Goal: Task Accomplishment & Management: Use online tool/utility

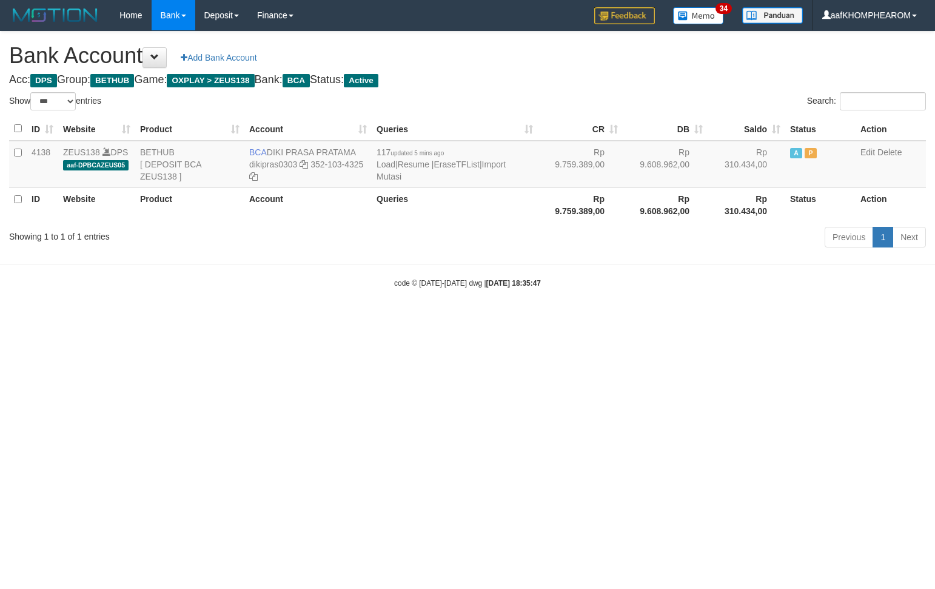
select select "***"
drag, startPoint x: 652, startPoint y: 462, endPoint x: 649, endPoint y: 455, distance: 7.7
click at [652, 319] on html "Toggle navigation Home Bank Account List Mutasi Bank Search Sync Note Mutasi De…" at bounding box center [467, 159] width 935 height 319
click at [392, 176] on link "Import Mutasi" at bounding box center [440, 170] width 129 height 22
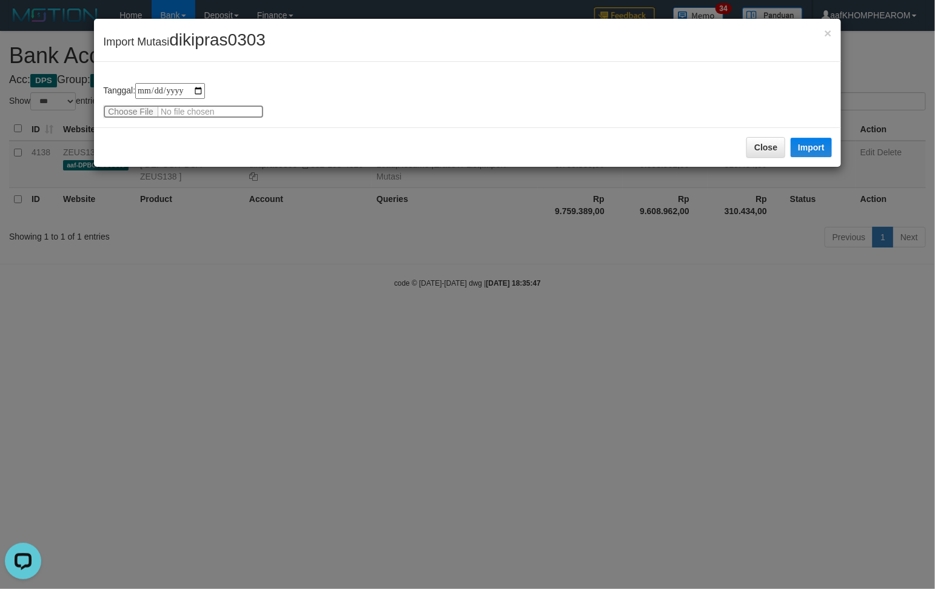
click at [122, 110] on input "file" at bounding box center [183, 111] width 161 height 13
type input "**********"
drag, startPoint x: 185, startPoint y: 37, endPoint x: 350, endPoint y: 47, distance: 165.2
click at [313, 22] on div "× Import Mutasi dikipras0303" at bounding box center [467, 40] width 747 height 43
copy span "dikipras0303"
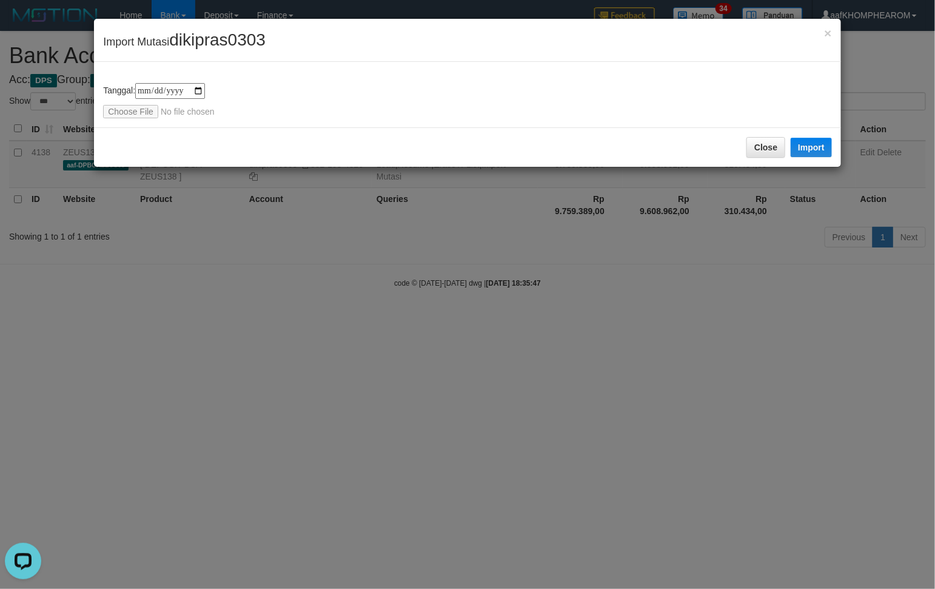
click at [373, 104] on div "**********" at bounding box center [467, 100] width 729 height 35
click at [816, 141] on button "Import" at bounding box center [810, 147] width 41 height 19
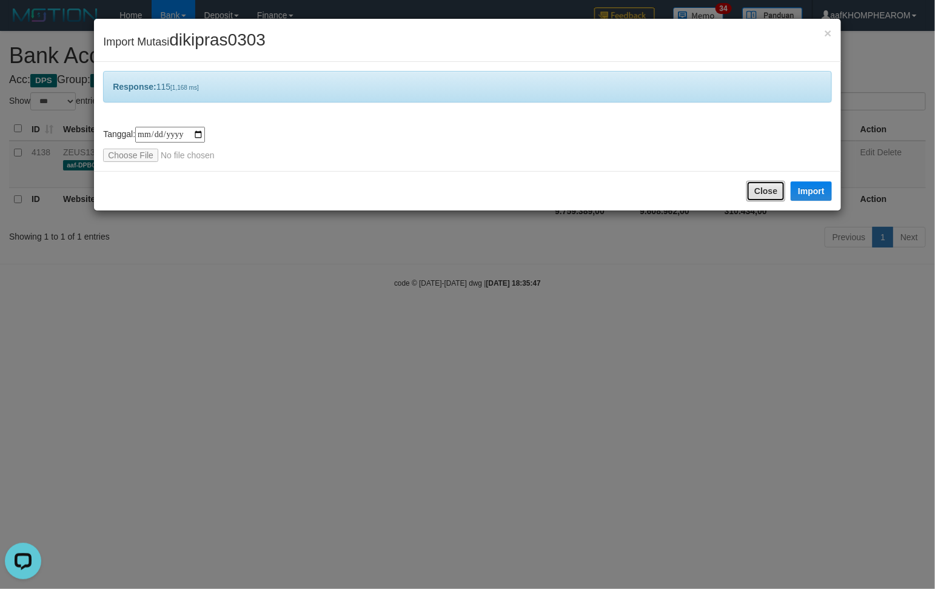
click at [764, 192] on button "Close" at bounding box center [765, 191] width 39 height 21
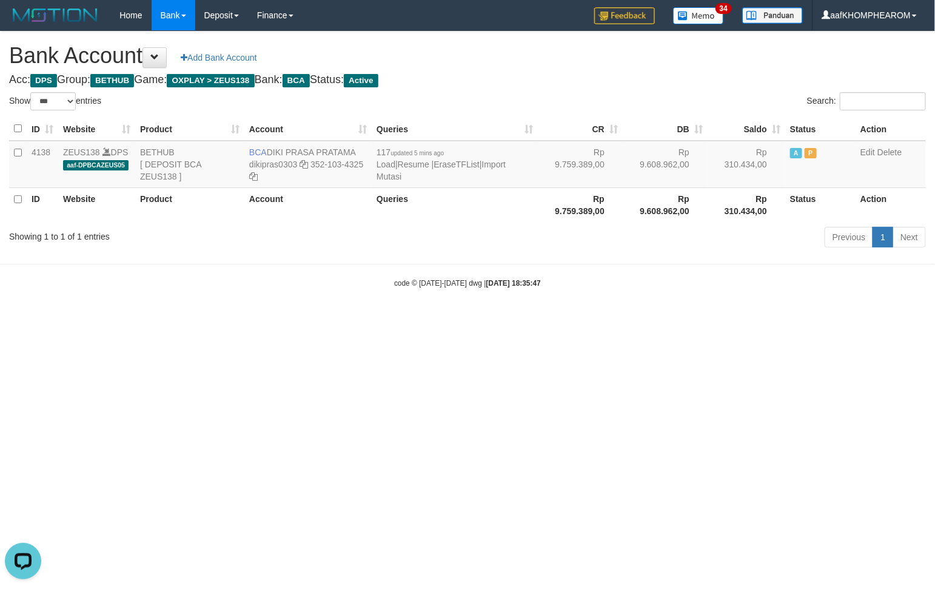
click at [732, 319] on html "Toggle navigation Home Bank Account List Mutasi Bank Search Sync Note Mutasi De…" at bounding box center [467, 159] width 935 height 319
select select "***"
drag, startPoint x: 469, startPoint y: 443, endPoint x: 490, endPoint y: 449, distance: 21.9
click at [481, 319] on html "Toggle navigation Home Bank Account List Mutasi Bank Search Sync Note Mutasi De…" at bounding box center [467, 159] width 935 height 319
click at [581, 295] on body "Toggle navigation Home Bank Account List Mutasi Bank Search Sync Note Mutasi De…" at bounding box center [467, 159] width 935 height 319
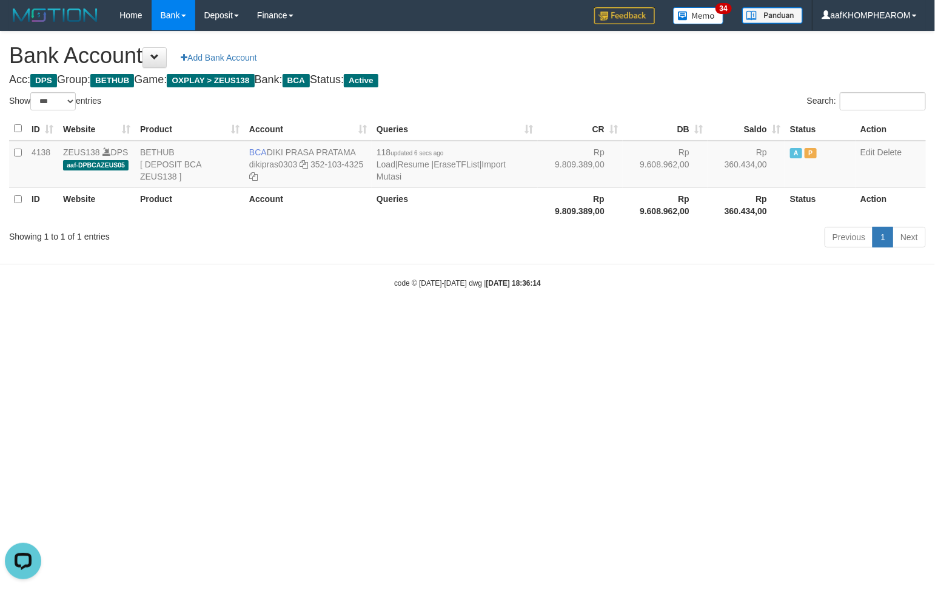
click at [573, 319] on html "Toggle navigation Home Bank Account List Mutasi Bank Search Sync Note Mutasi De…" at bounding box center [467, 159] width 935 height 319
select select "***"
click at [664, 319] on html "Toggle navigation Home Bank Account List Mutasi Bank Search Sync Note Mutasi De…" at bounding box center [467, 159] width 935 height 319
click at [592, 319] on html "Toggle navigation Home Bank Account List Mutasi Bank Search Sync Note Mutasi De…" at bounding box center [467, 159] width 935 height 319
select select "***"
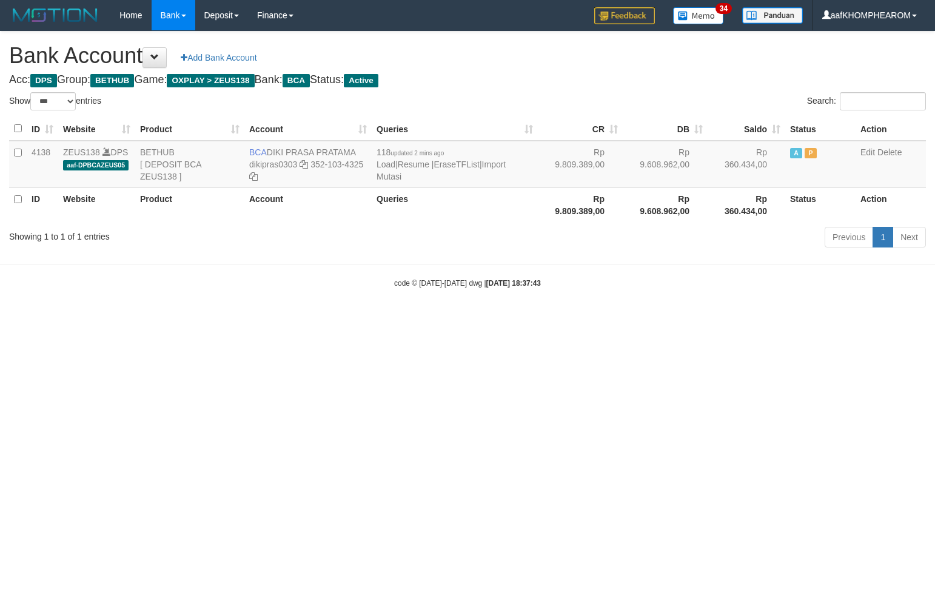
select select "***"
click at [570, 319] on html "Toggle navigation Home Bank Account List Mutasi Bank Search Sync Note Mutasi De…" at bounding box center [467, 159] width 935 height 319
select select "***"
click at [615, 319] on html "Toggle navigation Home Bank Account List Mutasi Bank Search Sync Note Mutasi De…" at bounding box center [467, 159] width 935 height 319
select select "***"
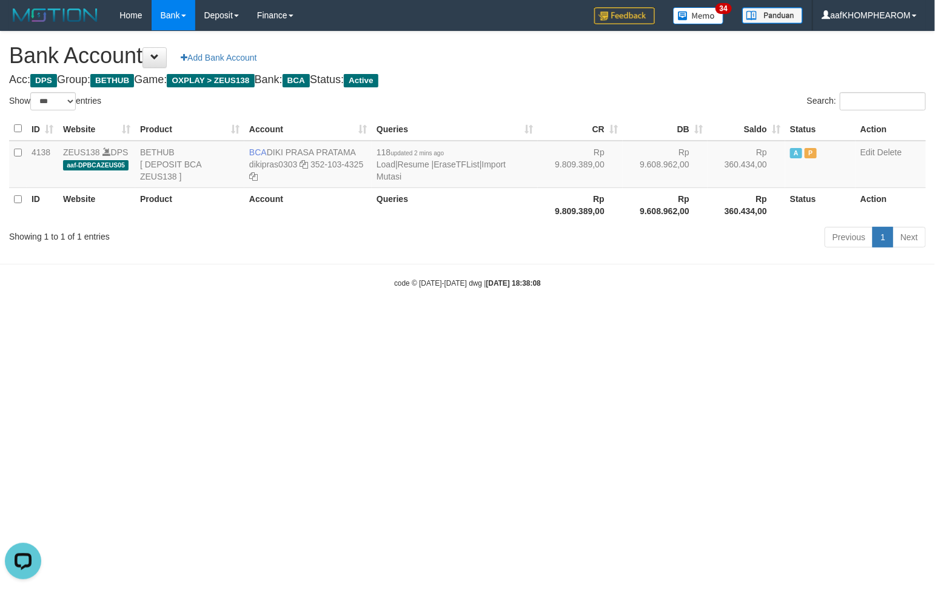
click at [537, 319] on html "Toggle navigation Home Bank Account List Mutasi Bank Search Sync Note Mutasi De…" at bounding box center [467, 159] width 935 height 319
select select "***"
click at [702, 319] on html "Toggle navigation Home Bank Account List Mutasi Bank Search Sync Note Mutasi De…" at bounding box center [467, 159] width 935 height 319
select select "***"
drag, startPoint x: 672, startPoint y: 410, endPoint x: 663, endPoint y: 419, distance: 12.4
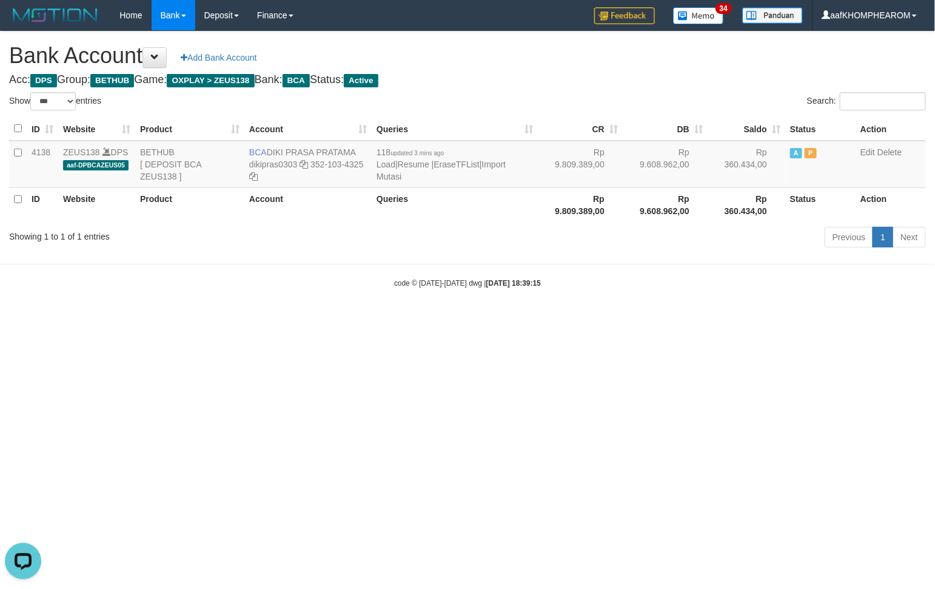
click at [664, 319] on html "Toggle navigation Home Bank Account List Mutasi Bank Search Sync Note Mutasi De…" at bounding box center [467, 159] width 935 height 319
click at [731, 319] on html "Toggle navigation Home Bank Account List Mutasi Bank Search Sync Note Mutasi De…" at bounding box center [467, 159] width 935 height 319
click at [635, 319] on html "Toggle navigation Home Bank Account List Mutasi Bank Search Sync Note Mutasi De…" at bounding box center [467, 159] width 935 height 319
select select "***"
click at [655, 319] on html "Toggle navigation Home Bank Account List Mutasi Bank Search Sync Note Mutasi De…" at bounding box center [467, 159] width 935 height 319
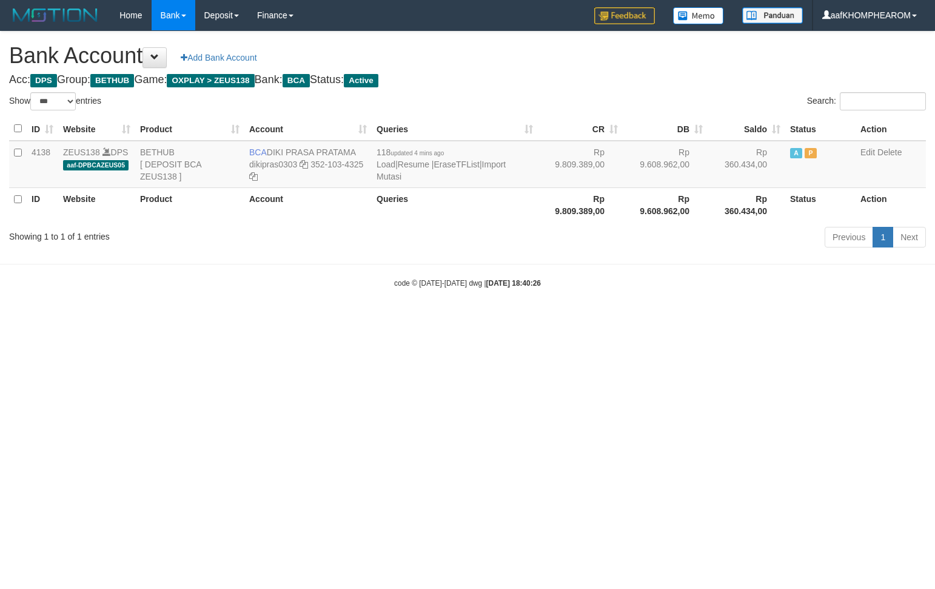
select select "***"
click at [749, 319] on html "Toggle navigation Home Bank Account List Mutasi Bank Search Sync Note Mutasi De…" at bounding box center [467, 159] width 935 height 319
select select "***"
click at [704, 319] on html "Toggle navigation Home Bank Account List Mutasi Bank Search Sync Note Mutasi De…" at bounding box center [467, 159] width 935 height 319
drag, startPoint x: 702, startPoint y: 432, endPoint x: 703, endPoint y: 452, distance: 20.6
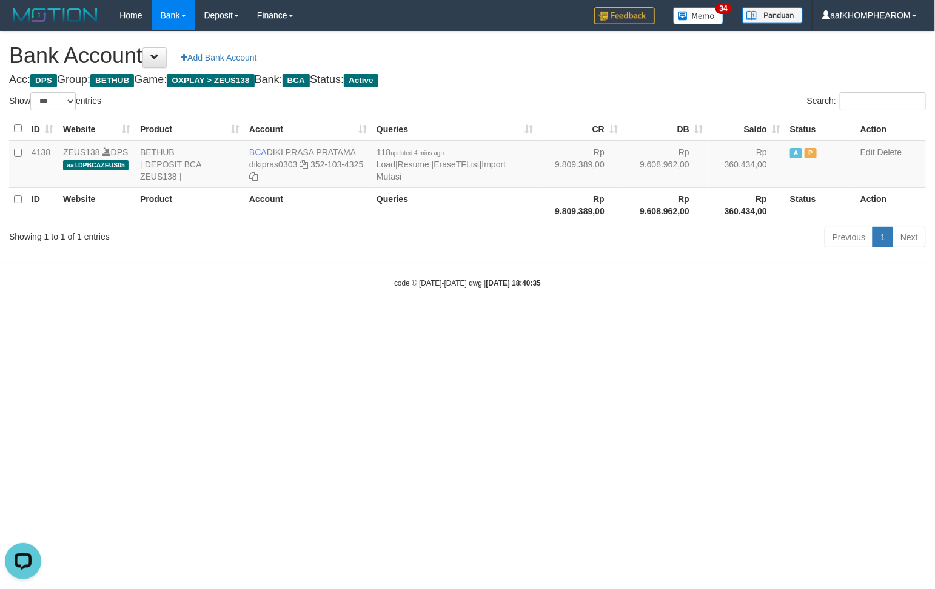
click at [702, 319] on html "Toggle navigation Home Bank Account List Mutasi Bank Search Sync Note Mutasi De…" at bounding box center [467, 159] width 935 height 319
select select "***"
drag, startPoint x: 268, startPoint y: 147, endPoint x: 353, endPoint y: 150, distance: 84.9
click at [353, 150] on td "BCA DIKI PRASA PRATAMA dikipras0303 352-103-4325" at bounding box center [307, 164] width 127 height 47
drag, startPoint x: 656, startPoint y: 489, endPoint x: 464, endPoint y: 322, distance: 253.9
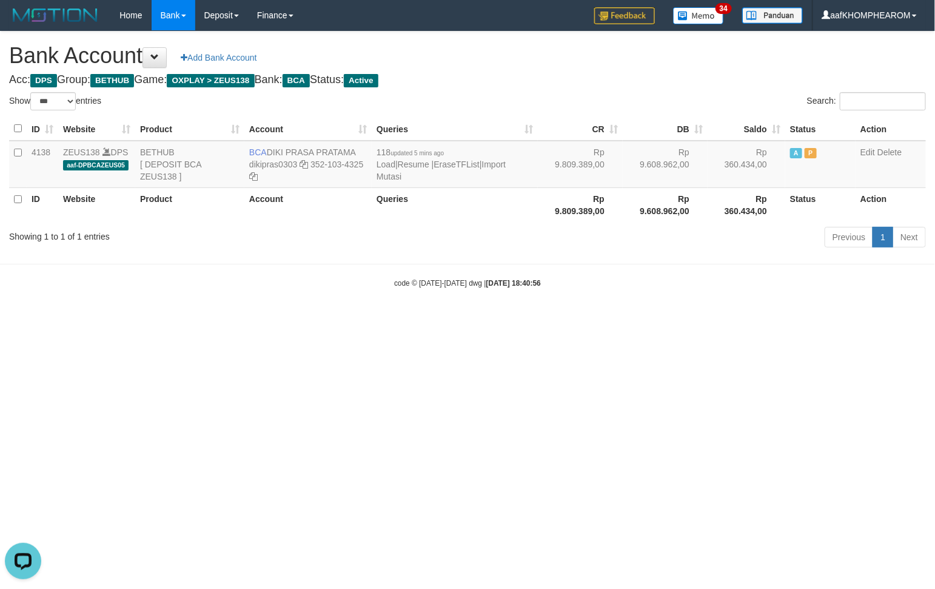
click at [632, 319] on html "Toggle navigation Home Bank Account List Mutasi Bank Search Sync Note Mutasi De…" at bounding box center [467, 159] width 935 height 319
drag, startPoint x: 265, startPoint y: 147, endPoint x: 422, endPoint y: 238, distance: 181.7
click at [395, 184] on tr "4138 ZEUS138 DPS aaf-DPBCAZEUS05 BETHUB [ DEPOSIT BCA ZEUS138 ] BCA DIKI PRASA …" at bounding box center [467, 164] width 917 height 47
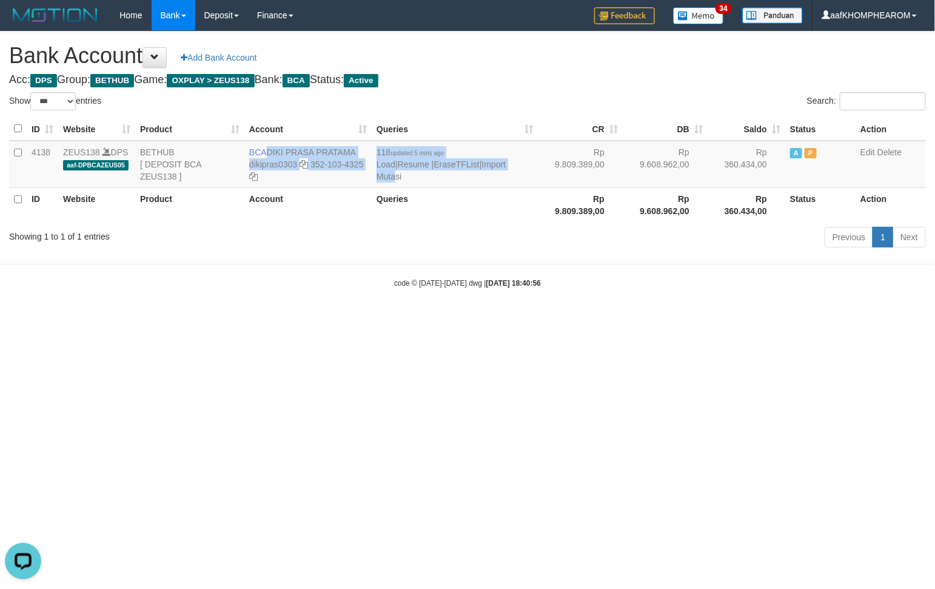
drag, startPoint x: 564, startPoint y: 450, endPoint x: 464, endPoint y: 394, distance: 114.5
click at [489, 319] on html "Toggle navigation Home Bank Account List Mutasi Bank Search Sync Note Mutasi De…" at bounding box center [467, 159] width 935 height 319
drag, startPoint x: 267, startPoint y: 147, endPoint x: 356, endPoint y: 150, distance: 89.7
click at [356, 150] on td "BCA DIKI PRASA PRATAMA dikipras0303 352-103-4325" at bounding box center [307, 164] width 127 height 47
copy td "DIKI PRASA PRATAMA"
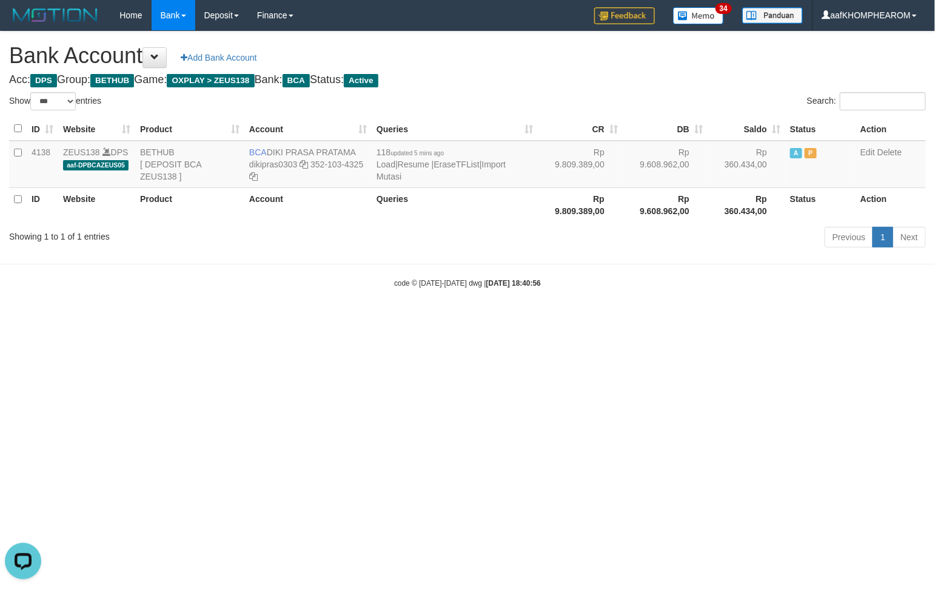
drag, startPoint x: 609, startPoint y: 401, endPoint x: 928, endPoint y: 310, distance: 331.6
click at [638, 319] on html "Toggle navigation Home Bank Account List Mutasi Bank Search Sync Note Mutasi De…" at bounding box center [467, 159] width 935 height 319
drag, startPoint x: 270, startPoint y: 150, endPoint x: 383, endPoint y: 333, distance: 215.8
click at [374, 153] on tr "4138 ZEUS138 DPS aaf-DPBCAZEUS05 BETHUB [ DEPOSIT BCA ZEUS138 ] BCA DIKI PRASA …" at bounding box center [467, 164] width 917 height 47
drag, startPoint x: 476, startPoint y: 413, endPoint x: 407, endPoint y: 292, distance: 139.5
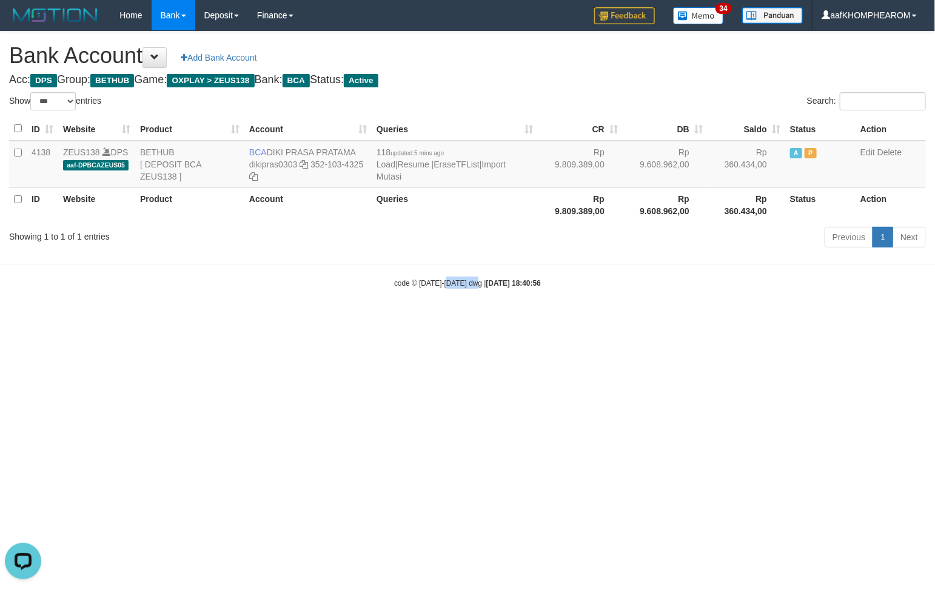
click at [442, 319] on html "Toggle navigation Home Bank Account List Mutasi Bank Search Sync Note Mutasi De…" at bounding box center [467, 159] width 935 height 319
drag, startPoint x: 267, startPoint y: 146, endPoint x: 361, endPoint y: 150, distance: 93.4
click at [361, 150] on td "BCA DIKI PRASA PRATAMA dikipras0303 352-103-4325" at bounding box center [307, 164] width 127 height 47
copy td "DIKI PRASA PRATAMA"
click at [304, 162] on icon at bounding box center [303, 164] width 8 height 8
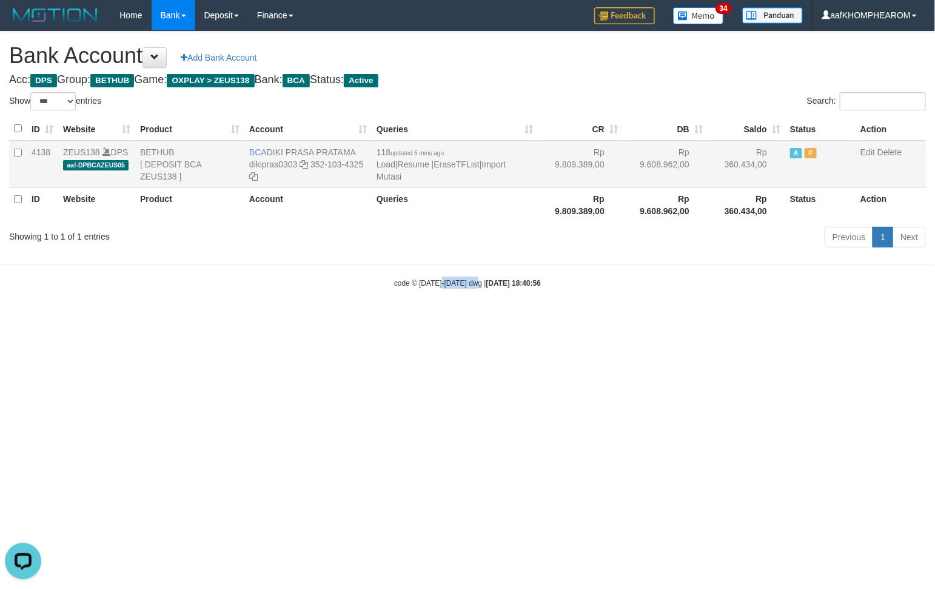
copy td "DIKI PRASA PRATAMA"
click at [674, 319] on html "Toggle navigation Home Bank Account List Mutasi Bank Search Sync Note Mutasi De…" at bounding box center [467, 159] width 935 height 319
click at [506, 159] on link "Import Mutasi" at bounding box center [440, 170] width 129 height 22
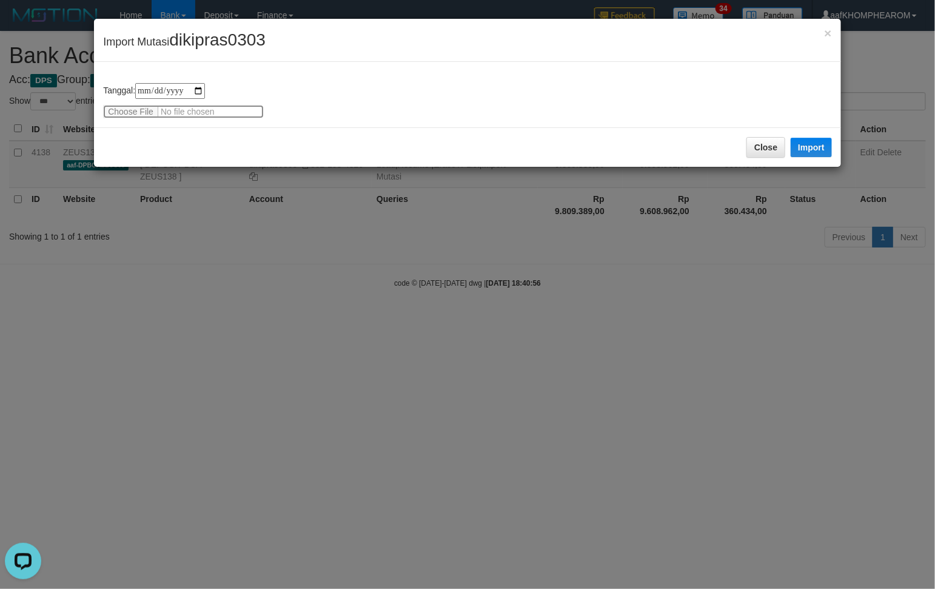
click at [143, 112] on input "file" at bounding box center [183, 111] width 161 height 13
type input "**********"
drag, startPoint x: 170, startPoint y: 37, endPoint x: 473, endPoint y: 107, distance: 311.7
click at [419, 32] on div "× Import Mutasi dikipras0303" at bounding box center [467, 40] width 747 height 43
copy span "dikipras0303"
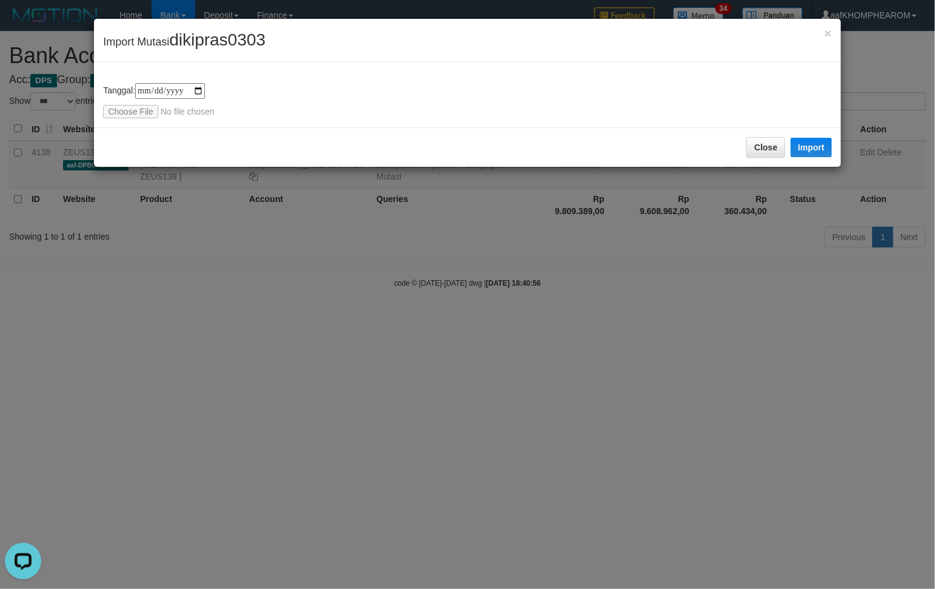
click at [416, 110] on div "**********" at bounding box center [467, 100] width 729 height 35
click at [808, 147] on button "Import" at bounding box center [810, 147] width 41 height 19
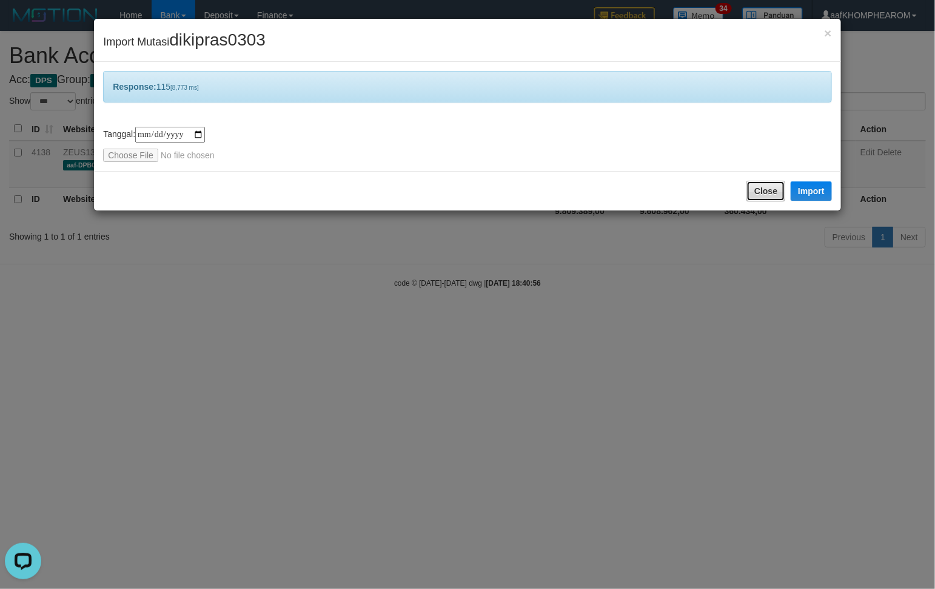
click at [770, 195] on button "Close" at bounding box center [765, 191] width 39 height 21
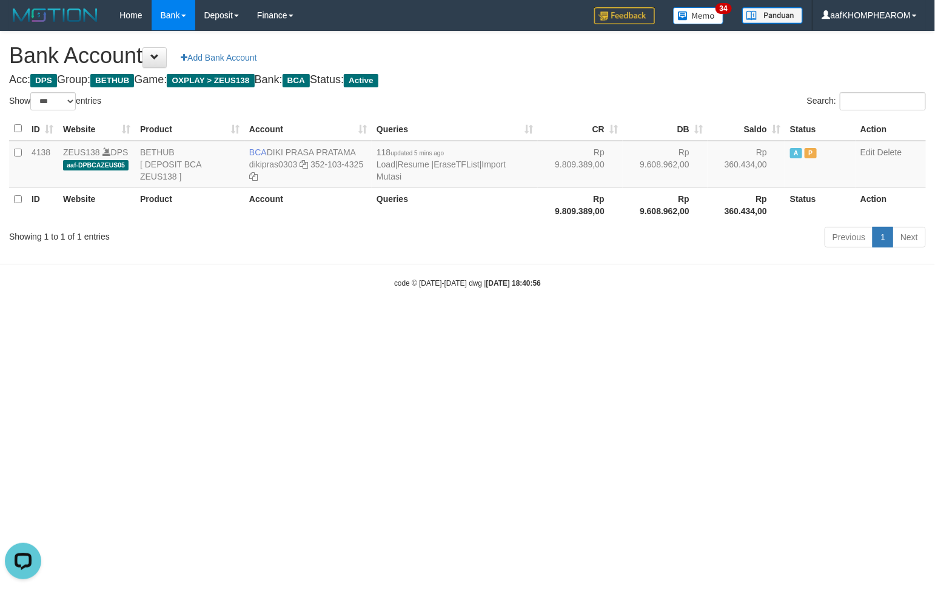
drag, startPoint x: 735, startPoint y: 419, endPoint x: 731, endPoint y: 405, distance: 14.4
click at [735, 319] on html "Toggle navigation Home Bank Account List Mutasi Bank Search Sync Note Mutasi De…" at bounding box center [467, 159] width 935 height 319
drag, startPoint x: 701, startPoint y: 384, endPoint x: 695, endPoint y: 382, distance: 6.9
click at [695, 319] on html "Toggle navigation Home Bank Account List Mutasi Bank Search Sync Note Mutasi De…" at bounding box center [467, 159] width 935 height 319
select select "***"
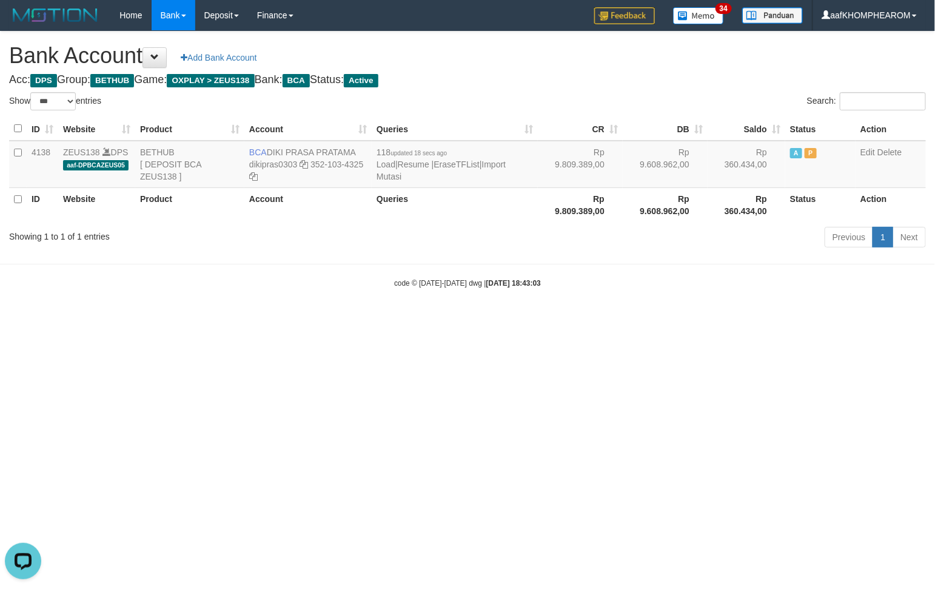
click at [674, 319] on html "Toggle navigation Home Bank Account List Mutasi Bank Search Sync Note Mutasi De…" at bounding box center [467, 159] width 935 height 319
drag, startPoint x: 358, startPoint y: 349, endPoint x: 380, endPoint y: 353, distance: 22.2
click at [361, 319] on html "Toggle navigation Home Bank Account List Mutasi Bank Search Sync Note Mutasi De…" at bounding box center [467, 159] width 935 height 319
click at [695, 319] on html "Toggle navigation Home Bank Account List Mutasi Bank Search Sync Note Mutasi De…" at bounding box center [467, 159] width 935 height 319
click at [613, 319] on html "Toggle navigation Home Bank Account List Mutasi Bank Search Sync Note Mutasi De…" at bounding box center [467, 159] width 935 height 319
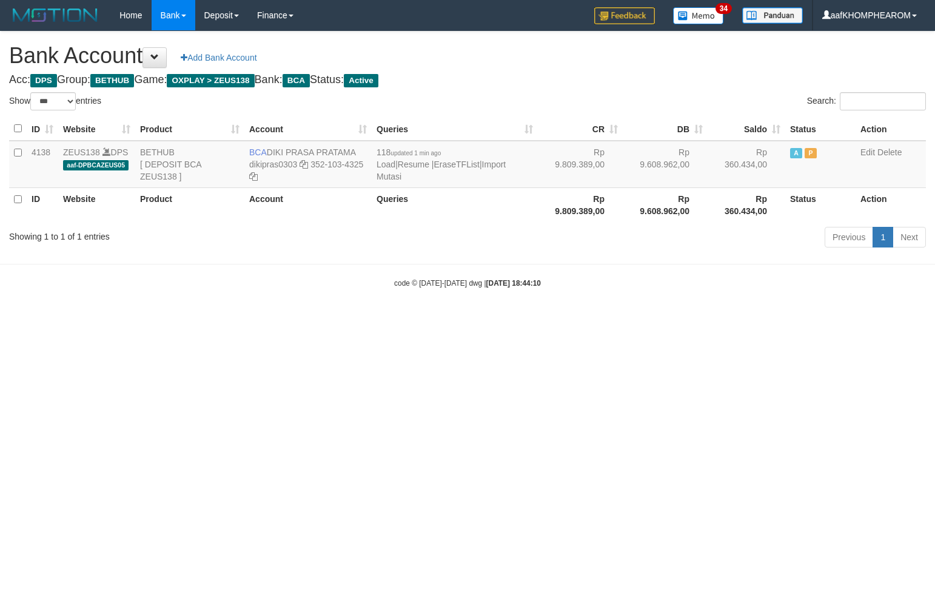
select select "***"
drag, startPoint x: 618, startPoint y: 401, endPoint x: 616, endPoint y: 407, distance: 6.5
click at [617, 319] on html "Toggle navigation Home Bank Account List Mutasi Bank Search Sync Note Mutasi De…" at bounding box center [467, 159] width 935 height 319
click at [606, 319] on html "Toggle navigation Home Bank Account List Mutasi Bank Search Sync Note Mutasi De…" at bounding box center [467, 159] width 935 height 319
select select "***"
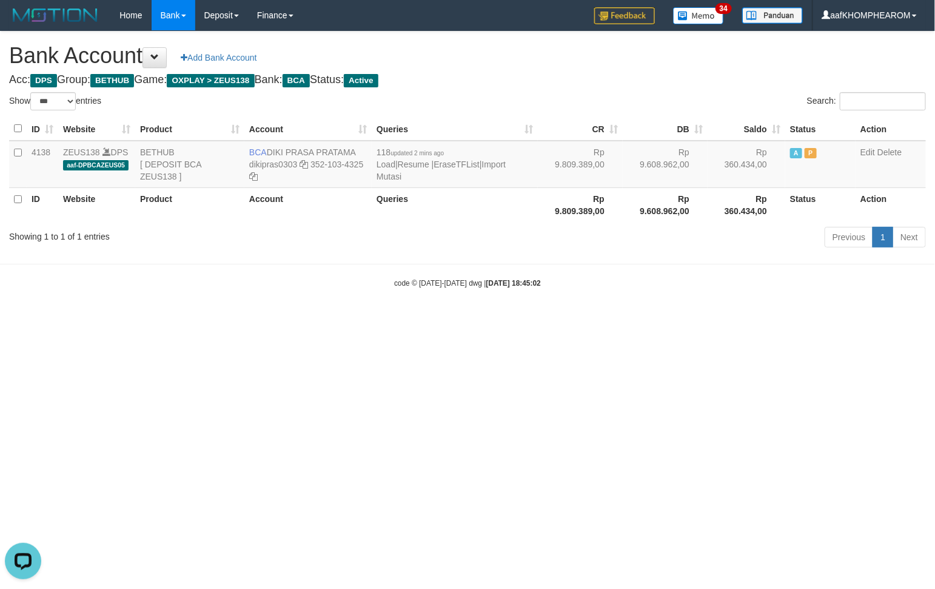
click at [666, 312] on body "Toggle navigation Home Bank Account List Mutasi Bank Search Sync Note Mutasi De…" at bounding box center [467, 159] width 935 height 319
drag, startPoint x: 666, startPoint y: 312, endPoint x: 667, endPoint y: 319, distance: 7.4
click at [667, 319] on html "Toggle navigation Home Bank Account List Mutasi Bank Search Sync Note Mutasi De…" at bounding box center [467, 159] width 935 height 319
select select "***"
click at [636, 319] on html "Toggle navigation Home Bank Account List Mutasi Bank Search Sync Note Mutasi De…" at bounding box center [467, 159] width 935 height 319
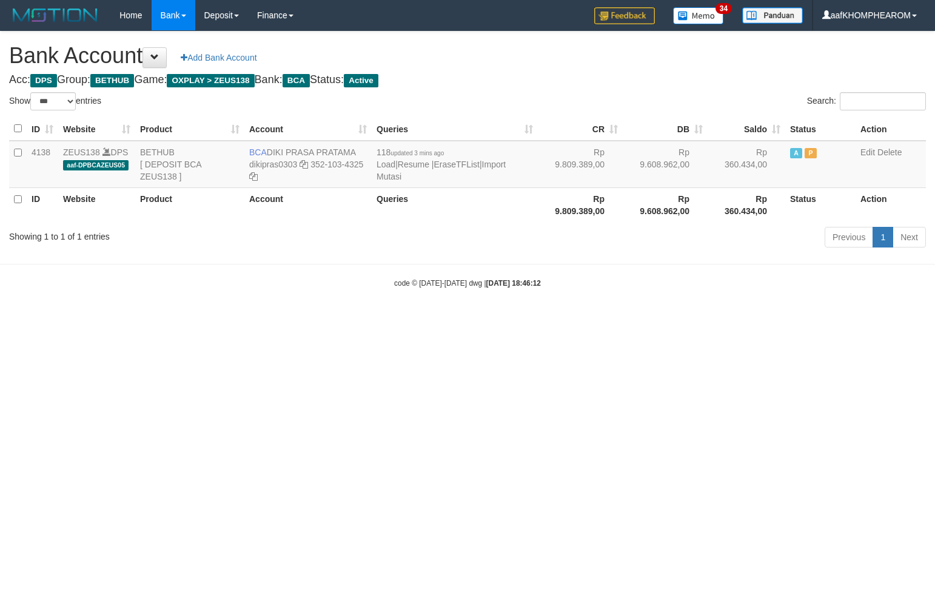
select select "***"
click at [646, 319] on html "Toggle navigation Home Bank Account List Mutasi Bank Search Sync Note Mutasi De…" at bounding box center [467, 159] width 935 height 319
select select "***"
drag, startPoint x: 269, startPoint y: 149, endPoint x: 355, endPoint y: 147, distance: 86.7
click at [355, 147] on td "BCA DIKI PRASA PRATAMA dikipras0303 352-103-4325" at bounding box center [307, 164] width 127 height 47
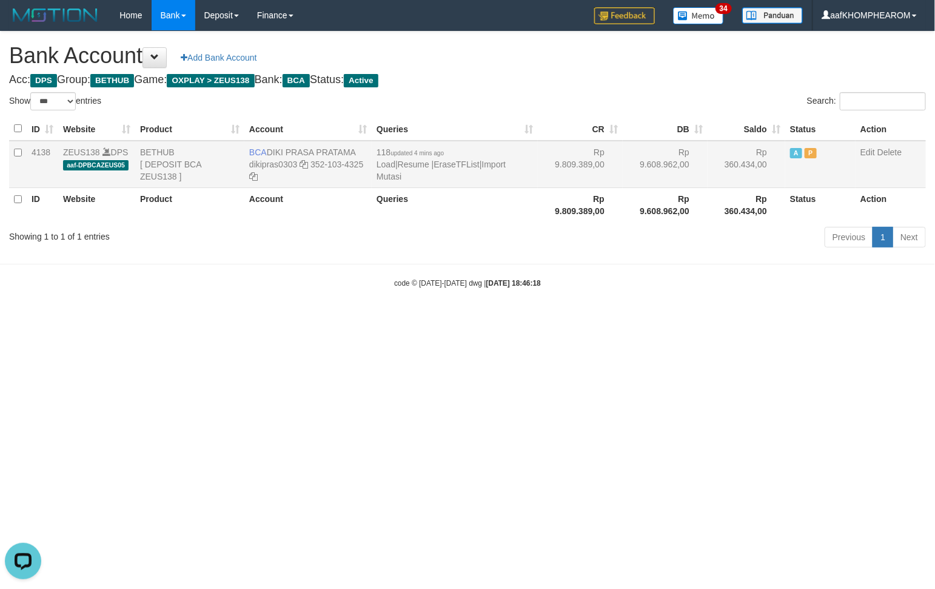
copy td "DIKI PRASA PRATAMA"
drag, startPoint x: 313, startPoint y: 353, endPoint x: 299, endPoint y: 318, distance: 37.8
click at [313, 319] on html "Toggle navigation Home Bank Account List Mutasi Bank Search Sync Note Mutasi De…" at bounding box center [467, 159] width 935 height 319
click at [559, 319] on html "Toggle navigation Home Bank Account List Mutasi Bank Search Sync Note Mutasi De…" at bounding box center [467, 159] width 935 height 319
select select "***"
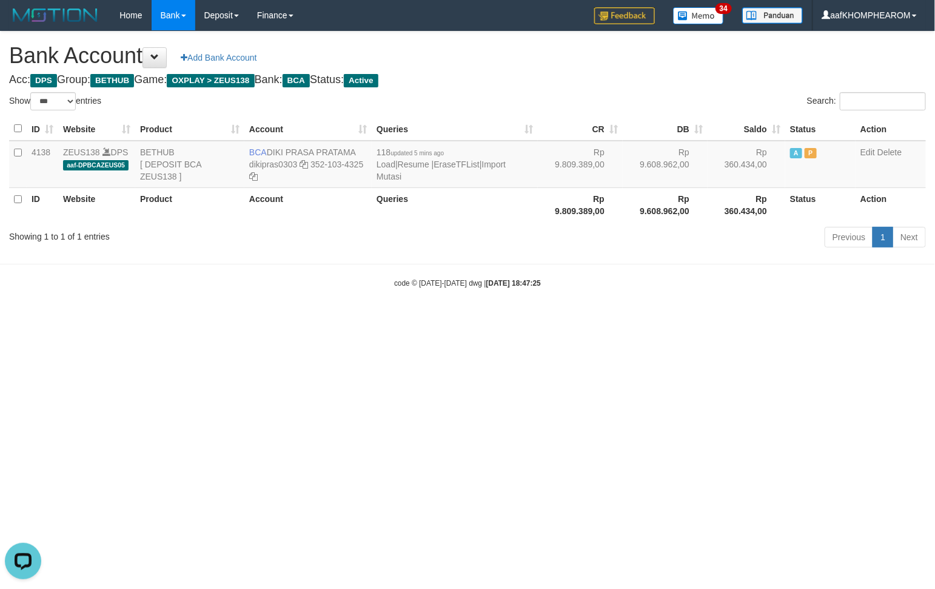
drag, startPoint x: 720, startPoint y: 439, endPoint x: 587, endPoint y: 267, distance: 217.4
click at [713, 319] on html "Toggle navigation Home Bank Account List Mutasi Bank Search Sync Note Mutasi De…" at bounding box center [467, 159] width 935 height 319
click at [506, 162] on link "Import Mutasi" at bounding box center [440, 170] width 129 height 22
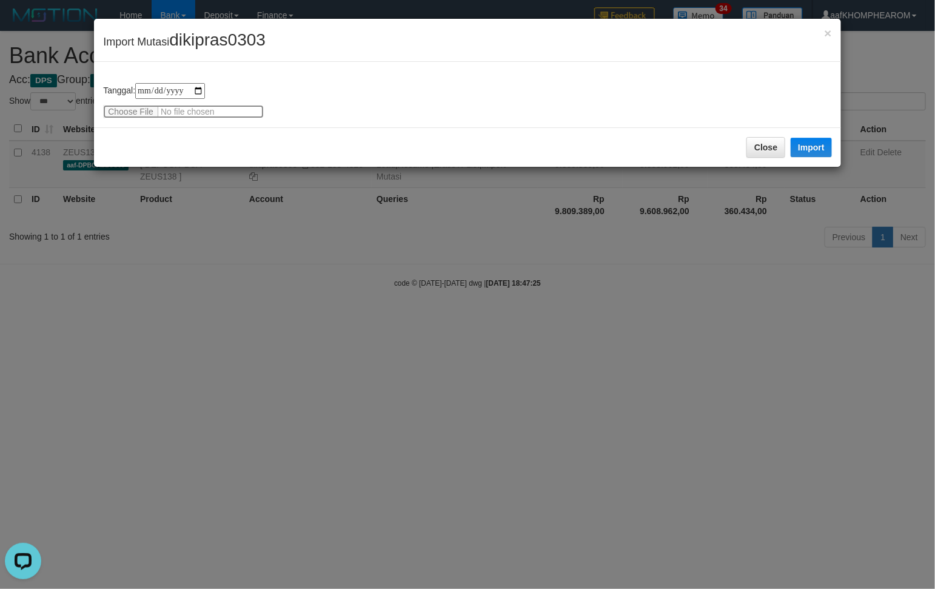
click at [141, 111] on input "file" at bounding box center [183, 111] width 161 height 13
type input "**********"
drag, startPoint x: 192, startPoint y: 40, endPoint x: 299, endPoint y: 47, distance: 107.5
click at [262, 35] on span "dikipras0303" at bounding box center [217, 39] width 96 height 19
drag, startPoint x: 382, startPoint y: 68, endPoint x: 311, endPoint y: 62, distance: 71.2
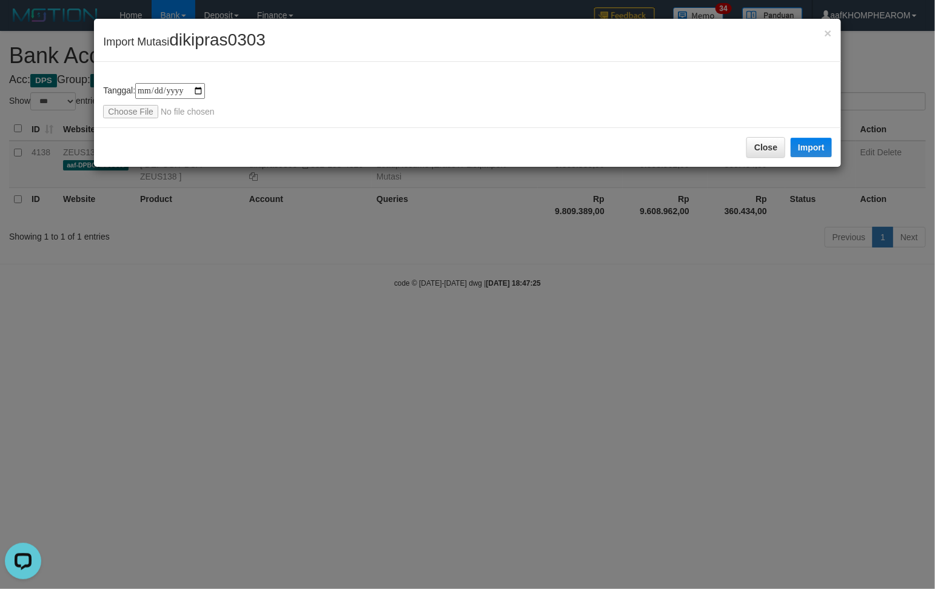
click at [356, 73] on div "**********" at bounding box center [467, 92] width 748 height 149
drag, startPoint x: 173, startPoint y: 39, endPoint x: 395, endPoint y: 82, distance: 225.4
click at [442, 65] on div "**********" at bounding box center [467, 92] width 748 height 149
drag, startPoint x: 382, startPoint y: 116, endPoint x: 261, endPoint y: 73, distance: 128.6
click at [382, 116] on div "**********" at bounding box center [467, 94] width 747 height 65
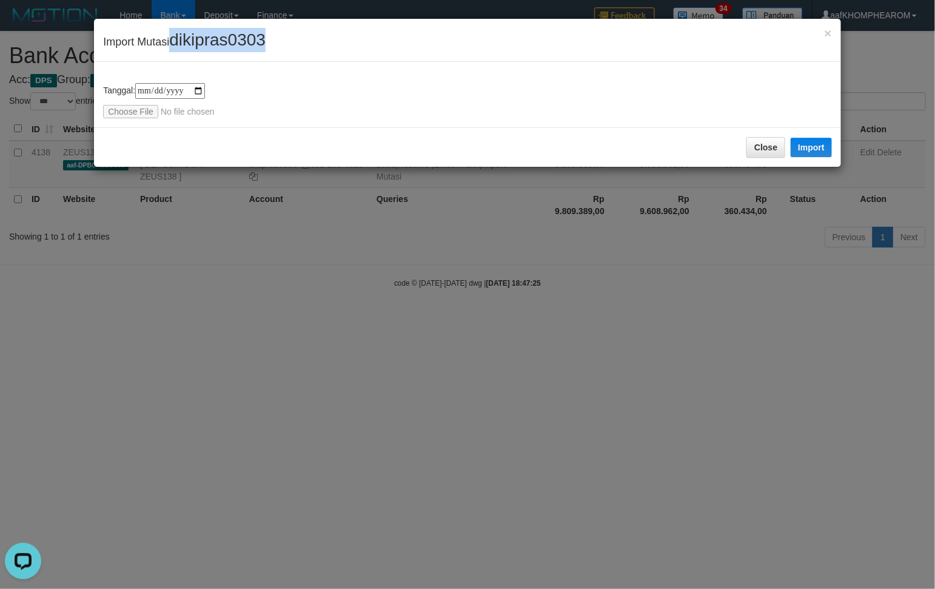
drag, startPoint x: 172, startPoint y: 35, endPoint x: 296, endPoint y: 55, distance: 125.9
click at [292, 50] on div "× Import Mutasi dikipras0303" at bounding box center [467, 40] width 747 height 43
copy span "dikipras0303"
click at [389, 110] on div "**********" at bounding box center [467, 100] width 729 height 35
drag, startPoint x: 815, startPoint y: 141, endPoint x: 338, endPoint y: 115, distance: 477.8
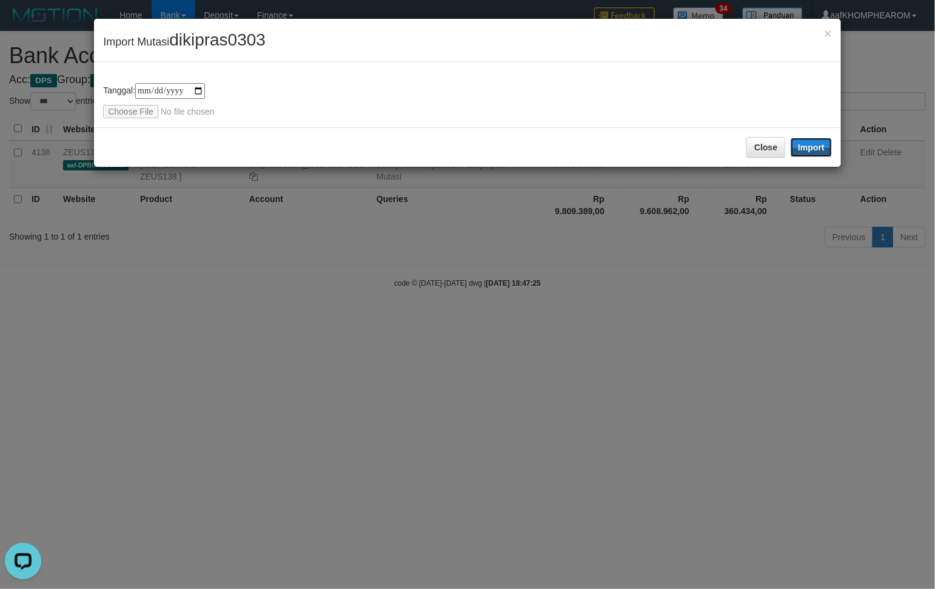
click at [815, 142] on button "Import" at bounding box center [810, 147] width 41 height 19
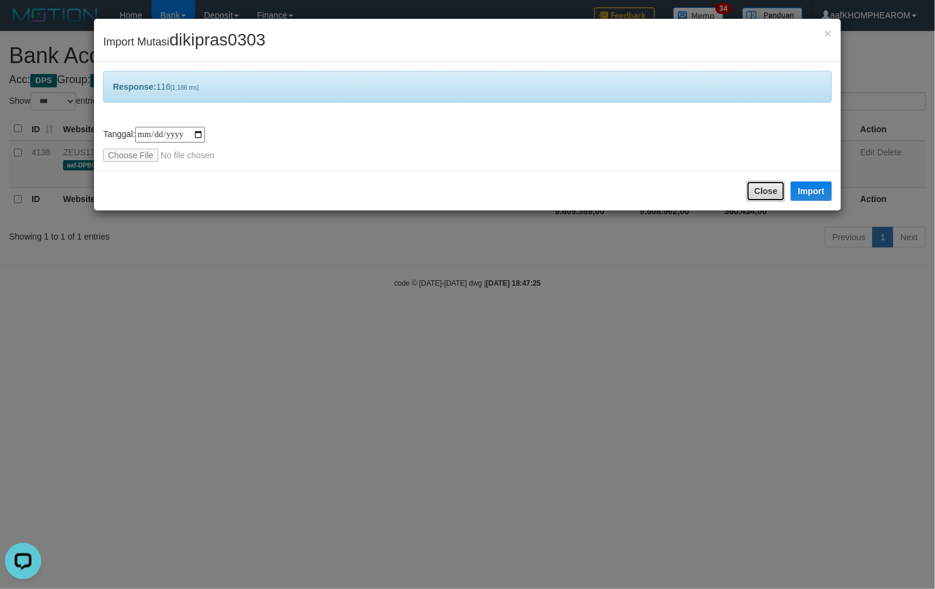
click at [770, 195] on button "Close" at bounding box center [765, 191] width 39 height 21
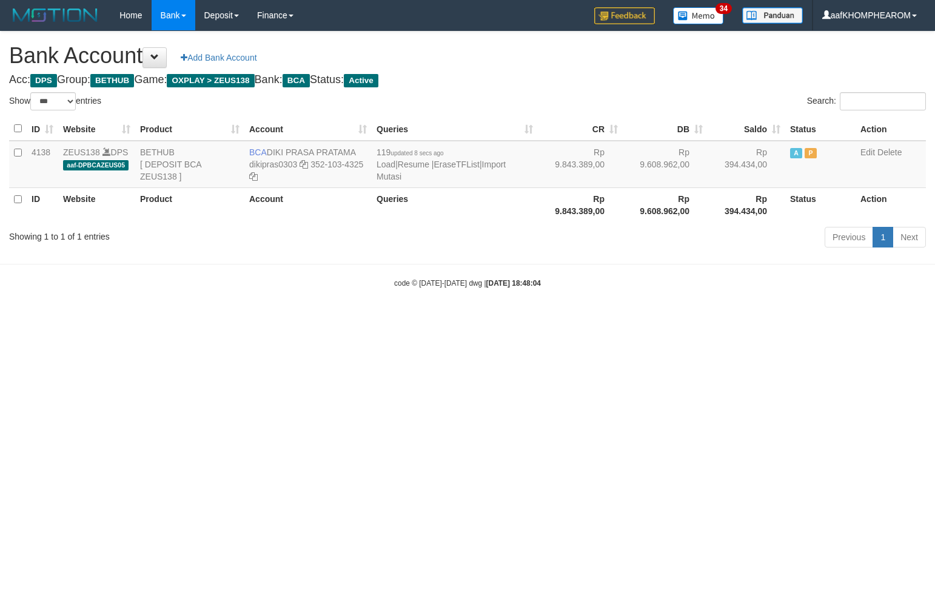
select select "***"
drag, startPoint x: 401, startPoint y: 410, endPoint x: 409, endPoint y: 409, distance: 8.6
click at [401, 319] on html "Toggle navigation Home Bank Account List Mutasi Bank Search Sync Note Mutasi De…" at bounding box center [467, 159] width 935 height 319
drag, startPoint x: 152, startPoint y: 546, endPoint x: 203, endPoint y: 540, distance: 51.9
click at [179, 319] on html "Toggle navigation Home Bank Account List Mutasi Bank Search Sync Note Mutasi De…" at bounding box center [467, 159] width 935 height 319
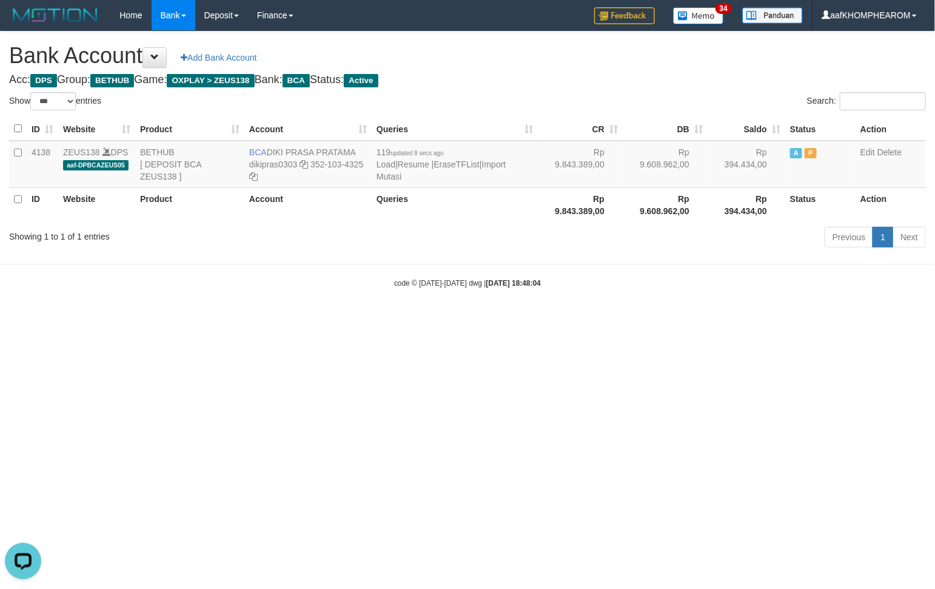
click at [558, 319] on html "Toggle navigation Home Bank Account List Mutasi Bank Search Sync Note Mutasi De…" at bounding box center [467, 159] width 935 height 319
select select "***"
click at [718, 319] on html "Toggle navigation Home Bank Account List Mutasi Bank Search Sync Note Mutasi De…" at bounding box center [467, 159] width 935 height 319
select select "***"
click at [504, 319] on html "Toggle navigation Home Bank Account List Mutasi Bank Search Sync Note Mutasi De…" at bounding box center [467, 159] width 935 height 319
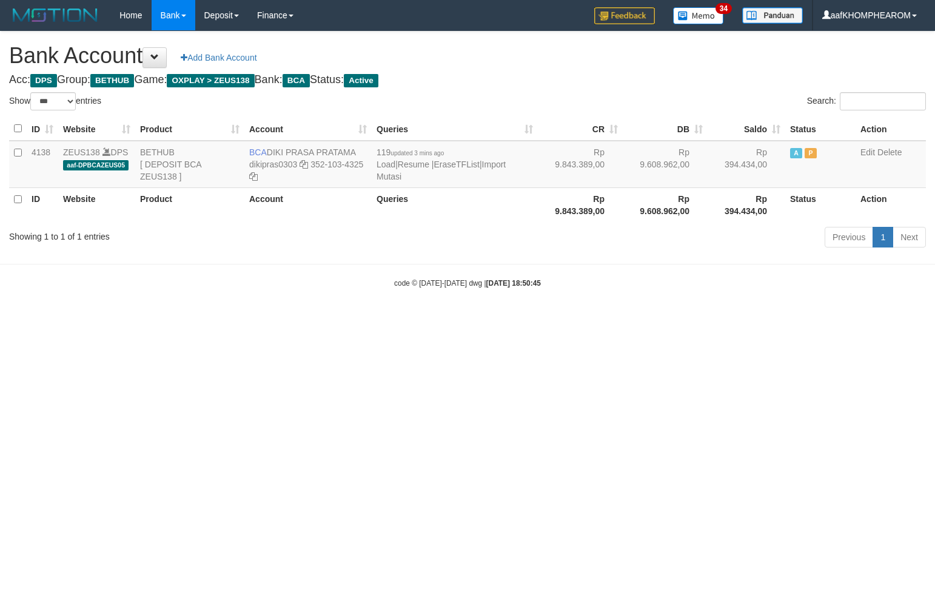
select select "***"
click at [688, 319] on html "Toggle navigation Home Bank Account List Mutasi Bank Search Sync Note Mutasi De…" at bounding box center [467, 159] width 935 height 319
select select "***"
click at [652, 319] on html "Toggle navigation Home Bank Account List Mutasi Bank Search Sync Note Mutasi De…" at bounding box center [467, 159] width 935 height 319
click at [678, 307] on body "Toggle navigation Home Bank Account List Mutasi Bank Search Sync Note Mutasi De…" at bounding box center [467, 159] width 935 height 319
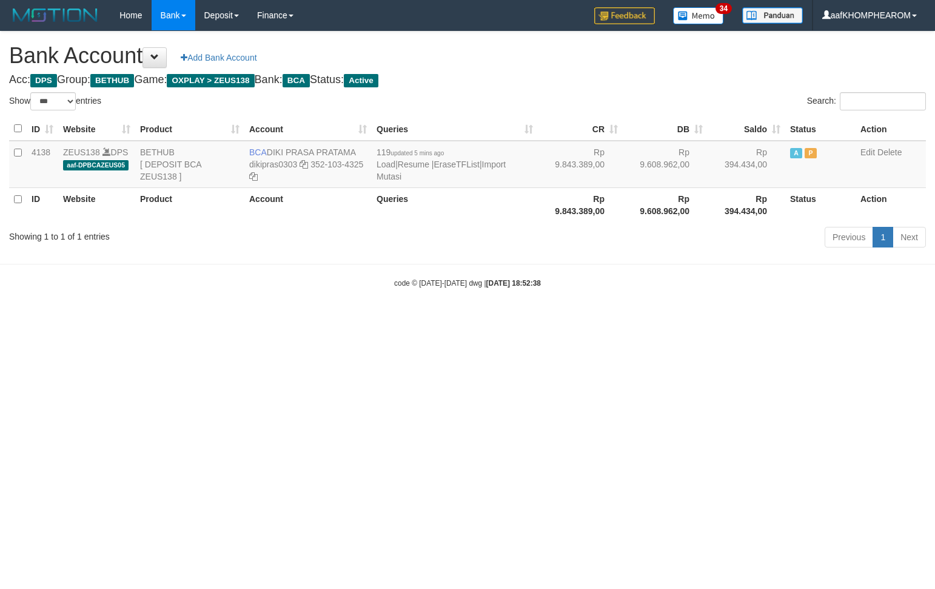
select select "***"
drag, startPoint x: 563, startPoint y: 537, endPoint x: 571, endPoint y: 497, distance: 40.9
click at [571, 319] on html "Toggle navigation Home Bank Account List Mutasi Bank Search Sync Note Mutasi De…" at bounding box center [467, 159] width 935 height 319
click at [505, 165] on link "Import Mutasi" at bounding box center [440, 170] width 129 height 22
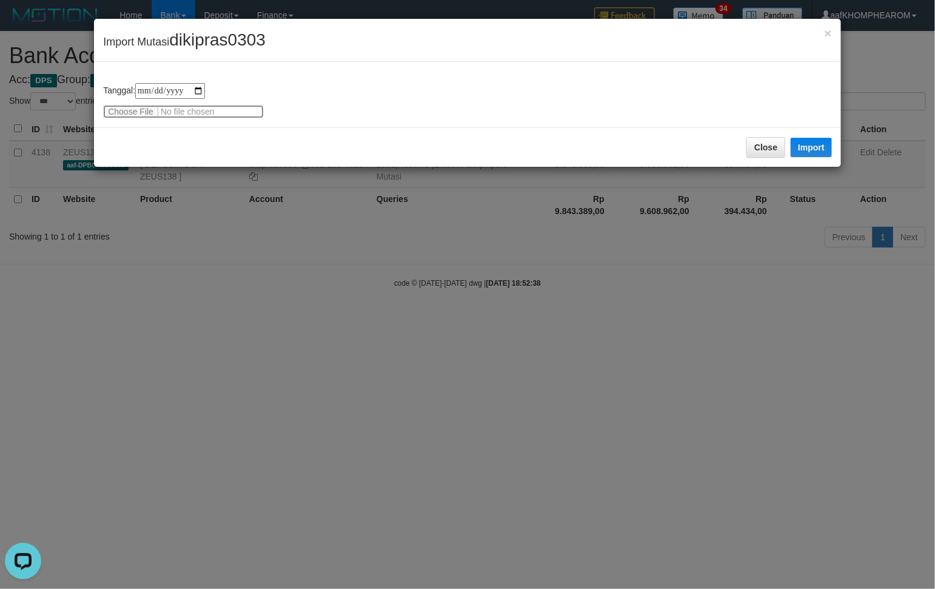
click at [125, 107] on input "file" at bounding box center [183, 111] width 161 height 13
type input "**********"
drag, startPoint x: 174, startPoint y: 38, endPoint x: 304, endPoint y: 42, distance: 130.4
click at [298, 35] on div "× Import Mutasi dikipras0303" at bounding box center [467, 40] width 747 height 43
copy span "dikipras0303"
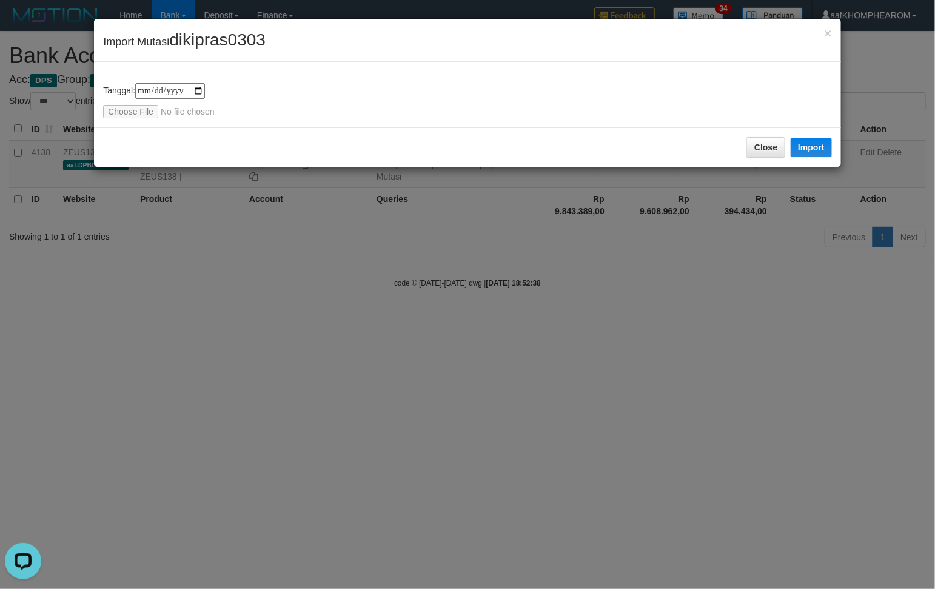
click at [343, 93] on div "**********" at bounding box center [467, 100] width 729 height 35
click at [283, 102] on div "**********" at bounding box center [467, 100] width 729 height 35
click at [815, 140] on button "Import" at bounding box center [810, 147] width 41 height 19
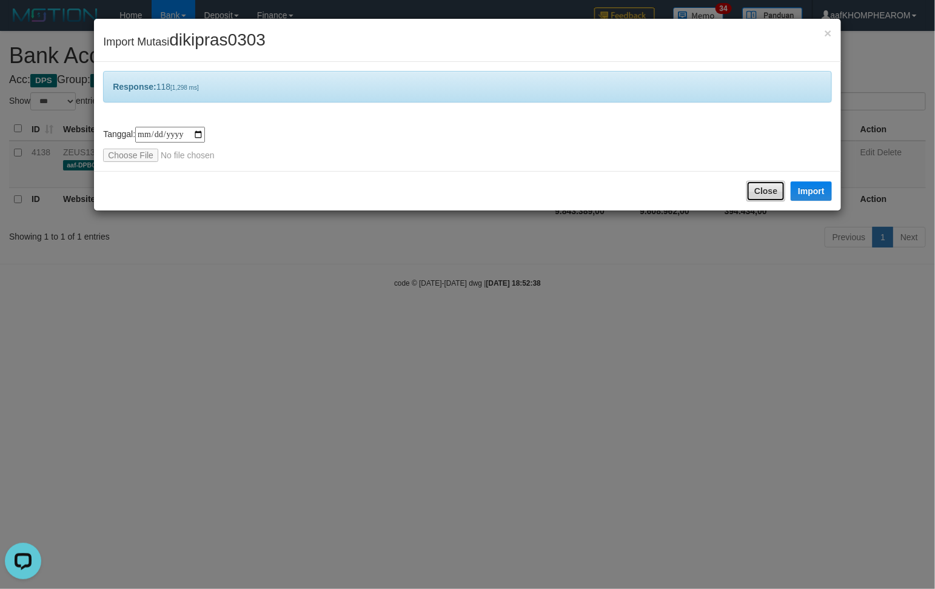
click at [775, 191] on button "Close" at bounding box center [765, 191] width 39 height 21
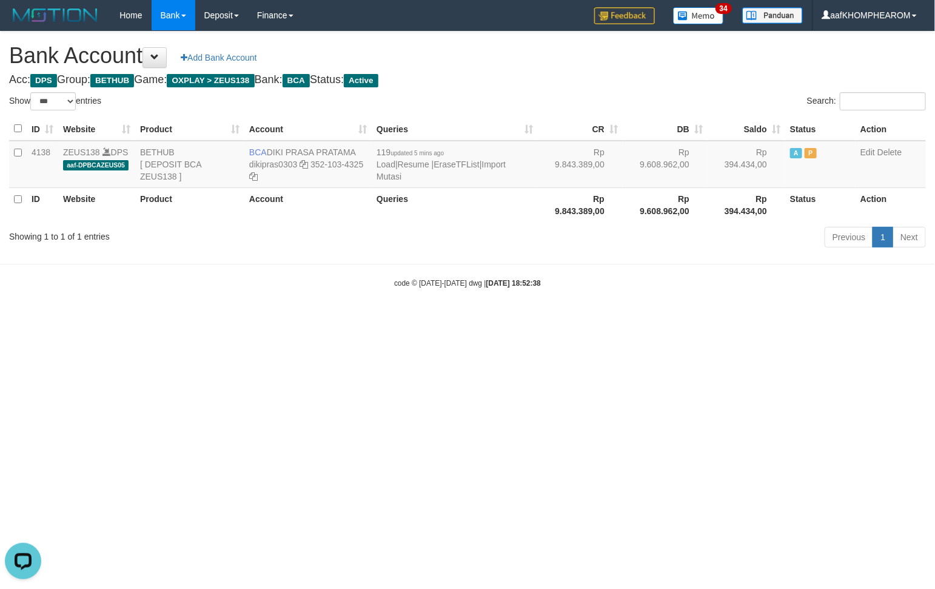
drag, startPoint x: 656, startPoint y: 367, endPoint x: 650, endPoint y: 358, distance: 11.3
click at [652, 319] on html "Toggle navigation Home Bank Account List Mutasi Bank Search Sync Note Mutasi De…" at bounding box center [467, 159] width 935 height 319
select select "***"
drag, startPoint x: 355, startPoint y: 516, endPoint x: 735, endPoint y: 290, distance: 442.5
click at [361, 319] on html "Toggle navigation Home Bank Account List Mutasi Bank Search Sync Note Mutasi De…" at bounding box center [467, 159] width 935 height 319
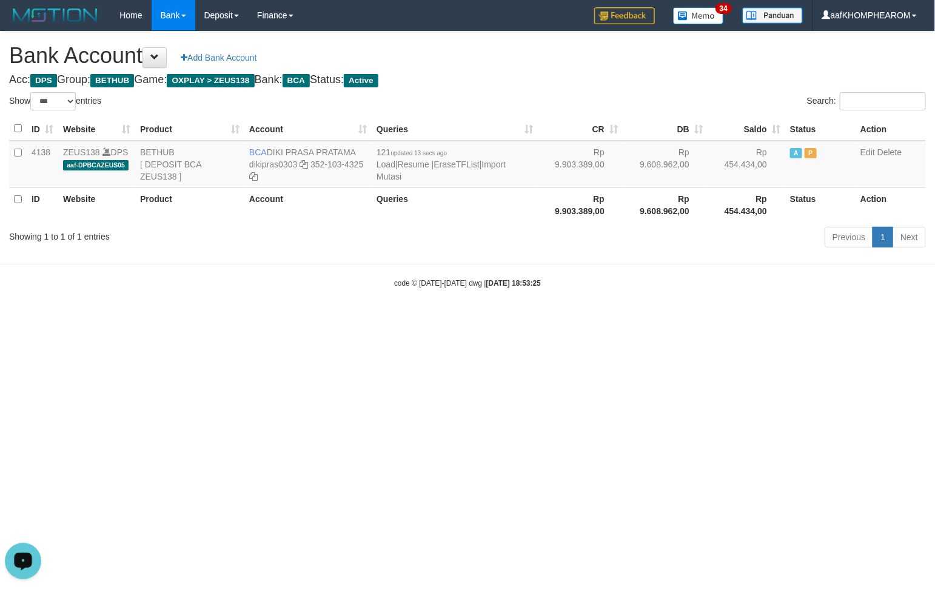
click at [361, 319] on html "Toggle navigation Home Bank Account List Mutasi Bank Search Sync Note Mutasi De…" at bounding box center [467, 159] width 935 height 319
select select "***"
click at [561, 319] on html "Toggle navigation Home Bank Account List Mutasi Bank Search Sync Note Mutasi De…" at bounding box center [467, 159] width 935 height 319
select select "***"
click at [608, 319] on html "Toggle navigation Home Bank Account List Mutasi Bank Search Sync Note Mutasi De…" at bounding box center [467, 159] width 935 height 319
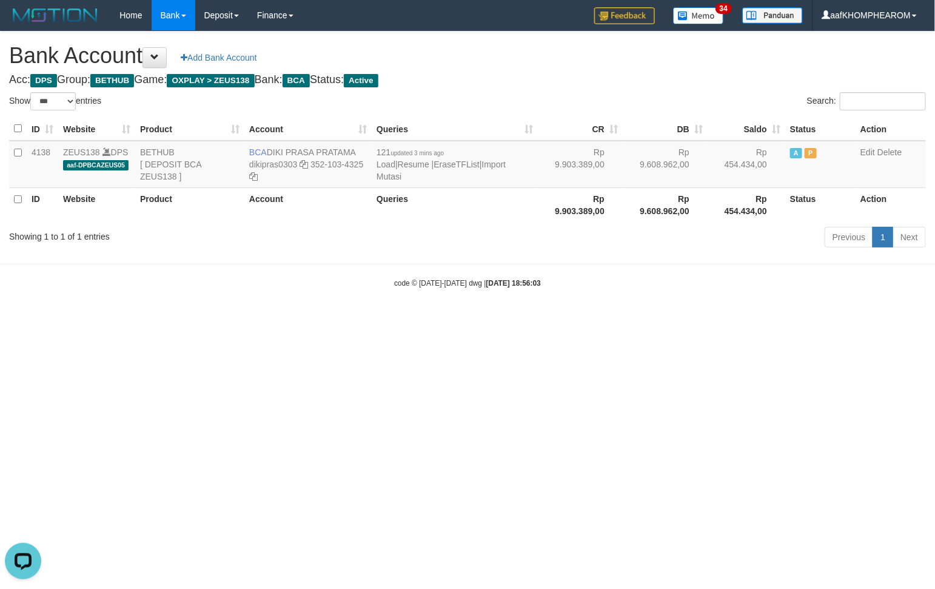
drag, startPoint x: 556, startPoint y: 444, endPoint x: 564, endPoint y: 474, distance: 31.3
click at [565, 319] on html "Toggle navigation Home Bank Account List Mutasi Bank Search Sync Note Mutasi De…" at bounding box center [467, 159] width 935 height 319
select select "***"
drag, startPoint x: 653, startPoint y: 341, endPoint x: 675, endPoint y: 367, distance: 33.5
click at [656, 319] on html "Toggle navigation Home Bank Account List Mutasi Bank Search Sync Note Mutasi De…" at bounding box center [467, 159] width 935 height 319
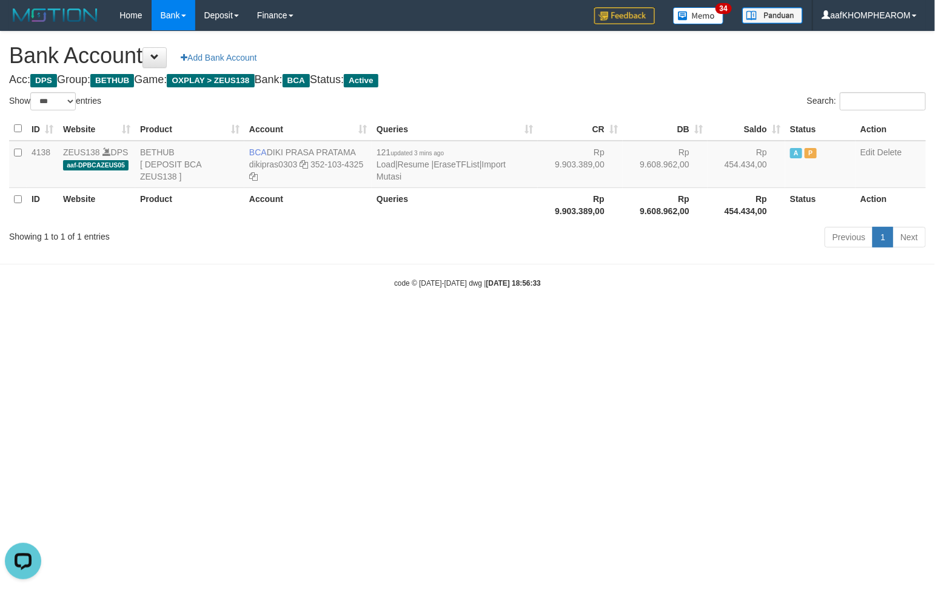
click at [278, 319] on html "Toggle navigation Home Bank Account List Mutasi Bank Search Sync Note Mutasi De…" at bounding box center [467, 159] width 935 height 319
select select "***"
drag, startPoint x: 265, startPoint y: 150, endPoint x: 361, endPoint y: 152, distance: 95.8
click at [361, 152] on td "BCA DIKI PRASA PRATAMA dikipras0303 352-103-4325" at bounding box center [307, 164] width 127 height 47
copy td "DIKI PRASA PRATAMA"
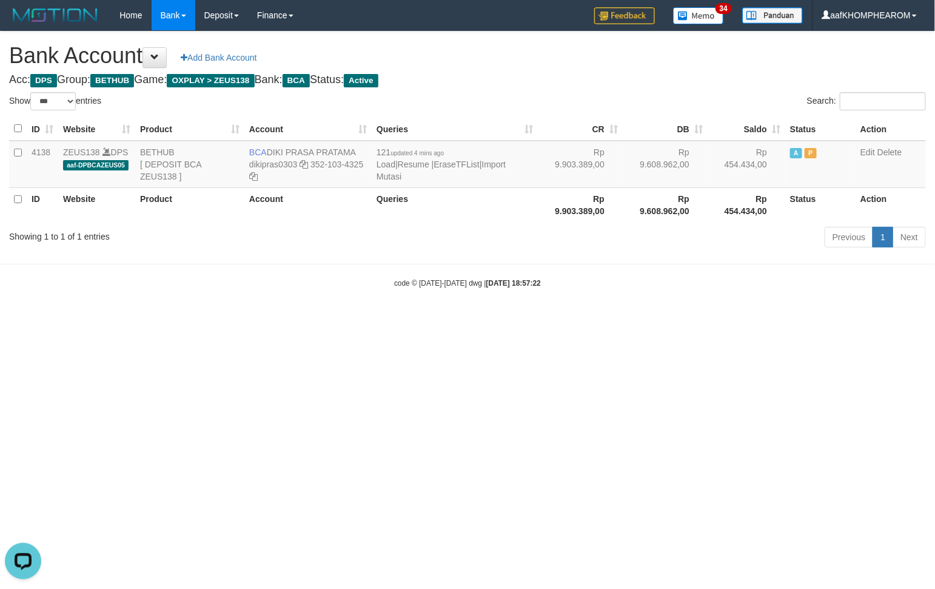
click at [594, 319] on html "Toggle navigation Home Bank Account List Mutasi Bank Search Sync Note Mutasi De…" at bounding box center [467, 159] width 935 height 319
select select "***"
click at [520, 319] on html "Toggle navigation Home Bank Account List Mutasi Bank Search Sync Note Mutasi De…" at bounding box center [467, 159] width 935 height 319
click at [616, 319] on html "Toggle navigation Home Bank Account List Mutasi Bank Search Sync Note Mutasi De…" at bounding box center [467, 159] width 935 height 319
select select "***"
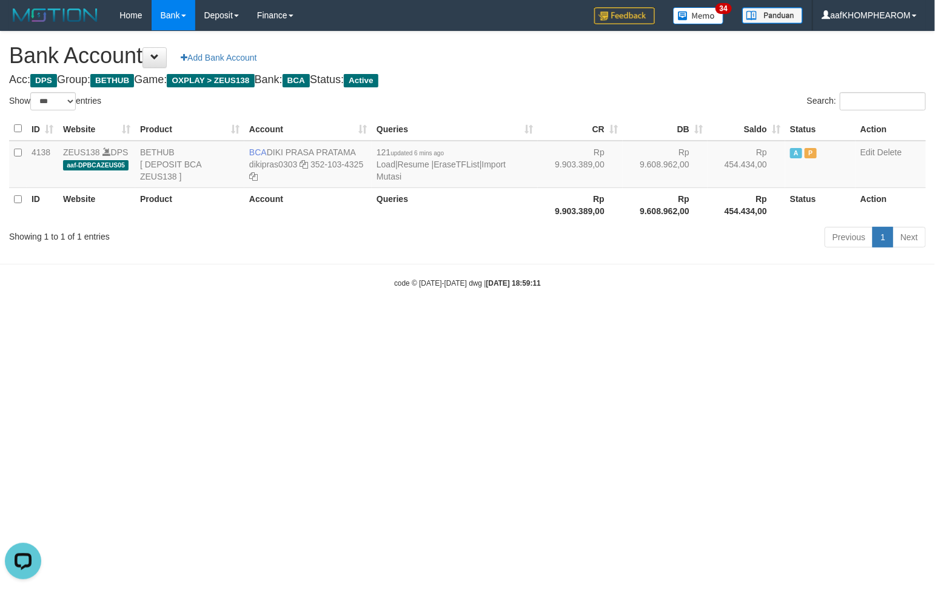
click at [655, 319] on html "Toggle navigation Home Bank Account List Mutasi Bank Search Sync Note Mutasi De…" at bounding box center [467, 159] width 935 height 319
select select "***"
click at [301, 167] on icon at bounding box center [303, 164] width 8 height 8
click at [304, 167] on icon at bounding box center [303, 164] width 8 height 8
click at [618, 319] on html "Toggle navigation Home Bank Account List Mutasi Bank Search Sync Note Mutasi De…" at bounding box center [467, 159] width 935 height 319
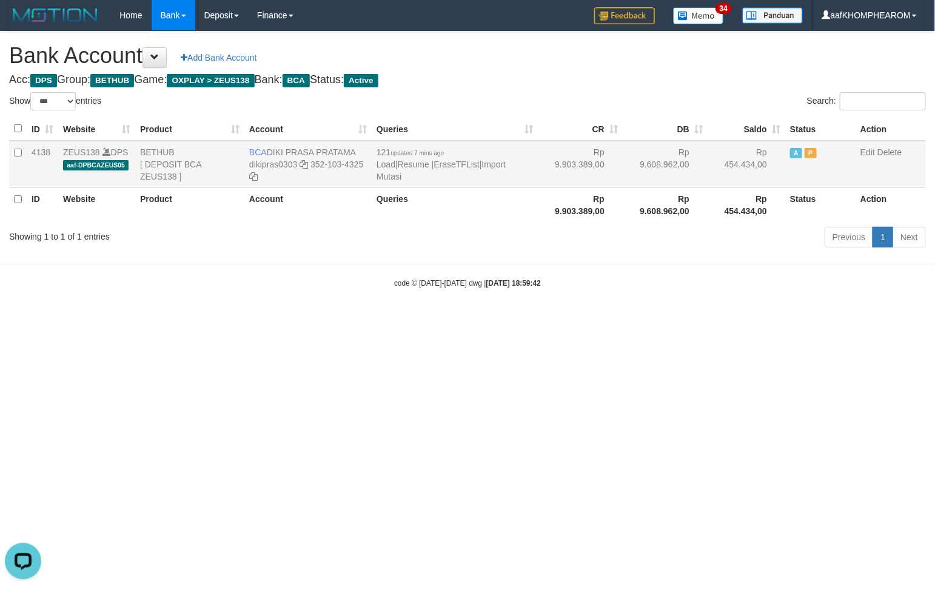
drag, startPoint x: 242, startPoint y: 150, endPoint x: 361, endPoint y: 178, distance: 121.3
click at [358, 161] on tr "4138 ZEUS138 DPS aaf-DPBCAZEUS05 BETHUB [ DEPOSIT BCA ZEUS138 ] BCA DIKI PRASA …" at bounding box center [467, 164] width 917 height 47
drag, startPoint x: 390, startPoint y: 336, endPoint x: 377, endPoint y: 320, distance: 20.7
click at [386, 319] on html "Toggle navigation Home Bank Account List Mutasi Bank Search Sync Note Mutasi De…" at bounding box center [467, 159] width 935 height 319
drag, startPoint x: 245, startPoint y: 141, endPoint x: 361, endPoint y: 145, distance: 115.9
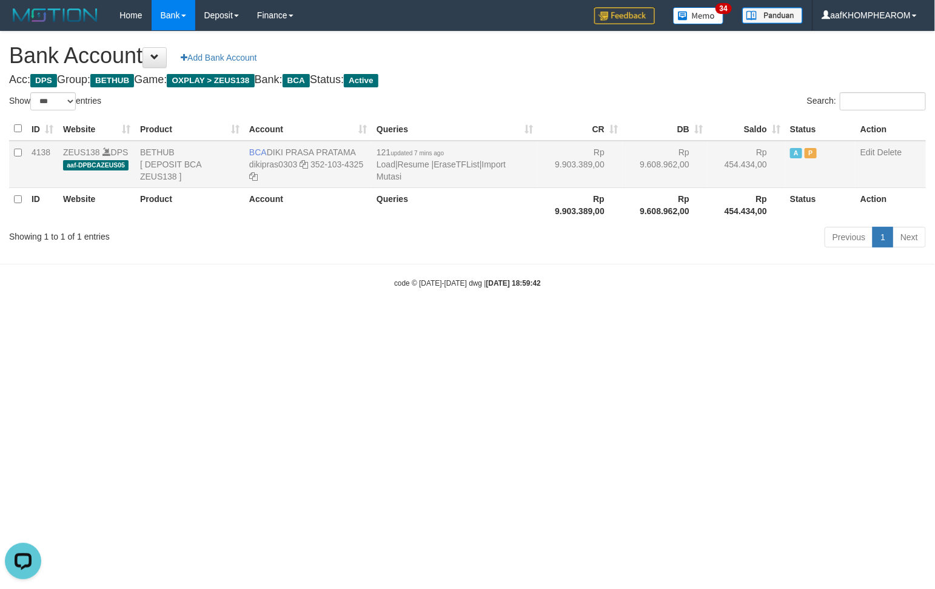
click at [361, 145] on td "BCA DIKI PRASA PRATAMA dikipras0303 352-103-4325" at bounding box center [307, 164] width 127 height 47
copy td "BCA DIKI PRASA PRATAMA"
click at [628, 319] on html "Toggle navigation Home Bank Account List Mutasi Bank Search Sync Note Mutasi De…" at bounding box center [467, 159] width 935 height 319
click at [249, 319] on html "Toggle navigation Home Bank Account List Mutasi Bank Search Sync Note Mutasi De…" at bounding box center [467, 159] width 935 height 319
select select "***"
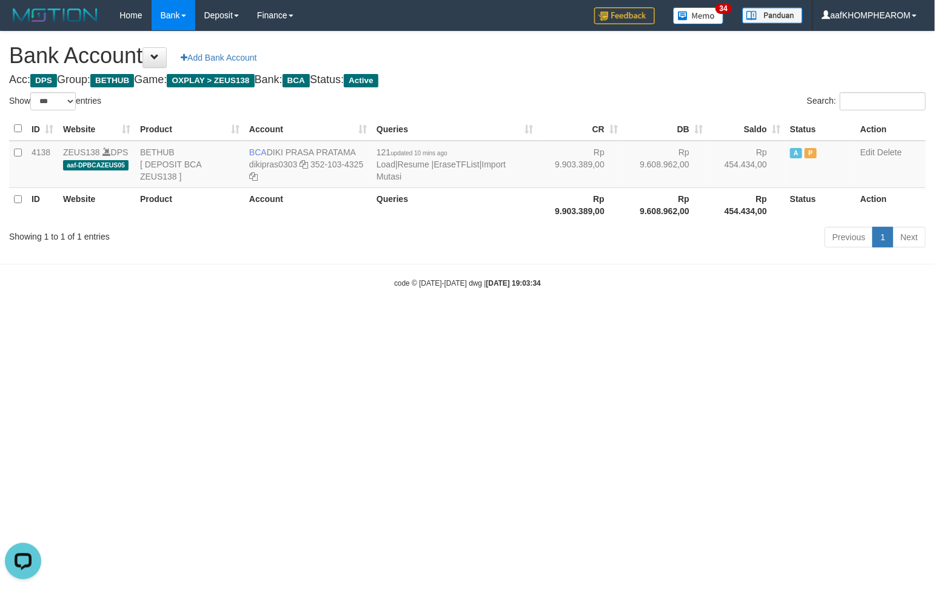
click at [623, 319] on html "Toggle navigation Home Bank Account List Mutasi Bank Search Sync Note Mutasi De…" at bounding box center [467, 159] width 935 height 319
click at [789, 319] on html "Toggle navigation Home Bank Account List Mutasi Bank Search Sync Note Mutasi De…" at bounding box center [467, 159] width 935 height 319
drag, startPoint x: 596, startPoint y: 419, endPoint x: 504, endPoint y: 362, distance: 107.5
click at [571, 319] on html "Toggle navigation Home Bank Account List Mutasi Bank Search Sync Note Mutasi De…" at bounding box center [467, 159] width 935 height 319
click at [301, 167] on icon at bounding box center [303, 164] width 8 height 8
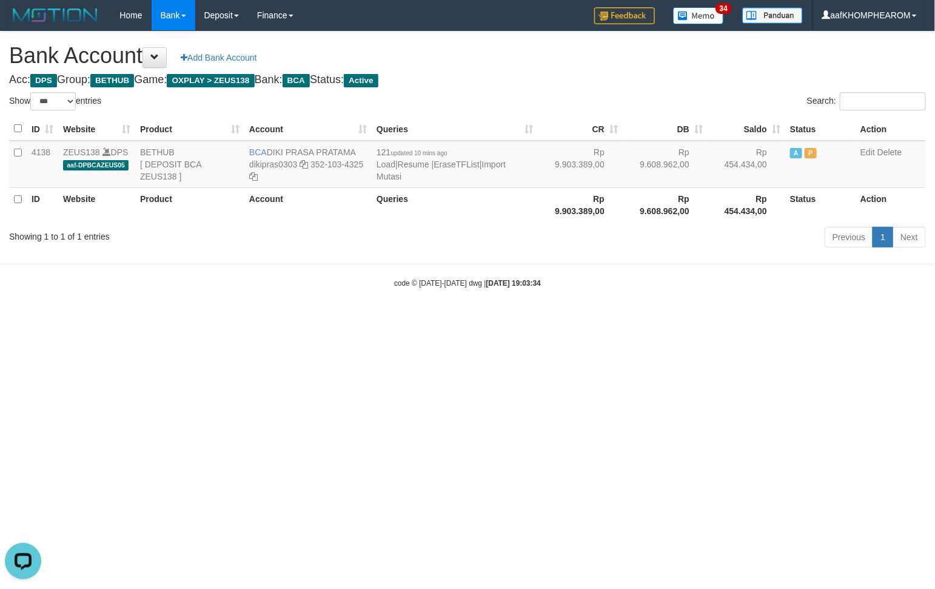
click at [530, 319] on html "Toggle navigation Home Bank Account List Mutasi Bank Search Sync Note Mutasi De…" at bounding box center [467, 159] width 935 height 319
click at [570, 319] on html "Toggle navigation Home Bank Account List Mutasi Bank Search Sync Note Mutasi De…" at bounding box center [467, 159] width 935 height 319
select select "***"
click at [676, 319] on html "Toggle navigation Home Bank Account List Mutasi Bank Search Sync Note Mutasi De…" at bounding box center [467, 159] width 935 height 319
click at [680, 319] on html "Toggle navigation Home Bank Account List Mutasi Bank Search Sync Note Mutasi De…" at bounding box center [467, 159] width 935 height 319
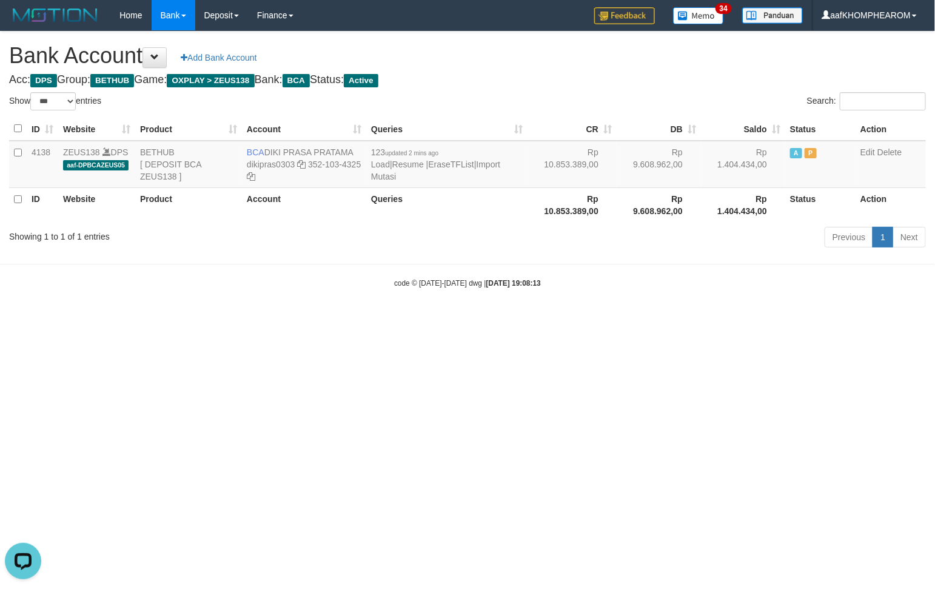
click at [546, 319] on html "Toggle navigation Home Bank Account List Mutasi Bank Search Sync Note Mutasi De…" at bounding box center [467, 159] width 935 height 319
select select "***"
click at [632, 319] on html "Toggle navigation Home Bank Account List Mutasi Bank Search Sync Note Mutasi De…" at bounding box center [467, 159] width 935 height 319
drag, startPoint x: 641, startPoint y: 549, endPoint x: 774, endPoint y: 438, distance: 173.4
click at [641, 319] on html "Toggle navigation Home Bank Account List Mutasi Bank Search Sync Note Mutasi De…" at bounding box center [467, 159] width 935 height 319
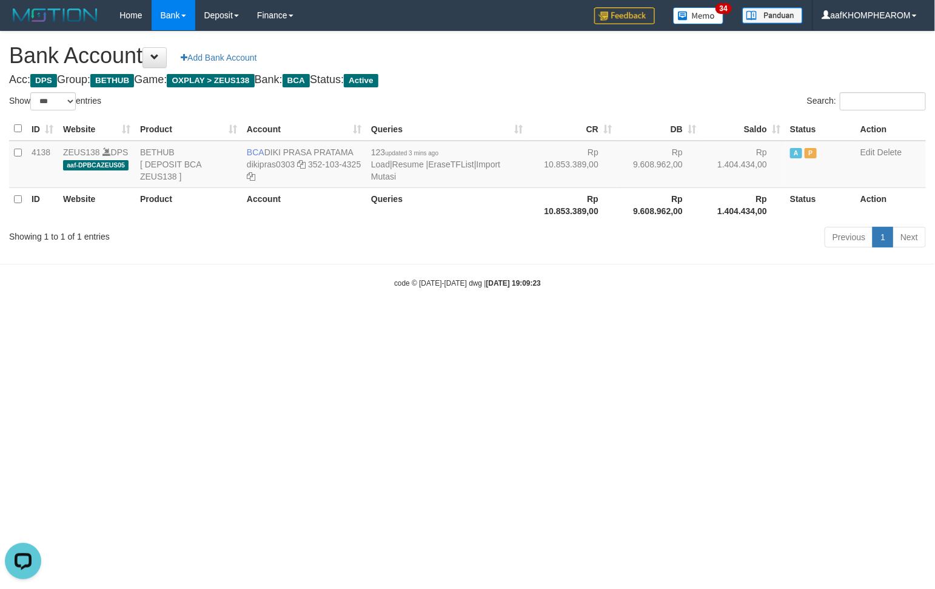
click at [681, 319] on html "Toggle navigation Home Bank Account List Mutasi Bank Search Sync Note Mutasi De…" at bounding box center [467, 159] width 935 height 319
click at [553, 319] on html "Toggle navigation Home Bank Account List Mutasi Bank Search Sync Note Mutasi De…" at bounding box center [467, 159] width 935 height 319
select select "***"
click at [698, 319] on html "Toggle navigation Home Bank Account List Mutasi Bank Search Sync Note Mutasi De…" at bounding box center [467, 159] width 935 height 319
drag, startPoint x: 708, startPoint y: 164, endPoint x: 756, endPoint y: 162, distance: 47.9
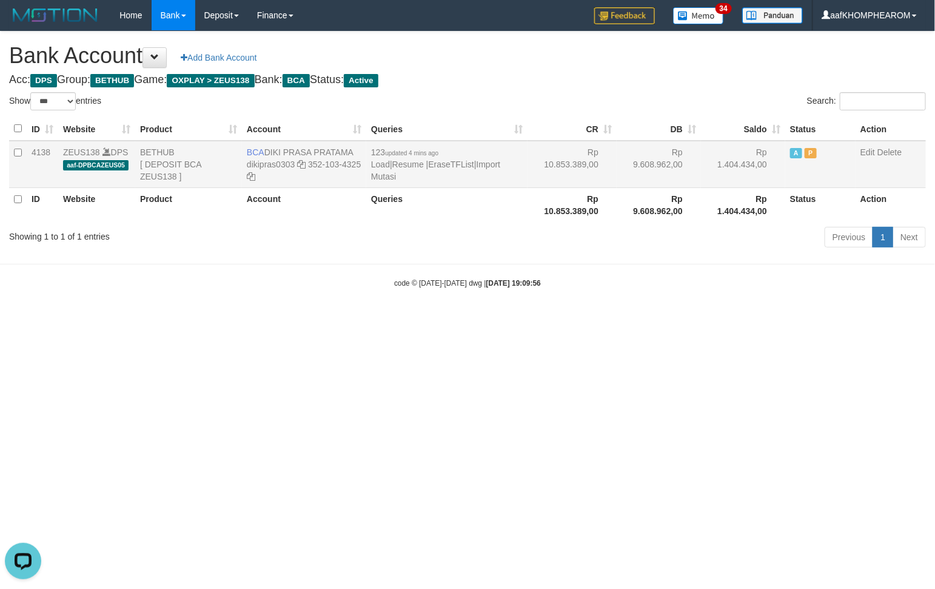
click at [756, 162] on td "Rp 1.404.434,00" at bounding box center [743, 164] width 84 height 47
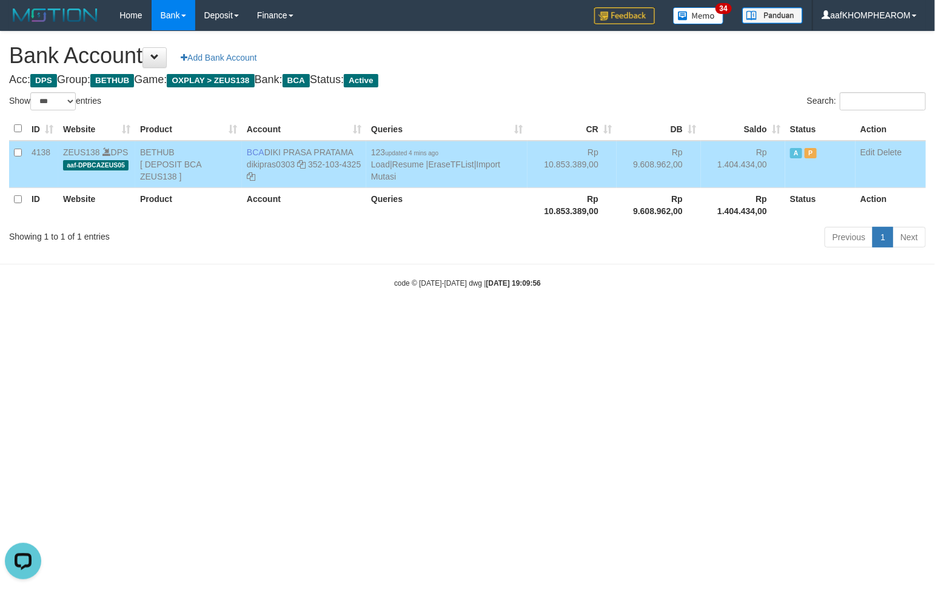
copy td "1.404.434"
click at [840, 319] on html "Toggle navigation Home Bank Account List Mutasi Bank Search Sync Note Mutasi De…" at bounding box center [467, 159] width 935 height 319
drag, startPoint x: 692, startPoint y: 410, endPoint x: 689, endPoint y: 417, distance: 7.7
click at [692, 319] on html "Toggle navigation Home Bank Account List Mutasi Bank Search Sync Note Mutasi De…" at bounding box center [467, 159] width 935 height 319
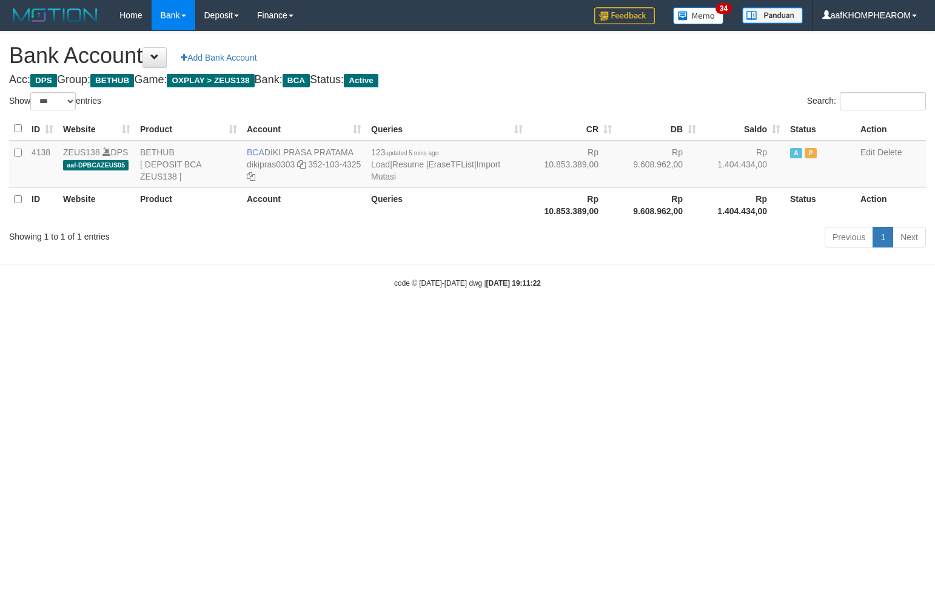
select select "***"
drag, startPoint x: 771, startPoint y: 318, endPoint x: 770, endPoint y: 324, distance: 6.2
click at [770, 319] on html "Toggle navigation Home Bank Account List Mutasi Bank Search Sync Note Mutasi De…" at bounding box center [467, 159] width 935 height 319
select select "***"
click at [673, 318] on body "Toggle navigation Home Bank Account List Mutasi Bank Search Sync Note Mutasi De…" at bounding box center [467, 159] width 935 height 319
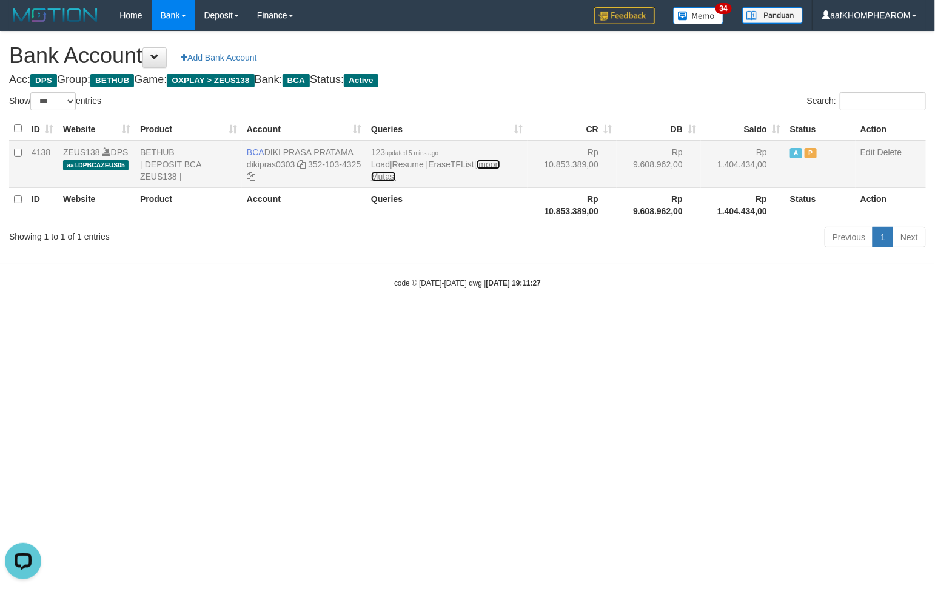
click at [500, 164] on link "Import Mutasi" at bounding box center [435, 170] width 129 height 22
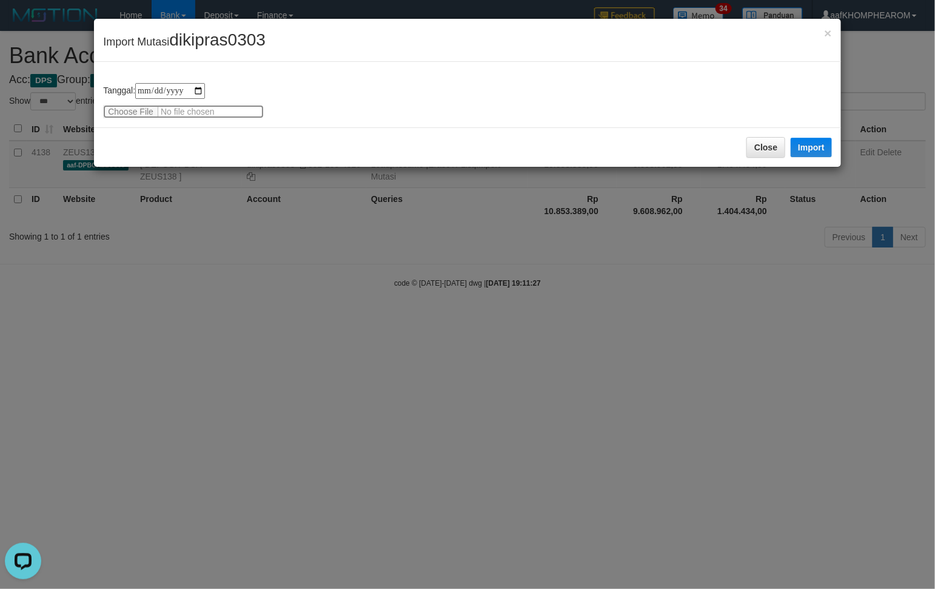
click at [114, 110] on input "file" at bounding box center [183, 111] width 161 height 13
type input "**********"
drag, startPoint x: 185, startPoint y: 41, endPoint x: 326, endPoint y: 56, distance: 142.0
click at [325, 55] on div "× Import Mutasi dikipras0303" at bounding box center [467, 40] width 747 height 43
copy span "dikipras0303"
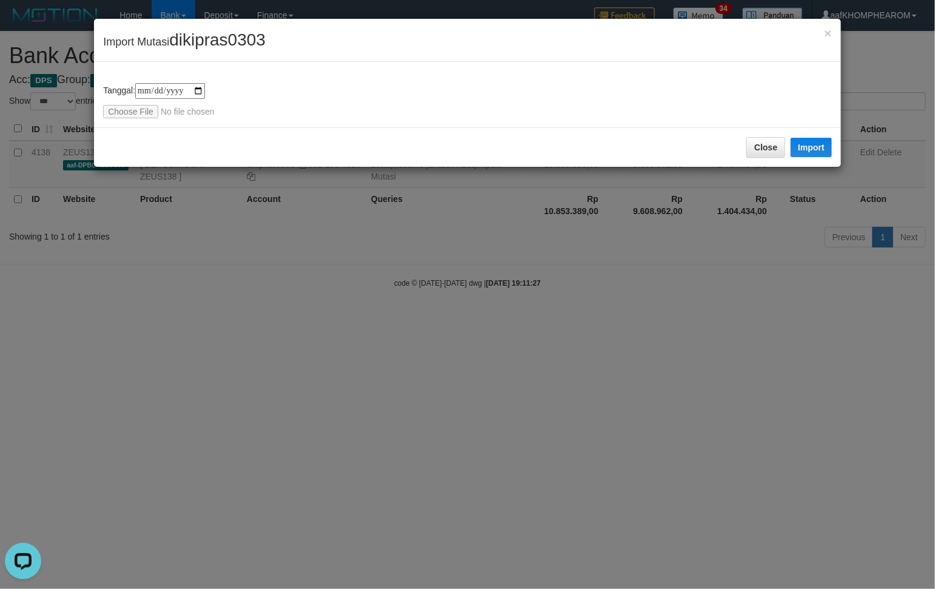
click at [435, 124] on div "**********" at bounding box center [467, 94] width 747 height 65
click at [810, 149] on button "Import" at bounding box center [810, 147] width 41 height 19
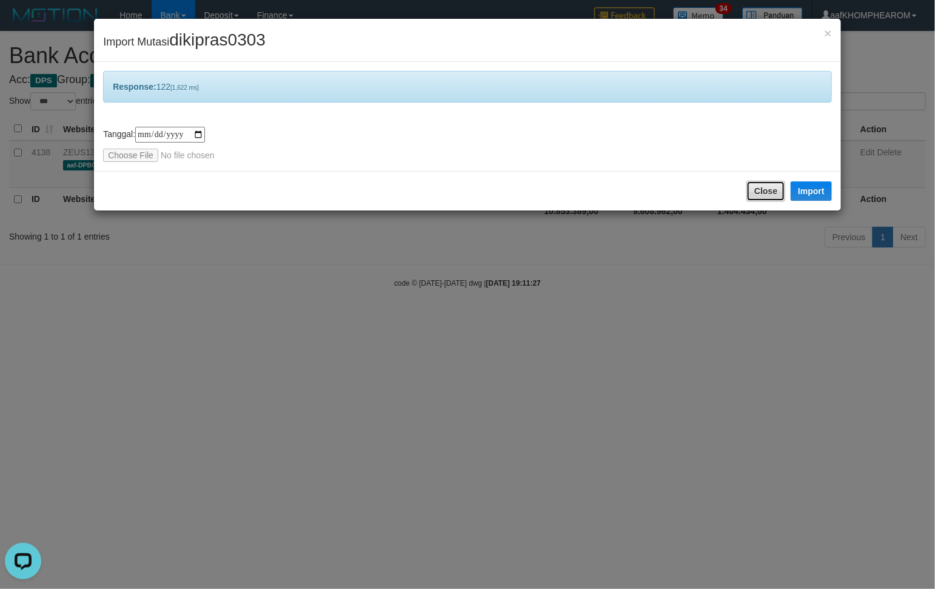
click at [776, 190] on button "Close" at bounding box center [765, 191] width 39 height 21
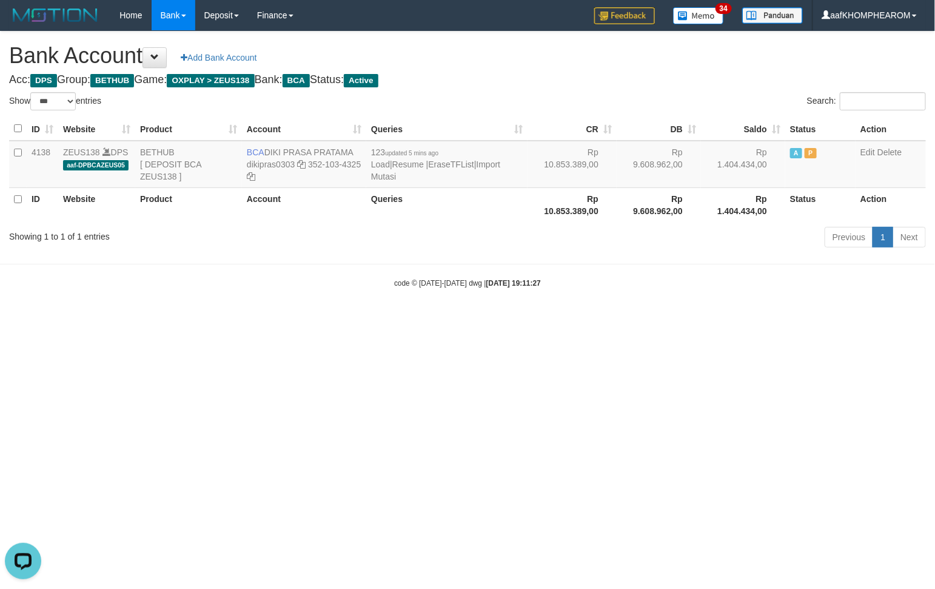
click at [796, 319] on html "Toggle navigation Home Bank Account List Mutasi Bank Search Sync Note Mutasi De…" at bounding box center [467, 159] width 935 height 319
select select "***"
drag, startPoint x: 665, startPoint y: 390, endPoint x: 677, endPoint y: 386, distance: 12.7
click at [663, 319] on html "Toggle navigation Home Bank Account List Mutasi Bank Search Sync Note Mutasi De…" at bounding box center [467, 159] width 935 height 319
click at [298, 319] on html "Toggle navigation Home Bank Account List Mutasi Bank Search Sync Note Mutasi De…" at bounding box center [467, 159] width 935 height 319
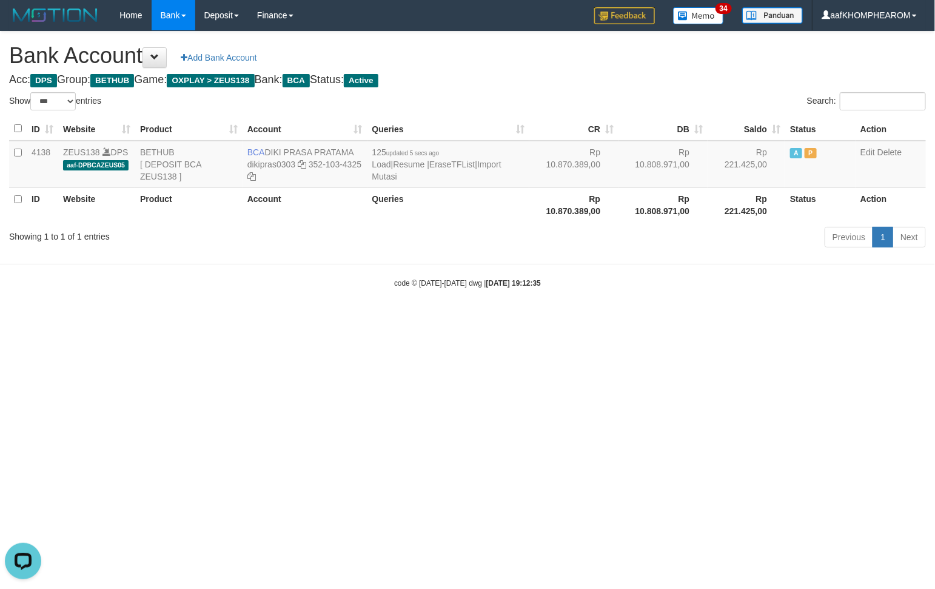
click at [738, 319] on html "Toggle navigation Home Bank Account List Mutasi Bank Search Sync Note Mutasi De…" at bounding box center [467, 159] width 935 height 319
click at [737, 319] on html "Toggle navigation Home Bank Account List Mutasi Bank Search Sync Note Mutasi De…" at bounding box center [467, 159] width 935 height 319
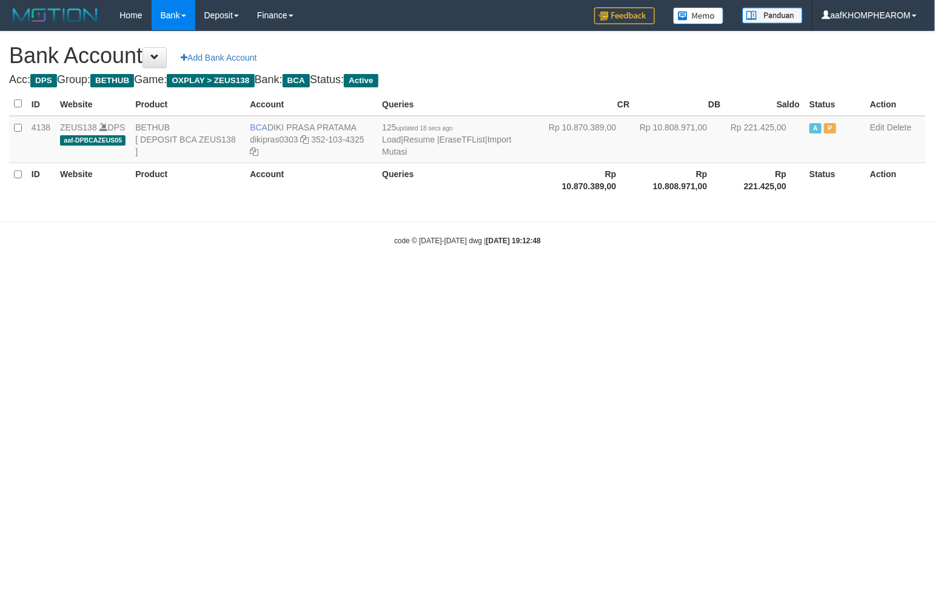
select select "***"
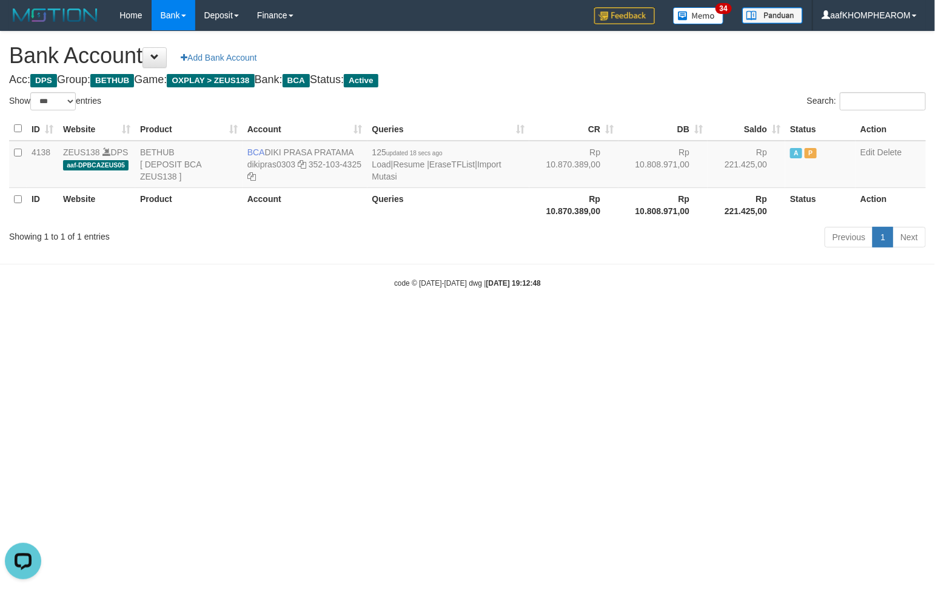
drag, startPoint x: 600, startPoint y: 396, endPoint x: 604, endPoint y: 410, distance: 15.0
click at [601, 319] on html "Toggle navigation Home Bank Account List Mutasi Bank Search Sync Note Mutasi De…" at bounding box center [467, 159] width 935 height 319
select select "***"
click at [738, 319] on html "Toggle navigation Home Bank Account List Mutasi Bank Search Sync Note Mutasi De…" at bounding box center [467, 159] width 935 height 319
click at [549, 319] on html "Toggle navigation Home Bank Account List Mutasi Bank Search Sync Note Mutasi De…" at bounding box center [467, 159] width 935 height 319
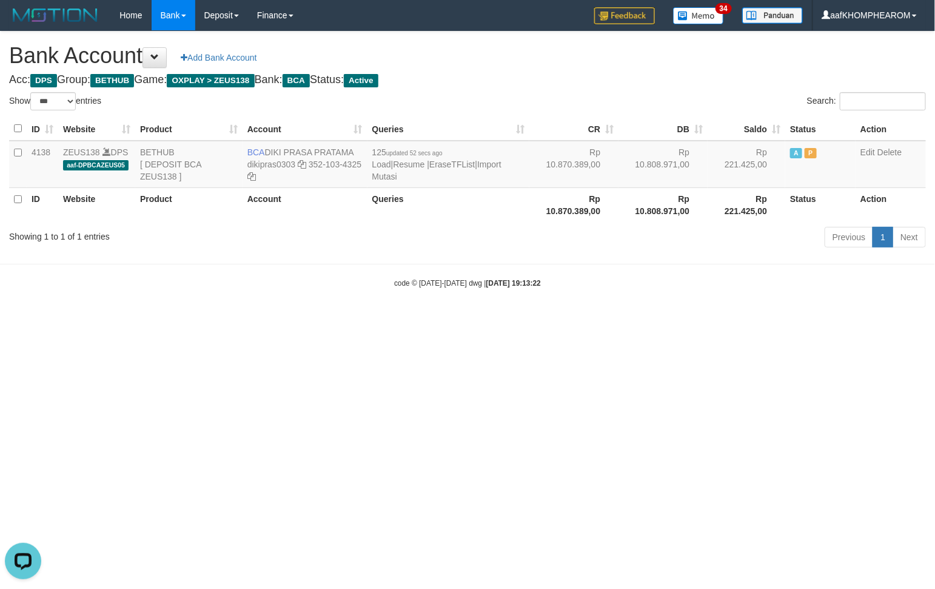
click at [667, 319] on html "Toggle navigation Home Bank Account List Mutasi Bank Search Sync Note Mutasi De…" at bounding box center [467, 159] width 935 height 319
select select "***"
click at [693, 319] on html "Toggle navigation Home Bank Account List Mutasi Bank Search Sync Note Mutasi De…" at bounding box center [467, 159] width 935 height 319
click at [640, 319] on html "Toggle navigation Home Bank Account List Mutasi Bank Search Sync Note Mutasi De…" at bounding box center [467, 159] width 935 height 319
select select "***"
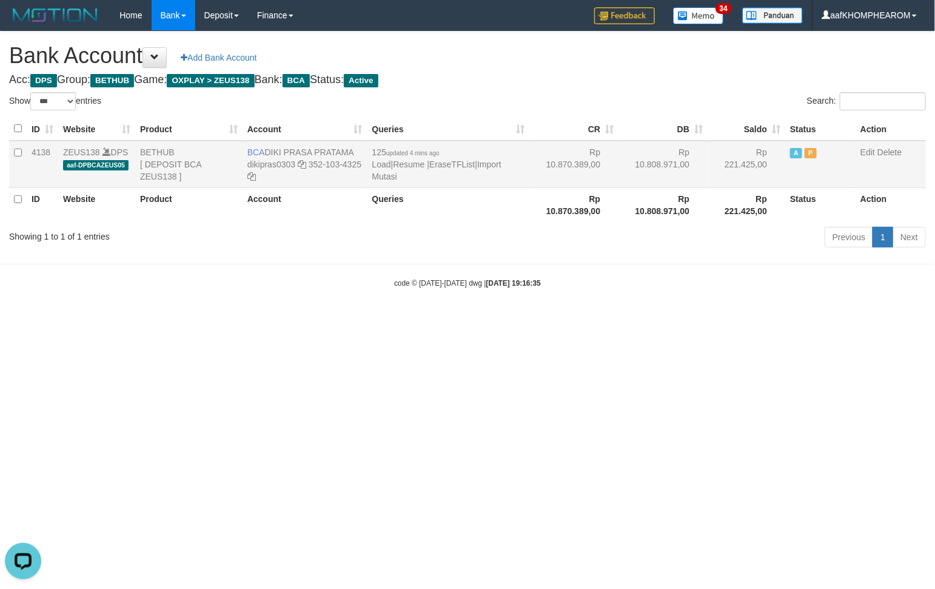
drag, startPoint x: 270, startPoint y: 149, endPoint x: 359, endPoint y: 149, distance: 88.5
click at [359, 149] on td "BCA DIKI PRASA PRATAMA dikipras0303 352-103-4325" at bounding box center [304, 164] width 125 height 47
drag, startPoint x: 371, startPoint y: 338, endPoint x: 241, endPoint y: 188, distance: 198.5
click at [365, 319] on html "Toggle navigation Home Bank Account List Mutasi Bank Search Sync Note Mutasi De…" at bounding box center [467, 159] width 935 height 319
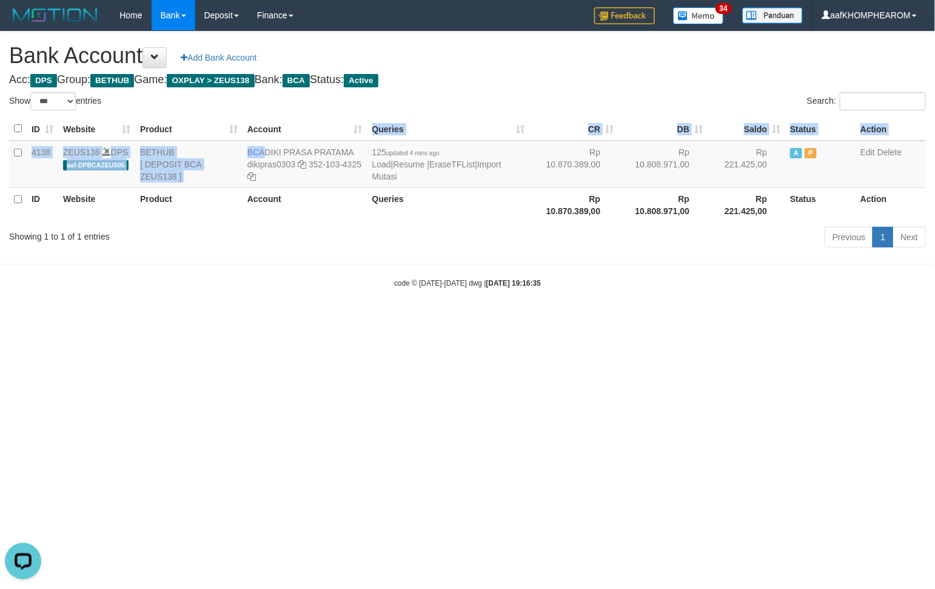
drag, startPoint x: 264, startPoint y: 149, endPoint x: 361, endPoint y: 135, distance: 98.6
click at [364, 138] on table "ID Website Product Account Queries CR DB Saldo Status Action 4138 ZEUS138 DPS a…" at bounding box center [467, 169] width 917 height 105
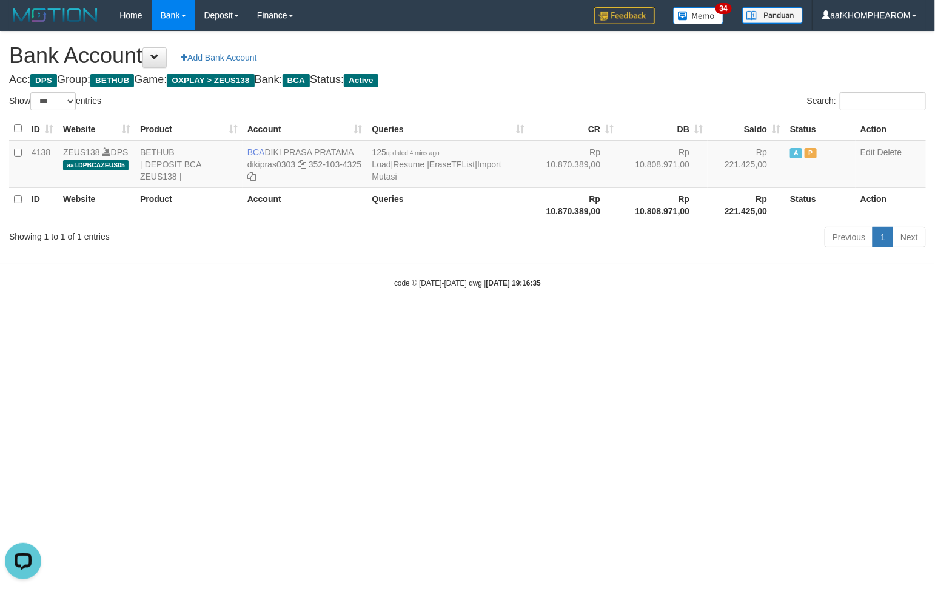
click at [413, 319] on html "Toggle navigation Home Bank Account List Mutasi Bank Search Sync Note Mutasi De…" at bounding box center [467, 159] width 935 height 319
drag, startPoint x: 281, startPoint y: 327, endPoint x: 273, endPoint y: 305, distance: 23.8
click at [282, 319] on html "Toggle navigation Home Bank Account List Mutasi Bank Search Sync Note Mutasi De…" at bounding box center [467, 159] width 935 height 319
drag, startPoint x: 265, startPoint y: 152, endPoint x: 361, endPoint y: 152, distance: 95.8
click at [361, 152] on td "BCA DIKI PRASA PRATAMA dikipras0303 352-103-4325" at bounding box center [304, 164] width 125 height 47
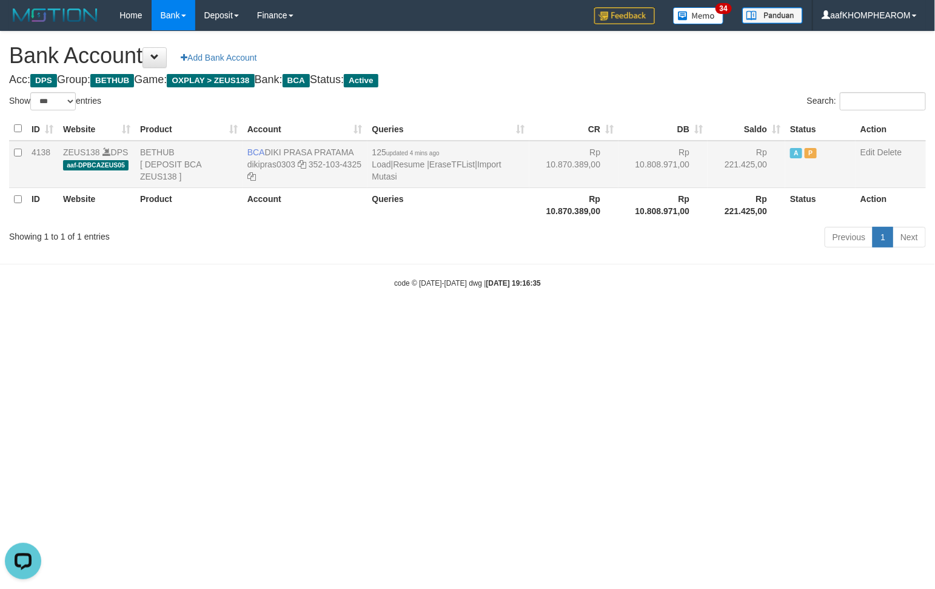
copy td "DIKI PRASA PRATAMA"
click at [303, 168] on icon at bounding box center [302, 164] width 8 height 8
copy td "DIKI PRASA PRATAMA"
click at [695, 319] on html "Toggle navigation Home Bank Account List Mutasi Bank Search Sync Note Mutasi De…" at bounding box center [467, 159] width 935 height 319
click at [697, 319] on html "Toggle navigation Home Bank Account List Mutasi Bank Search Sync Note Mutasi De…" at bounding box center [467, 159] width 935 height 319
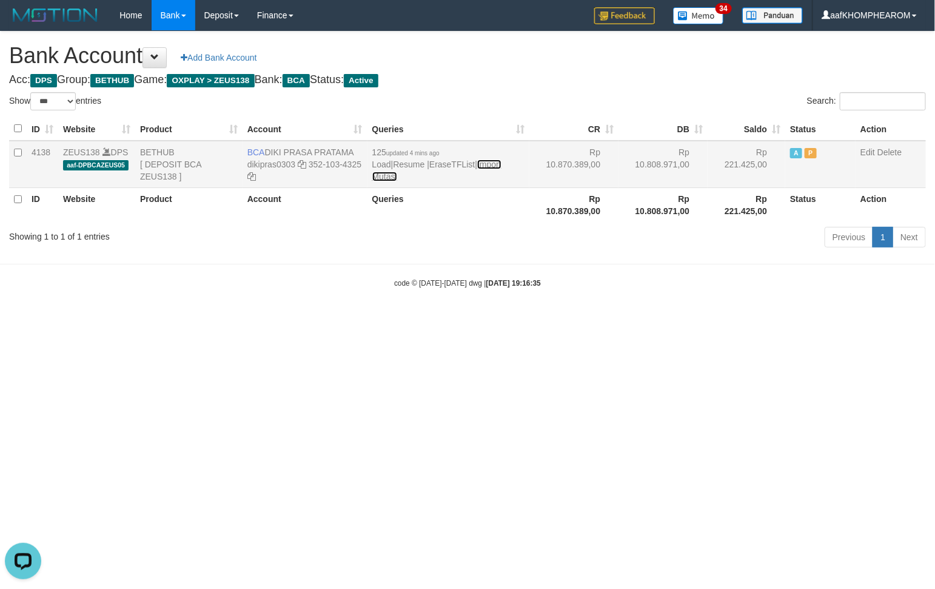
click at [497, 161] on link "Import Mutasi" at bounding box center [436, 170] width 129 height 22
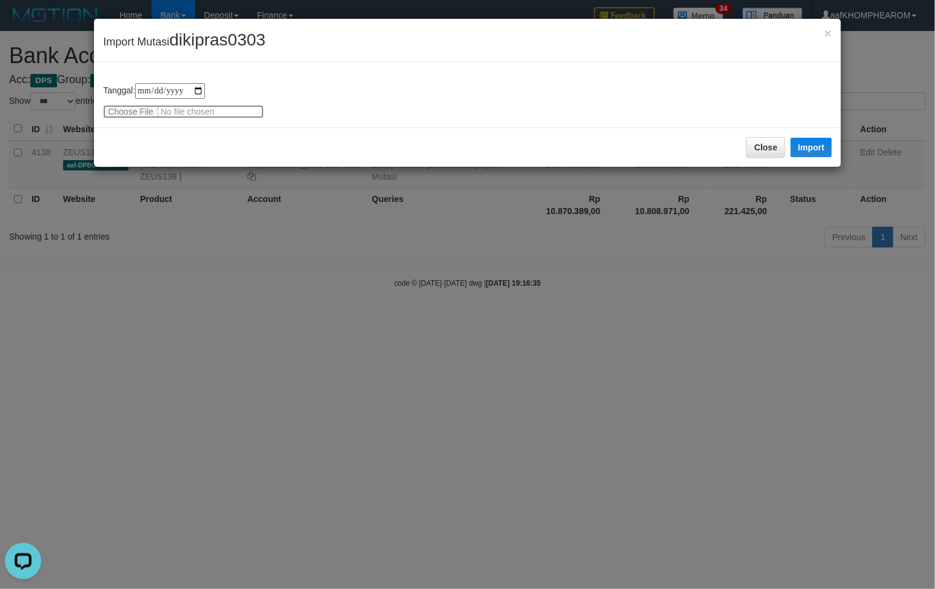
click at [132, 110] on input "file" at bounding box center [183, 111] width 161 height 13
type input "**********"
drag, startPoint x: 174, startPoint y: 40, endPoint x: 322, endPoint y: 68, distance: 151.1
click at [298, 33] on div "× Import Mutasi dikipras0303" at bounding box center [467, 40] width 747 height 43
copy span "dikipras0303"
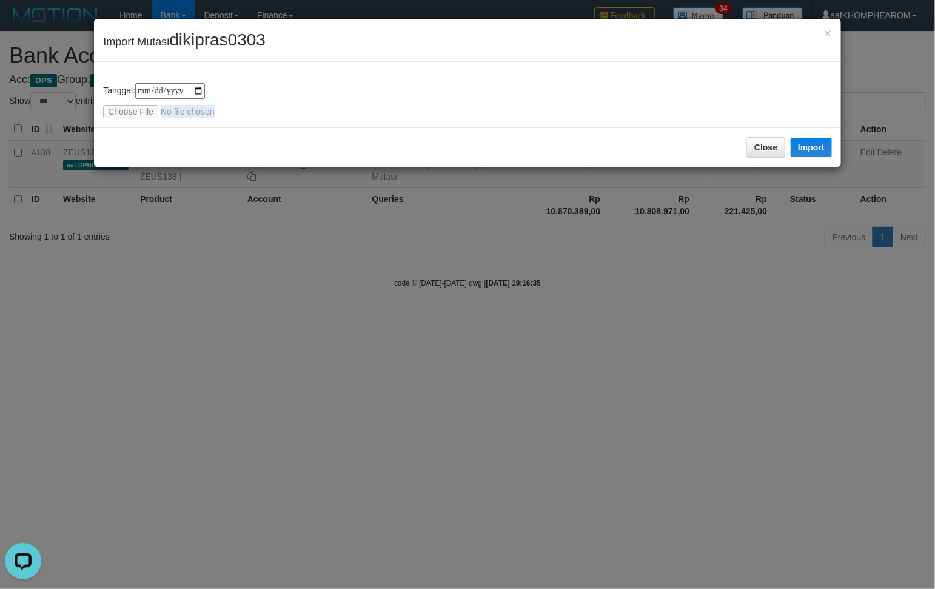
click at [337, 125] on div "**********" at bounding box center [467, 92] width 748 height 149
click at [808, 147] on button "Import" at bounding box center [810, 147] width 41 height 19
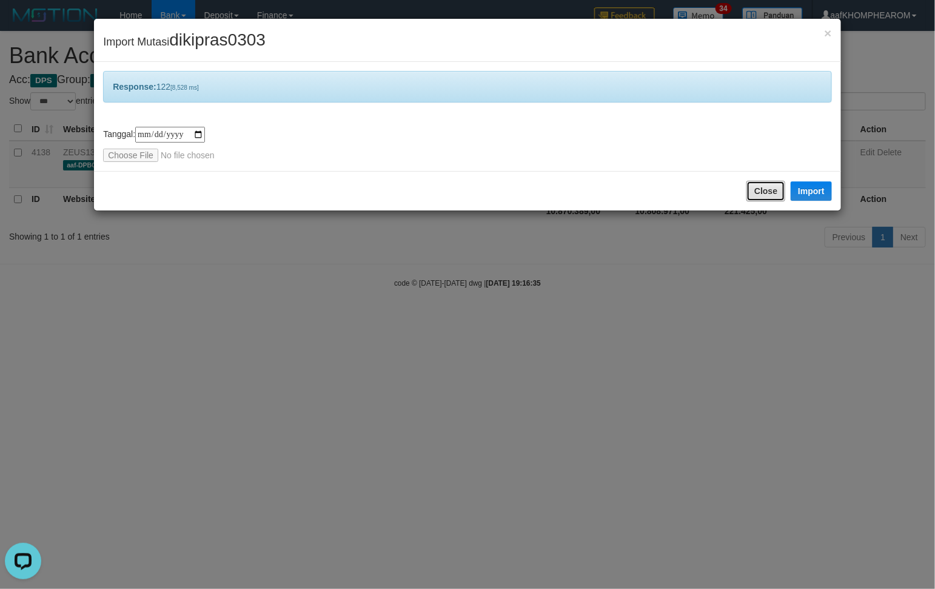
click at [764, 192] on button "Close" at bounding box center [765, 191] width 39 height 21
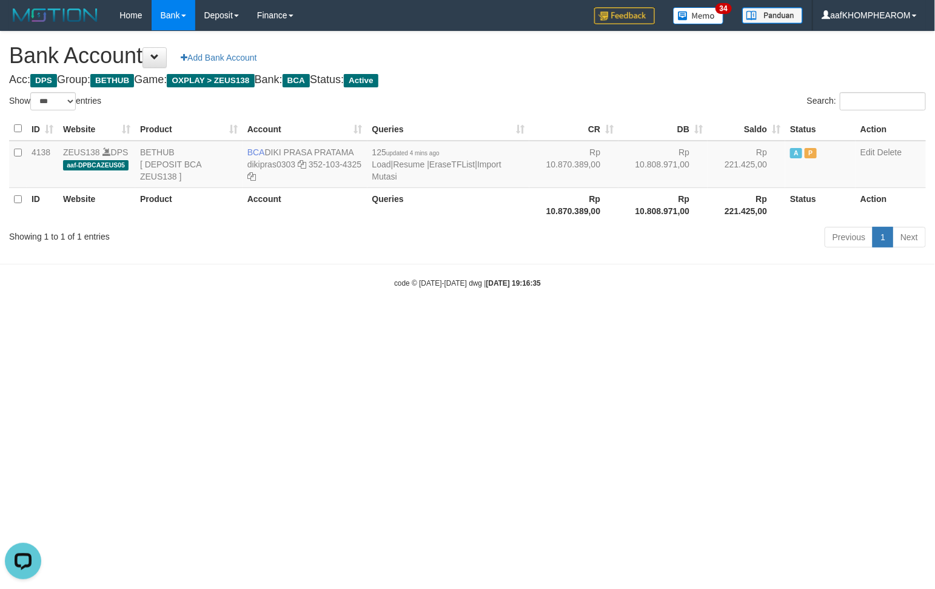
drag, startPoint x: 844, startPoint y: 429, endPoint x: 832, endPoint y: 426, distance: 12.5
click at [838, 319] on html "Toggle navigation Home Bank Account List Mutasi Bank Search Sync Note Mutasi De…" at bounding box center [467, 159] width 935 height 319
click at [758, 319] on html "Toggle navigation Home Bank Account List Mutasi Bank Search Sync Note Mutasi De…" at bounding box center [467, 159] width 935 height 319
select select "***"
drag, startPoint x: 373, startPoint y: 402, endPoint x: 386, endPoint y: 403, distance: 12.2
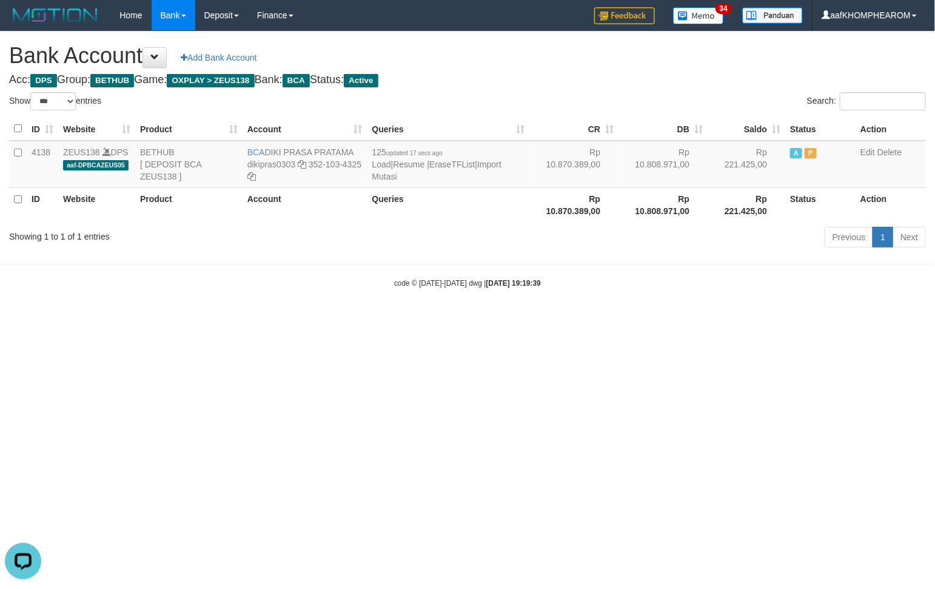
click at [380, 319] on html "Toggle navigation Home Bank Account List Mutasi Bank Search Sync Note Mutasi De…" at bounding box center [467, 159] width 935 height 319
click at [653, 319] on html "Toggle navigation Home Bank Account List Mutasi Bank Search Sync Note Mutasi De…" at bounding box center [467, 159] width 935 height 319
drag, startPoint x: 637, startPoint y: 372, endPoint x: 647, endPoint y: 379, distance: 12.5
click at [638, 319] on html "Toggle navigation Home Bank Account List Mutasi Bank Search Sync Note Mutasi De…" at bounding box center [467, 159] width 935 height 319
click at [366, 319] on html "Toggle navigation Home Bank Account List Mutasi Bank Search Sync Note Mutasi De…" at bounding box center [467, 159] width 935 height 319
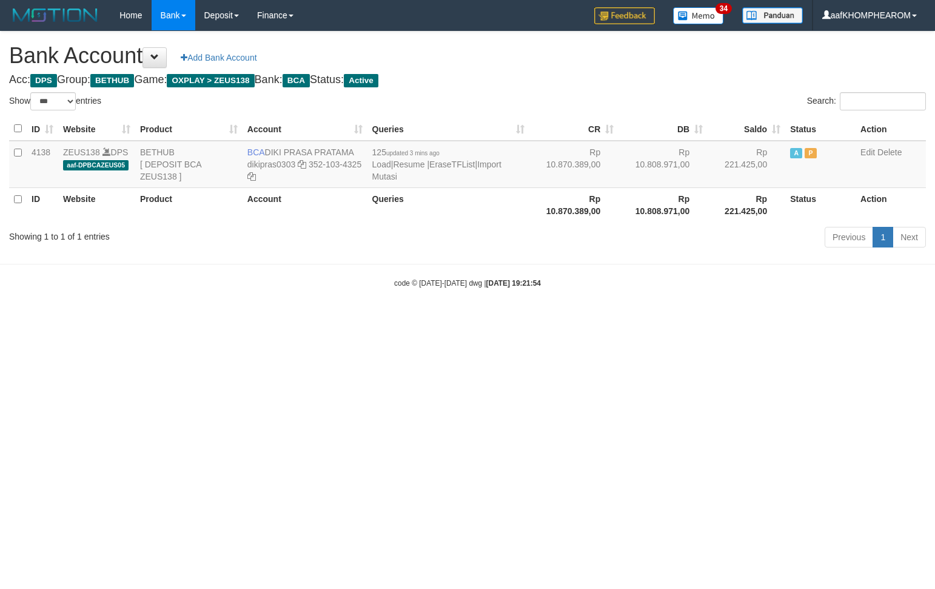
select select "***"
click at [394, 319] on html "Toggle navigation Home Bank Account List Mutasi Bank Search Sync Note Mutasi De…" at bounding box center [467, 159] width 935 height 319
select select "***"
click at [670, 319] on html "Toggle navigation Home Bank Account List Mutasi Bank Search Sync Note Mutasi De…" at bounding box center [467, 159] width 935 height 319
select select "***"
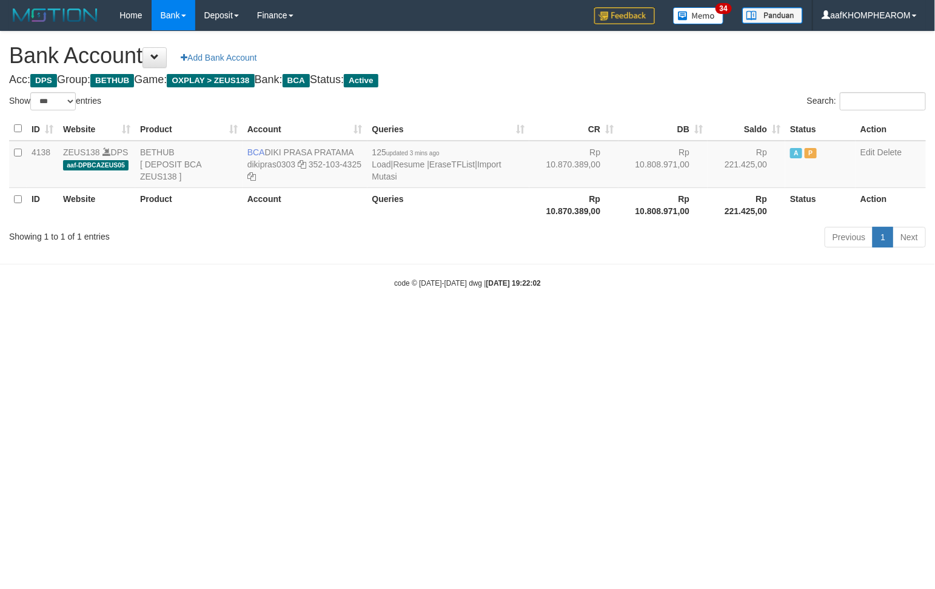
drag, startPoint x: 0, startPoint y: 0, endPoint x: 676, endPoint y: 332, distance: 753.6
click at [676, 319] on html "Toggle navigation Home Bank Account List Mutasi Bank Search Sync Note Mutasi De…" at bounding box center [467, 159] width 935 height 319
select select "***"
click at [667, 319] on html "Toggle navigation Home Bank Account List Mutasi Bank Search Sync Note Mutasi De…" at bounding box center [467, 159] width 935 height 319
click at [635, 319] on html "Toggle navigation Home Bank Account List Mutasi Bank Search Sync Note Mutasi De…" at bounding box center [467, 159] width 935 height 319
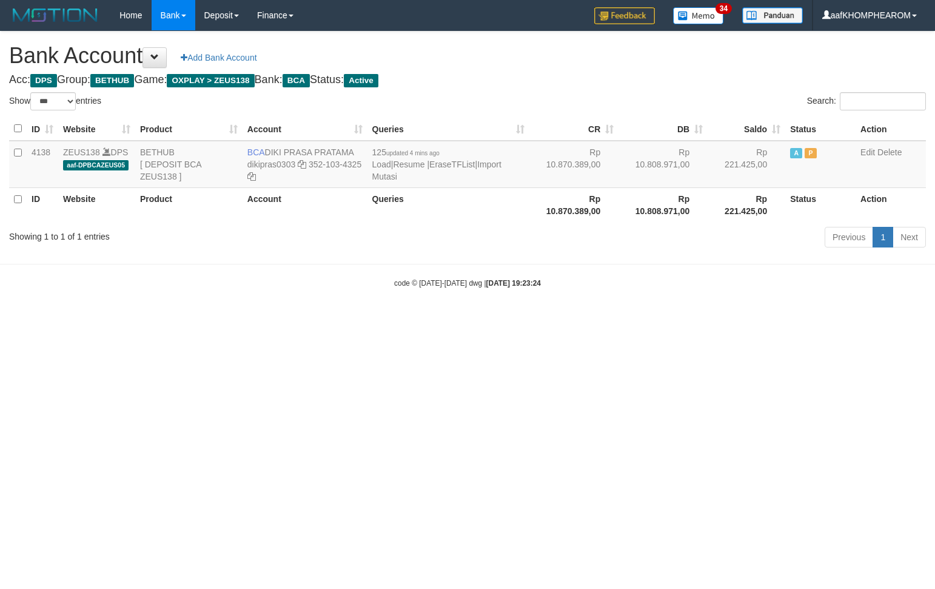
select select "***"
click at [556, 319] on html "Toggle navigation Home Bank Account List Mutasi Bank Search Sync Note Mutasi De…" at bounding box center [467, 159] width 935 height 319
select select "***"
click at [656, 319] on html "Toggle navigation Home Bank Account List Mutasi Bank Search Sync Note Mutasi De…" at bounding box center [467, 159] width 935 height 319
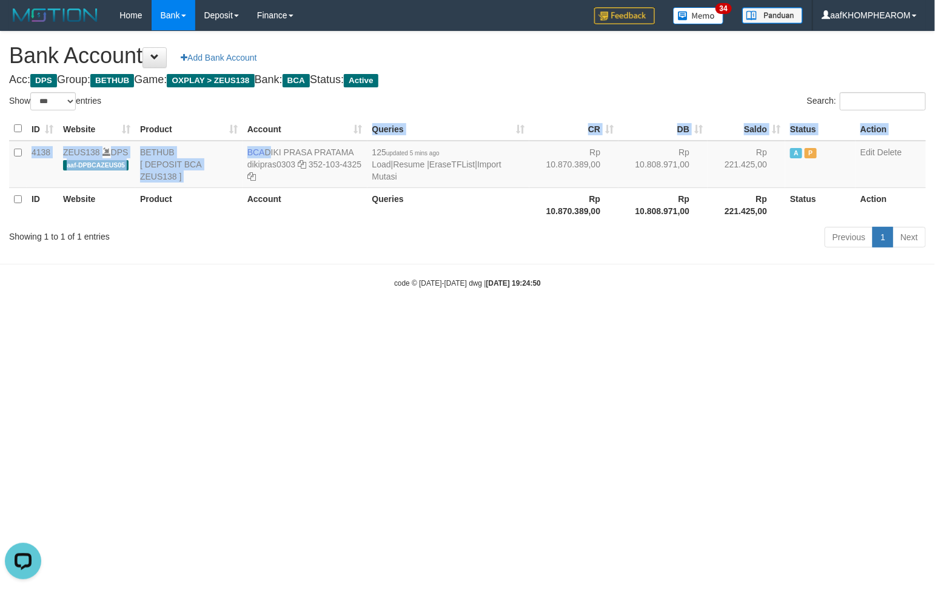
drag, startPoint x: 268, startPoint y: 144, endPoint x: 314, endPoint y: 258, distance: 122.9
click at [322, 145] on td "BCA DIKI PRASA PRATAMA dikipras0303 352-103-4325" at bounding box center [304, 164] width 125 height 47
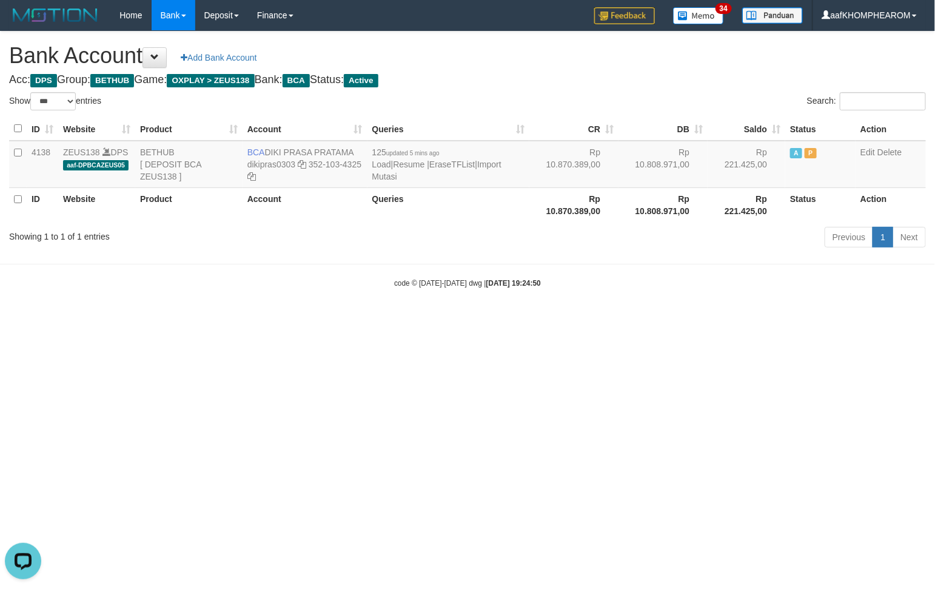
drag, startPoint x: 316, startPoint y: 310, endPoint x: 319, endPoint y: 275, distance: 35.9
click at [320, 287] on body "Toggle navigation Home Bank Account List Mutasi Bank Search Sync Note Mutasi De…" at bounding box center [467, 159] width 935 height 319
drag, startPoint x: 267, startPoint y: 152, endPoint x: 356, endPoint y: 146, distance: 89.3
click at [356, 146] on td "BCA DIKI PRASA PRATAMA dikipras0303 352-103-4325" at bounding box center [304, 164] width 125 height 47
copy td "DIKI PRASA PRATAMA"
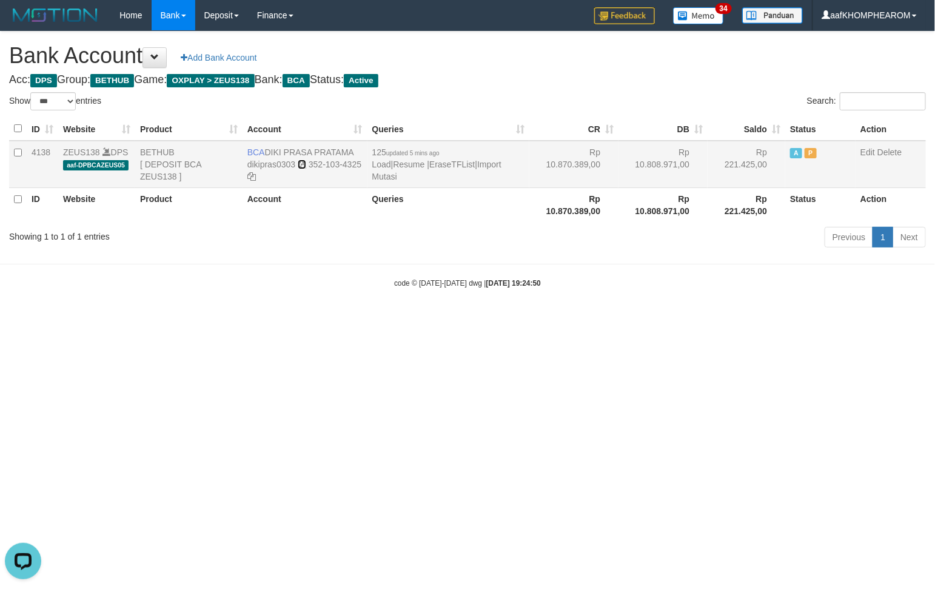
click at [298, 165] on icon at bounding box center [302, 164] width 8 height 8
copy td "DIKI PRASA PRATAMA"
click at [507, 319] on html "Toggle navigation Home Bank Account List Mutasi Bank Search Sync Note Mutasi De…" at bounding box center [467, 159] width 935 height 319
click at [501, 164] on link "Import Mutasi" at bounding box center [436, 170] width 129 height 22
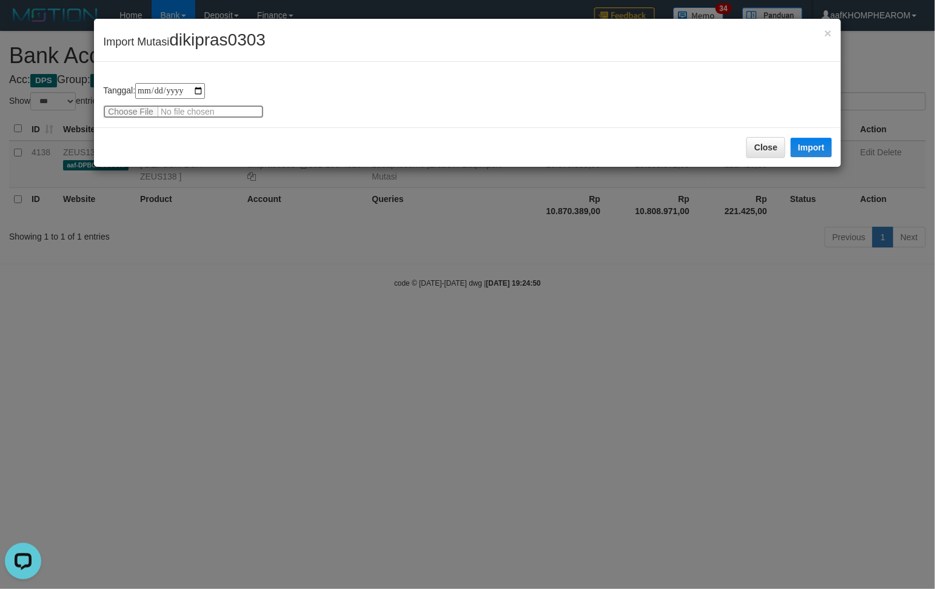
click at [134, 111] on input "file" at bounding box center [183, 111] width 161 height 13
type input "**********"
drag, startPoint x: 181, startPoint y: 40, endPoint x: 353, endPoint y: 80, distance: 176.7
click at [334, 62] on div "**********" at bounding box center [467, 92] width 748 height 149
copy div "dikipras0303"
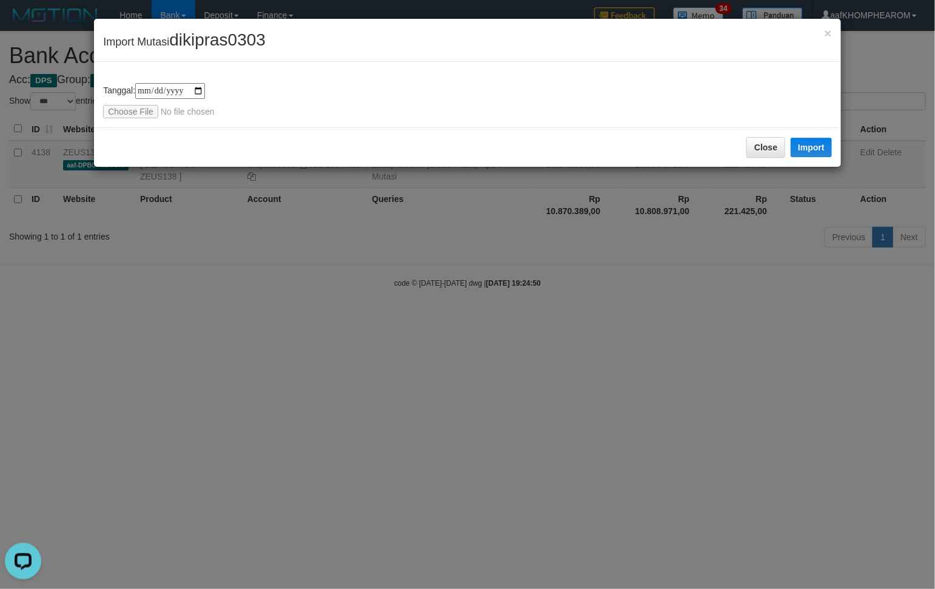
click at [385, 108] on div "**********" at bounding box center [467, 100] width 729 height 35
click at [807, 140] on button "Import" at bounding box center [810, 147] width 41 height 19
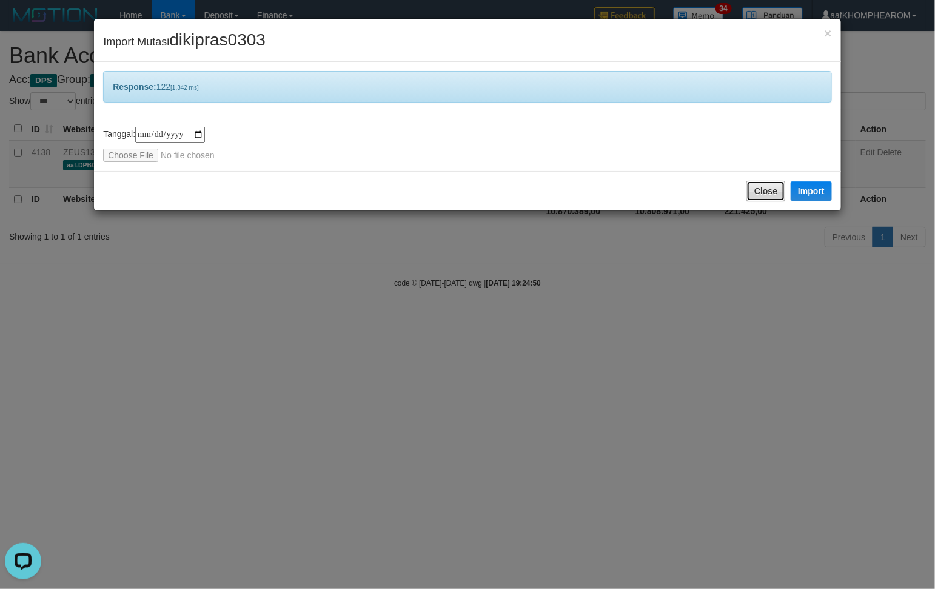
click at [764, 196] on button "Close" at bounding box center [765, 191] width 39 height 21
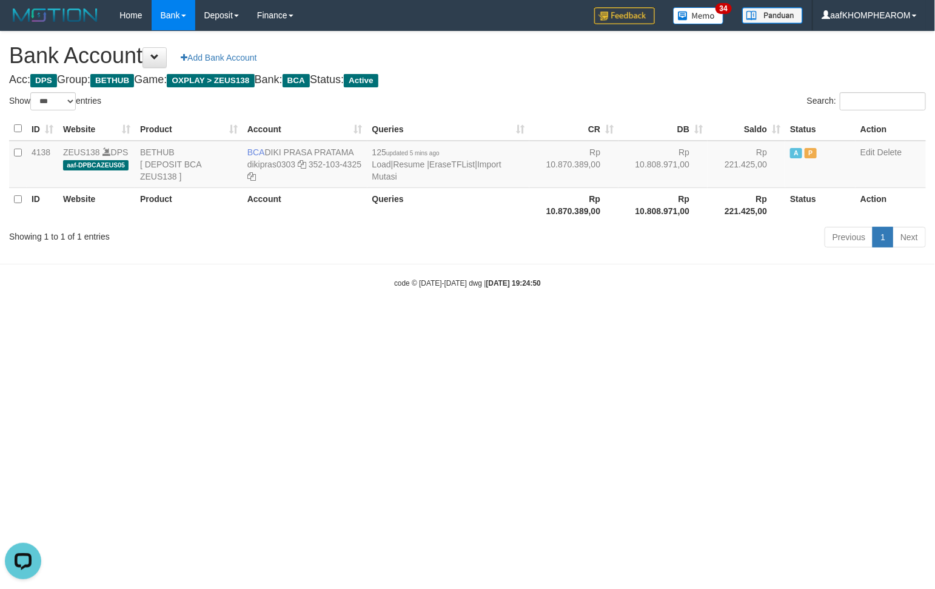
click at [725, 319] on html "Toggle navigation Home Bank Account List Mutasi Bank Search Sync Note Mutasi De…" at bounding box center [467, 159] width 935 height 319
select select "***"
drag, startPoint x: 623, startPoint y: 397, endPoint x: 750, endPoint y: 483, distance: 153.7
click at [625, 319] on html "Toggle navigation Home Bank Account List Mutasi Bank Search Sync Note Mutasi De…" at bounding box center [467, 159] width 935 height 319
click at [355, 319] on html "Toggle navigation Home Bank Account List Mutasi Bank Search Sync Note Mutasi De…" at bounding box center [467, 159] width 935 height 319
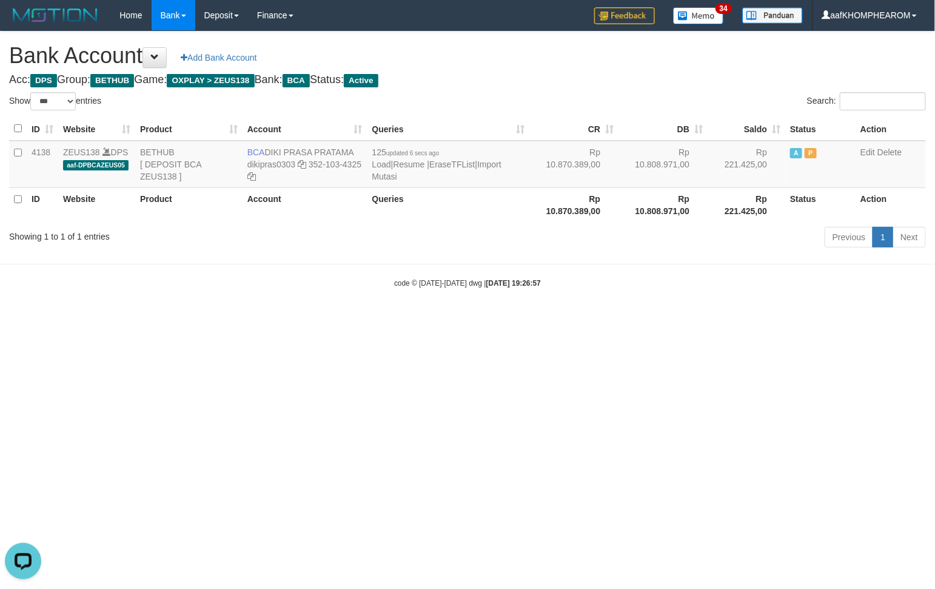
click at [418, 319] on html "Toggle navigation Home Bank Account List Mutasi Bank Search Sync Note Mutasi De…" at bounding box center [467, 159] width 935 height 319
drag, startPoint x: 677, startPoint y: 343, endPoint x: 689, endPoint y: 376, distance: 35.3
click at [689, 319] on html "Toggle navigation Home Bank Account List Mutasi Bank Search Sync Note Mutasi De…" at bounding box center [467, 159] width 935 height 319
drag, startPoint x: 686, startPoint y: 397, endPoint x: 665, endPoint y: 402, distance: 21.8
click at [667, 319] on html "Toggle navigation Home Bank Account List Mutasi Bank Search Sync Note Mutasi De…" at bounding box center [467, 159] width 935 height 319
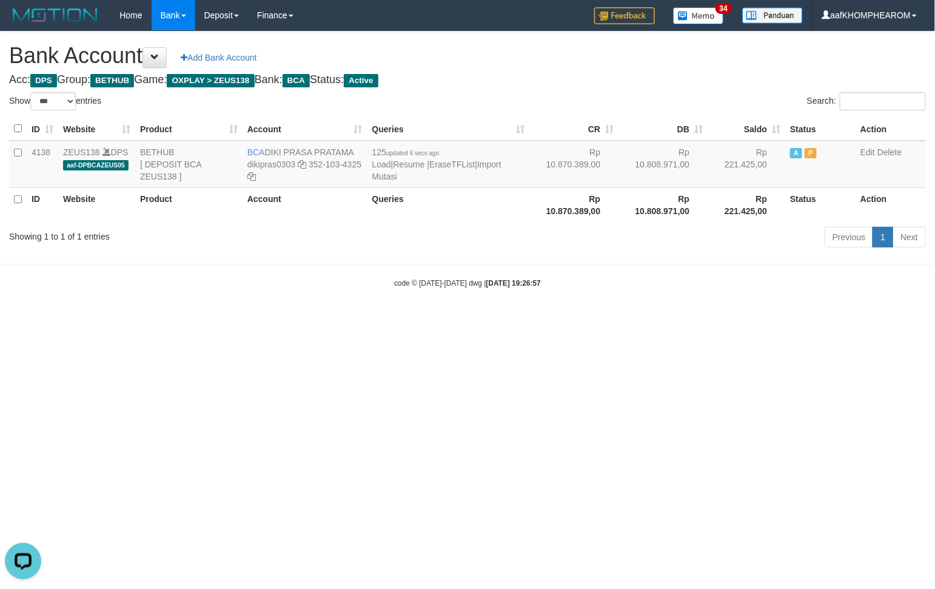
drag, startPoint x: 643, startPoint y: 395, endPoint x: 623, endPoint y: 389, distance: 21.5
click at [629, 319] on html "Toggle navigation Home Bank Account List Mutasi Bank Search Sync Note Mutasi De…" at bounding box center [467, 159] width 935 height 319
select select "***"
click at [555, 319] on html "Toggle navigation Home Bank Account List Mutasi Bank Search Sync Note Mutasi De…" at bounding box center [467, 159] width 935 height 319
drag, startPoint x: 267, startPoint y: 147, endPoint x: 366, endPoint y: 141, distance: 99.0
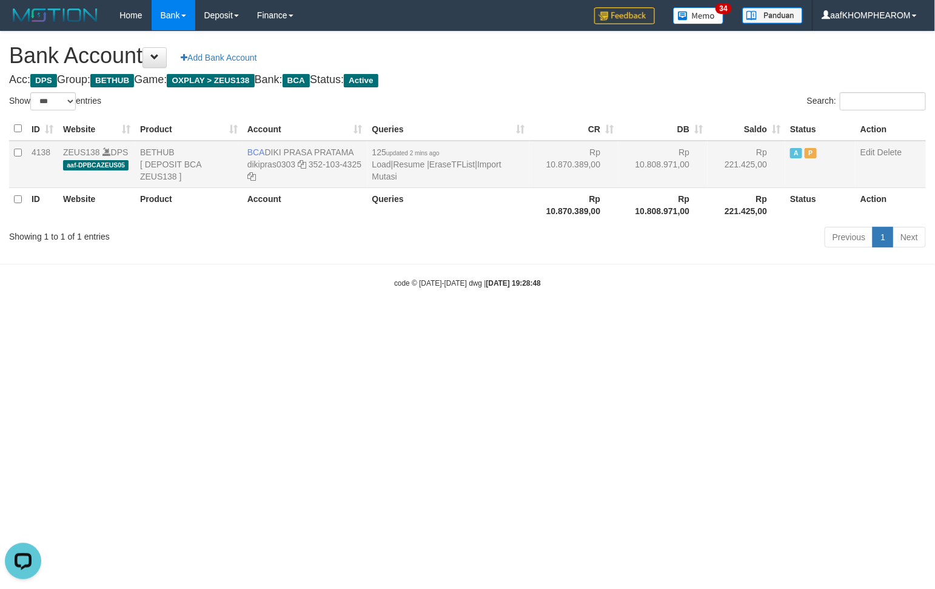
click at [366, 141] on td "BCA DIKI PRASA PRATAMA dikipras0303 352-103-4325" at bounding box center [304, 164] width 125 height 47
copy td "DIKI PRASA PRATAMA"
drag, startPoint x: 326, startPoint y: 485, endPoint x: 350, endPoint y: 476, distance: 25.7
click at [328, 319] on html "Toggle navigation Home Bank Account List Mutasi Bank Search Sync Note Mutasi De…" at bounding box center [467, 159] width 935 height 319
click at [358, 319] on html "Toggle navigation Home Bank Account List Mutasi Bank Search Sync Note Mutasi De…" at bounding box center [467, 159] width 935 height 319
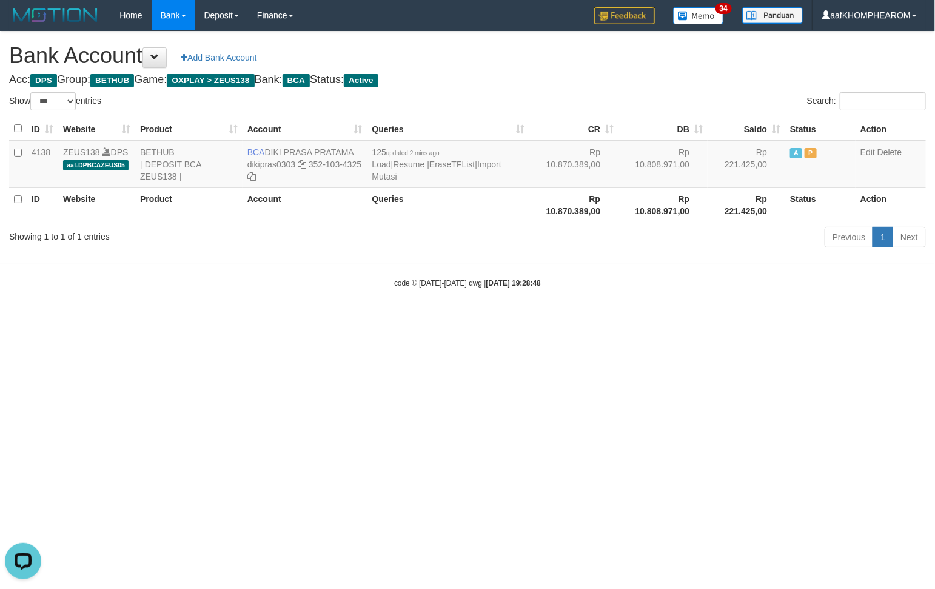
click at [607, 319] on html "Toggle navigation Home Bank Account List Mutasi Bank Search Sync Note Mutasi De…" at bounding box center [467, 159] width 935 height 319
select select "***"
click at [535, 319] on html "Toggle navigation Home Bank Account List Mutasi Bank Search Sync Note Mutasi De…" at bounding box center [467, 159] width 935 height 319
drag, startPoint x: 561, startPoint y: 405, endPoint x: 577, endPoint y: 414, distance: 18.2
click at [577, 319] on html "Toggle navigation Home Bank Account List Mutasi Bank Search Sync Note Mutasi De…" at bounding box center [467, 159] width 935 height 319
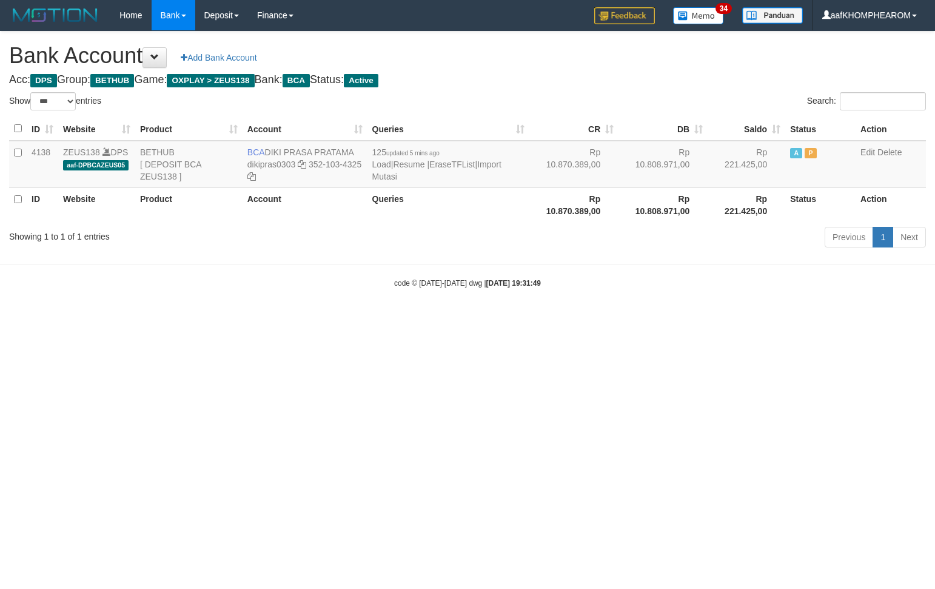
select select "***"
drag, startPoint x: 265, startPoint y: 149, endPoint x: 367, endPoint y: 168, distance: 103.6
click at [365, 152] on td "BCA DIKI PRASA PRATAMA dikipras0303 352-103-4325" at bounding box center [304, 164] width 125 height 47
copy td "DIKI PRASA PRATAMA"
drag, startPoint x: 675, startPoint y: 420, endPoint x: 680, endPoint y: 413, distance: 8.6
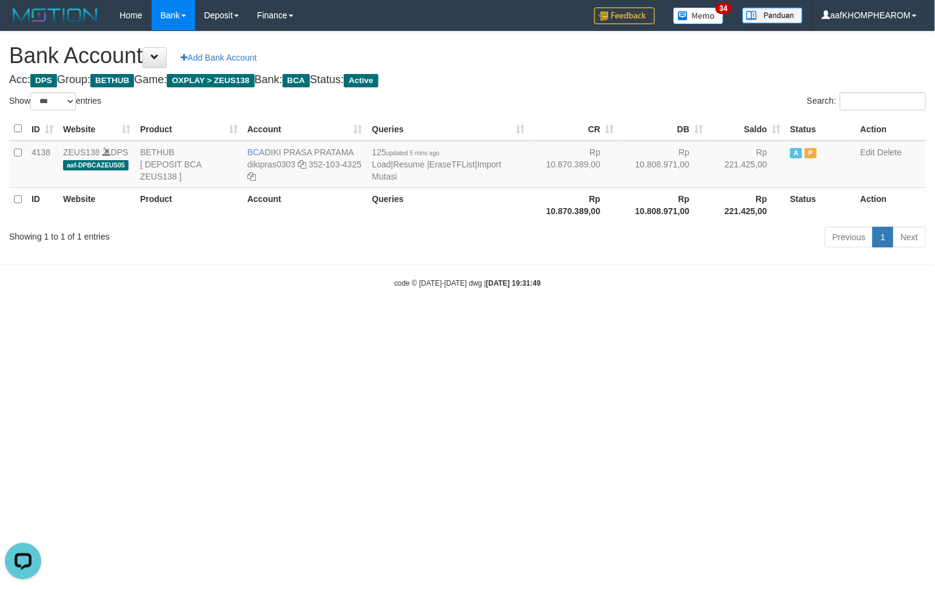
click at [676, 319] on html "Toggle navigation Home Bank Account List Mutasi Bank Search Sync Note Mutasi De…" at bounding box center [467, 159] width 935 height 319
click at [495, 161] on link "Import Mutasi" at bounding box center [436, 170] width 129 height 22
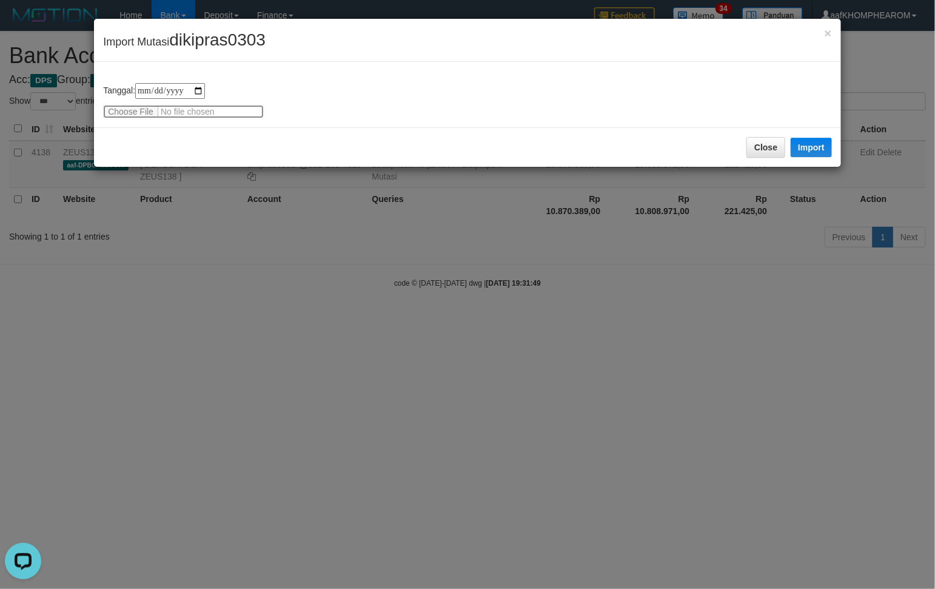
click at [139, 111] on input "file" at bounding box center [183, 111] width 161 height 13
type input "**********"
drag, startPoint x: 173, startPoint y: 38, endPoint x: 372, endPoint y: 80, distance: 202.6
click at [355, 59] on div "× Import Mutasi dikipras0303" at bounding box center [467, 40] width 747 height 43
copy span "dikipras0303"
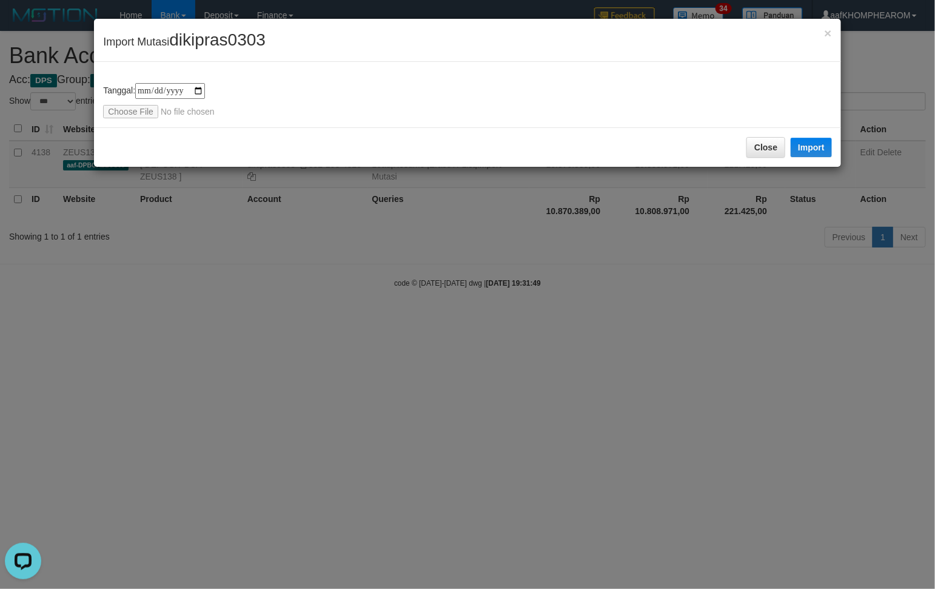
click at [361, 95] on div "**********" at bounding box center [467, 100] width 729 height 35
click at [306, 95] on div "**********" at bounding box center [467, 100] width 729 height 35
click at [813, 147] on button "Import" at bounding box center [810, 147] width 41 height 19
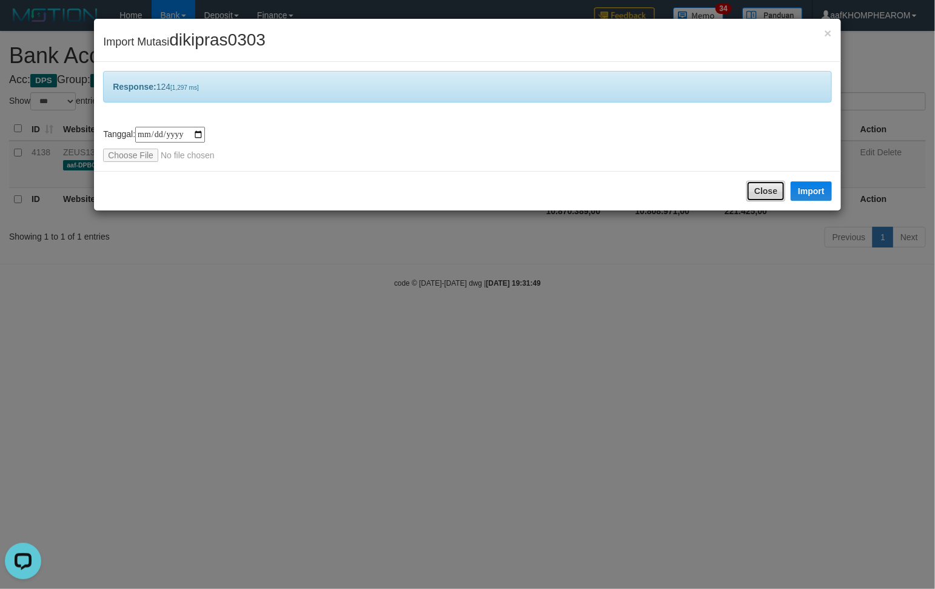
click at [763, 185] on button "Close" at bounding box center [765, 191] width 39 height 21
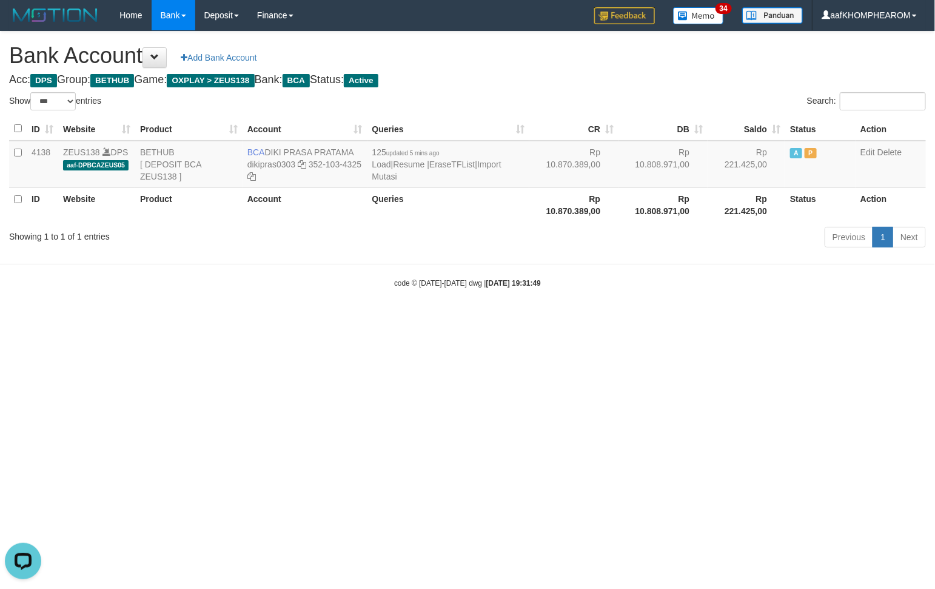
click at [641, 319] on html "Toggle navigation Home Bank Account List Mutasi Bank Search Sync Note Mutasi De…" at bounding box center [467, 159] width 935 height 319
select select "***"
drag, startPoint x: 646, startPoint y: 468, endPoint x: 676, endPoint y: 493, distance: 39.2
click at [658, 319] on html "Toggle navigation Home Bank Account List Mutasi Bank Search Sync Note Mutasi De…" at bounding box center [467, 159] width 935 height 319
drag, startPoint x: 384, startPoint y: 421, endPoint x: 646, endPoint y: 338, distance: 275.5
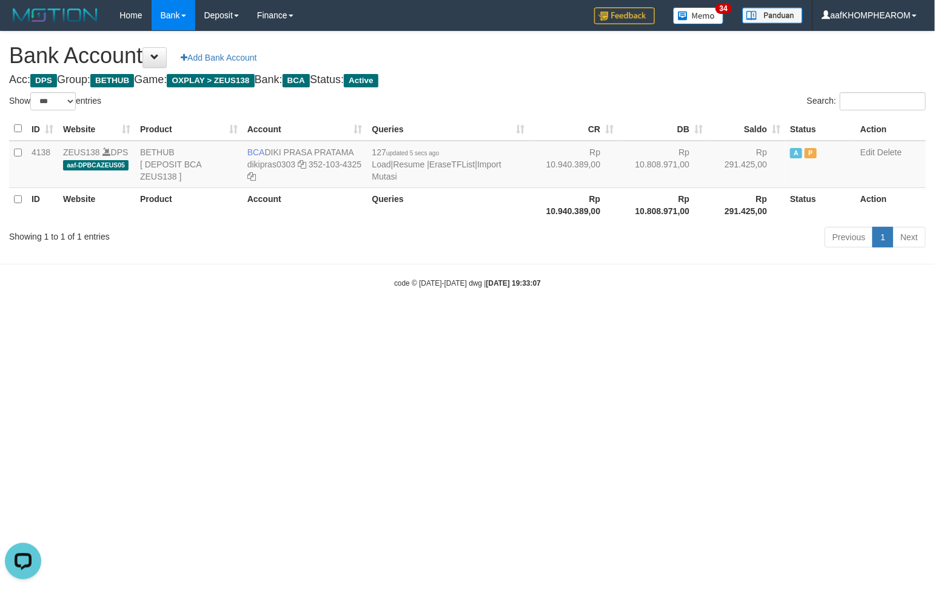
click at [389, 319] on html "Toggle navigation Home Bank Account List Mutasi Bank Search Sync Note Mutasi De…" at bounding box center [467, 159] width 935 height 319
click at [692, 319] on html "Toggle navigation Home Bank Account List Mutasi Bank Search Sync Note Mutasi De…" at bounding box center [467, 159] width 935 height 319
select select "***"
click at [529, 319] on html "Toggle navigation Home Bank Account List Mutasi Bank Search Sync Note Mutasi De…" at bounding box center [467, 159] width 935 height 319
select select "***"
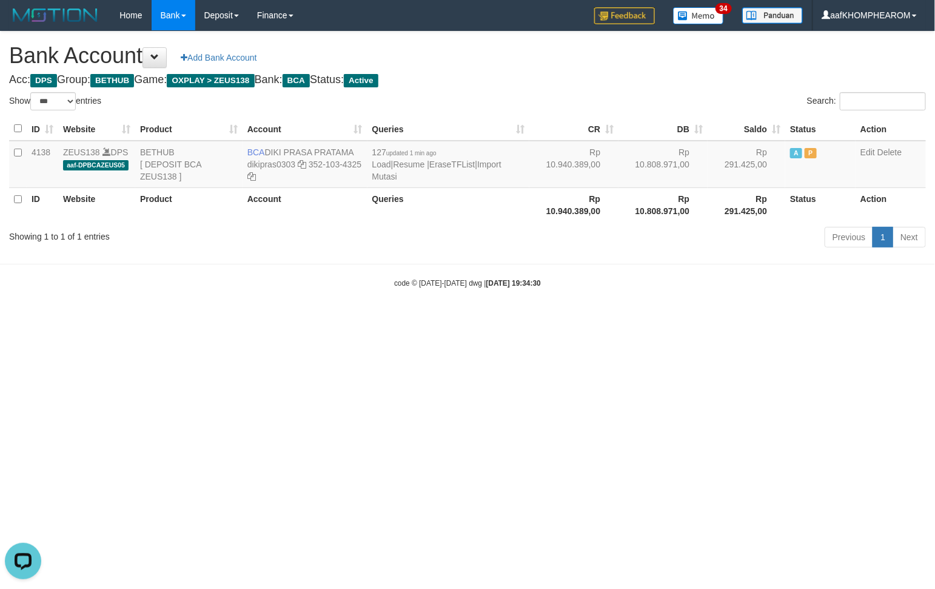
click at [546, 319] on html "Toggle navigation Home Bank Account List Mutasi Bank Search Sync Note Mutasi De…" at bounding box center [467, 159] width 935 height 319
click at [661, 319] on html "Toggle navigation Home Bank Account List Mutasi Bank Search Sync Note Mutasi De…" at bounding box center [467, 159] width 935 height 319
select select "***"
click at [606, 319] on html "Toggle navigation Home Bank Account List Mutasi Bank Search Sync Note Mutasi De…" at bounding box center [467, 159] width 935 height 319
select select "***"
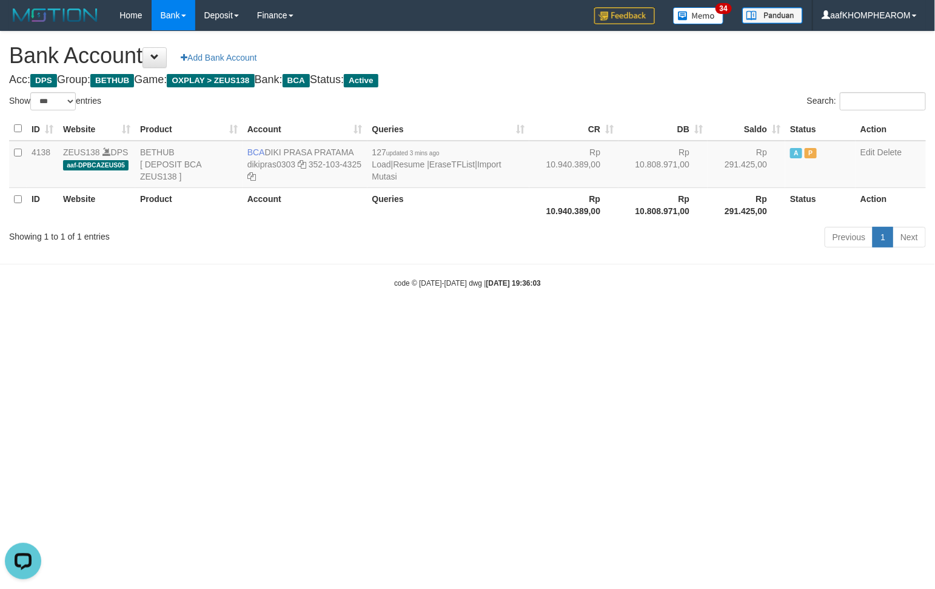
click at [715, 319] on html "Toggle navigation Home Bank Account List Mutasi Bank Search Sync Note Mutasi De…" at bounding box center [467, 159] width 935 height 319
select select "***"
drag, startPoint x: 97, startPoint y: 358, endPoint x: 150, endPoint y: 359, distance: 52.7
click at [135, 319] on html "Toggle navigation Home Bank Account List Mutasi Bank Search Sync Note Mutasi De…" at bounding box center [467, 159] width 935 height 319
select select "***"
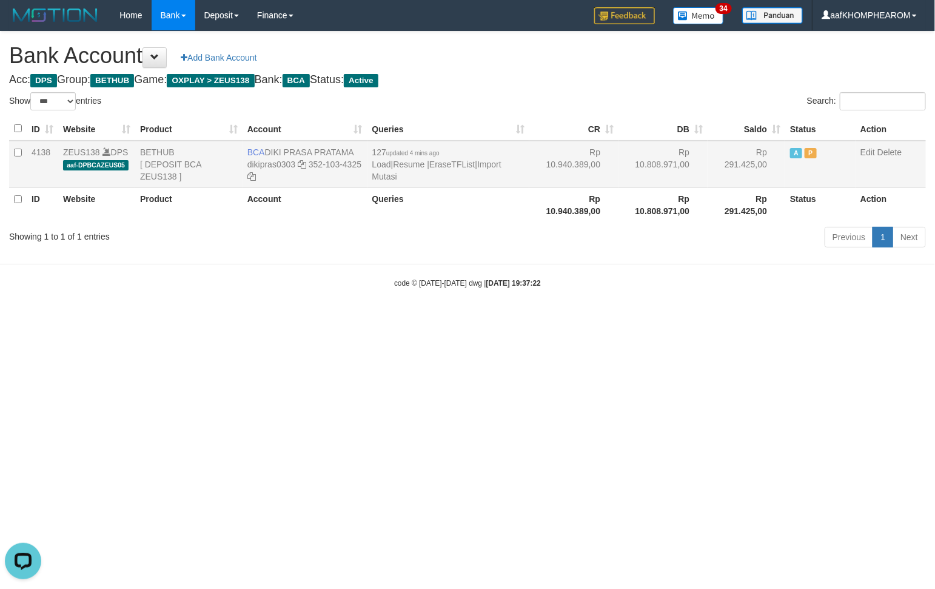
drag, startPoint x: 273, startPoint y: 152, endPoint x: 359, endPoint y: 152, distance: 86.1
click at [359, 152] on td "BCA DIKI PRASA PRATAMA dikipras0303 352-103-4325" at bounding box center [304, 164] width 125 height 47
copy td "DIKI PRASA PRATAMA"
drag, startPoint x: 690, startPoint y: 300, endPoint x: 683, endPoint y: 304, distance: 7.9
click at [688, 302] on body "Toggle navigation Home Bank Account List Mutasi Bank Search Sync Note Mutasi De…" at bounding box center [467, 159] width 935 height 319
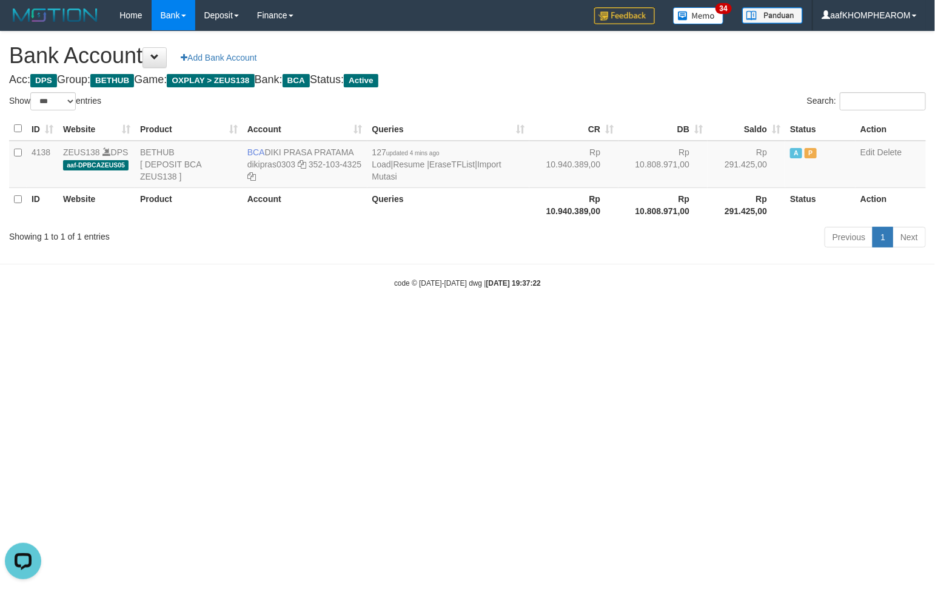
click at [688, 319] on html "Toggle navigation Home Bank Account List Mutasi Bank Search Sync Note Mutasi De…" at bounding box center [467, 159] width 935 height 319
drag, startPoint x: 267, startPoint y: 150, endPoint x: 387, endPoint y: 235, distance: 147.3
click at [358, 149] on td "BCA DIKI PRASA PRATAMA dikipras0303 352-103-4325" at bounding box center [304, 164] width 125 height 47
copy td "DIKI PRASA PRATAMA"
click at [601, 319] on html "Toggle navigation Home Bank Account List Mutasi Bank Search Sync Note Mutasi De…" at bounding box center [467, 159] width 935 height 319
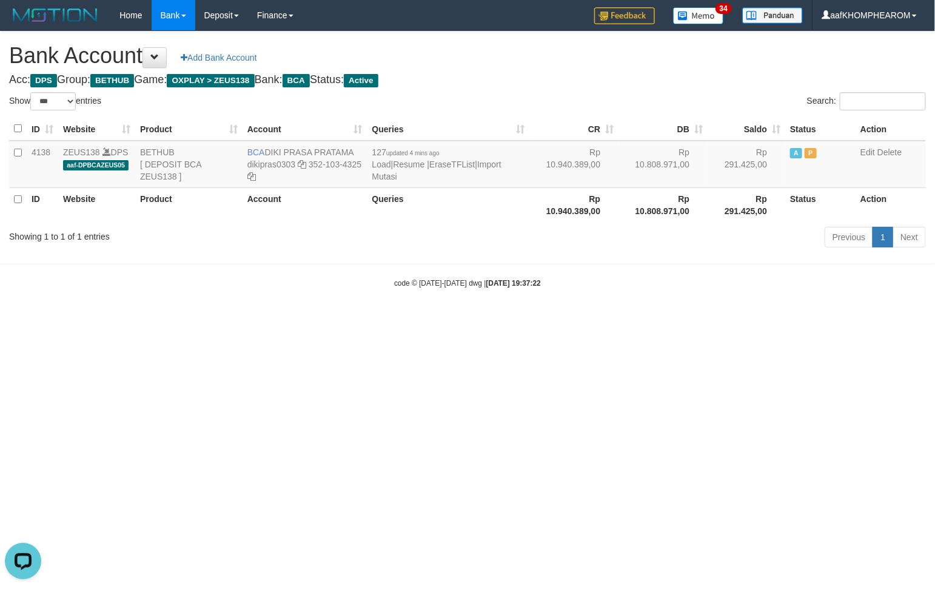
click at [583, 319] on html "Toggle navigation Home Bank Account List Mutasi Bank Search Sync Note Mutasi De…" at bounding box center [467, 159] width 935 height 319
select select "***"
drag, startPoint x: 485, startPoint y: 504, endPoint x: 491, endPoint y: 502, distance: 6.5
click at [487, 319] on html "Toggle navigation Home Bank Account List Mutasi Bank Search Sync Note Mutasi De…" at bounding box center [467, 159] width 935 height 319
drag, startPoint x: 281, startPoint y: 149, endPoint x: 367, endPoint y: 293, distance: 167.5
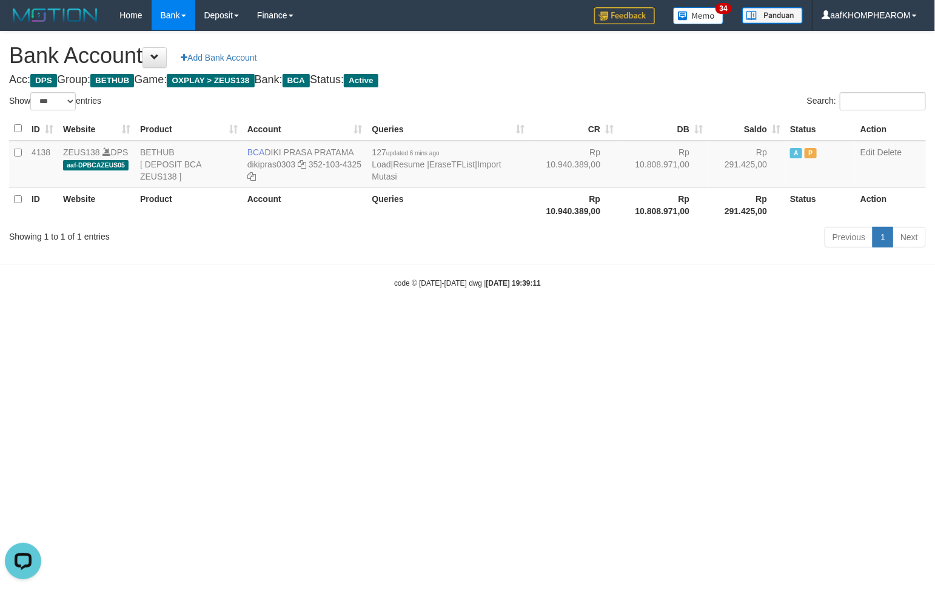
click at [359, 144] on td "BCA DIKI PRASA PRATAMA dikipras0303 352-103-4325" at bounding box center [304, 164] width 125 height 47
drag, startPoint x: 477, startPoint y: 478, endPoint x: 347, endPoint y: 301, distance: 219.4
click at [475, 319] on html "Toggle navigation Home Bank Account List Mutasi Bank Search Sync Note Mutasi De…" at bounding box center [467, 159] width 935 height 319
click at [281, 145] on td "BCA DIKI PRASA PRATAMA dikipras0303 352-103-4325" at bounding box center [304, 164] width 125 height 47
drag, startPoint x: 265, startPoint y: 147, endPoint x: 364, endPoint y: 146, distance: 98.8
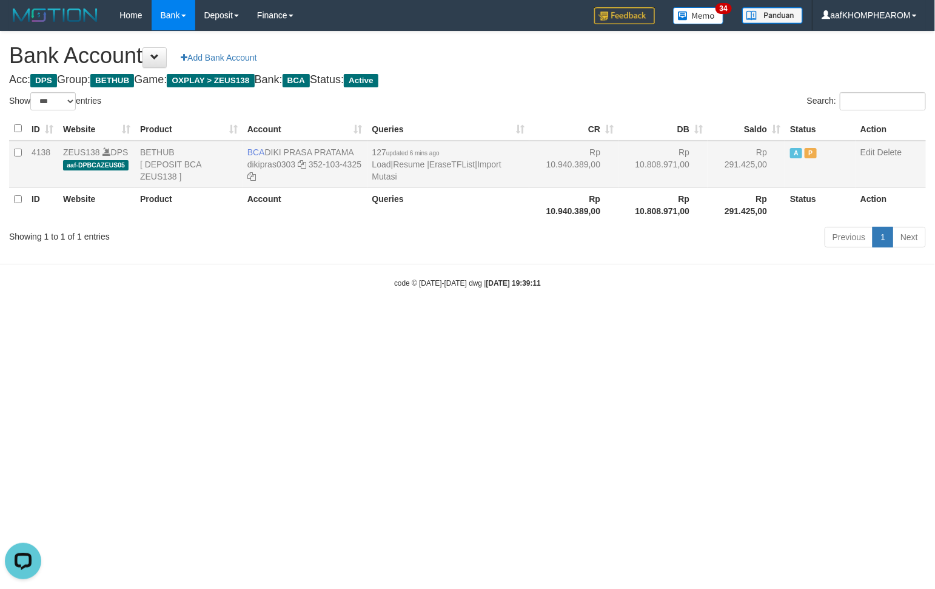
click at [364, 146] on td "BCA DIKI PRASA PRATAMA dikipras0303 352-103-4325" at bounding box center [304, 164] width 125 height 47
copy td "DIKI PRASA PRATAMA"
drag, startPoint x: 676, startPoint y: 441, endPoint x: 635, endPoint y: 346, distance: 104.5
click at [670, 319] on html "Toggle navigation Home Bank Account List Mutasi Bank Search Sync Note Mutasi De…" at bounding box center [467, 159] width 935 height 319
click at [482, 319] on html "Toggle navigation Home Bank Account List Mutasi Bank Search Sync Note Mutasi De…" at bounding box center [467, 159] width 935 height 319
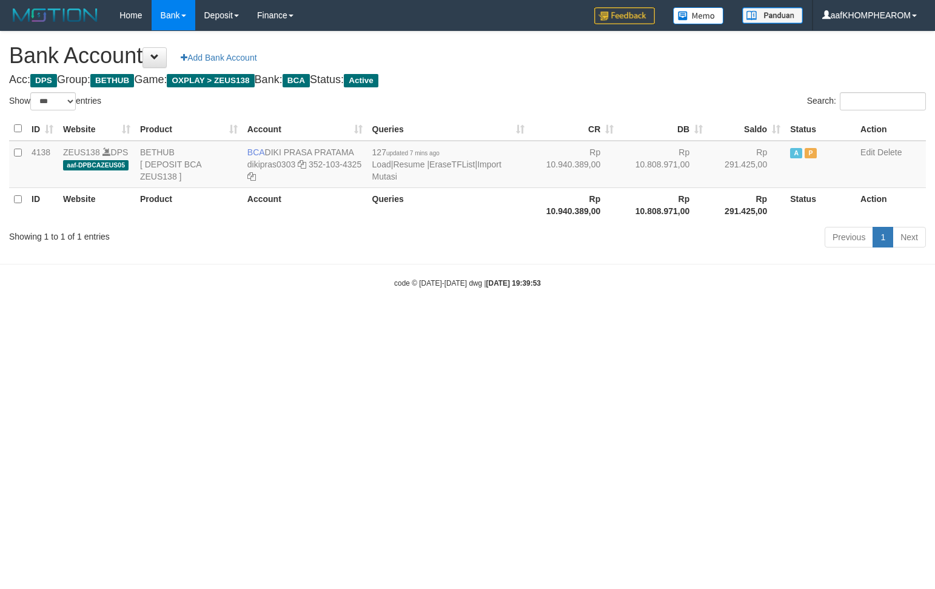
select select "***"
drag, startPoint x: 261, startPoint y: 147, endPoint x: 273, endPoint y: 156, distance: 15.2
click at [273, 156] on td "BCA DIKI PRASA PRATAMA dikipras0303 352-103-4325" at bounding box center [304, 164] width 125 height 47
drag, startPoint x: 316, startPoint y: 296, endPoint x: 304, endPoint y: 162, distance: 134.0
click at [320, 276] on body "Toggle navigation Home Bank Account List Mutasi Bank Search Sync Note Mutasi De…" at bounding box center [467, 159] width 935 height 319
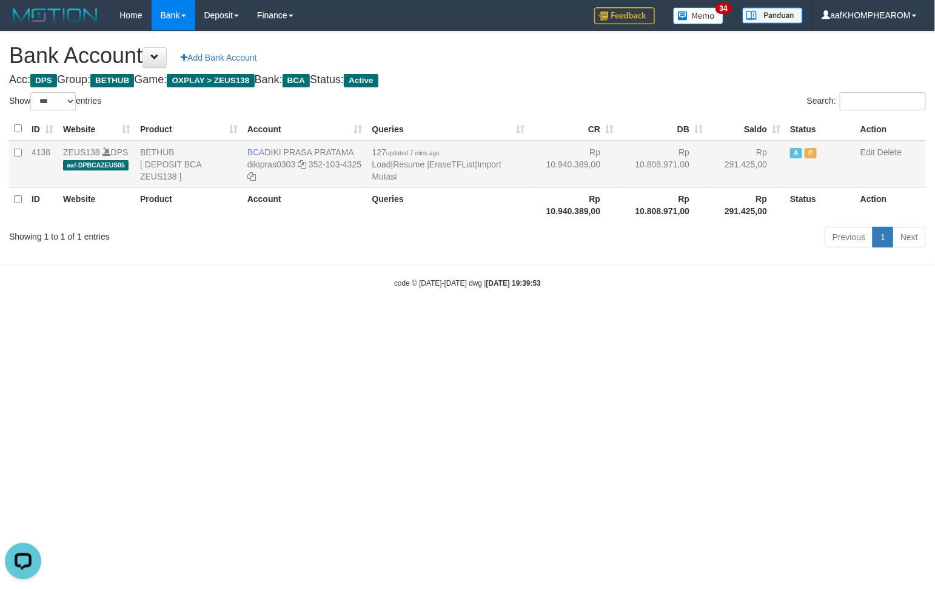
drag, startPoint x: 267, startPoint y: 145, endPoint x: 366, endPoint y: 156, distance: 99.3
click at [365, 156] on td "BCA DIKI PRASA PRATAMA dikipras0303 352-103-4325" at bounding box center [304, 164] width 125 height 47
copy td "DIKI PRASA PRATAMA"
drag, startPoint x: 771, startPoint y: 373, endPoint x: 761, endPoint y: 370, distance: 10.7
click at [764, 319] on html "Toggle navigation Home Bank Account List Mutasi Bank Search Sync Note Mutasi De…" at bounding box center [467, 159] width 935 height 319
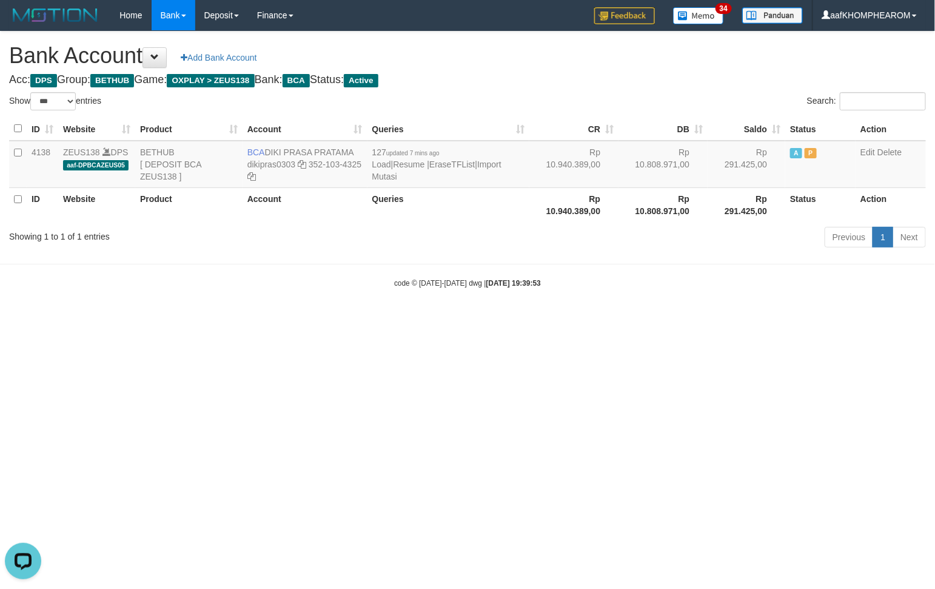
click at [656, 319] on html "Toggle navigation Home Bank Account List Mutasi Bank Search Sync Note Mutasi De…" at bounding box center [467, 159] width 935 height 319
click at [683, 319] on html "Toggle navigation Home Bank Account List Mutasi Bank Search Sync Note Mutasi De…" at bounding box center [467, 159] width 935 height 319
select select "***"
drag, startPoint x: 238, startPoint y: 150, endPoint x: 379, endPoint y: 225, distance: 159.5
click at [367, 162] on tr "4138 ZEUS138 DPS aaf-DPBCAZEUS05 BETHUB [ DEPOSIT BCA ZEUS138 ] BCA DIKI PRASA …" at bounding box center [467, 164] width 917 height 47
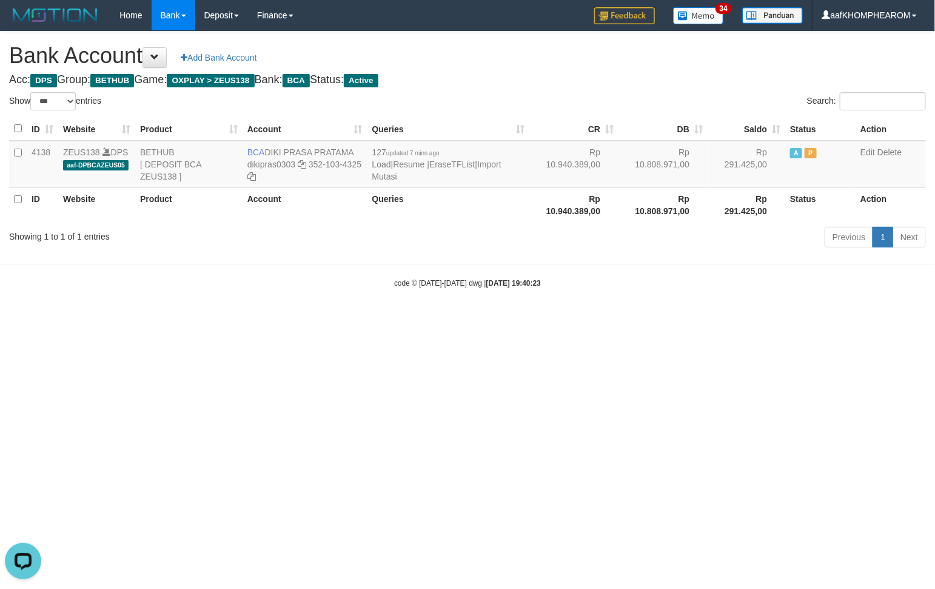
drag, startPoint x: 358, startPoint y: 404, endPoint x: 310, endPoint y: 285, distance: 127.9
click at [349, 319] on html "Toggle navigation Home Bank Account List Mutasi Bank Search Sync Note Mutasi De…" at bounding box center [467, 159] width 935 height 319
drag, startPoint x: 243, startPoint y: 149, endPoint x: 361, endPoint y: 147, distance: 118.2
click at [361, 147] on td "BCA DIKI PRASA PRATAMA dikipras0303 352-103-4325" at bounding box center [304, 164] width 125 height 47
copy td "BCA DIKI PRASA PRATAMA"
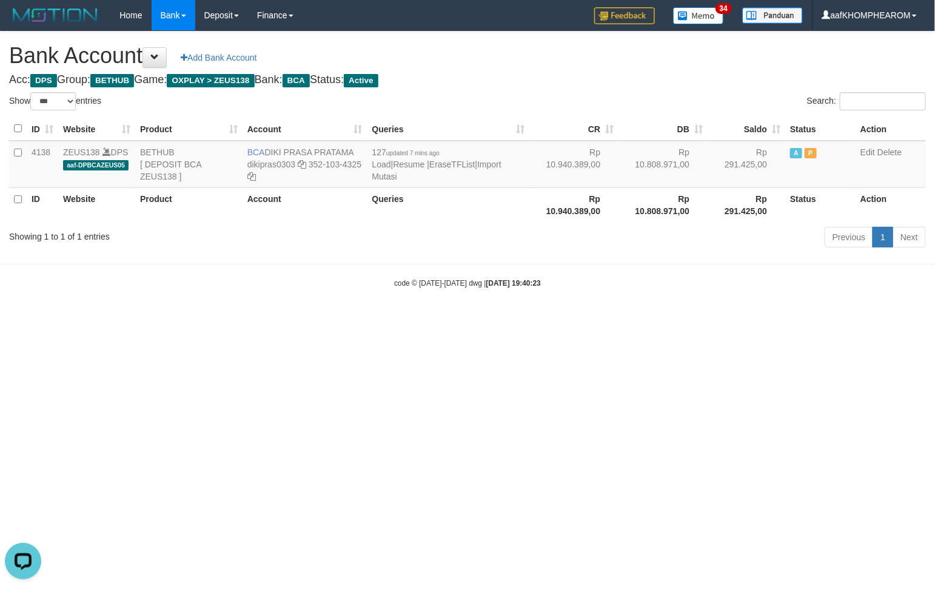
click at [659, 319] on html "Toggle navigation Home Bank Account List Mutasi Bank Search Sync Note Mutasi De…" at bounding box center [467, 159] width 935 height 319
drag, startPoint x: 659, startPoint y: 356, endPoint x: 676, endPoint y: 350, distance: 18.6
click at [673, 319] on html "Toggle navigation Home Bank Account List Mutasi Bank Search Sync Note Mutasi De…" at bounding box center [467, 159] width 935 height 319
click at [737, 319] on html "Toggle navigation Home Bank Account List Mutasi Bank Search Sync Note Mutasi De…" at bounding box center [467, 159] width 935 height 319
click at [663, 319] on html "Toggle navigation Home Bank Account List Mutasi Bank Search Sync Note Mutasi De…" at bounding box center [467, 159] width 935 height 319
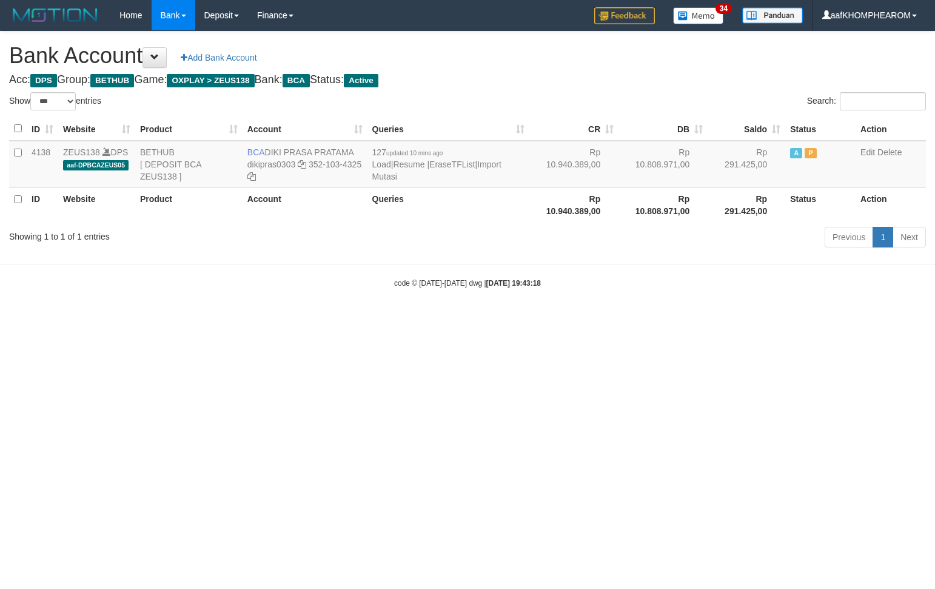
select select "***"
click at [666, 319] on html "Toggle navigation Home Bank Account List Mutasi Bank Search Sync Note Mutasi De…" at bounding box center [467, 159] width 935 height 319
click at [705, 319] on html "Toggle navigation Home Bank Account List Mutasi Bank Search Sync Note Mutasi De…" at bounding box center [467, 159] width 935 height 319
drag, startPoint x: 680, startPoint y: 364, endPoint x: 680, endPoint y: 376, distance: 12.1
click at [680, 319] on html "Toggle navigation Home Bank Account List Mutasi Bank Search Sync Note Mutasi De…" at bounding box center [467, 159] width 935 height 319
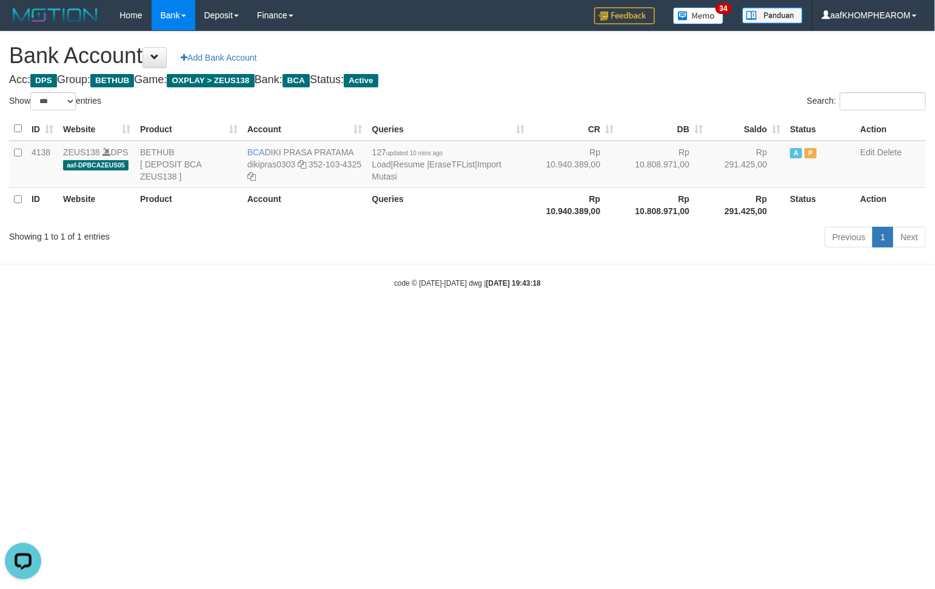
click at [696, 319] on html "Toggle navigation Home Bank Account List Mutasi Bank Search Sync Note Mutasi De…" at bounding box center [467, 159] width 935 height 319
click at [303, 162] on icon at bounding box center [302, 164] width 8 height 8
drag, startPoint x: 644, startPoint y: 304, endPoint x: 728, endPoint y: 302, distance: 83.7
click at [653, 303] on body "Toggle navigation Home Bank Account List Mutasi Bank Search Sync Note Mutasi De…" at bounding box center [467, 159] width 935 height 319
click at [641, 319] on html "Toggle navigation Home Bank Account List Mutasi Bank Search Sync Note Mutasi De…" at bounding box center [467, 159] width 935 height 319
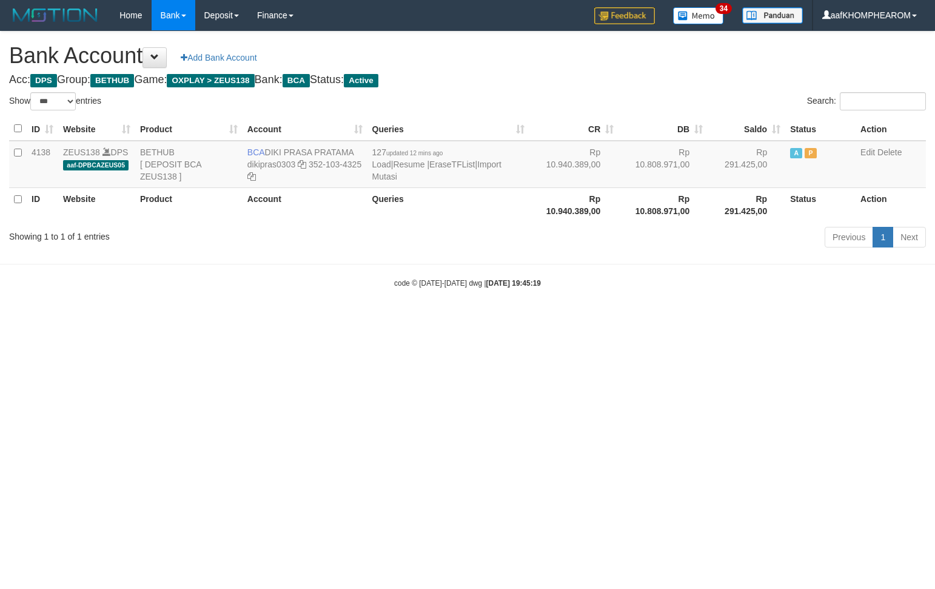
select select "***"
drag, startPoint x: 267, startPoint y: 147, endPoint x: 355, endPoint y: 153, distance: 88.1
click at [355, 153] on td "BCA DIKI PRASA PRATAMA dikipras0303 352-103-4325" at bounding box center [304, 164] width 125 height 47
copy td "DIKI PRASA PRATAMA"
click at [576, 319] on html "Toggle navigation Home Bank Account List Mutasi Bank Search Sync Note Mutasi De…" at bounding box center [467, 159] width 935 height 319
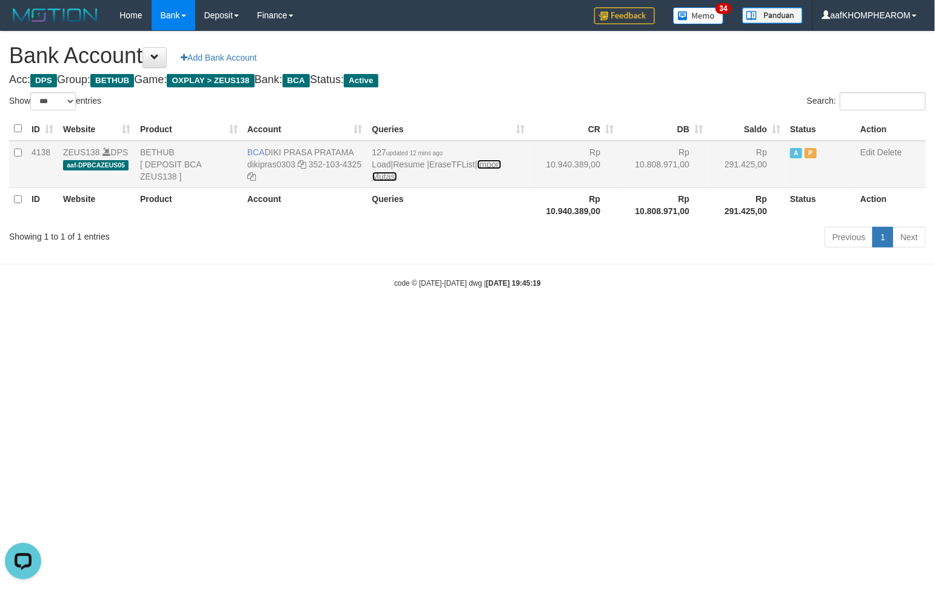
click at [501, 164] on link "Import Mutasi" at bounding box center [436, 170] width 129 height 22
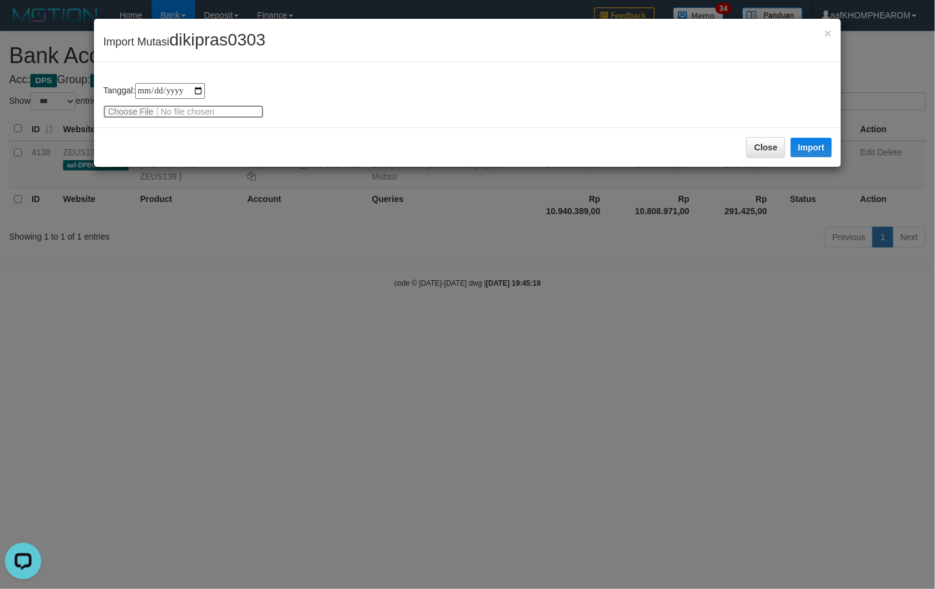
click at [135, 107] on input "file" at bounding box center [183, 111] width 161 height 13
type input "**********"
drag, startPoint x: 181, startPoint y: 39, endPoint x: 308, endPoint y: 88, distance: 136.4
click at [296, 53] on div "× Import Mutasi dikipras0303" at bounding box center [467, 40] width 747 height 43
copy span "dikipras0303"
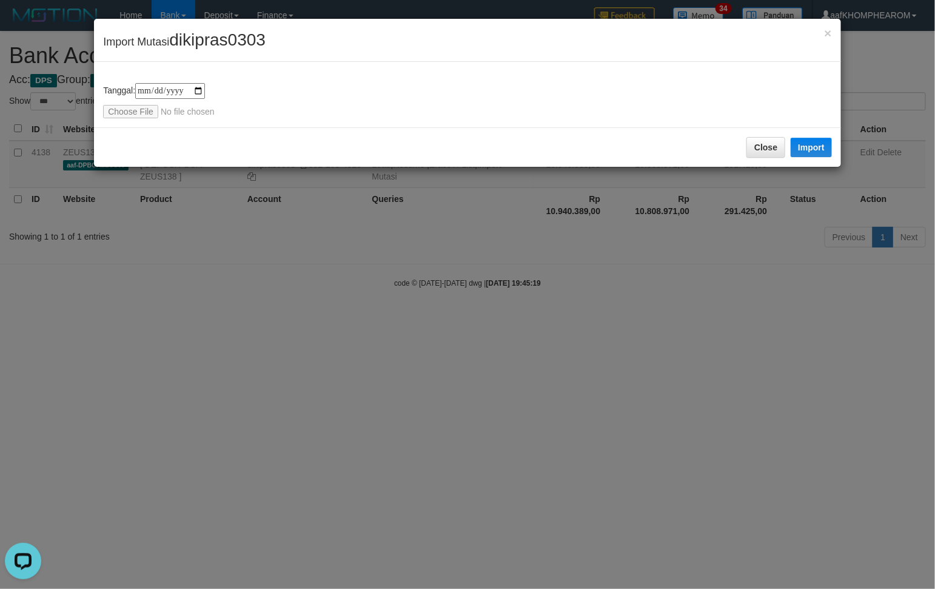
click at [339, 87] on div "**********" at bounding box center [467, 100] width 729 height 35
drag, startPoint x: 816, startPoint y: 141, endPoint x: 706, endPoint y: 172, distance: 114.4
click at [817, 141] on button "Import" at bounding box center [810, 147] width 41 height 19
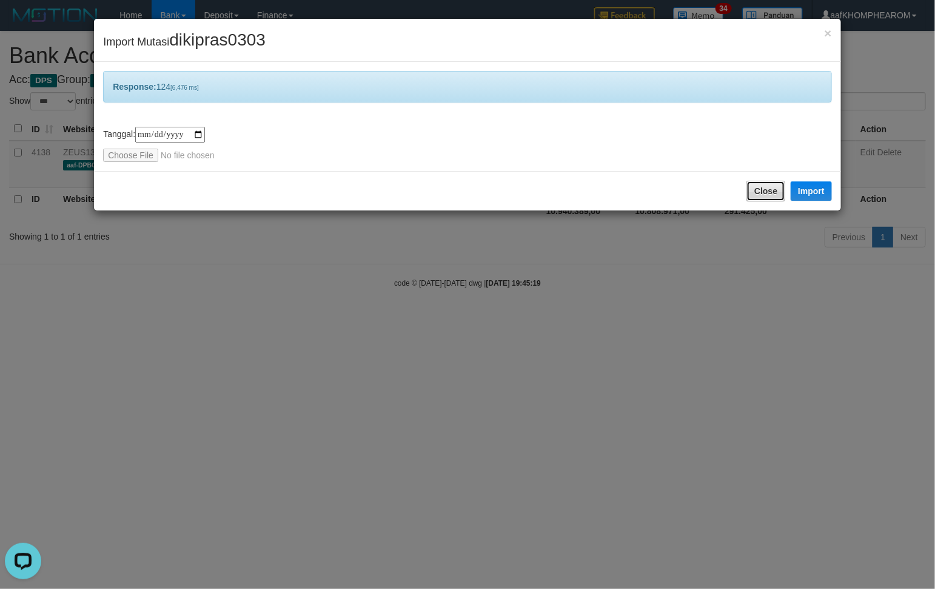
click at [777, 187] on button "Close" at bounding box center [765, 191] width 39 height 21
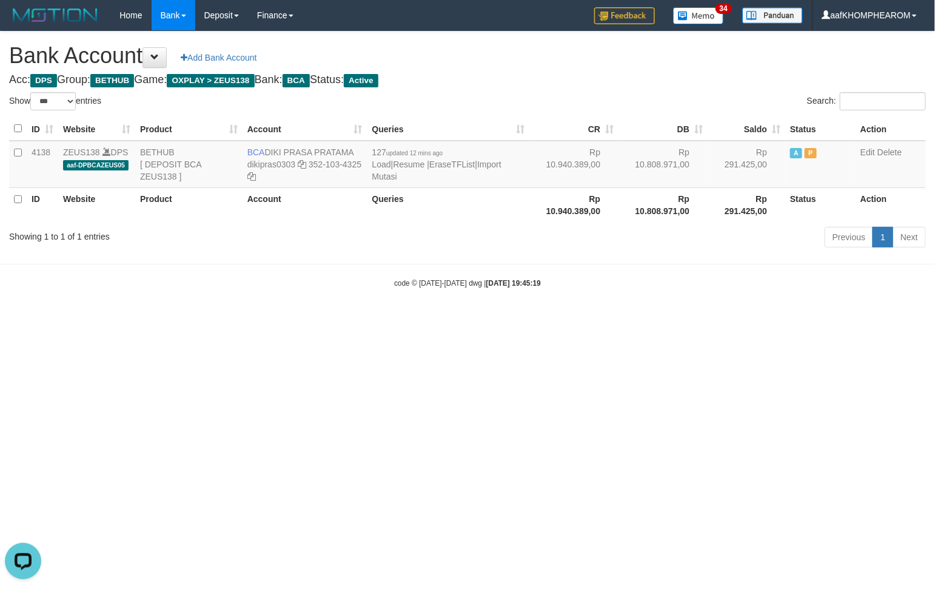
drag, startPoint x: 813, startPoint y: 482, endPoint x: 810, endPoint y: 471, distance: 11.3
click at [811, 319] on html "Toggle navigation Home Bank Account List Mutasi Bank Search Sync Note Mutasi De…" at bounding box center [467, 159] width 935 height 319
select select "***"
click at [398, 319] on html "Toggle navigation Home Bank Account List Mutasi Bank Search Sync Note Mutasi De…" at bounding box center [467, 159] width 935 height 319
drag, startPoint x: 716, startPoint y: 346, endPoint x: 716, endPoint y: 355, distance: 9.1
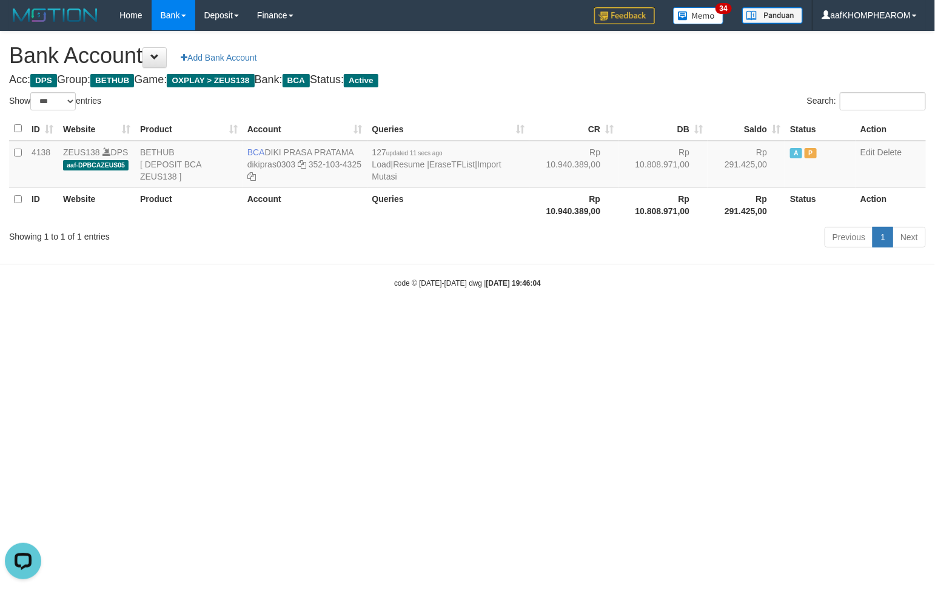
click at [716, 319] on html "Toggle navigation Home Bank Account List Mutasi Bank Search Sync Note Mutasi De…" at bounding box center [467, 159] width 935 height 319
select select "***"
drag, startPoint x: 267, startPoint y: 146, endPoint x: 358, endPoint y: 147, distance: 90.3
click at [358, 147] on td "BCA DIKI PRASA PRATAMA dikipras0303 352-103-4325" at bounding box center [304, 164] width 125 height 47
copy td "DIKI PRASA PRATAMA"
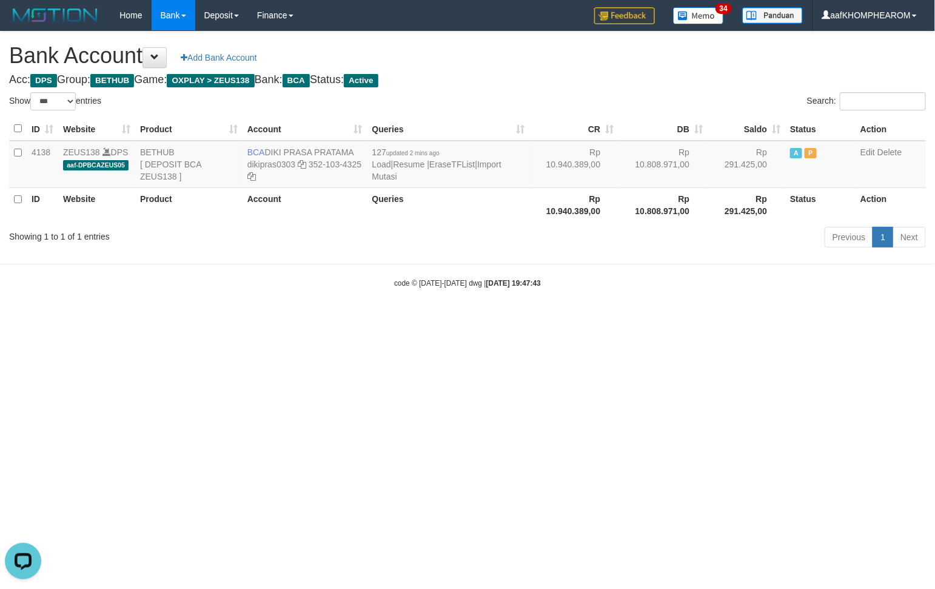
drag, startPoint x: 652, startPoint y: 301, endPoint x: 640, endPoint y: 298, distance: 12.5
click at [647, 306] on body "Toggle navigation Home Bank Account List Mutasi Bank Search Sync Note Mutasi De…" at bounding box center [467, 159] width 935 height 319
select select "***"
click at [749, 319] on html "Toggle navigation Home Bank Account List Mutasi Bank Search Sync Note Mutasi De…" at bounding box center [467, 159] width 935 height 319
select select "***"
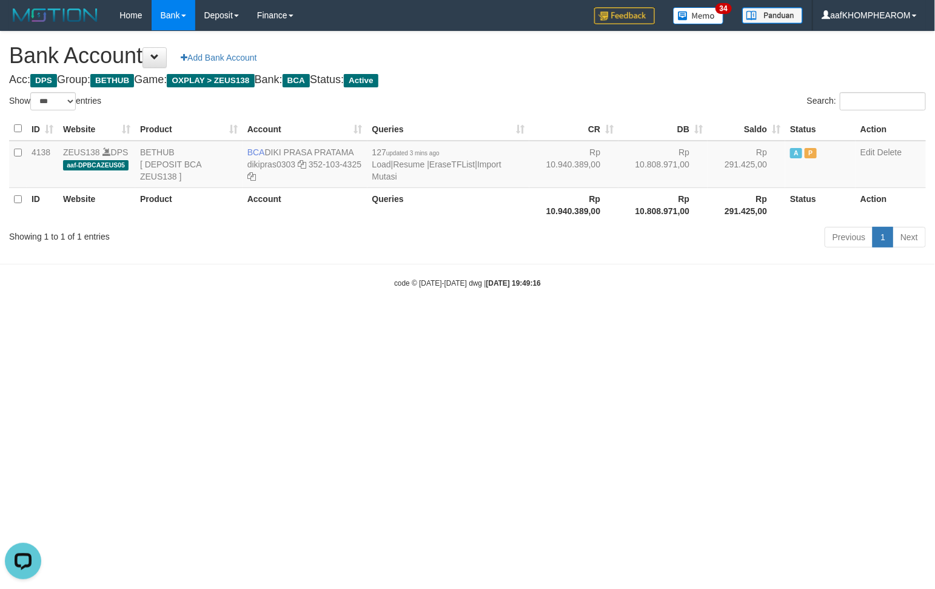
click at [613, 319] on html "Toggle navigation Home Bank Account List Mutasi Bank Search Sync Note Mutasi De…" at bounding box center [467, 159] width 935 height 319
select select "***"
click at [758, 319] on html "Toggle navigation Home Bank Account List Mutasi Bank Search Sync Note Mutasi De…" at bounding box center [467, 159] width 935 height 319
select select "***"
drag, startPoint x: 625, startPoint y: 344, endPoint x: 515, endPoint y: 292, distance: 121.5
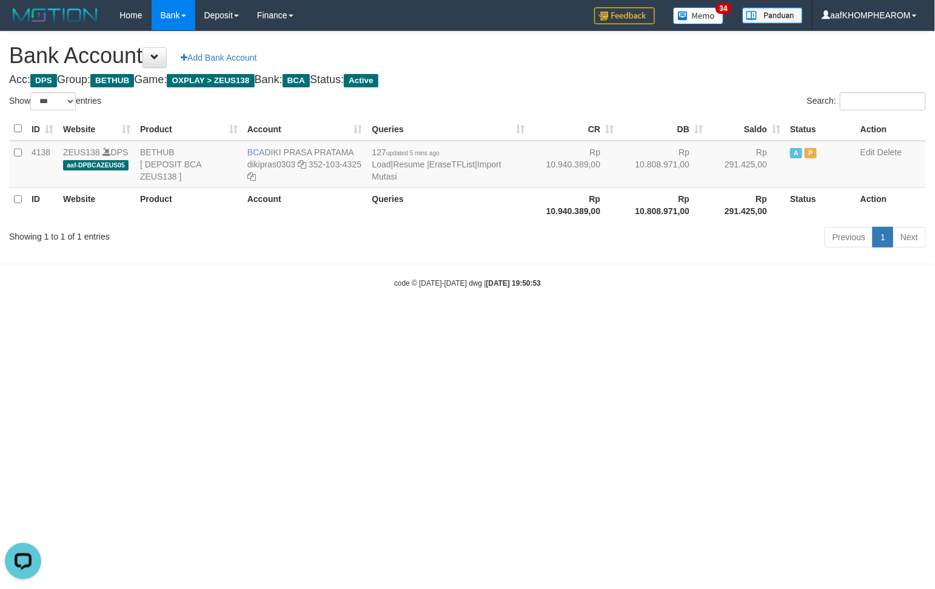
click at [625, 319] on html "Toggle navigation Home Bank Account List Mutasi Bank Search Sync Note Mutasi De…" at bounding box center [467, 159] width 935 height 319
click at [500, 164] on link "Import Mutasi" at bounding box center [436, 170] width 129 height 22
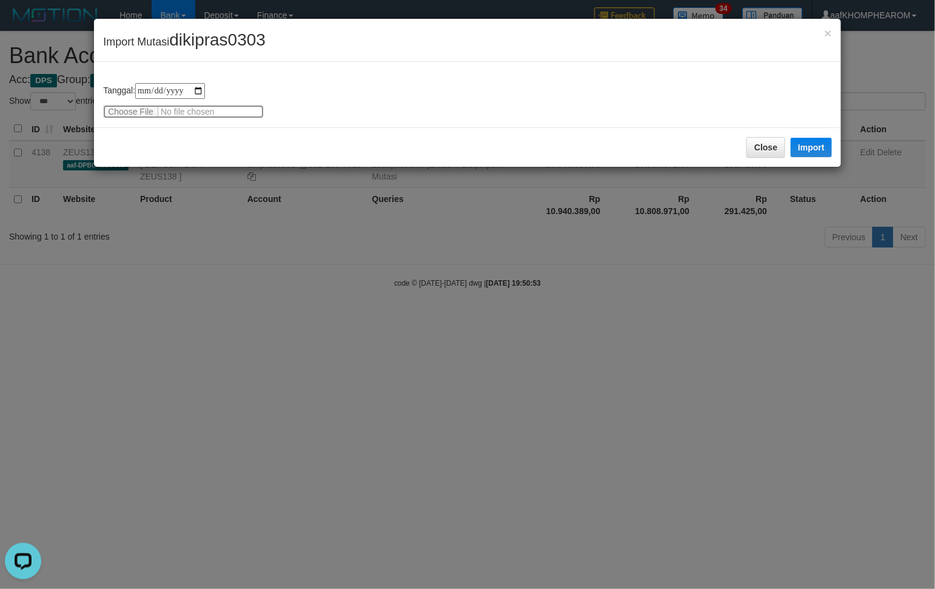
click at [145, 110] on input "file" at bounding box center [183, 111] width 161 height 13
type input "**********"
drag, startPoint x: 185, startPoint y: 41, endPoint x: 333, endPoint y: 41, distance: 148.5
click at [327, 39] on div "× Import Mutasi dikipras0303" at bounding box center [467, 40] width 747 height 43
click at [367, 119] on div "**********" at bounding box center [467, 94] width 747 height 65
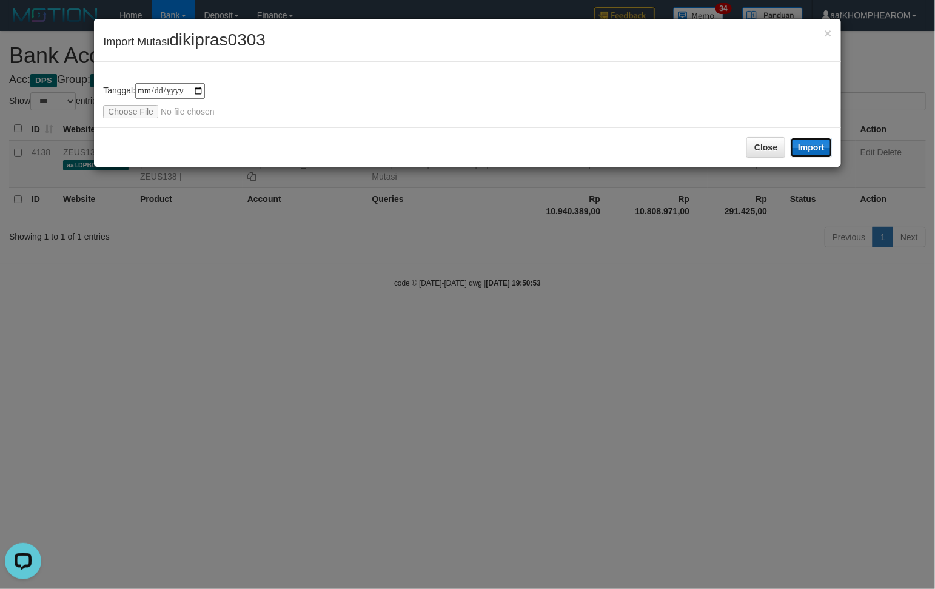
click at [808, 147] on button "Import" at bounding box center [810, 147] width 41 height 19
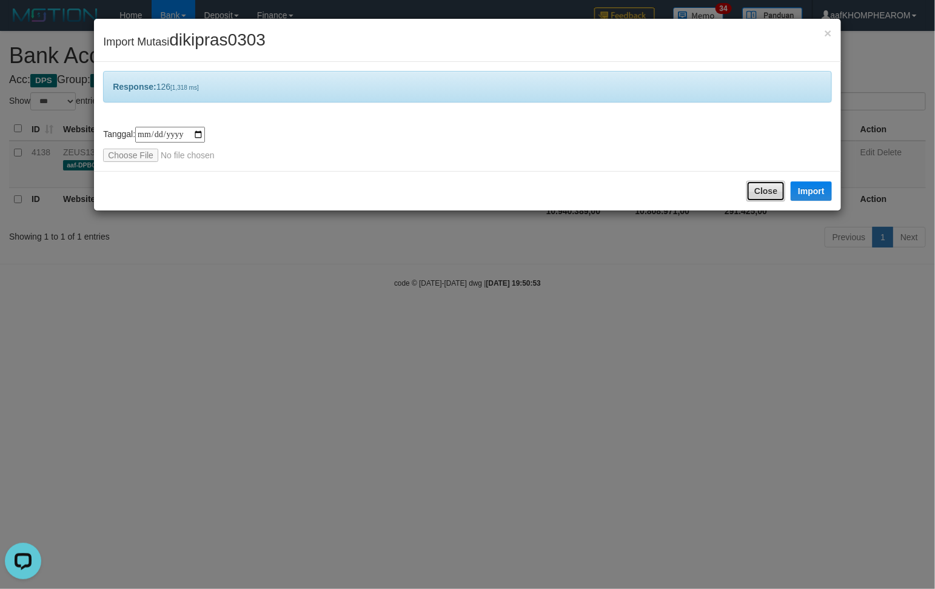
click at [770, 187] on button "Close" at bounding box center [765, 191] width 39 height 21
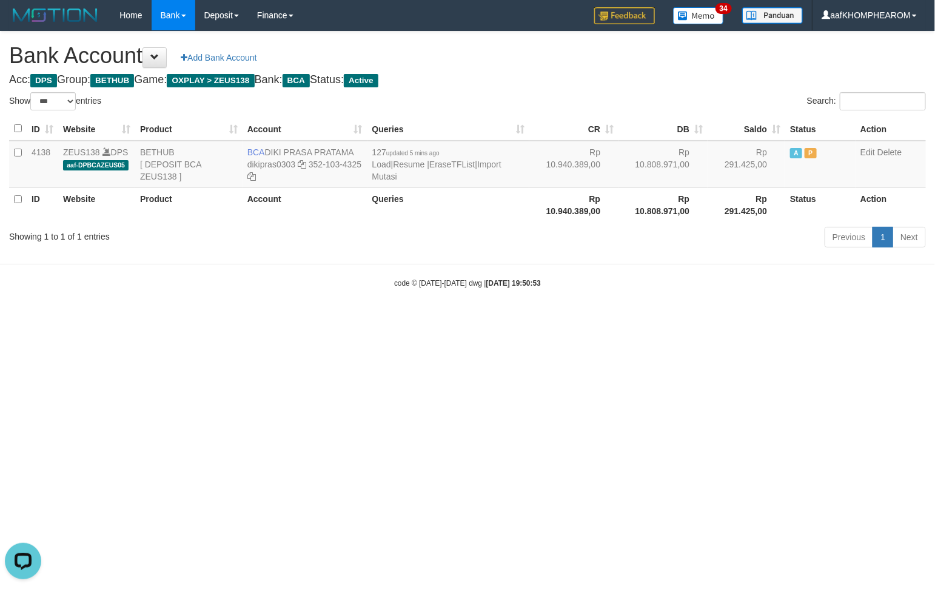
click at [644, 319] on html "Toggle navigation Home Bank Account List Mutasi Bank Search Sync Note Mutasi De…" at bounding box center [467, 159] width 935 height 319
select select "***"
drag, startPoint x: 701, startPoint y: 444, endPoint x: 934, endPoint y: 564, distance: 261.9
click at [741, 319] on html "Toggle navigation Home Bank Account List Mutasi Bank Search Sync Note Mutasi De…" at bounding box center [467, 159] width 935 height 319
click at [152, 319] on html "Toggle navigation Home Bank Account List Mutasi Bank Search Sync Note Mutasi De…" at bounding box center [467, 159] width 935 height 319
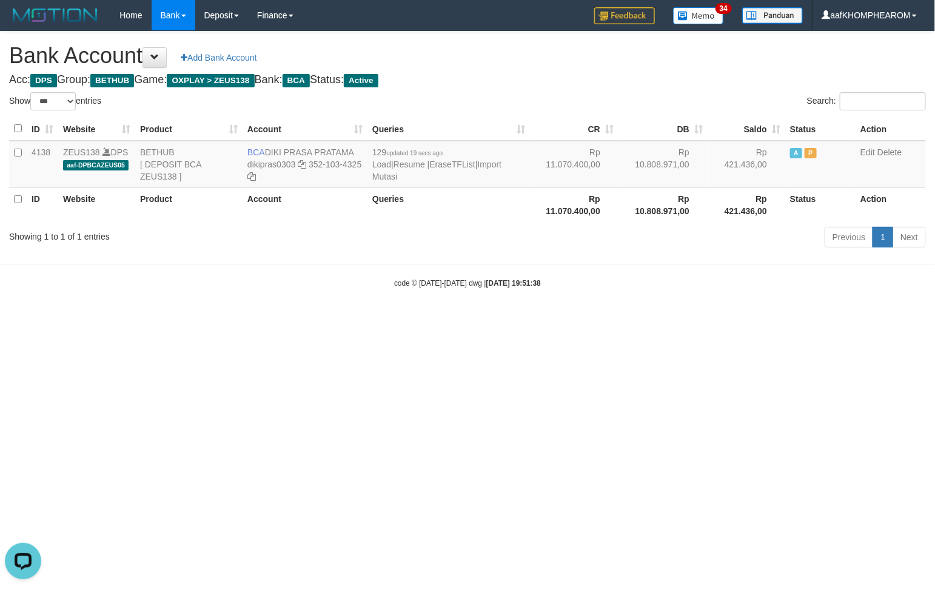
click at [747, 319] on html "Toggle navigation Home Bank Account List Mutasi Bank Search Sync Note Mutasi De…" at bounding box center [467, 159] width 935 height 319
drag, startPoint x: 644, startPoint y: 371, endPoint x: 638, endPoint y: 375, distance: 7.1
click at [643, 319] on html "Toggle navigation Home Bank Account List Mutasi Bank Search Sync Note Mutasi De…" at bounding box center [467, 159] width 935 height 319
select select "***"
drag, startPoint x: 265, startPoint y: 150, endPoint x: 386, endPoint y: 164, distance: 120.9
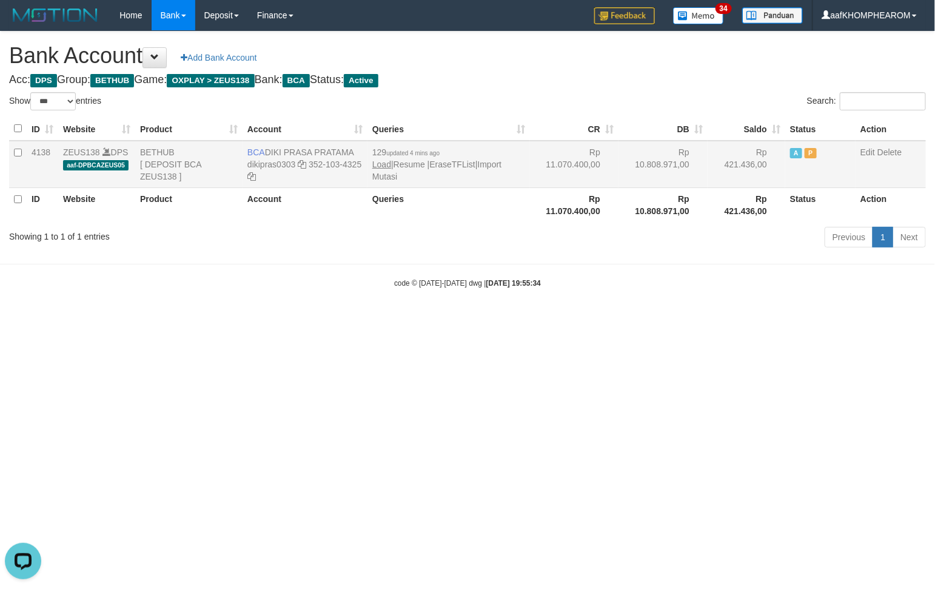
click at [382, 159] on tr "4138 ZEUS138 DPS aaf-DPBCAZEUS05 BETHUB [ DEPOSIT BCA ZEUS138 ] BCA DIKI PRASA …" at bounding box center [467, 164] width 917 height 47
drag, startPoint x: 493, startPoint y: 382, endPoint x: 432, endPoint y: 329, distance: 81.2
click at [444, 319] on html "Toggle navigation Home Bank Account List Mutasi Bank Search Sync Note Mutasi De…" at bounding box center [467, 159] width 935 height 319
click at [265, 144] on td "BCA DIKI PRASA PRATAMA dikipras0303 352-103-4325" at bounding box center [304, 164] width 125 height 47
drag, startPoint x: 265, startPoint y: 144, endPoint x: 358, endPoint y: 143, distance: 92.1
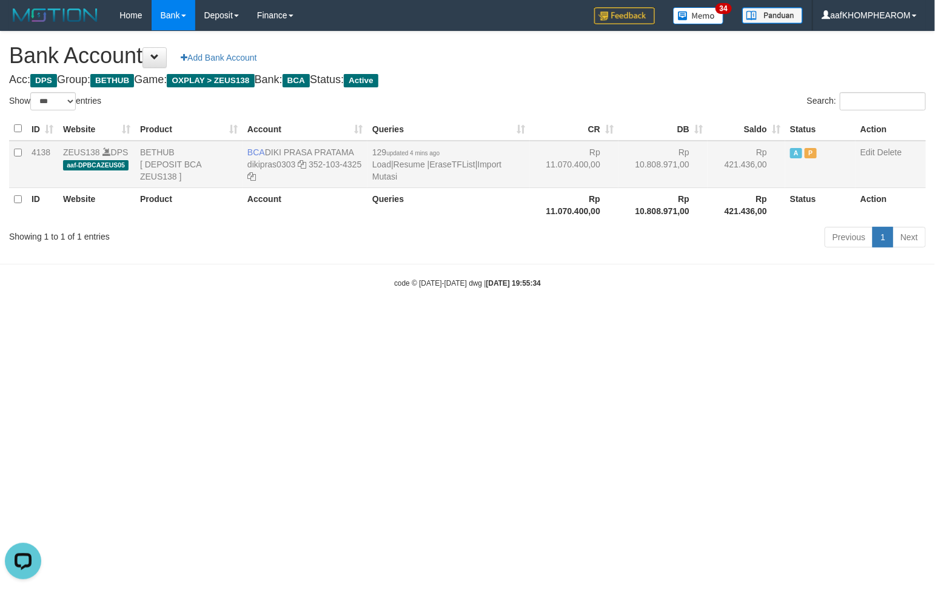
click at [358, 143] on td "BCA DIKI PRASA PRATAMA dikipras0303 352-103-4325" at bounding box center [304, 164] width 125 height 47
copy td "DIKI PRASA PRATAMA"
drag, startPoint x: 270, startPoint y: 327, endPoint x: 306, endPoint y: 220, distance: 113.3
click at [305, 222] on html "Toggle navigation Home Bank Account List Mutasi Bank Search Sync Note Mutasi De…" at bounding box center [467, 159] width 935 height 319
drag, startPoint x: 644, startPoint y: 353, endPoint x: 634, endPoint y: 300, distance: 53.6
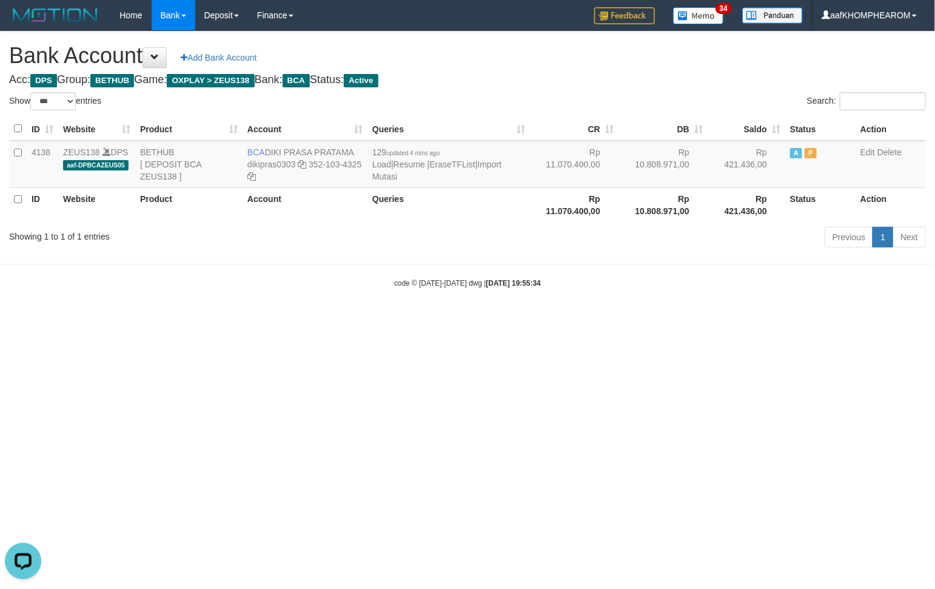
click at [640, 319] on html "Toggle navigation Home Bank Account List Mutasi Bank Search Sync Note Mutasi De…" at bounding box center [467, 159] width 935 height 319
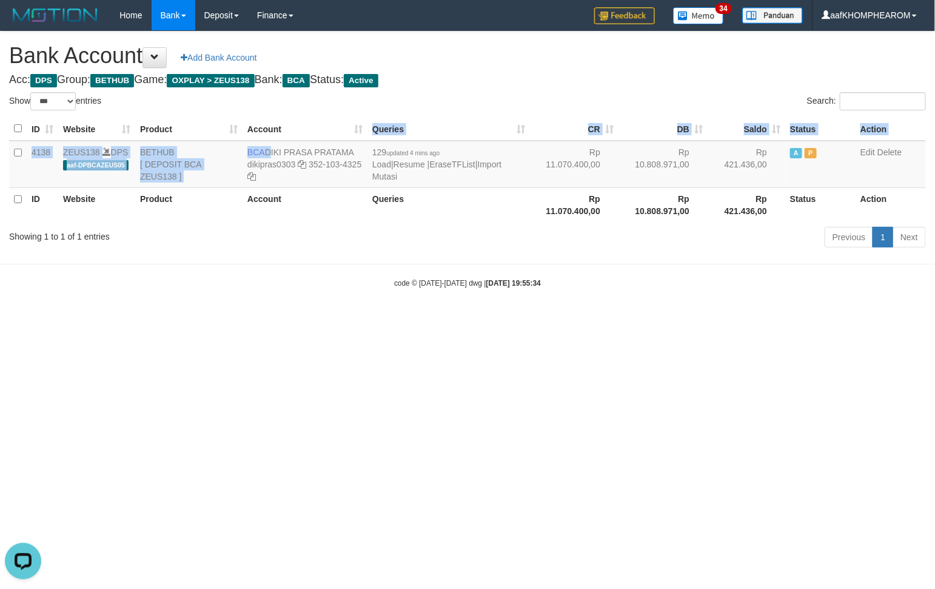
drag, startPoint x: 265, startPoint y: 144, endPoint x: 339, endPoint y: 231, distance: 113.9
click at [352, 141] on td "BCA DIKI PRASA PRATAMA dikipras0303 352-103-4325" at bounding box center [304, 164] width 125 height 47
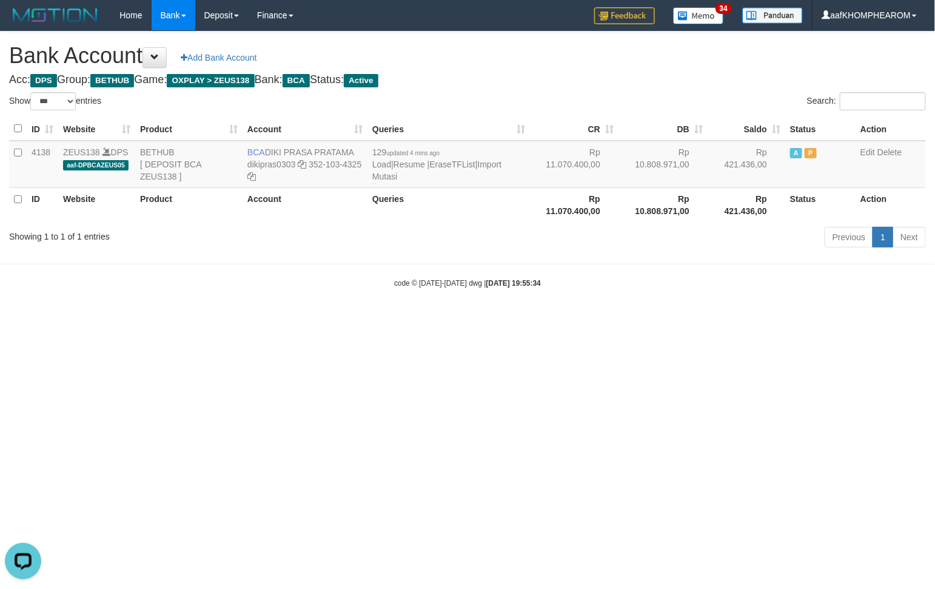
click at [336, 319] on html "Toggle navigation Home Bank Account List Mutasi Bank Search Sync Note Mutasi De…" at bounding box center [467, 159] width 935 height 319
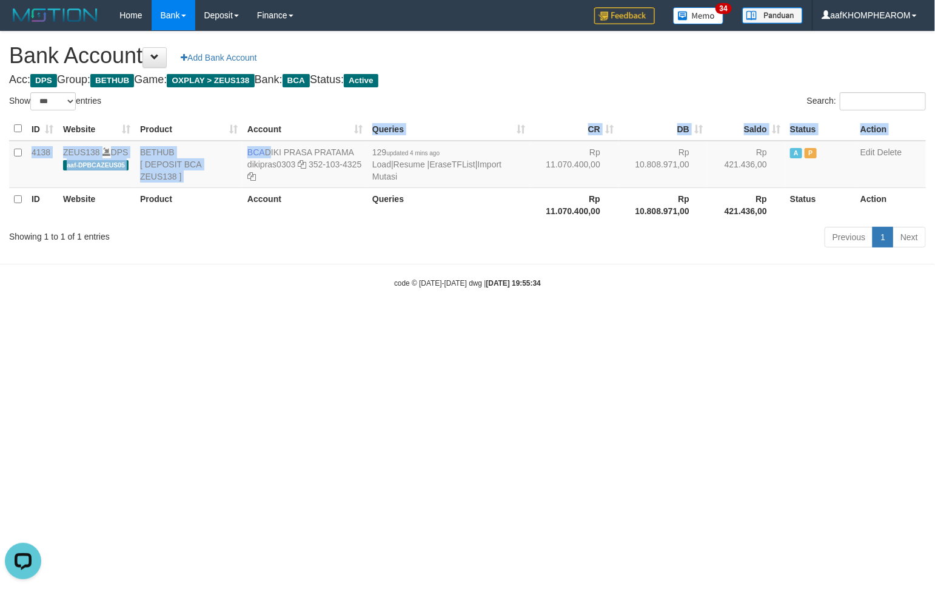
drag, startPoint x: 267, startPoint y: 152, endPoint x: 356, endPoint y: 139, distance: 89.3
click at [356, 139] on table "ID Website Product Account Queries CR DB Saldo Status Action 4138 ZEUS138 DPS a…" at bounding box center [467, 169] width 917 height 105
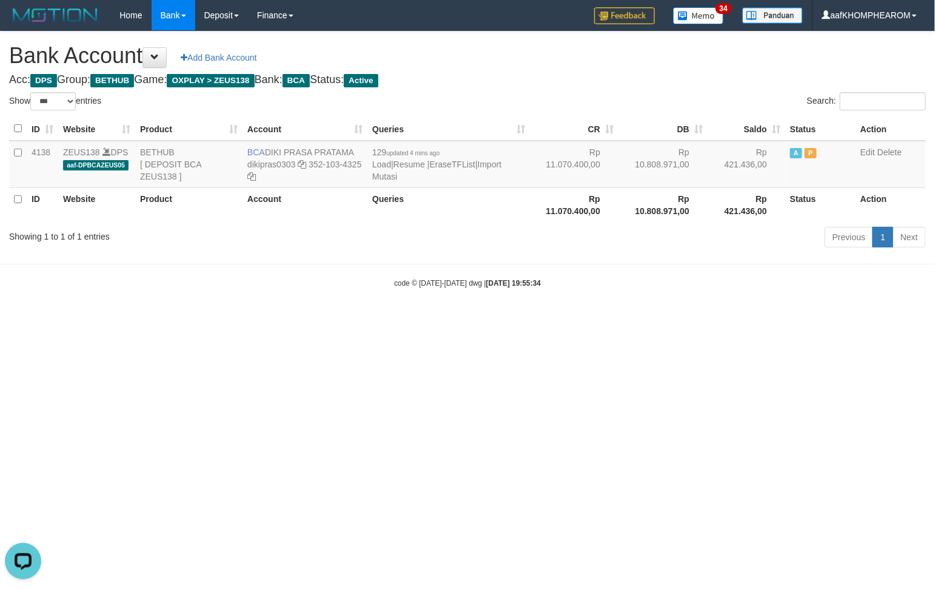
drag, startPoint x: 330, startPoint y: 355, endPoint x: 306, endPoint y: 264, distance: 94.7
click at [323, 319] on html "Toggle navigation Home Bank Account List Mutasi Bank Search Sync Note Mutasi De…" at bounding box center [467, 159] width 935 height 319
drag, startPoint x: 268, startPoint y: 150, endPoint x: 379, endPoint y: 153, distance: 111.6
click at [378, 147] on tr "4138 ZEUS138 DPS aaf-DPBCAZEUS05 BETHUB [ DEPOSIT BCA ZEUS138 ] BCA DIKI PRASA …" at bounding box center [467, 164] width 917 height 47
click at [359, 319] on html "Toggle navigation Home Bank Account List Mutasi Bank Search Sync Note Mutasi De…" at bounding box center [467, 159] width 935 height 319
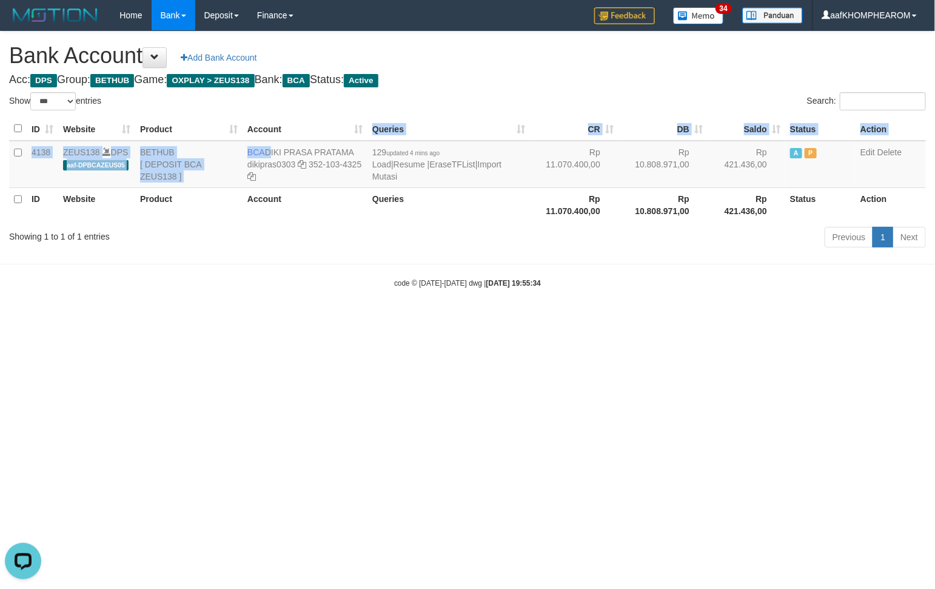
drag, startPoint x: 267, startPoint y: 149, endPoint x: 371, endPoint y: 302, distance: 185.4
click at [347, 143] on td "BCA DIKI PRASA PRATAMA dikipras0303 352-103-4325" at bounding box center [304, 164] width 125 height 47
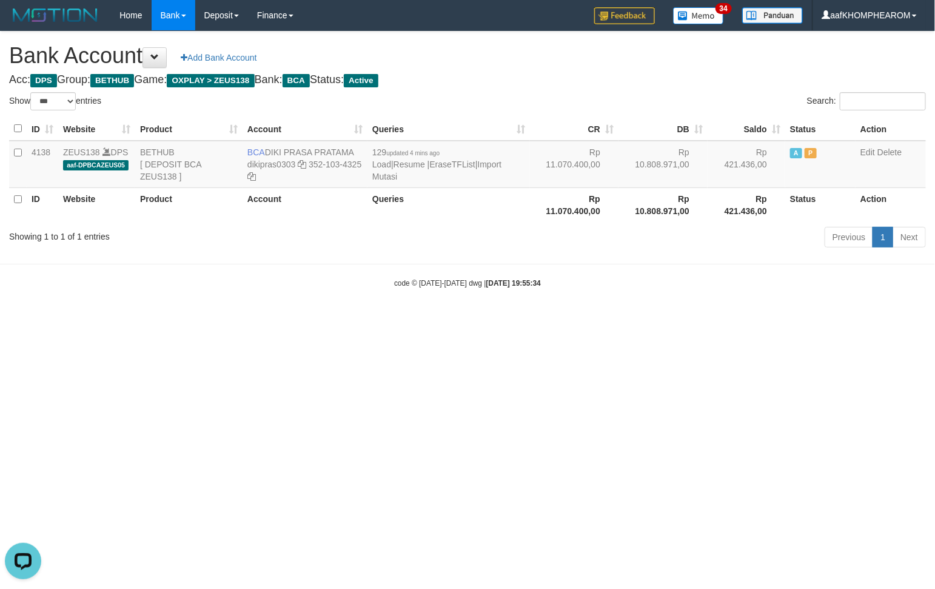
drag, startPoint x: 358, startPoint y: 383, endPoint x: 295, endPoint y: 208, distance: 186.2
click at [329, 310] on html "Toggle navigation Home Bank Account List Mutasi Bank Search Sync Note Mutasi De…" at bounding box center [467, 159] width 935 height 319
drag, startPoint x: 265, startPoint y: 149, endPoint x: 356, endPoint y: 147, distance: 91.5
click at [356, 147] on td "BCA DIKI PRASA PRATAMA dikipras0303 352-103-4325" at bounding box center [304, 164] width 125 height 47
copy td "DIKI PRASA PRATAMA"
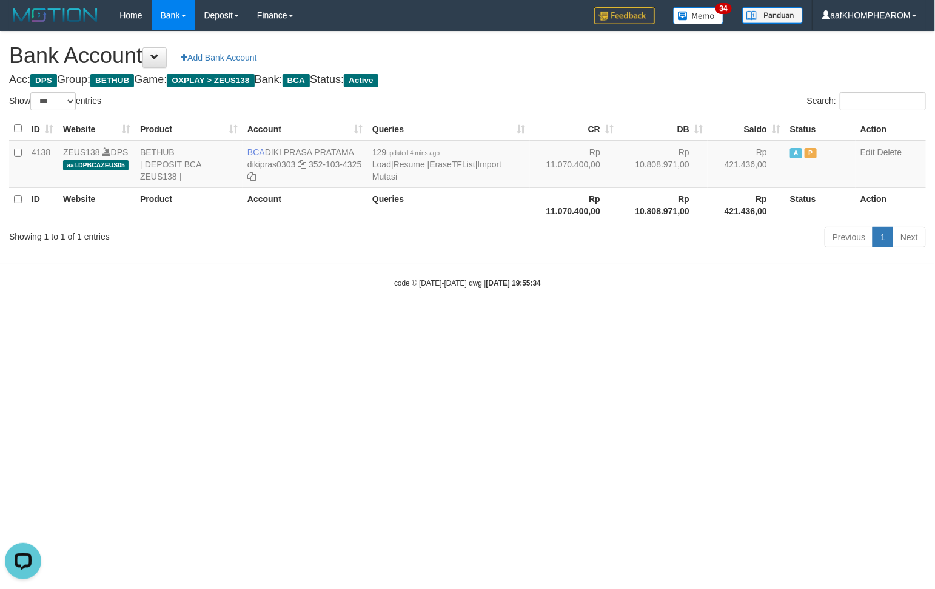
click at [738, 319] on html "Toggle navigation Home Bank Account List Mutasi Bank Search Sync Note Mutasi De…" at bounding box center [467, 159] width 935 height 319
select select "***"
click at [553, 319] on html "Toggle navigation Home Bank Account List Mutasi Bank Search Sync Note Mutasi De…" at bounding box center [467, 159] width 935 height 319
click at [300, 164] on icon at bounding box center [302, 164] width 8 height 8
click at [750, 319] on html "Toggle navigation Home Bank Account List Mutasi Bank Search Sync Note Mutasi De…" at bounding box center [467, 159] width 935 height 319
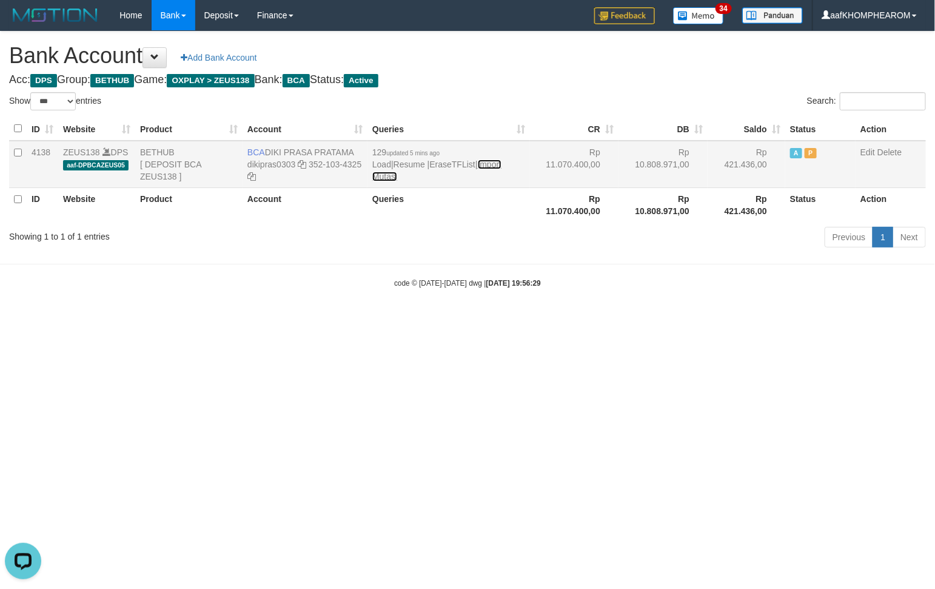
click at [501, 165] on link "Import Mutasi" at bounding box center [436, 170] width 129 height 22
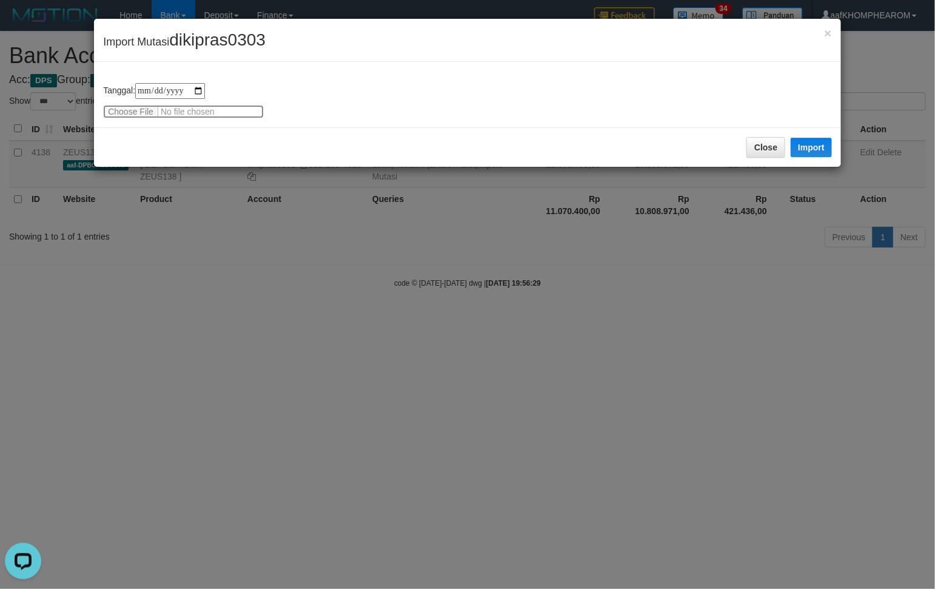
click at [128, 109] on input "file" at bounding box center [183, 111] width 161 height 13
type input "**********"
drag, startPoint x: 207, startPoint y: 38, endPoint x: 370, endPoint y: 37, distance: 162.5
click at [364, 24] on div "× Import Mutasi dikipras0303" at bounding box center [467, 40] width 747 height 43
copy span "dikipras0303"
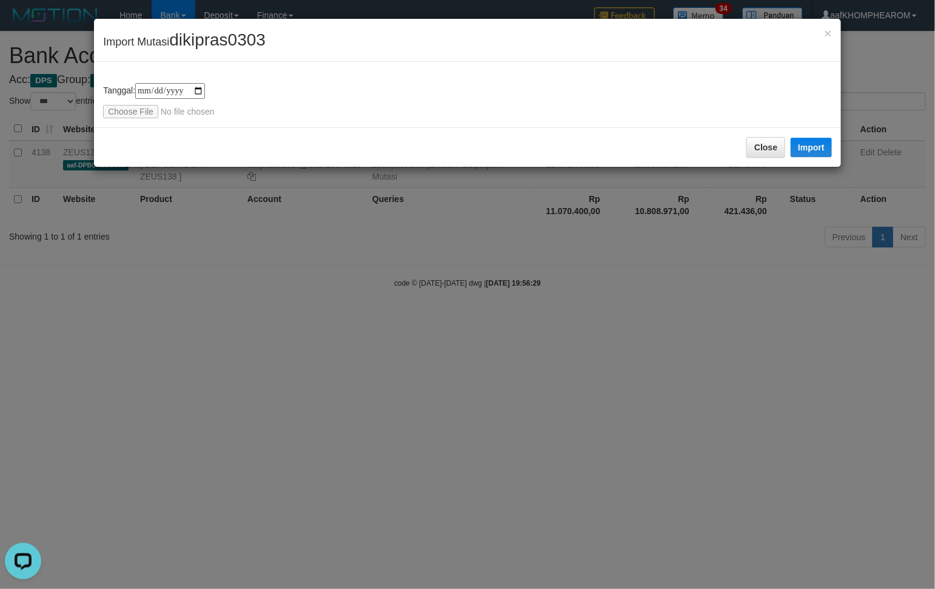
click at [417, 114] on div "**********" at bounding box center [467, 100] width 729 height 35
click at [826, 146] on button "Import" at bounding box center [810, 147] width 41 height 19
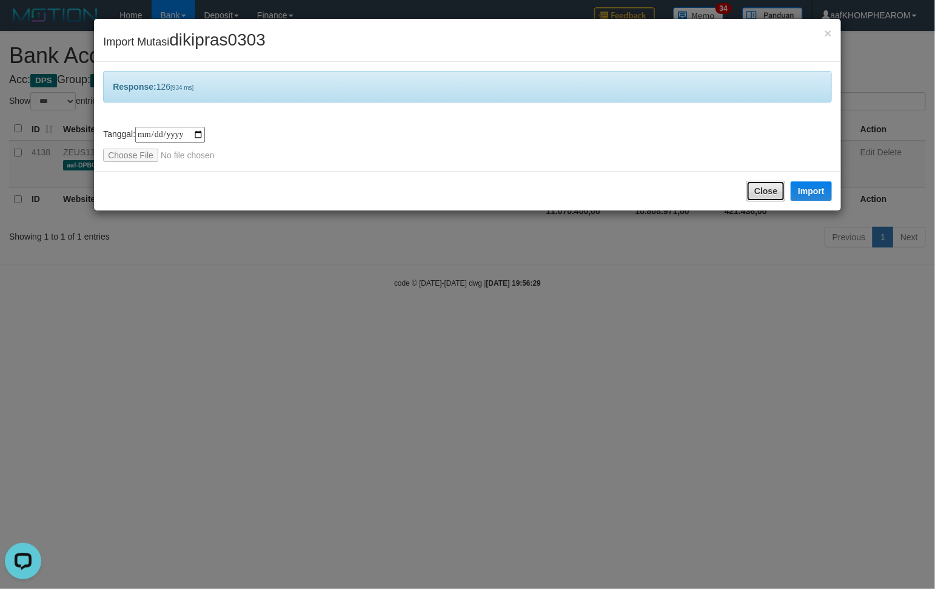
click at [770, 185] on button "Close" at bounding box center [765, 191] width 39 height 21
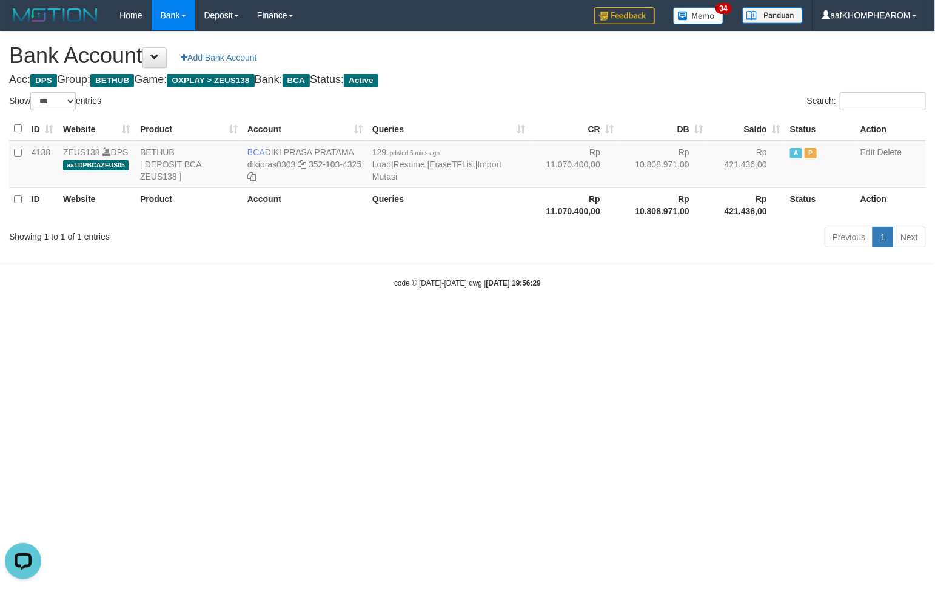
click at [838, 319] on html "Toggle navigation Home Bank Account List Mutasi Bank Search Sync Note Mutasi De…" at bounding box center [467, 159] width 935 height 319
select select "***"
click at [735, 319] on html "Toggle navigation Home Bank Account List Mutasi Bank Search Sync Note Mutasi De…" at bounding box center [467, 159] width 935 height 319
select select "***"
drag, startPoint x: 395, startPoint y: 450, endPoint x: 604, endPoint y: 407, distance: 213.5
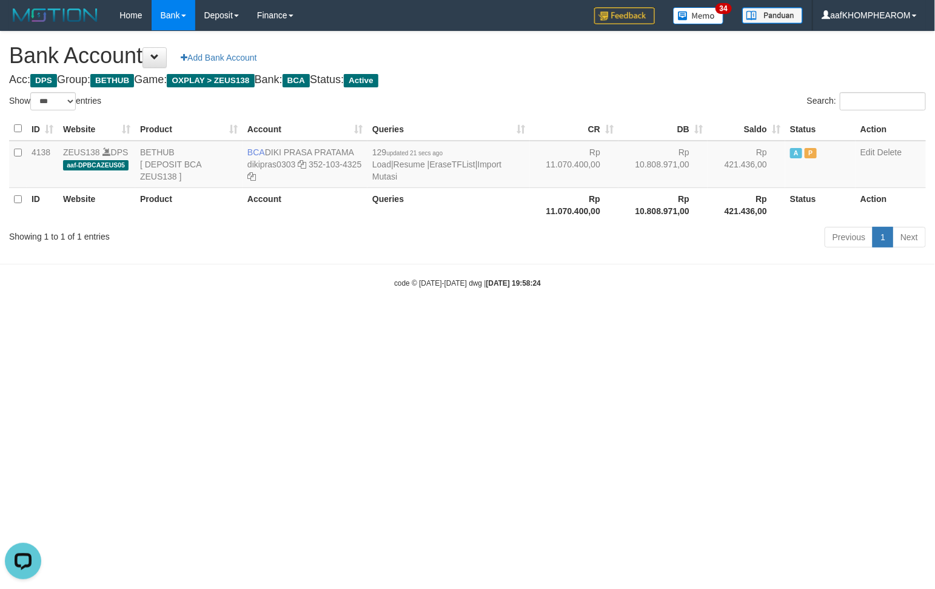
click at [409, 319] on html "Toggle navigation Home Bank Account List Mutasi Bank Search Sync Note Mutasi De…" at bounding box center [467, 159] width 935 height 319
click at [638, 319] on html "Toggle navigation Home Bank Account List Mutasi Bank Search Sync Note Mutasi De…" at bounding box center [467, 159] width 935 height 319
select select "***"
click at [758, 319] on html "Toggle navigation Home Bank Account List Mutasi Bank Search Sync Note Mutasi De…" at bounding box center [467, 159] width 935 height 319
select select "***"
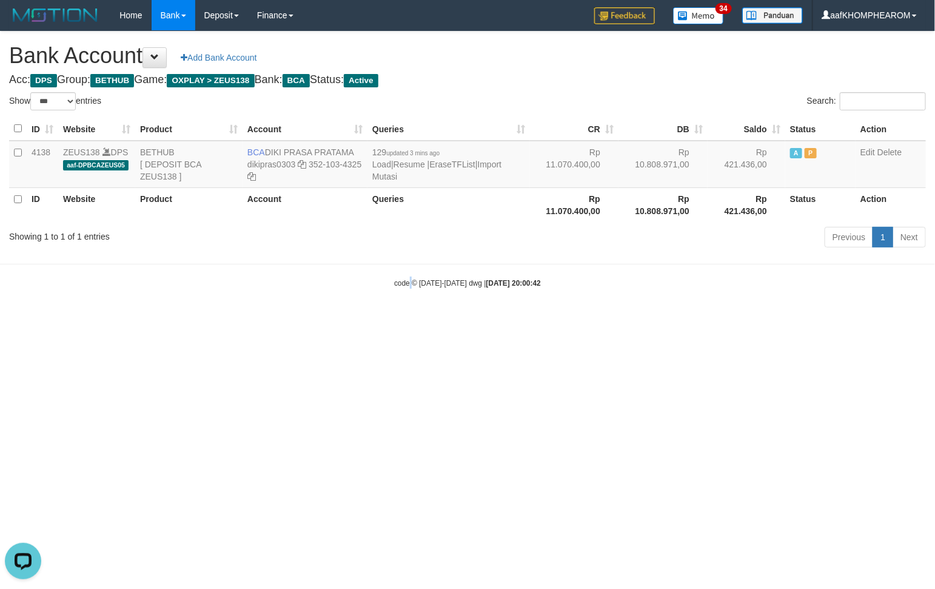
click at [410, 319] on html "Toggle navigation Home Bank Account List Mutasi Bank Search Sync Note Mutasi De…" at bounding box center [467, 159] width 935 height 319
drag, startPoint x: 404, startPoint y: 380, endPoint x: 407, endPoint y: 388, distance: 8.4
click at [407, 319] on html "Toggle navigation Home Bank Account List Mutasi Bank Search Sync Note Mutasi De…" at bounding box center [467, 159] width 935 height 319
drag, startPoint x: 407, startPoint y: 384, endPoint x: 406, endPoint y: 373, distance: 10.9
click at [406, 319] on html "Toggle navigation Home Bank Account List Mutasi Bank Search Sync Note Mutasi De…" at bounding box center [467, 159] width 935 height 319
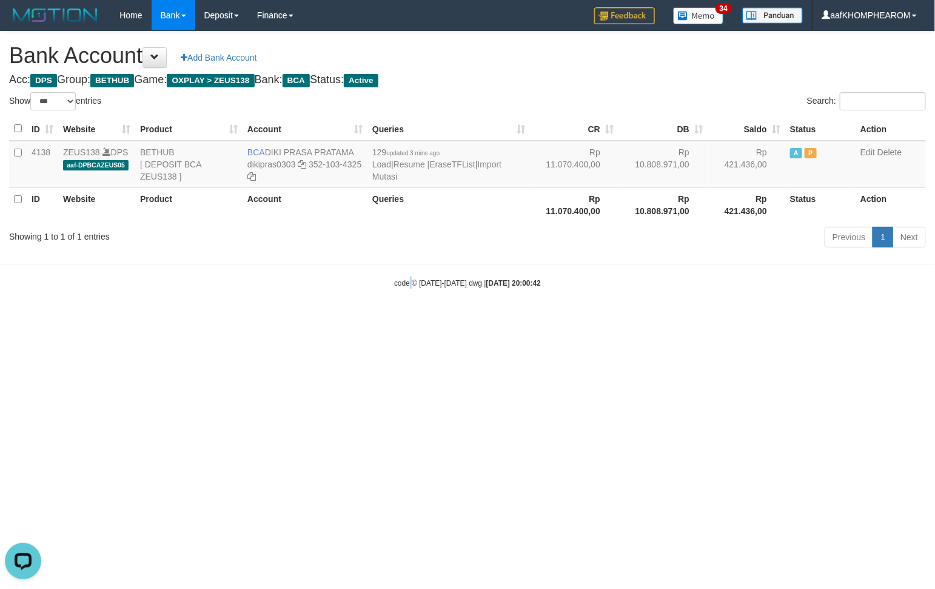
click at [410, 319] on html "Toggle navigation Home Bank Account List Mutasi Bank Search Sync Note Mutasi De…" at bounding box center [467, 159] width 935 height 319
click at [432, 319] on html "Toggle navigation Home Bank Account List Mutasi Bank Search Sync Note Mutasi De…" at bounding box center [467, 159] width 935 height 319
click at [455, 319] on html "Toggle navigation Home Bank Account List Mutasi Bank Search Sync Note Mutasi De…" at bounding box center [467, 159] width 935 height 319
click at [467, 319] on html "Toggle navigation Home Bank Account List Mutasi Bank Search Sync Note Mutasi De…" at bounding box center [467, 159] width 935 height 319
drag, startPoint x: 461, startPoint y: 329, endPoint x: 475, endPoint y: 350, distance: 25.4
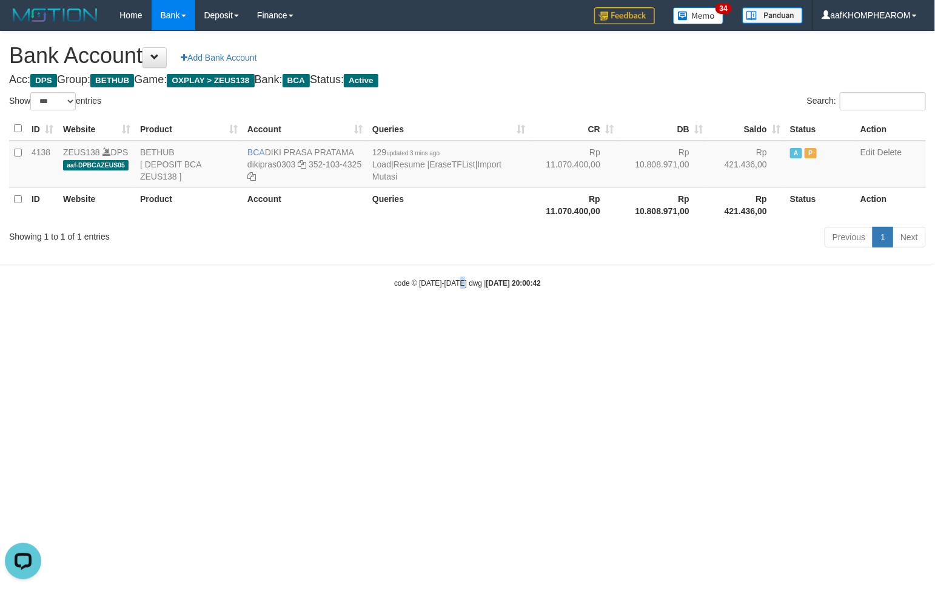
click at [468, 319] on html "Toggle navigation Home Bank Account List Mutasi Bank Search Sync Note Mutasi De…" at bounding box center [467, 159] width 935 height 319
drag, startPoint x: 480, startPoint y: 368, endPoint x: 467, endPoint y: 369, distance: 13.3
click at [479, 319] on html "Toggle navigation Home Bank Account List Mutasi Bank Search Sync Note Mutasi De…" at bounding box center [467, 159] width 935 height 319
click at [459, 319] on html "Toggle navigation Home Bank Account List Mutasi Bank Search Sync Note Mutasi De…" at bounding box center [467, 159] width 935 height 319
click at [455, 319] on html "Toggle navigation Home Bank Account List Mutasi Bank Search Sync Note Mutasi De…" at bounding box center [467, 159] width 935 height 319
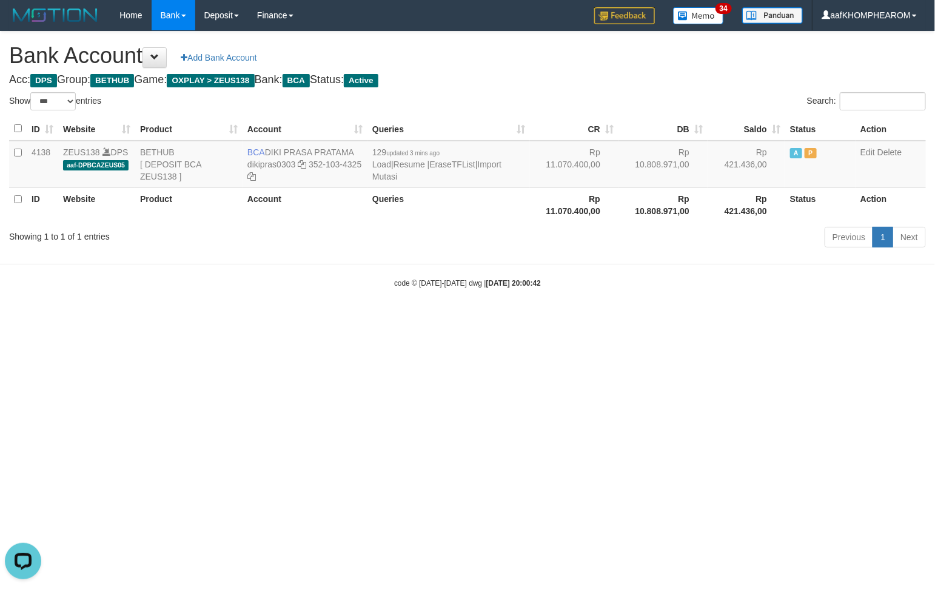
click at [466, 319] on html "Toggle navigation Home Bank Account List Mutasi Bank Search Sync Note Mutasi De…" at bounding box center [467, 159] width 935 height 319
click at [464, 319] on html "Toggle navigation Home Bank Account List Mutasi Bank Search Sync Note Mutasi De…" at bounding box center [467, 159] width 935 height 319
click at [462, 319] on html "Toggle navigation Home Bank Account List Mutasi Bank Search Sync Note Mutasi De…" at bounding box center [467, 159] width 935 height 319
drag, startPoint x: 476, startPoint y: 513, endPoint x: 491, endPoint y: 510, distance: 15.5
click at [483, 319] on html "Toggle navigation Home Bank Account List Mutasi Bank Search Sync Note Mutasi De…" at bounding box center [467, 159] width 935 height 319
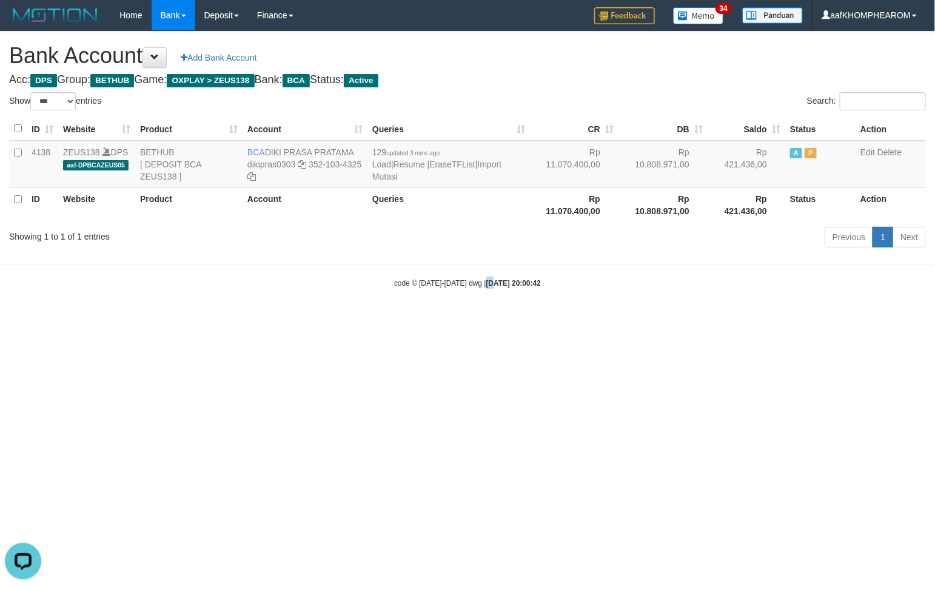
drag, startPoint x: 491, startPoint y: 510, endPoint x: 481, endPoint y: 501, distance: 13.7
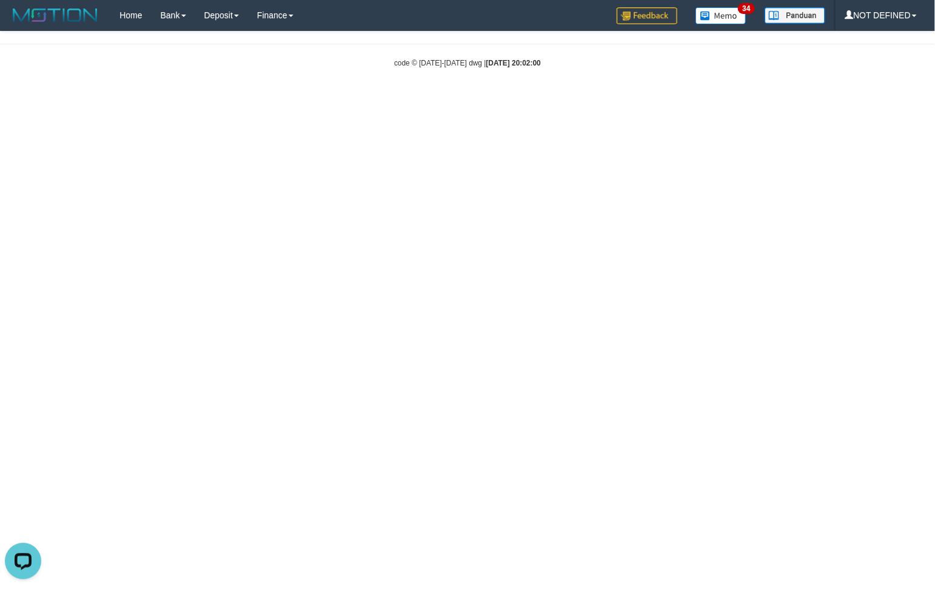
click at [479, 99] on html "Toggle navigation Home Bank Account List Mutasi Bank Search Sync Note Mutasi De…" at bounding box center [467, 49] width 935 height 99
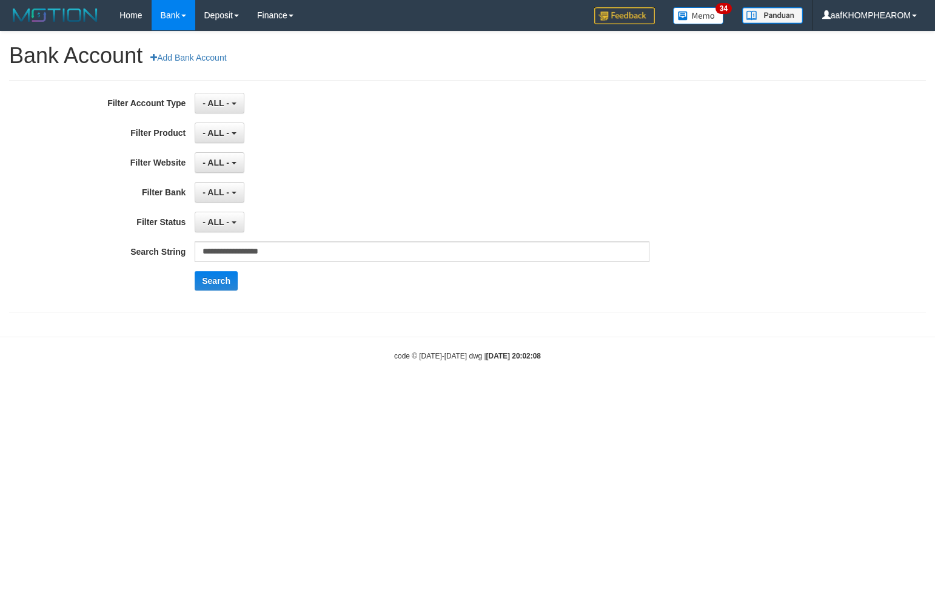
select select "***"
select select "*"
select select "***"
select select "*"
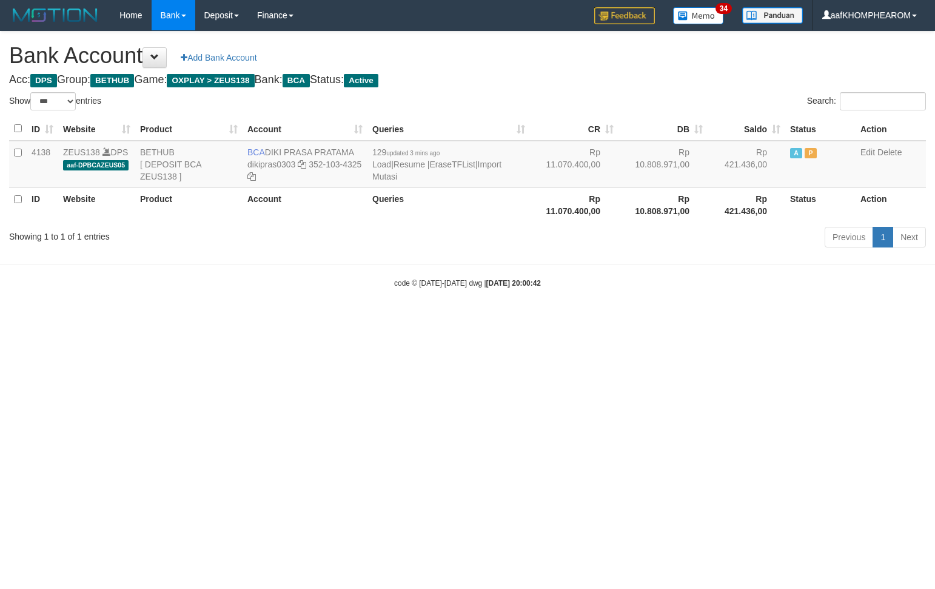
select select "***"
click at [378, 319] on html "Toggle navigation Home Bank Account List Mutasi Bank Search Sync Note Mutasi De…" at bounding box center [467, 159] width 935 height 319
drag, startPoint x: 388, startPoint y: 413, endPoint x: 386, endPoint y: 397, distance: 16.5
click at [389, 319] on html "Toggle navigation Home Bank Account List Mutasi Bank Search Sync Note Mutasi De…" at bounding box center [467, 159] width 935 height 319
click at [703, 319] on html "Toggle navigation Home Bank Account List Mutasi Bank Search Sync Note Mutasi De…" at bounding box center [467, 159] width 935 height 319
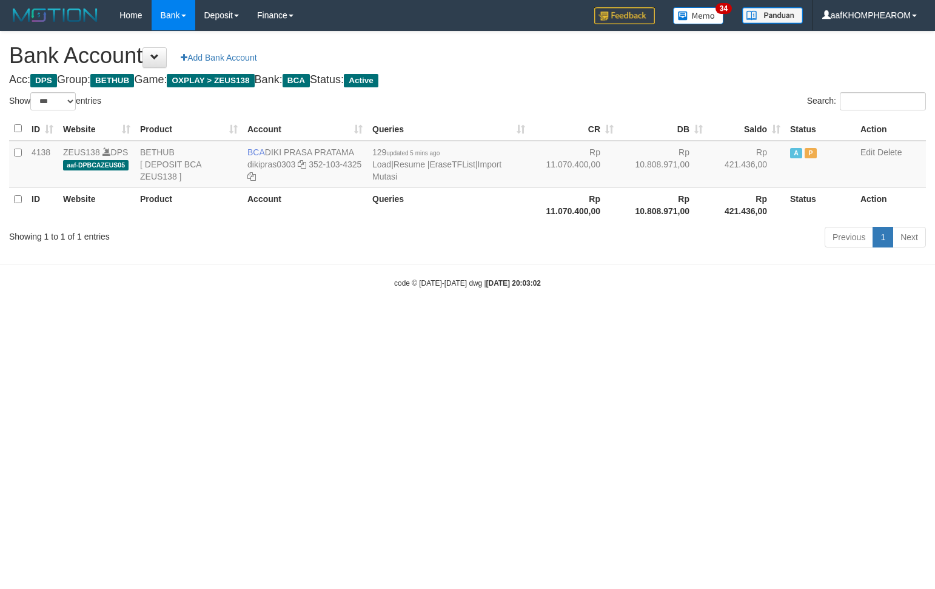
select select "***"
click at [501, 162] on link "Import Mutasi" at bounding box center [436, 170] width 129 height 22
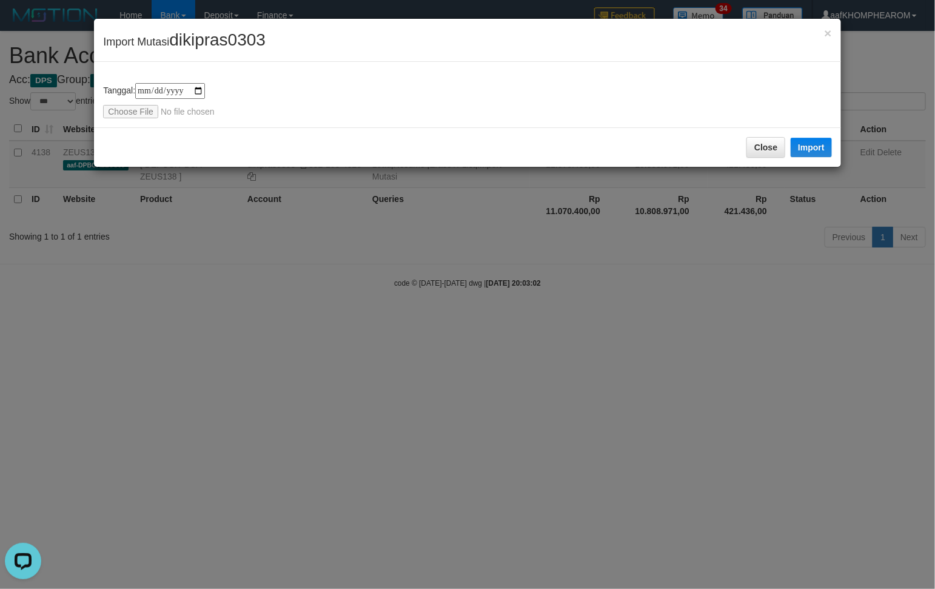
click at [644, 336] on div "**********" at bounding box center [467, 294] width 935 height 589
click at [756, 150] on button "Close" at bounding box center [765, 147] width 39 height 21
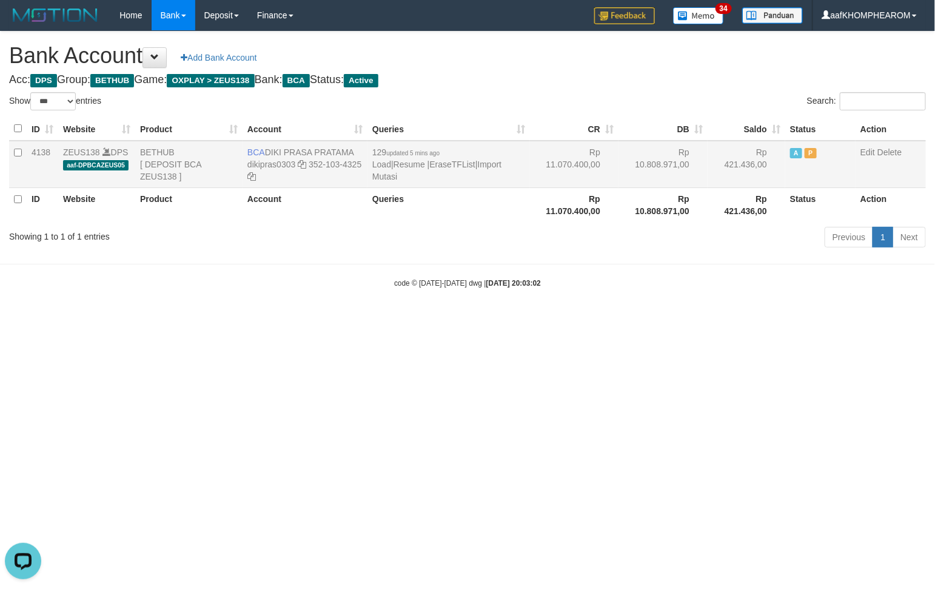
drag, startPoint x: 267, startPoint y: 147, endPoint x: 369, endPoint y: 159, distance: 102.6
click at [362, 150] on td "BCA DIKI PRASA PRATAMA dikipras0303 352-103-4325" at bounding box center [304, 164] width 125 height 47
copy td "DIKI PRASA PRATAMA"
drag, startPoint x: 656, startPoint y: 74, endPoint x: 675, endPoint y: 62, distance: 22.0
click at [656, 74] on h4 "Acc: DPS Group: BETHUB Game: OXPLAY > ZEUS138 Bank: BCA Status: Active" at bounding box center [467, 80] width 917 height 12
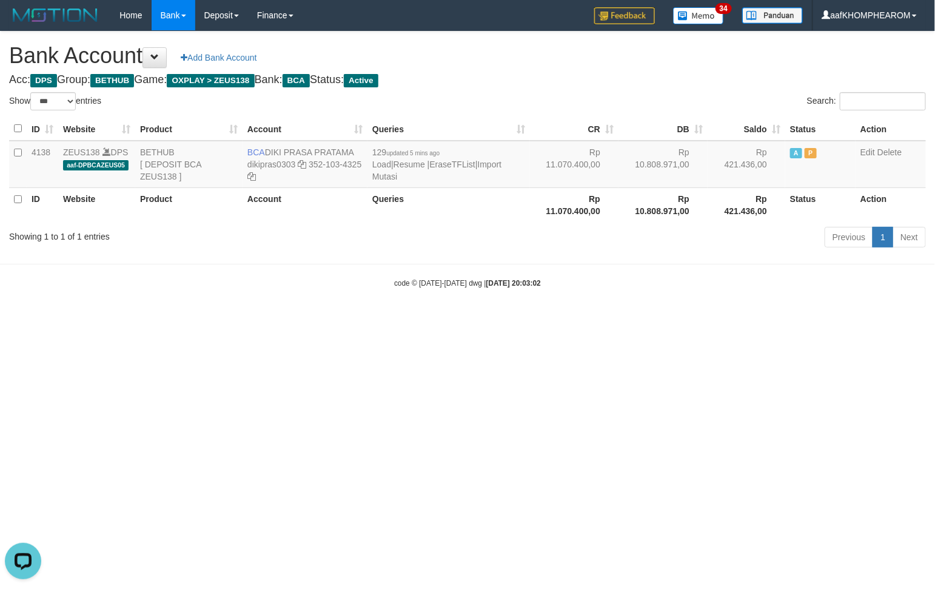
drag, startPoint x: 514, startPoint y: 361, endPoint x: 507, endPoint y: 355, distance: 8.6
click at [514, 319] on html "Toggle navigation Home Bank Account List Mutasi Bank Search Sync Note Mutasi De…" at bounding box center [467, 159] width 935 height 319
click at [634, 279] on div "code © 2012-2018 dwg | 2025/08/31 20:03:02" at bounding box center [467, 282] width 935 height 12
click at [322, 222] on div "ID Website Product Account Queries CR DB Saldo Status Action 4138 ZEUS138 DPS a…" at bounding box center [467, 169] width 935 height 112
click at [302, 167] on icon at bounding box center [302, 164] width 8 height 8
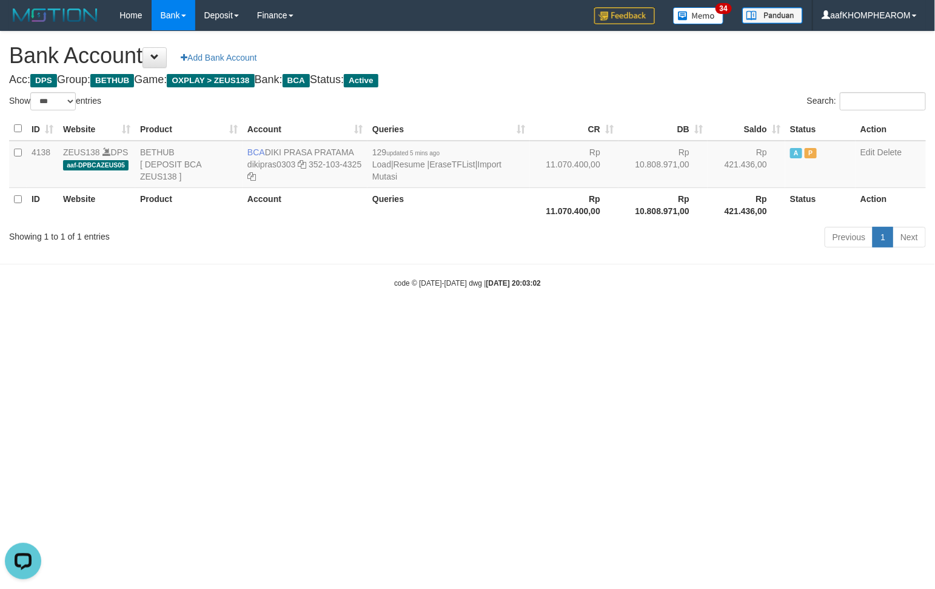
drag, startPoint x: 480, startPoint y: 408, endPoint x: 489, endPoint y: 384, distance: 25.7
click at [480, 319] on html "Toggle navigation Home Bank Account List Mutasi Bank Search Sync Note Mutasi De…" at bounding box center [467, 159] width 935 height 319
click at [500, 165] on link "Import Mutasi" at bounding box center [436, 170] width 129 height 22
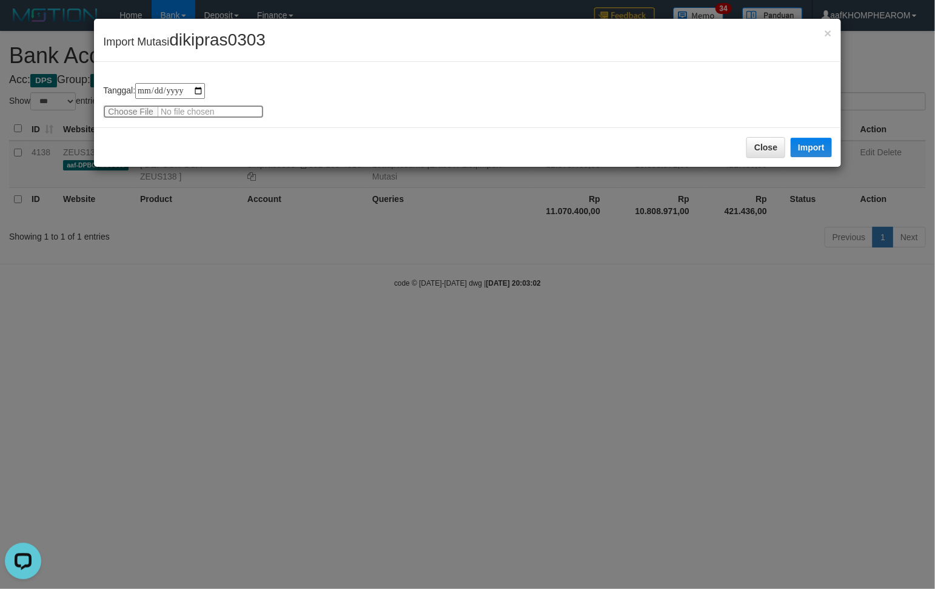
click at [131, 115] on input "file" at bounding box center [183, 111] width 161 height 13
type input "**********"
drag, startPoint x: 173, startPoint y: 41, endPoint x: 269, endPoint y: 43, distance: 95.2
click at [265, 41] on span "dikipras0303" at bounding box center [217, 39] width 96 height 19
click at [306, 87] on div "**********" at bounding box center [467, 100] width 729 height 35
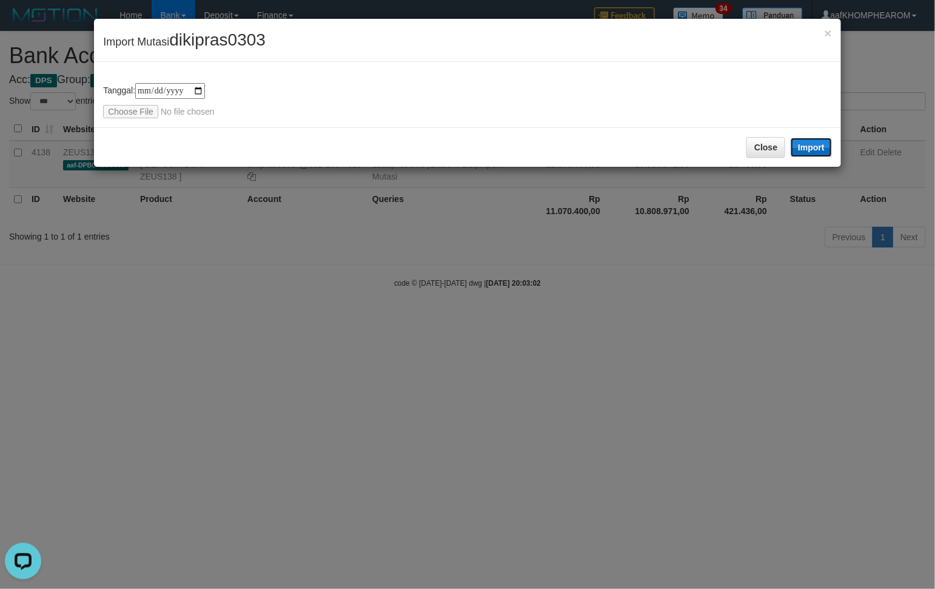
click at [811, 142] on button "Import" at bounding box center [810, 147] width 41 height 19
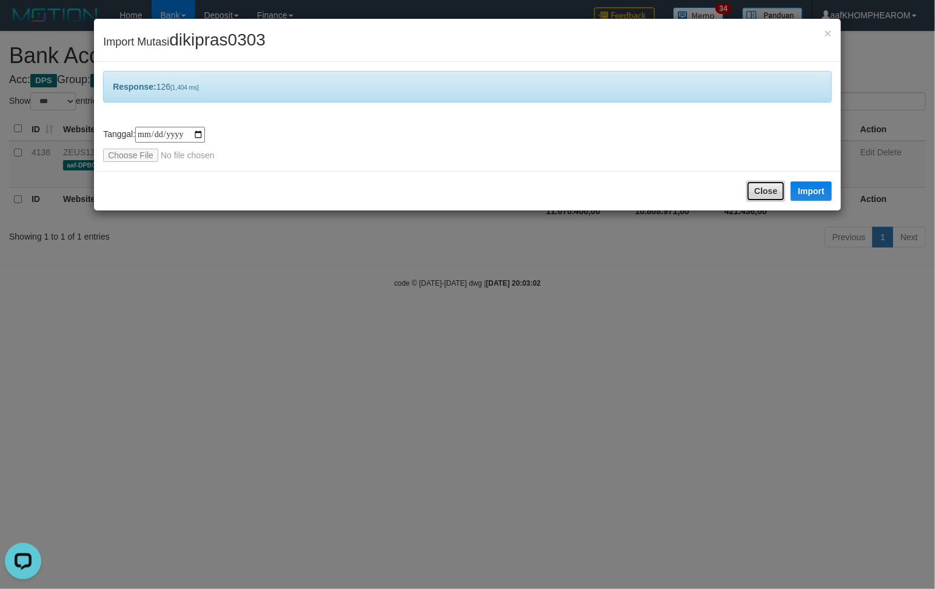
click at [771, 192] on button "Close" at bounding box center [765, 191] width 39 height 21
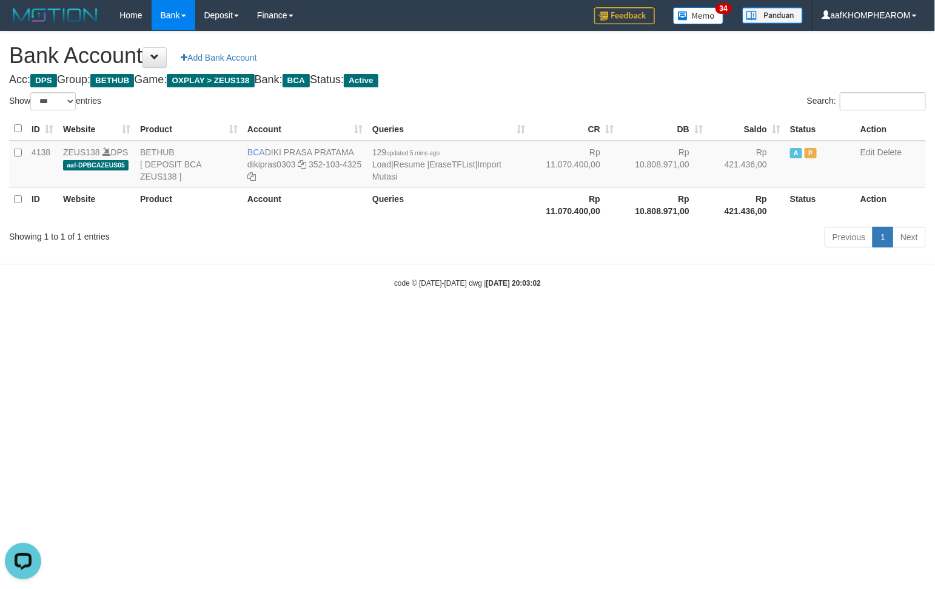
click at [643, 319] on html "Toggle navigation Home Bank Account List Mutasi Bank Search Sync Note Mutasi De…" at bounding box center [467, 159] width 935 height 319
click at [888, 319] on html "Toggle navigation Home Bank Account List Mutasi Bank Search Sync Note Mutasi De…" at bounding box center [467, 159] width 935 height 319
click at [711, 319] on html "Toggle navigation Home Bank Account List Mutasi Bank Search Sync Note Mutasi De…" at bounding box center [467, 159] width 935 height 319
select select "***"
drag, startPoint x: 426, startPoint y: 404, endPoint x: 611, endPoint y: 352, distance: 192.1
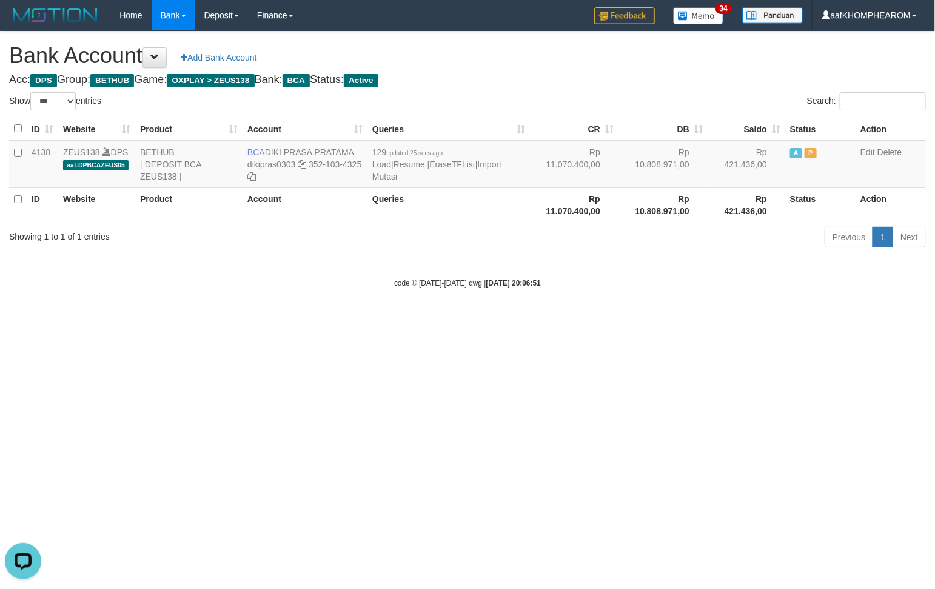
click at [439, 319] on html "Toggle navigation Home Bank Account List Mutasi Bank Search Sync Note Mutasi De…" at bounding box center [467, 159] width 935 height 319
click at [622, 319] on html "Toggle navigation Home Bank Account List Mutasi Bank Search Sync Note Mutasi De…" at bounding box center [467, 159] width 935 height 319
click at [646, 319] on html "Toggle navigation Home Bank Account List Mutasi Bank Search Sync Note Mutasi De…" at bounding box center [467, 159] width 935 height 319
select select "***"
drag, startPoint x: 247, startPoint y: 144, endPoint x: 364, endPoint y: 147, distance: 117.0
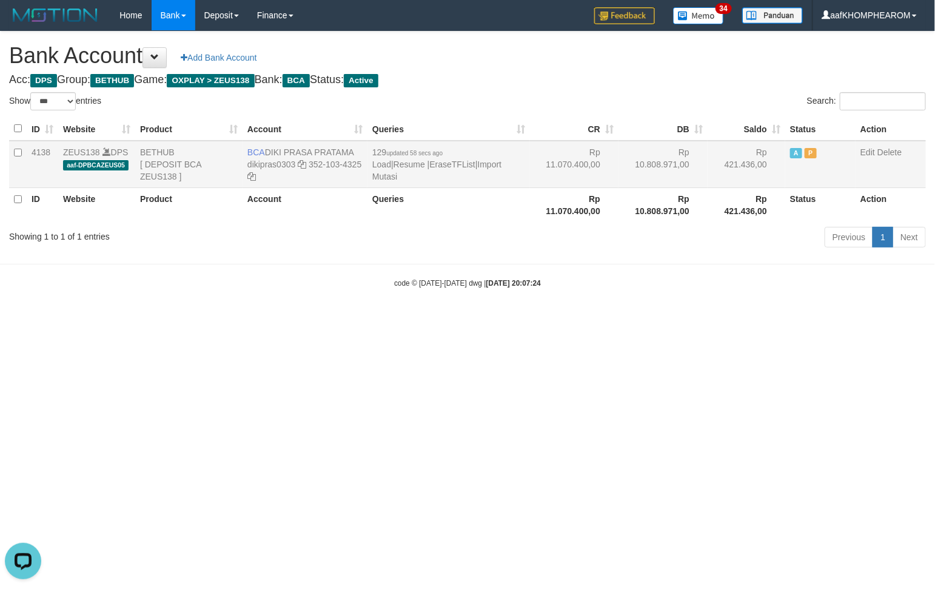
click at [365, 147] on td "BCA DIKI PRASA PRATAMA dikipras0303 352-103-4325" at bounding box center [304, 164] width 125 height 47
copy td "BCA DIKI PRASA PRATAMA"
click at [510, 319] on html "Toggle navigation Home Bank Account List Mutasi Bank Search Sync Note Mutasi De…" at bounding box center [467, 159] width 935 height 319
click at [561, 319] on html "Toggle navigation Home Bank Account List Mutasi Bank Search Sync Note Mutasi De…" at bounding box center [467, 159] width 935 height 319
select select "***"
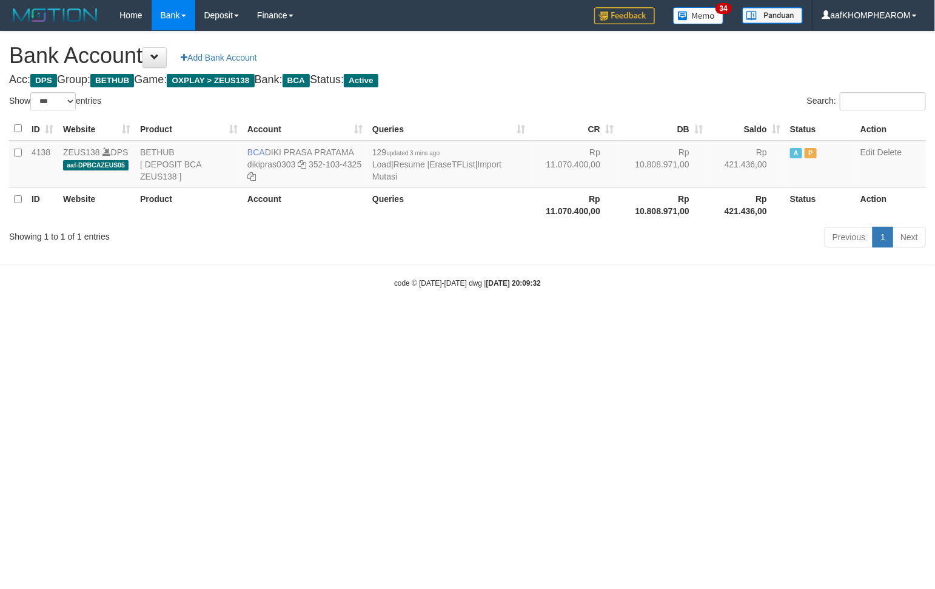
click at [867, 319] on html "Toggle navigation Home Bank Account List Mutasi Bank Search Sync Note Mutasi De…" at bounding box center [467, 159] width 935 height 319
click at [647, 319] on html "Toggle navigation Home Bank Account List Mutasi Bank Search Sync Note Mutasi De…" at bounding box center [467, 159] width 935 height 319
drag, startPoint x: 267, startPoint y: 147, endPoint x: 358, endPoint y: 150, distance: 91.6
click at [358, 150] on td "BCA DIKI PRASA PRATAMA dikipras0303 352-103-4325" at bounding box center [304, 164] width 125 height 47
copy td "DIKI PRASA PRATAMA"
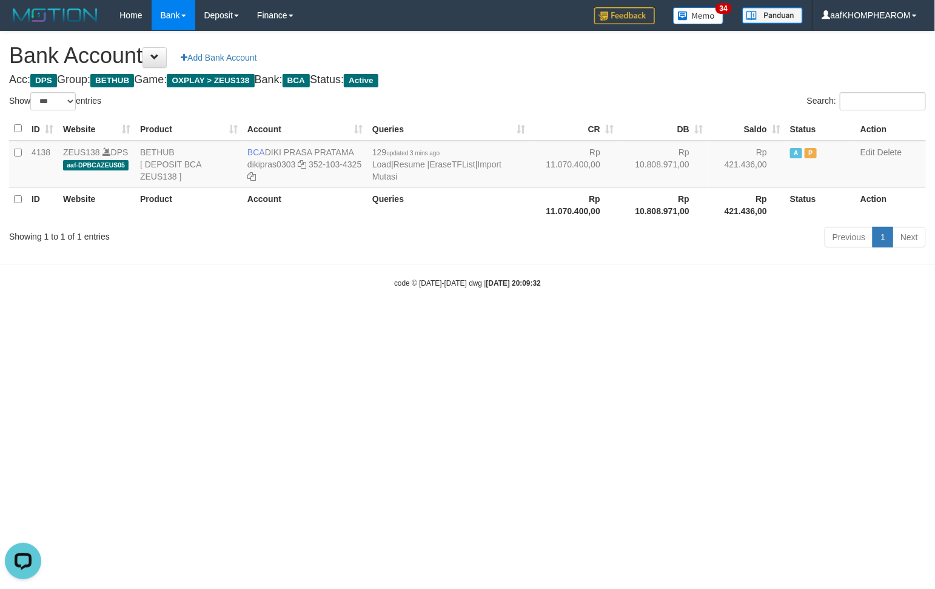
click at [420, 319] on html "Toggle navigation Home Bank Account List Mutasi Bank Search Sync Note Mutasi De…" at bounding box center [467, 159] width 935 height 319
select select "***"
click at [386, 252] on body "Toggle navigation Home Bank Account List Mutasi Bank Search Sync Note Mutasi De…" at bounding box center [467, 159] width 935 height 319
drag, startPoint x: 449, startPoint y: 289, endPoint x: 673, endPoint y: 298, distance: 224.4
click at [564, 319] on html "Toggle navigation Home Bank Account List Mutasi Bank Search Sync Note Mutasi De…" at bounding box center [467, 159] width 935 height 319
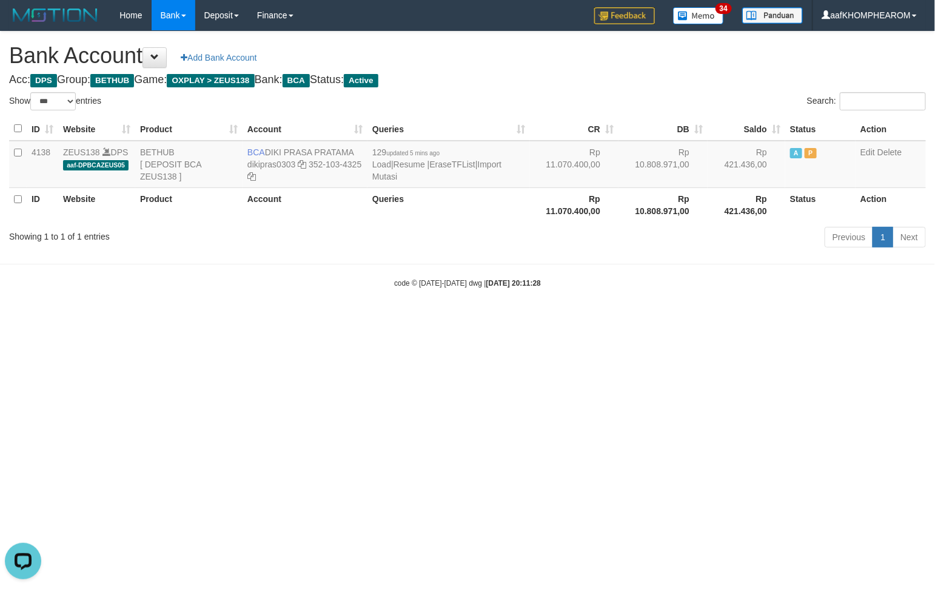
click at [568, 218] on th "Rp 11.070.400,00" at bounding box center [574, 204] width 88 height 35
click at [302, 164] on icon at bounding box center [302, 164] width 8 height 8
click at [314, 165] on td "BCA DIKI PRASA PRATAMA dikipras0303 352-103-4325" at bounding box center [304, 164] width 125 height 47
drag, startPoint x: 572, startPoint y: 321, endPoint x: 386, endPoint y: 204, distance: 219.3
click at [572, 319] on html "Toggle navigation Home Bank Account List Mutasi Bank Search Sync Note Mutasi De…" at bounding box center [467, 159] width 935 height 319
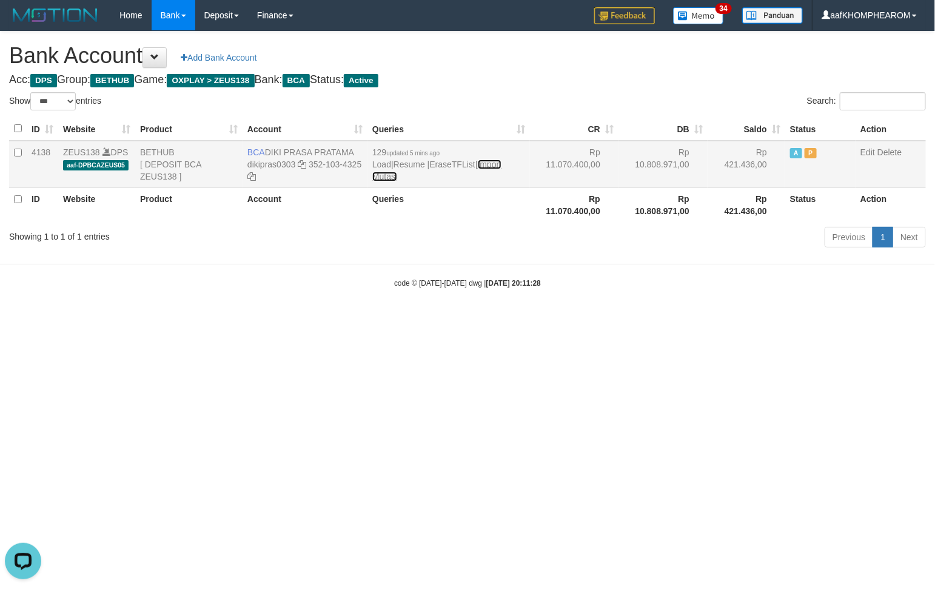
click at [384, 176] on link "Import Mutasi" at bounding box center [436, 170] width 129 height 22
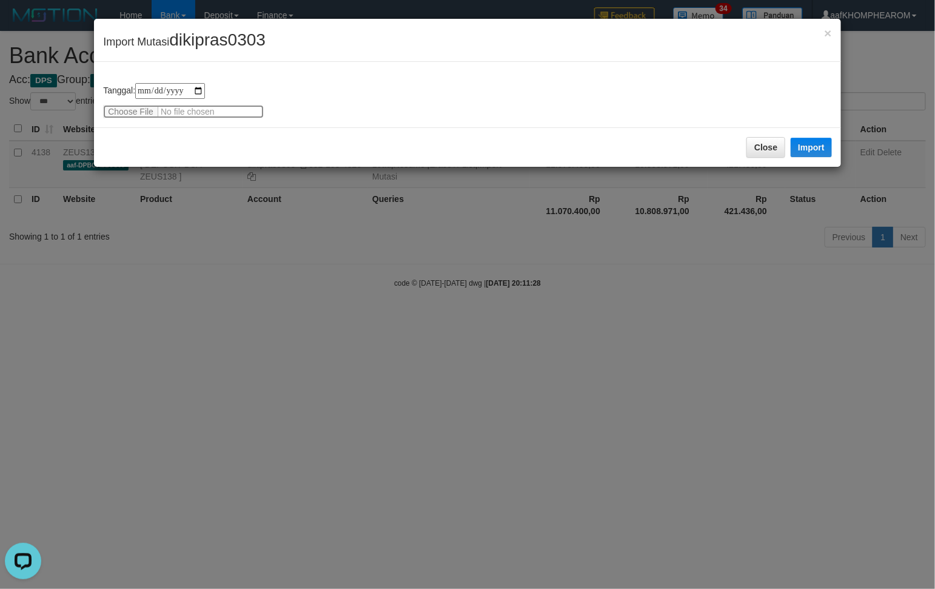
click at [153, 107] on input "file" at bounding box center [183, 111] width 161 height 13
type input "**********"
drag, startPoint x: 167, startPoint y: 35, endPoint x: 277, endPoint y: 44, distance: 110.1
click at [277, 44] on div "× Import Mutasi dikipras0303" at bounding box center [467, 40] width 747 height 43
drag, startPoint x: 241, startPoint y: 41, endPoint x: 224, endPoint y: 41, distance: 17.0
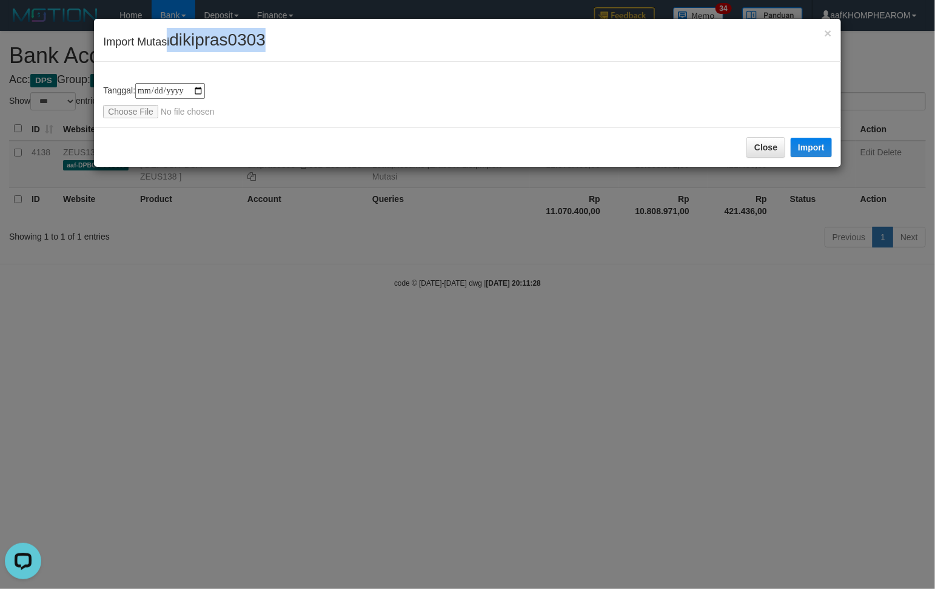
click at [239, 41] on span "dikipras0303" at bounding box center [217, 39] width 96 height 19
click at [179, 47] on span "dikipras0303" at bounding box center [217, 39] width 96 height 19
drag, startPoint x: 174, startPoint y: 37, endPoint x: 286, endPoint y: 47, distance: 112.0
click at [286, 47] on div "× Import Mutasi dikipras0303" at bounding box center [467, 40] width 747 height 43
copy span "dikipras0303"
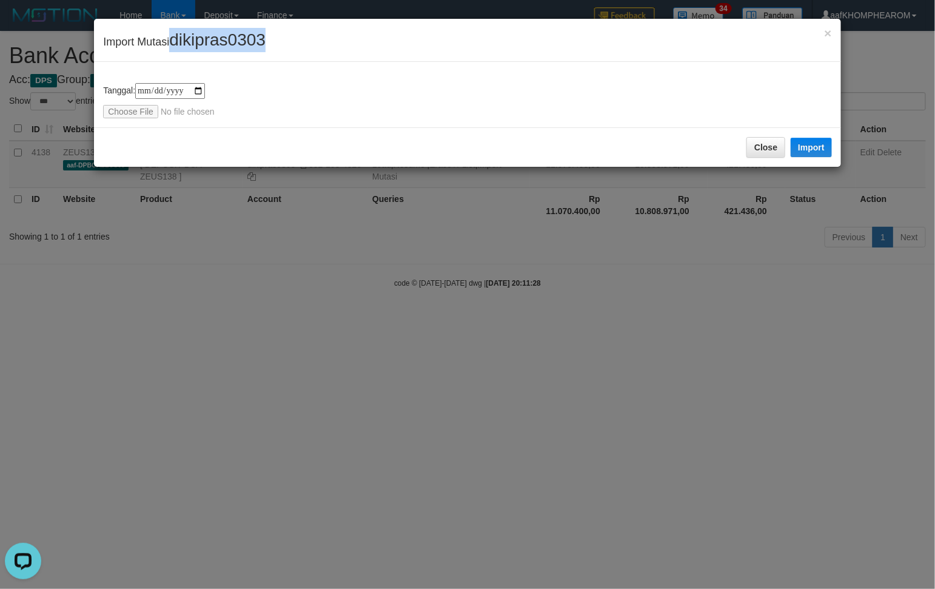
click at [315, 78] on div "**********" at bounding box center [467, 94] width 747 height 65
click at [821, 145] on button "Import" at bounding box center [810, 147] width 41 height 19
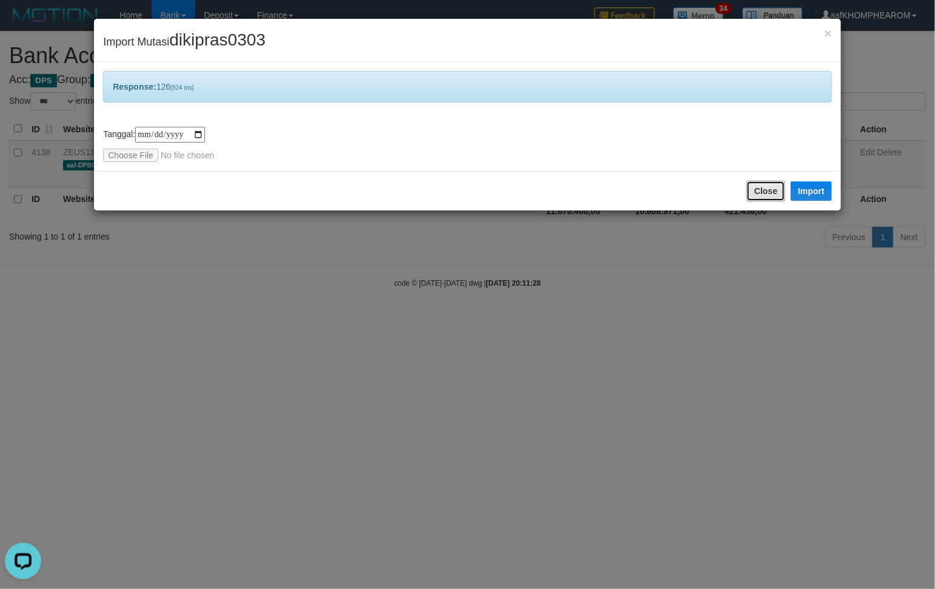
drag, startPoint x: 764, startPoint y: 189, endPoint x: 764, endPoint y: 195, distance: 6.1
click at [764, 190] on button "Close" at bounding box center [765, 191] width 39 height 21
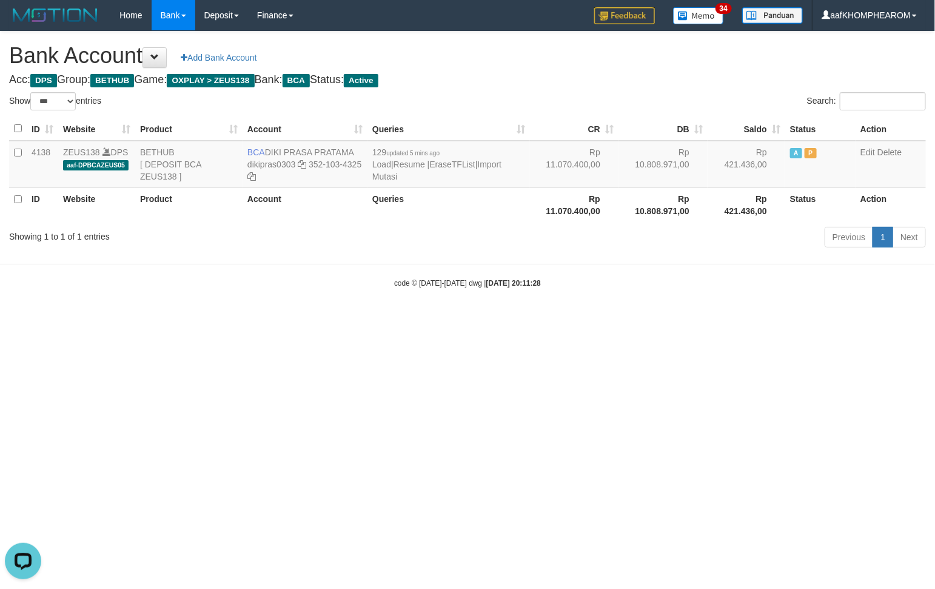
click at [756, 385] on div at bounding box center [467, 294] width 935 height 589
click at [753, 319] on html "Toggle navigation Home Bank Account List Mutasi Bank Search Sync Note Mutasi De…" at bounding box center [467, 159] width 935 height 319
select select "***"
click at [670, 319] on html "Toggle navigation Home Bank Account List Mutasi Bank Search Sync Note Mutasi De…" at bounding box center [467, 159] width 935 height 319
drag, startPoint x: 461, startPoint y: 456, endPoint x: 529, endPoint y: 440, distance: 70.4
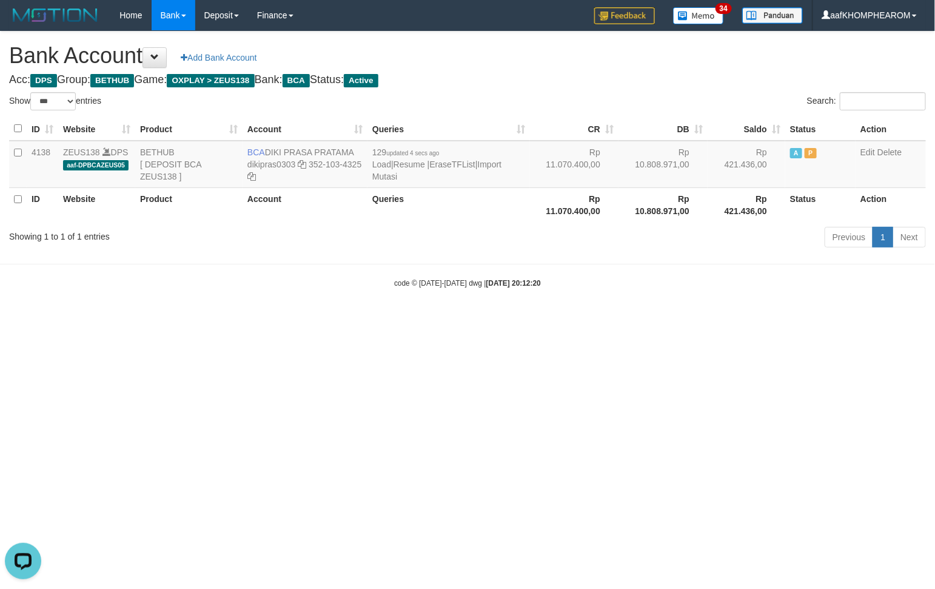
click at [464, 319] on html "Toggle navigation Home Bank Account List Mutasi Bank Search Sync Note Mutasi De…" at bounding box center [467, 159] width 935 height 319
click at [852, 319] on html "Toggle navigation Home Bank Account List Mutasi Bank Search Sync Note Mutasi De…" at bounding box center [467, 159] width 935 height 319
click at [795, 319] on html "Toggle navigation Home Bank Account List Mutasi Bank Search Sync Note Mutasi De…" at bounding box center [467, 159] width 935 height 319
drag, startPoint x: 790, startPoint y: 410, endPoint x: 782, endPoint y: 406, distance: 8.7
click at [789, 319] on html "Toggle navigation Home Bank Account List Mutasi Bank Search Sync Note Mutasi De…" at bounding box center [467, 159] width 935 height 319
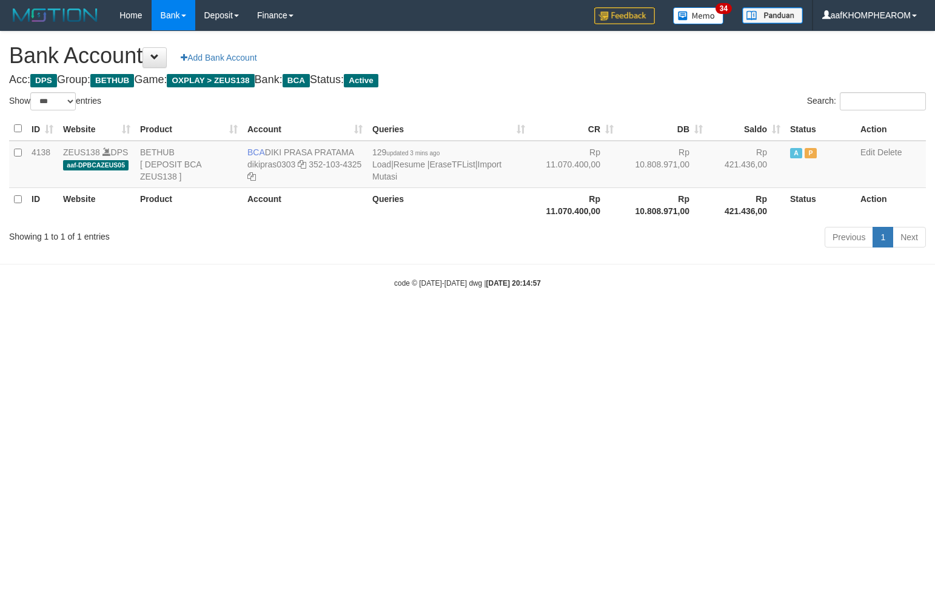
select select "***"
drag, startPoint x: 649, startPoint y: 359, endPoint x: 652, endPoint y: 349, distance: 11.2
click at [650, 319] on html "Toggle navigation Home Bank Account List Mutasi Bank Search Sync Note Mutasi De…" at bounding box center [467, 159] width 935 height 319
click at [565, 319] on html "Toggle navigation Home Bank Account List Mutasi Bank Search Sync Note Mutasi De…" at bounding box center [467, 159] width 935 height 319
select select "***"
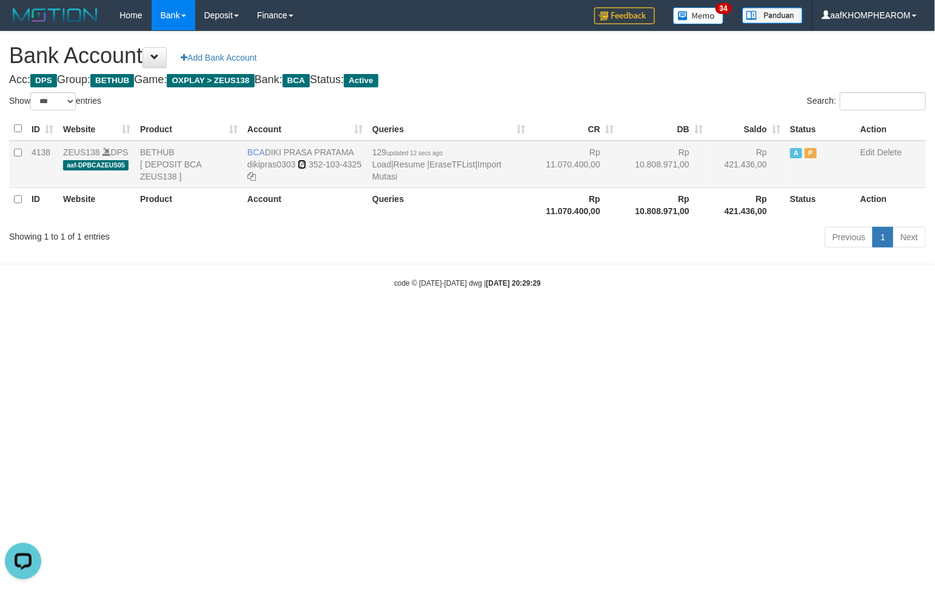
click at [301, 165] on icon at bounding box center [302, 164] width 8 height 8
click at [665, 291] on body "Toggle navigation Home Bank Account List Mutasi Bank Search Sync Note Mutasi De…" at bounding box center [467, 159] width 935 height 319
select select "***"
click at [611, 319] on html "Toggle navigation Home Bank Account List Mutasi Bank Search Sync Note Mutasi De…" at bounding box center [467, 159] width 935 height 319
select select "***"
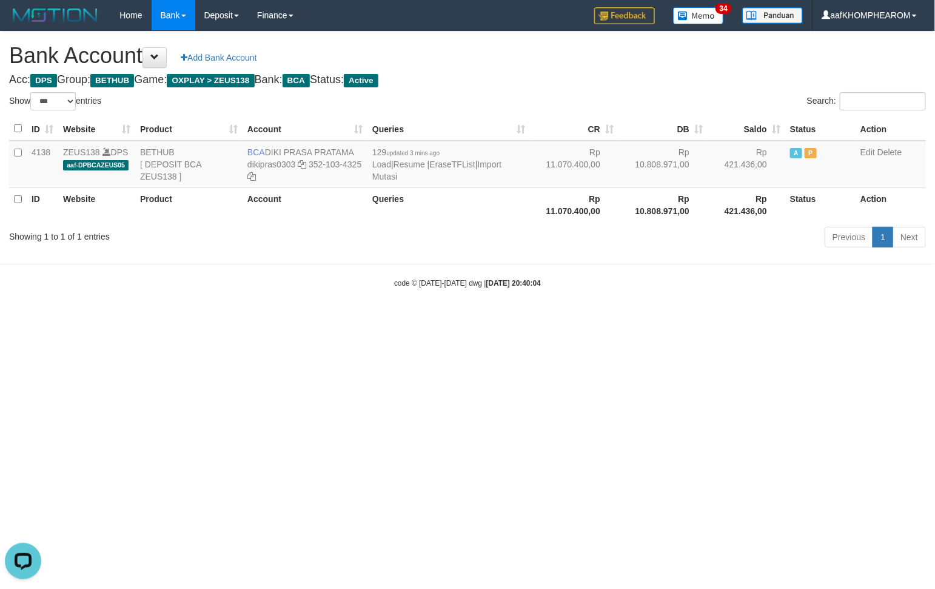
click at [783, 319] on html "Toggle navigation Home Bank Account List Mutasi Bank Search Sync Note Mutasi De…" at bounding box center [467, 159] width 935 height 319
select select "***"
drag, startPoint x: 265, startPoint y: 147, endPoint x: 426, endPoint y: 261, distance: 197.1
click at [368, 153] on tr "4138 ZEUS138 DPS aaf-DPBCAZEUS05 BETHUB [ DEPOSIT BCA ZEUS138 ] BCA DIKI PRASA …" at bounding box center [467, 164] width 917 height 47
drag, startPoint x: 486, startPoint y: 376, endPoint x: 373, endPoint y: 241, distance: 175.6
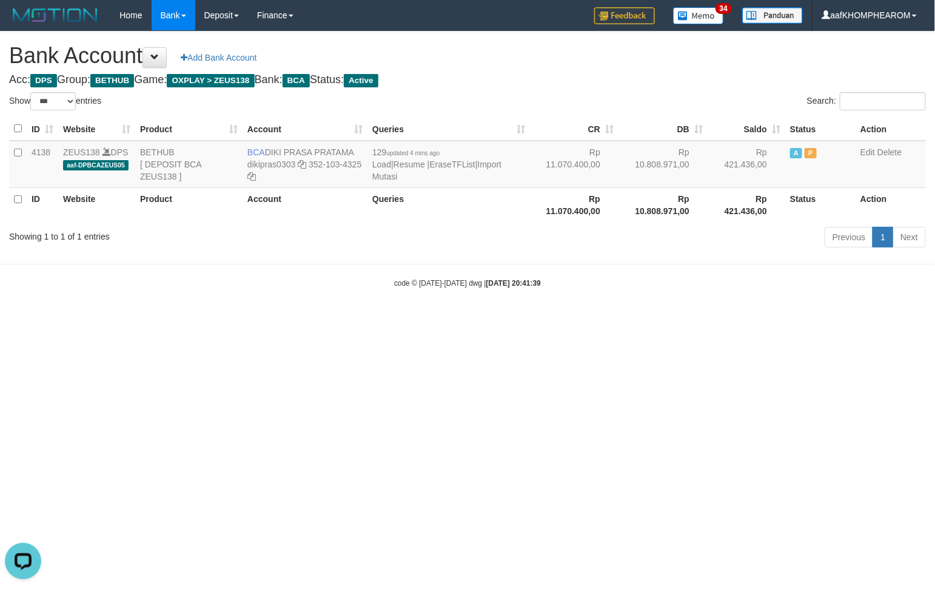
click at [458, 319] on html "Toggle navigation Home Bank Account List Mutasi Bank Search Sync Note Mutasi De…" at bounding box center [467, 159] width 935 height 319
click at [270, 152] on td "BCA DIKI PRASA PRATAMA dikipras0303 352-103-4325" at bounding box center [304, 164] width 125 height 47
drag, startPoint x: 270, startPoint y: 152, endPoint x: 365, endPoint y: 150, distance: 95.2
click at [365, 150] on td "BCA DIKI PRASA PRATAMA dikipras0303 352-103-4325" at bounding box center [304, 164] width 125 height 47
copy td "DIKI PRASA PRATAMA"
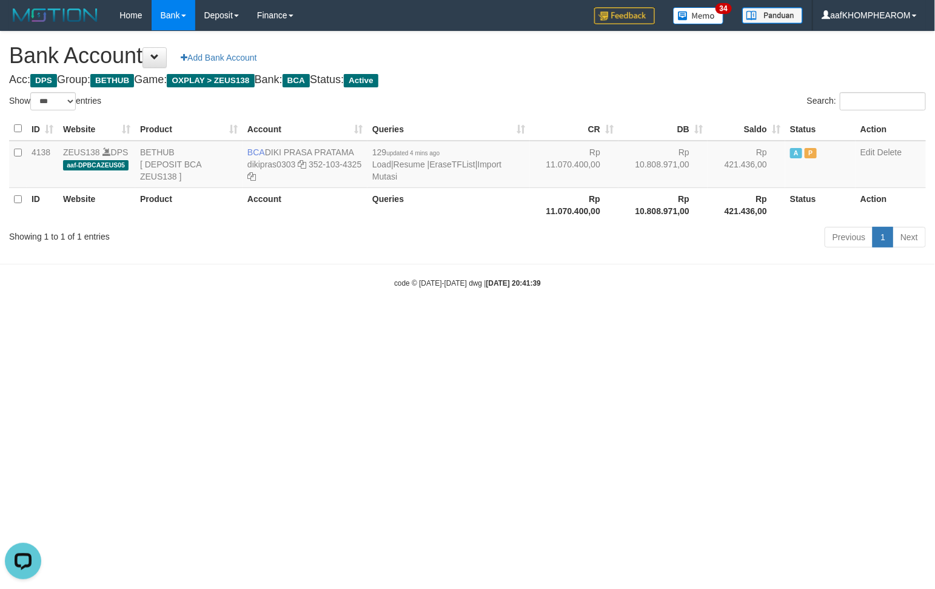
click at [779, 319] on html "Toggle navigation Home Bank Account List Mutasi Bank Search Sync Note Mutasi De…" at bounding box center [467, 159] width 935 height 319
select select "***"
click at [605, 319] on html "Toggle navigation Home Bank Account List Mutasi Bank Search Sync Note Mutasi De…" at bounding box center [467, 159] width 935 height 319
select select "***"
click at [665, 319] on html "Toggle navigation Home Bank Account List Mutasi Bank Search Sync Note Mutasi De…" at bounding box center [467, 159] width 935 height 319
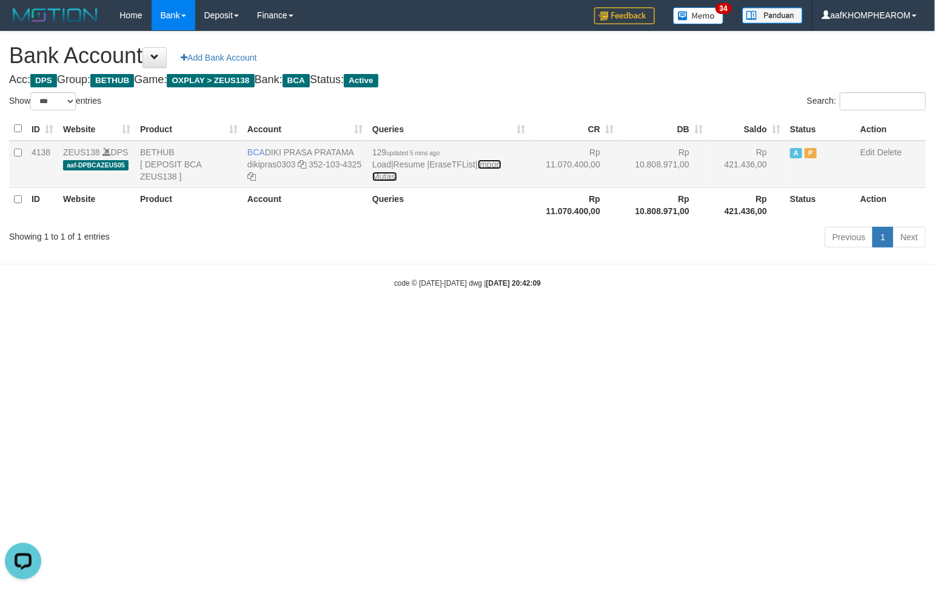
click at [496, 165] on link "Import Mutasi" at bounding box center [436, 170] width 129 height 22
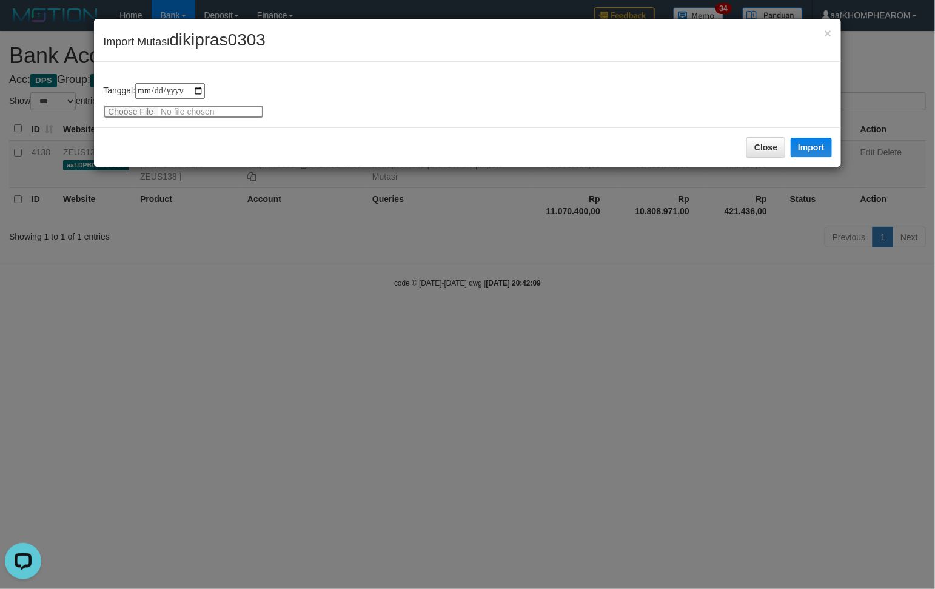
click at [124, 110] on input "file" at bounding box center [183, 111] width 161 height 13
type input "**********"
drag, startPoint x: 189, startPoint y: 40, endPoint x: 303, endPoint y: 45, distance: 114.1
click at [296, 39] on div "× Import Mutasi dikipras0303" at bounding box center [467, 40] width 747 height 43
copy span "dikipras0303"
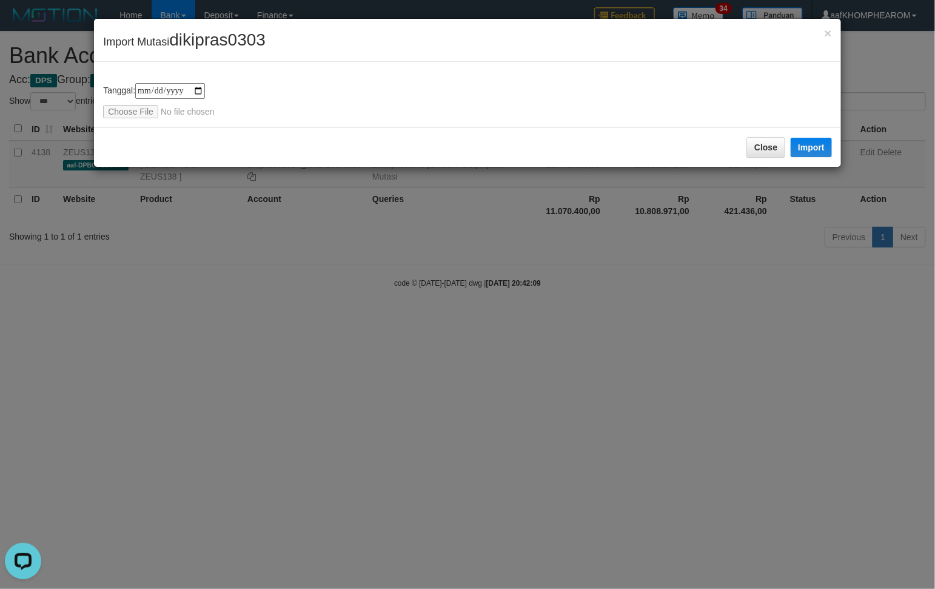
click at [371, 101] on div "**********" at bounding box center [467, 100] width 729 height 35
click at [812, 145] on button "Import" at bounding box center [810, 147] width 41 height 19
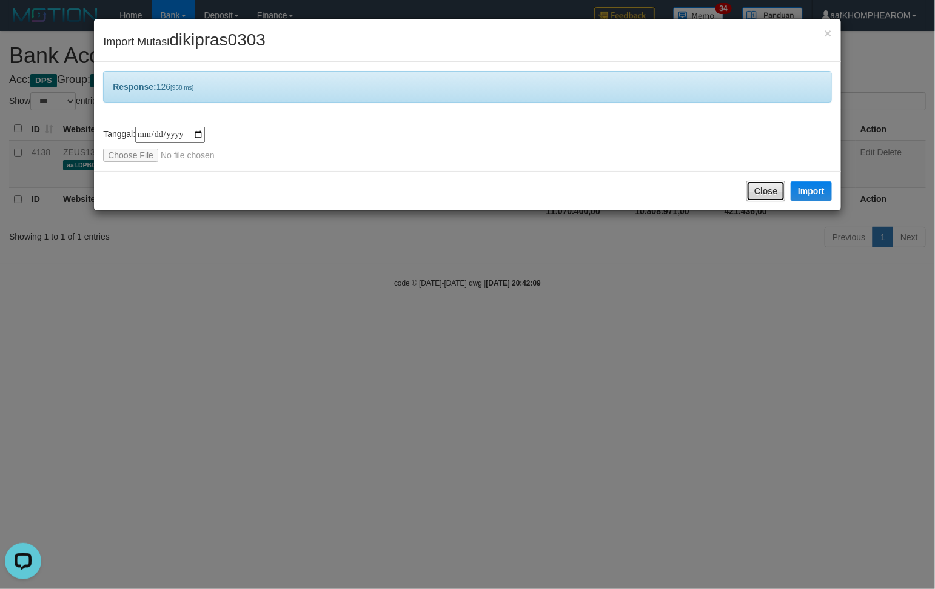
click at [765, 194] on button "Close" at bounding box center [765, 191] width 39 height 21
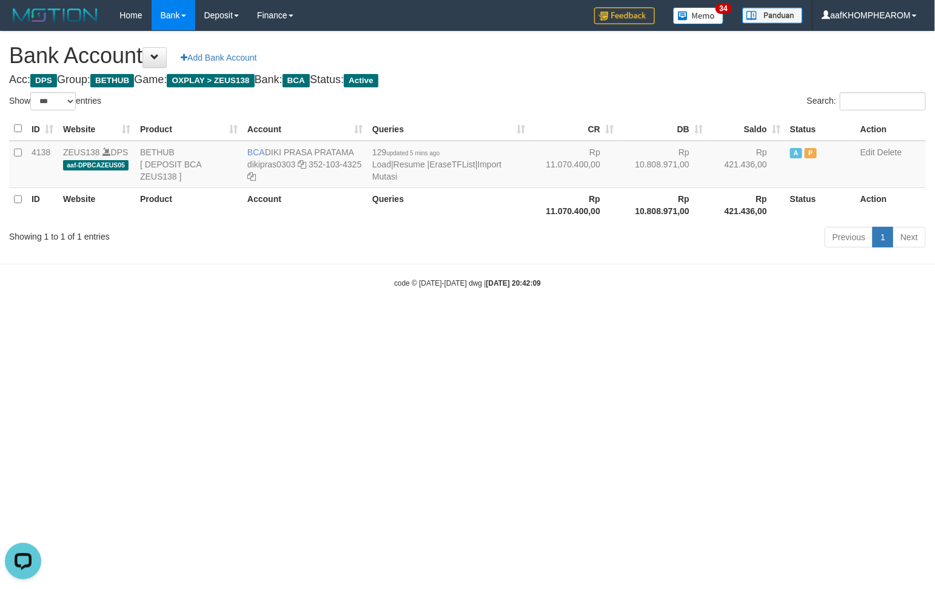
click at [665, 319] on html "Toggle navigation Home Bank Account List Mutasi Bank Search Sync Note Mutasi De…" at bounding box center [467, 159] width 935 height 319
select select "***"
drag, startPoint x: 761, startPoint y: 378, endPoint x: 767, endPoint y: 391, distance: 14.4
click at [767, 319] on html "Toggle navigation Home Bank Account List Mutasi Bank Search Sync Note Mutasi De…" at bounding box center [467, 159] width 935 height 319
click at [364, 319] on html "Toggle navigation Home Bank Account List Mutasi Bank Search Sync Note Mutasi De…" at bounding box center [467, 159] width 935 height 319
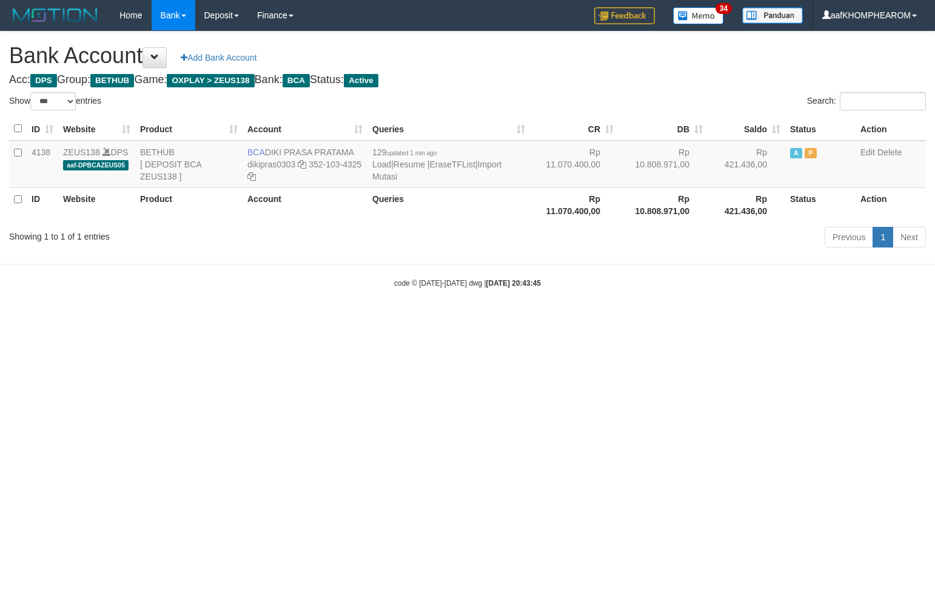
select select "***"
click at [686, 319] on html "Toggle navigation Home Bank Account List Mutasi Bank Search Sync Note Mutasi De…" at bounding box center [467, 159] width 935 height 319
click at [680, 319] on html "Toggle navigation Home Bank Account List Mutasi Bank Search Sync Note Mutasi De…" at bounding box center [467, 159] width 935 height 319
click at [661, 319] on html "Toggle navigation Home Bank Account List Mutasi Bank Search Sync Note Mutasi De…" at bounding box center [467, 159] width 935 height 319
select select "***"
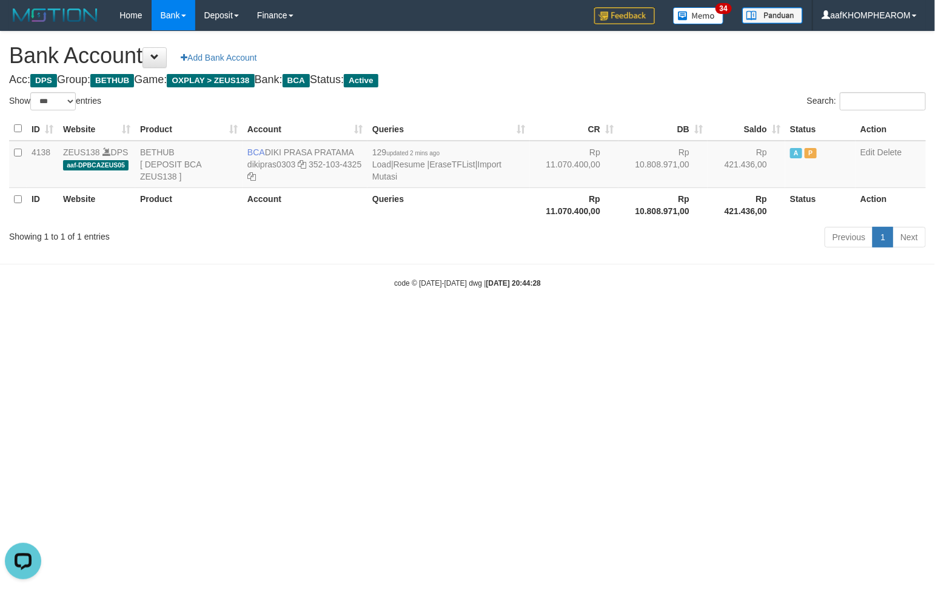
click at [608, 319] on html "Toggle navigation Home Bank Account List Mutasi Bank Search Sync Note Mutasi De…" at bounding box center [467, 159] width 935 height 319
click at [611, 319] on html "Toggle navigation Home Bank Account List Mutasi Bank Search Sync Note Mutasi De…" at bounding box center [467, 159] width 935 height 319
select select "***"
click at [677, 319] on html "Toggle navigation Home Bank Account List Mutasi Bank Search Sync Note Mutasi De…" at bounding box center [467, 159] width 935 height 319
select select "***"
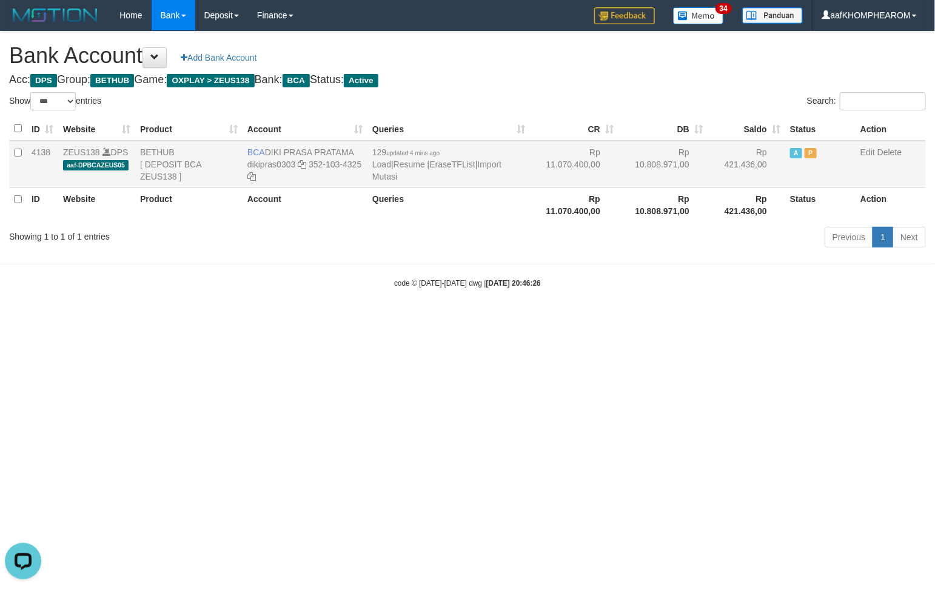
drag, startPoint x: 265, startPoint y: 149, endPoint x: 364, endPoint y: 153, distance: 98.3
click at [364, 153] on td "BCA DIKI PRASA PRATAMA dikipras0303 352-103-4325" at bounding box center [304, 164] width 125 height 47
copy td "DIKI PRASA PRATAMA"
drag, startPoint x: 356, startPoint y: 373, endPoint x: 276, endPoint y: 224, distance: 168.7
click at [330, 295] on html "Toggle navigation Home Bank Account List Mutasi Bank Search Sync Note Mutasi De…" at bounding box center [467, 159] width 935 height 319
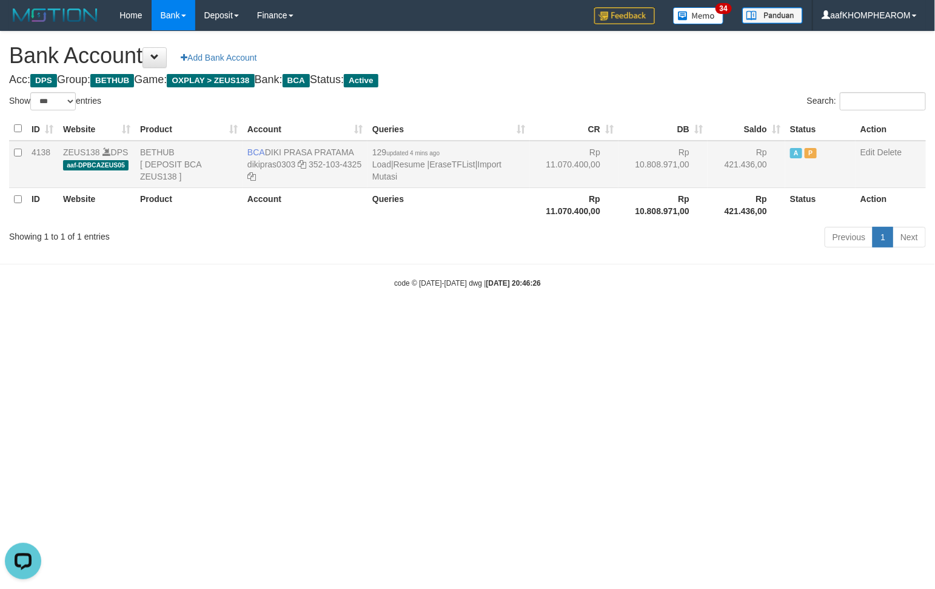
drag, startPoint x: 264, startPoint y: 144, endPoint x: 349, endPoint y: 144, distance: 84.9
click at [349, 144] on td "BCA DIKI PRASA PRATAMA dikipras0303 352-103-4325" at bounding box center [304, 164] width 125 height 47
drag, startPoint x: 453, startPoint y: 399, endPoint x: 287, endPoint y: 125, distance: 320.2
click at [420, 314] on html "Toggle navigation Home Bank Account List Mutasi Bank Search Sync Note Mutasi De…" at bounding box center [467, 159] width 935 height 319
drag, startPoint x: 267, startPoint y: 144, endPoint x: 364, endPoint y: 153, distance: 98.0
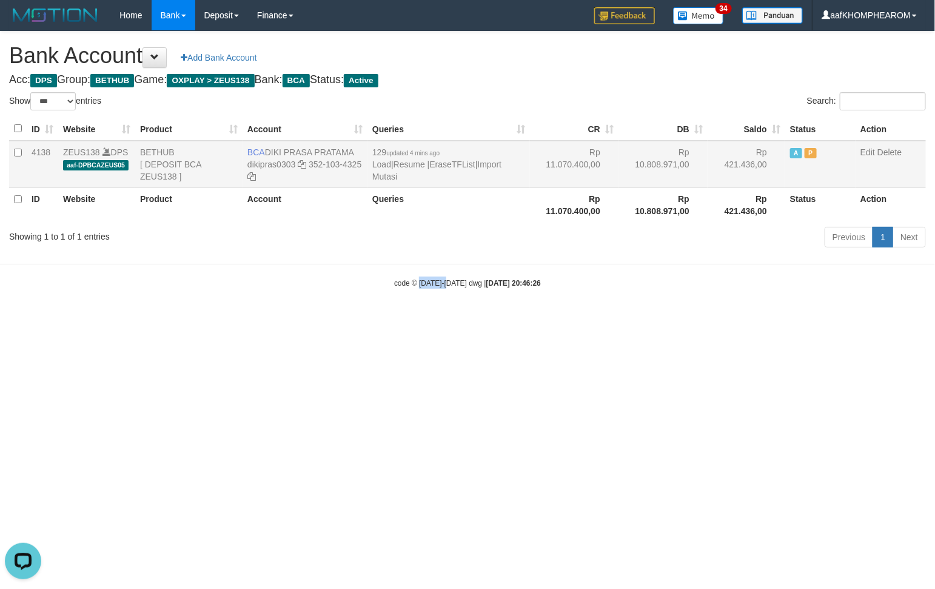
click at [359, 146] on td "BCA DIKI PRASA PRATAMA dikipras0303 352-103-4325" at bounding box center [304, 164] width 125 height 47
drag, startPoint x: 526, startPoint y: 529, endPoint x: 532, endPoint y: 507, distance: 22.5
click at [527, 319] on html "Toggle navigation Home Bank Account List Mutasi Bank Search Sync Note Mutasi De…" at bounding box center [467, 159] width 935 height 319
drag, startPoint x: 338, startPoint y: 379, endPoint x: 316, endPoint y: 213, distance: 167.4
click at [341, 319] on html "Toggle navigation Home Bank Account List Mutasi Bank Search Sync Note Mutasi De…" at bounding box center [467, 159] width 935 height 319
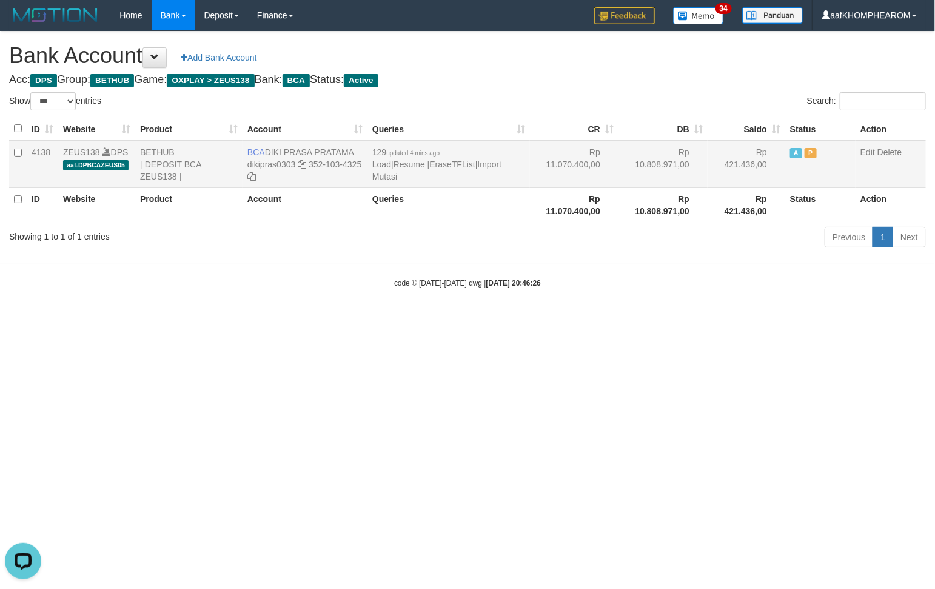
drag, startPoint x: 264, startPoint y: 145, endPoint x: 362, endPoint y: 150, distance: 98.3
click at [362, 150] on td "BCA DIKI PRASA PRATAMA dikipras0303 352-103-4325" at bounding box center [304, 164] width 125 height 47
copy td "DIKI PRASA PRATAMA"
click at [704, 319] on html "Toggle navigation Home Bank Account List Mutasi Bank Search Sync Note Mutasi De…" at bounding box center [467, 159] width 935 height 319
select select "***"
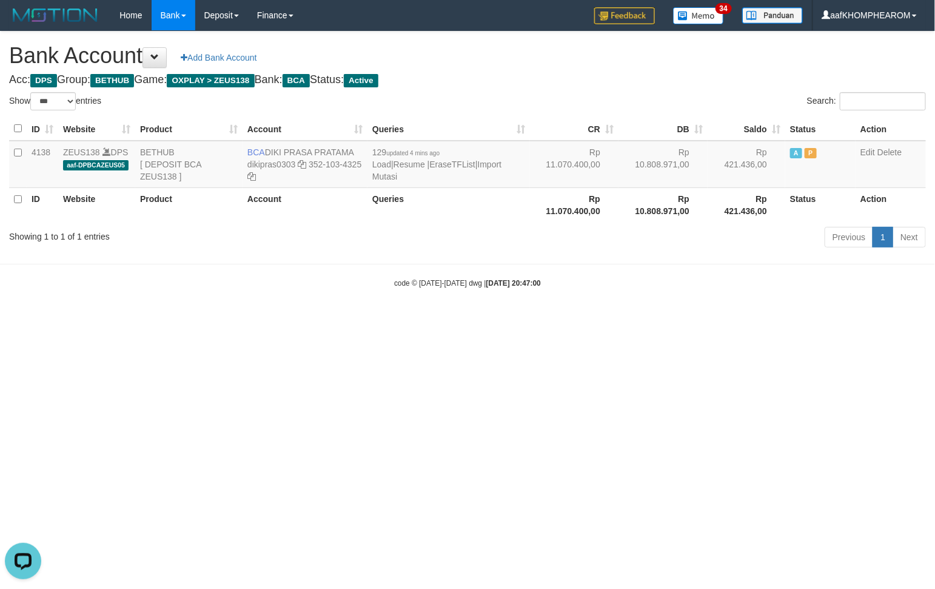
drag, startPoint x: 599, startPoint y: 416, endPoint x: 592, endPoint y: 407, distance: 11.3
click at [594, 319] on html "Toggle navigation Home Bank Account List Mutasi Bank Search Sync Note Mutasi De…" at bounding box center [467, 159] width 935 height 319
click at [706, 319] on html "Toggle navigation Home Bank Account List Mutasi Bank Search Sync Note Mutasi De…" at bounding box center [467, 159] width 935 height 319
click at [674, 313] on body "Toggle navigation Home Bank Account List Mutasi Bank Search Sync Note Mutasi De…" at bounding box center [467, 159] width 935 height 319
select select "***"
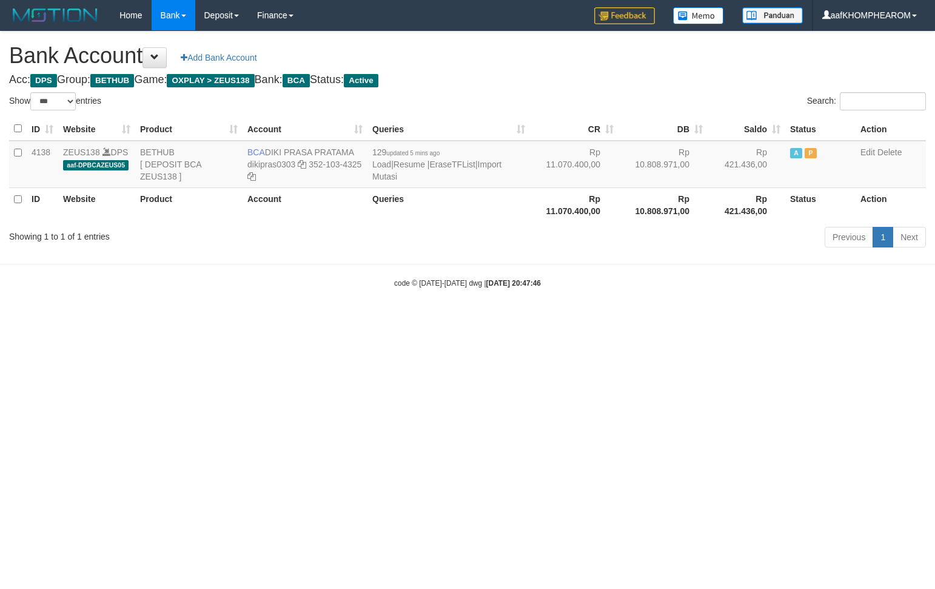
select select "***"
drag, startPoint x: 265, startPoint y: 149, endPoint x: 353, endPoint y: 145, distance: 88.6
click at [353, 145] on td "BCA DIKI PRASA PRATAMA dikipras0303 352-103-4325" at bounding box center [304, 164] width 125 height 47
copy td "DIKI PRASA PRATAMA"
drag, startPoint x: 649, startPoint y: 365, endPoint x: 526, endPoint y: 222, distance: 187.8
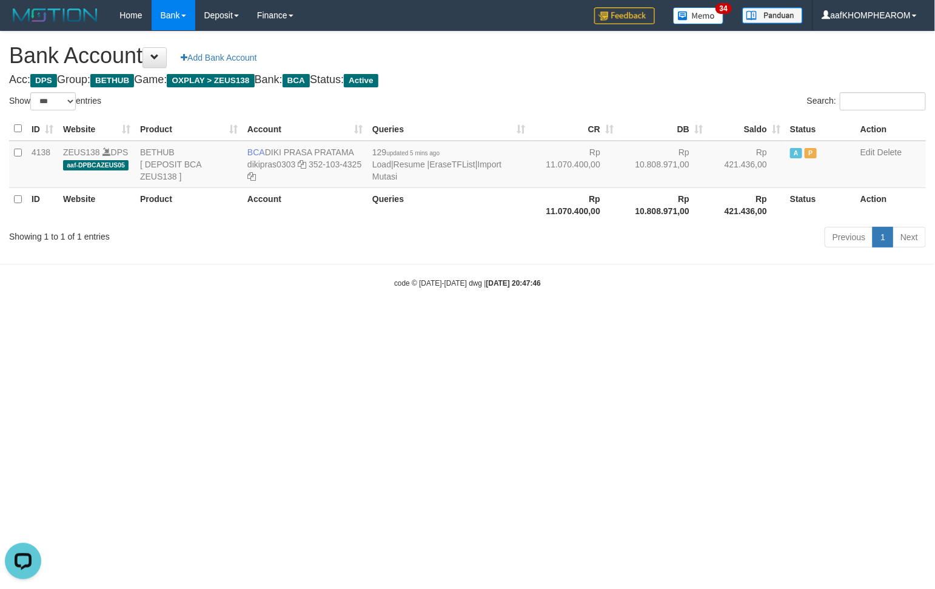
click at [647, 319] on html "Toggle navigation Home Bank Account List Mutasi Bank Search Sync Note Mutasi De…" at bounding box center [467, 159] width 935 height 319
click at [501, 162] on link "Import Mutasi" at bounding box center [436, 170] width 129 height 22
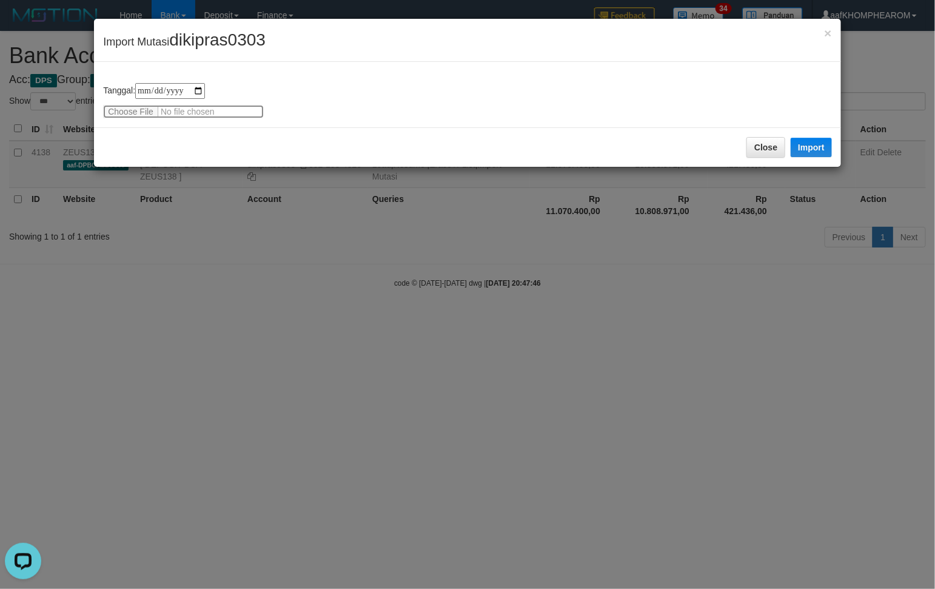
click at [133, 113] on input "file" at bounding box center [183, 111] width 161 height 13
type input "**********"
drag, startPoint x: 173, startPoint y: 40, endPoint x: 409, endPoint y: 161, distance: 264.9
click at [326, 52] on div "× Import Mutasi dikipras0303" at bounding box center [467, 40] width 747 height 43
copy span "dikipras0303"
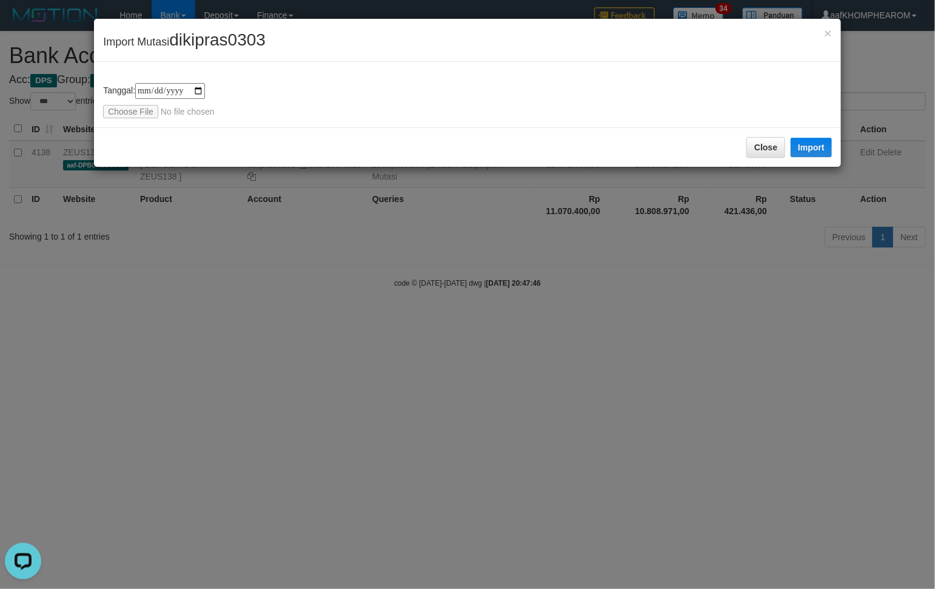
click at [436, 105] on div "**********" at bounding box center [467, 100] width 729 height 35
click at [806, 150] on button "Import" at bounding box center [810, 147] width 41 height 19
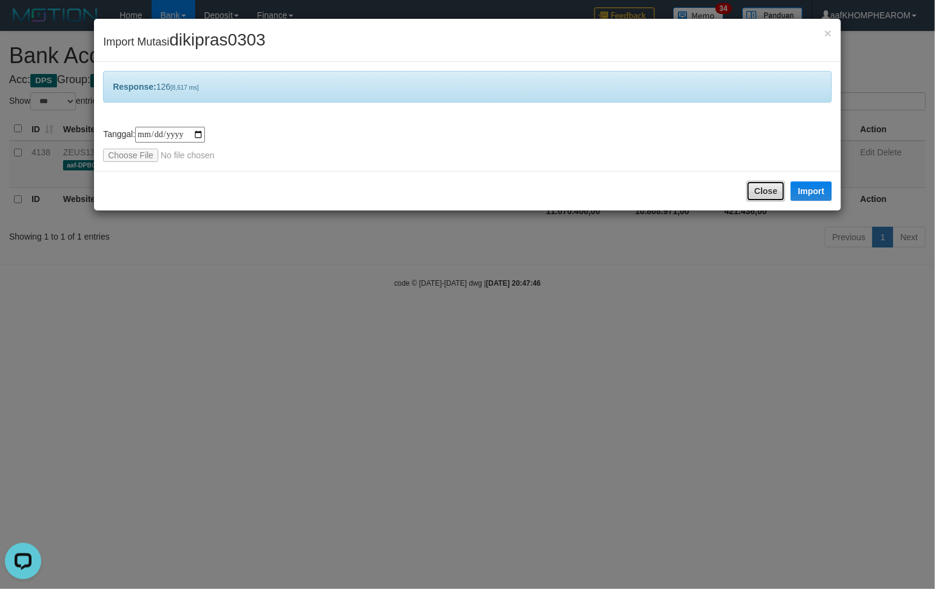
click at [764, 189] on button "Close" at bounding box center [765, 191] width 39 height 21
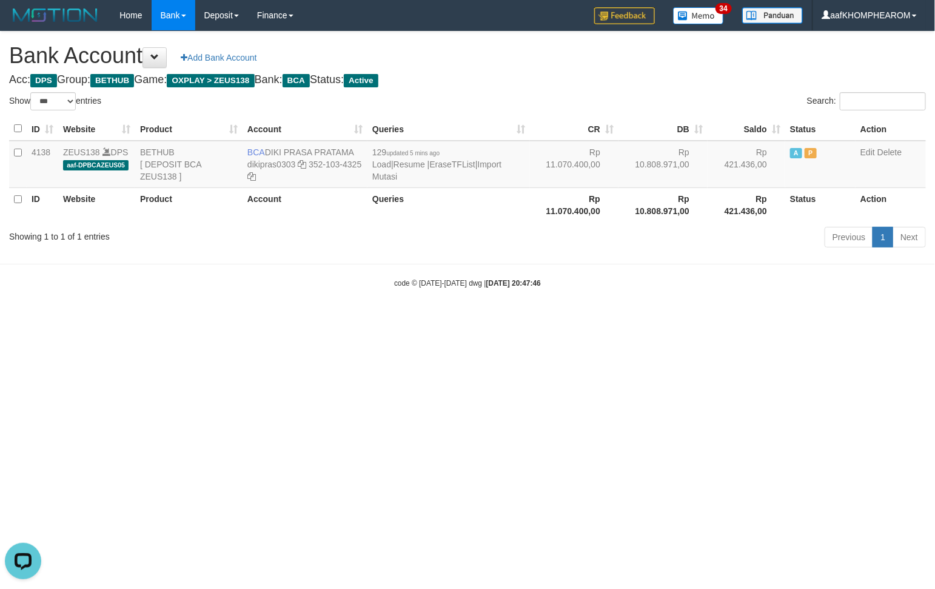
click at [701, 319] on html "Toggle navigation Home Bank Account List Mutasi Bank Search Sync Note Mutasi De…" at bounding box center [467, 159] width 935 height 319
click at [653, 319] on html "Toggle navigation Home Bank Account List Mutasi Bank Search Sync Note Mutasi De…" at bounding box center [467, 159] width 935 height 319
select select "***"
drag, startPoint x: 410, startPoint y: 375, endPoint x: 532, endPoint y: 386, distance: 121.7
click at [418, 319] on html "Toggle navigation Home Bank Account List Mutasi Bank Search Sync Note Mutasi De…" at bounding box center [467, 159] width 935 height 319
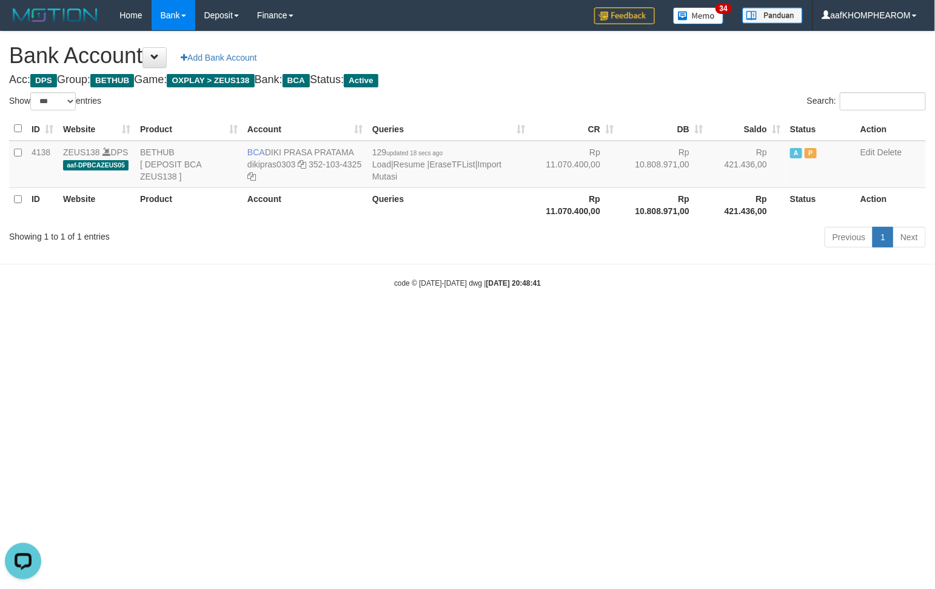
click at [546, 319] on html "Toggle navigation Home Bank Account List Mutasi Bank Search Sync Note Mutasi De…" at bounding box center [467, 159] width 935 height 319
drag, startPoint x: 570, startPoint y: 420, endPoint x: 570, endPoint y: 428, distance: 7.9
click at [570, 319] on html "Toggle navigation Home Bank Account List Mutasi Bank Search Sync Note Mutasi De…" at bounding box center [467, 159] width 935 height 319
select select "***"
click at [539, 319] on html "Toggle navigation Home Bank Account List Mutasi Bank Search Sync Note Mutasi De…" at bounding box center [467, 159] width 935 height 319
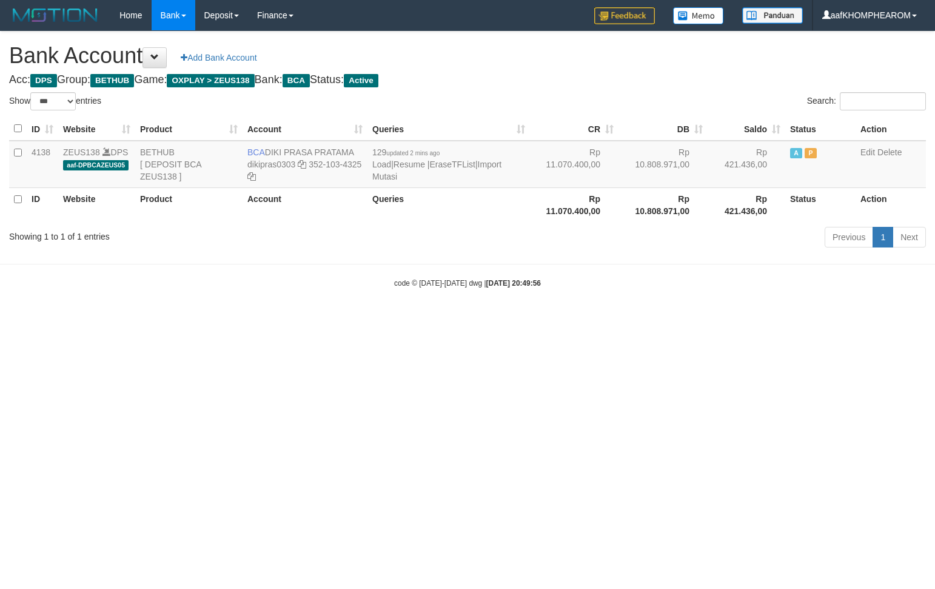
select select "***"
click at [719, 319] on html "Toggle navigation Home Bank Account List Mutasi Bank Search Sync Note Mutasi De…" at bounding box center [467, 159] width 935 height 319
select select "***"
click at [646, 319] on html "Toggle navigation Home Bank Account List Mutasi Bank Search Sync Note Mutasi De…" at bounding box center [467, 159] width 935 height 319
select select "***"
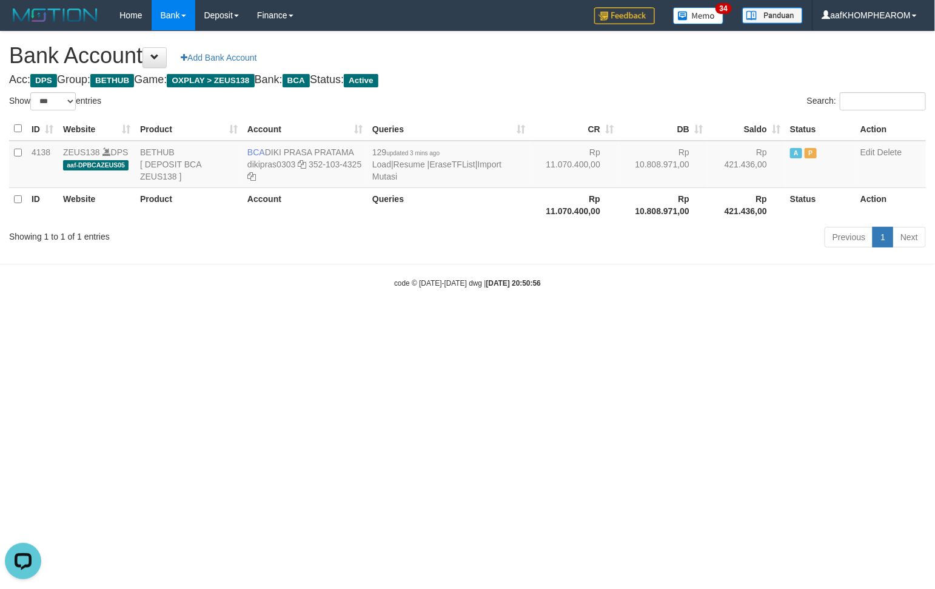
click at [695, 319] on html "Toggle navigation Home Bank Account List Mutasi Bank Search Sync Note Mutasi De…" at bounding box center [467, 159] width 935 height 319
select select "***"
drag, startPoint x: 681, startPoint y: 423, endPoint x: 682, endPoint y: 432, distance: 9.2
click at [682, 319] on html "Toggle navigation Home Bank Account List Mutasi Bank Search Sync Note Mutasi De…" at bounding box center [467, 159] width 935 height 319
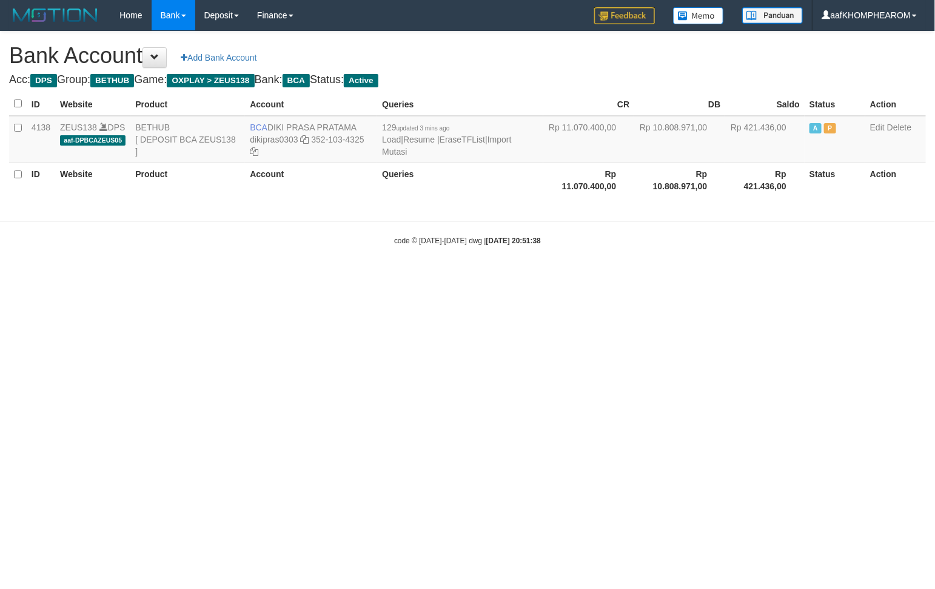
select select "***"
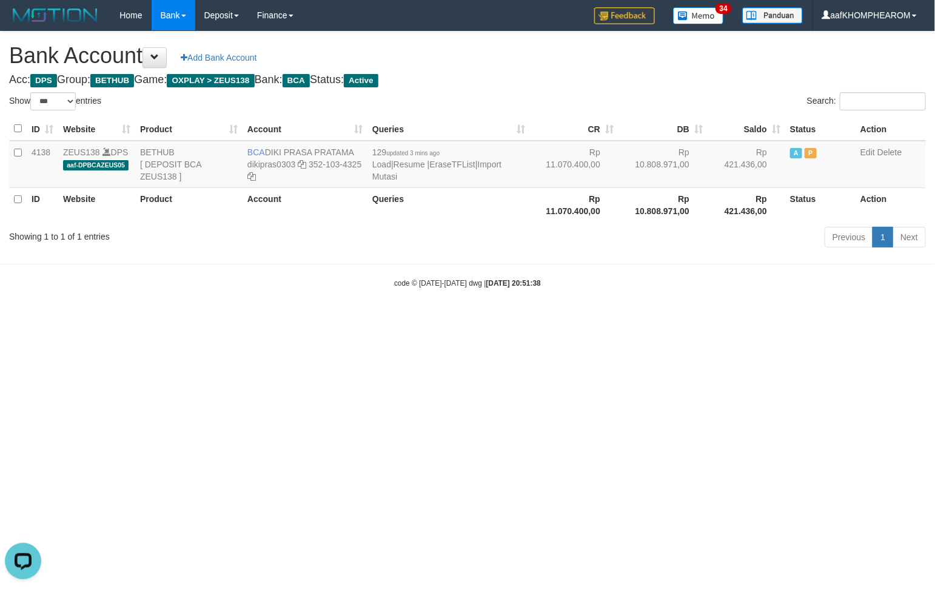
click at [625, 319] on html "Toggle navigation Home Bank Account List Mutasi Bank Search Sync Note Mutasi De…" at bounding box center [467, 159] width 935 height 319
select select "***"
drag, startPoint x: 267, startPoint y: 149, endPoint x: 365, endPoint y: 144, distance: 98.3
click at [365, 144] on td "BCA DIKI PRASA PRATAMA dikipras0303 352-103-4325" at bounding box center [304, 164] width 125 height 47
copy td "DIKI PRASA PRATAMA"
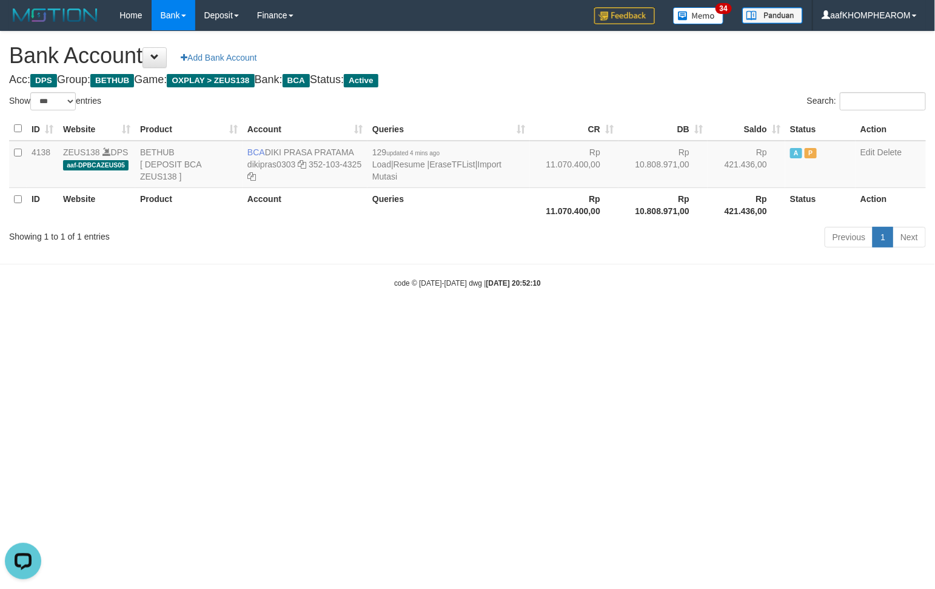
drag, startPoint x: 624, startPoint y: 310, endPoint x: 624, endPoint y: 316, distance: 6.7
click at [624, 316] on body "Toggle navigation Home Bank Account List Mutasi Bank Search Sync Note Mutasi De…" at bounding box center [467, 159] width 935 height 319
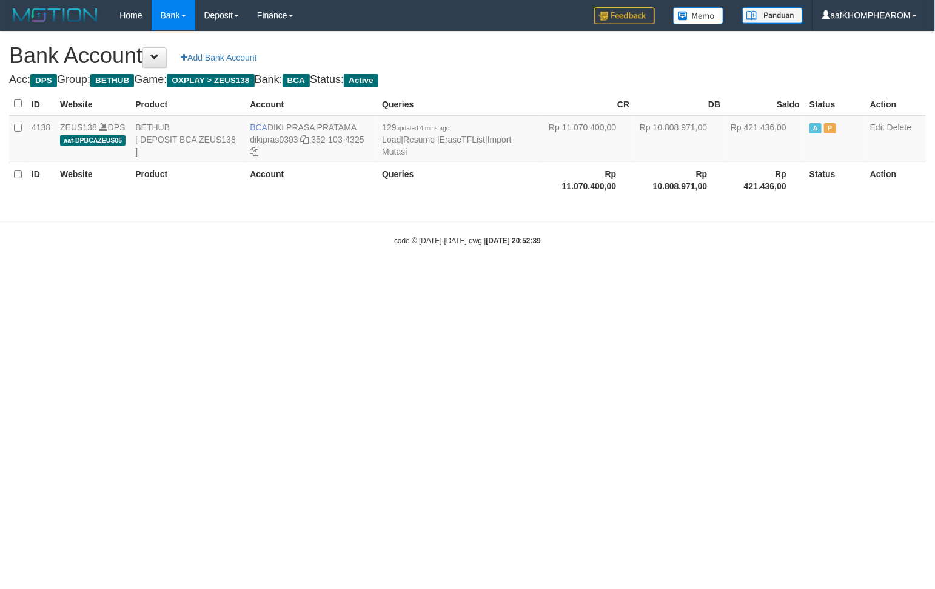
select select "***"
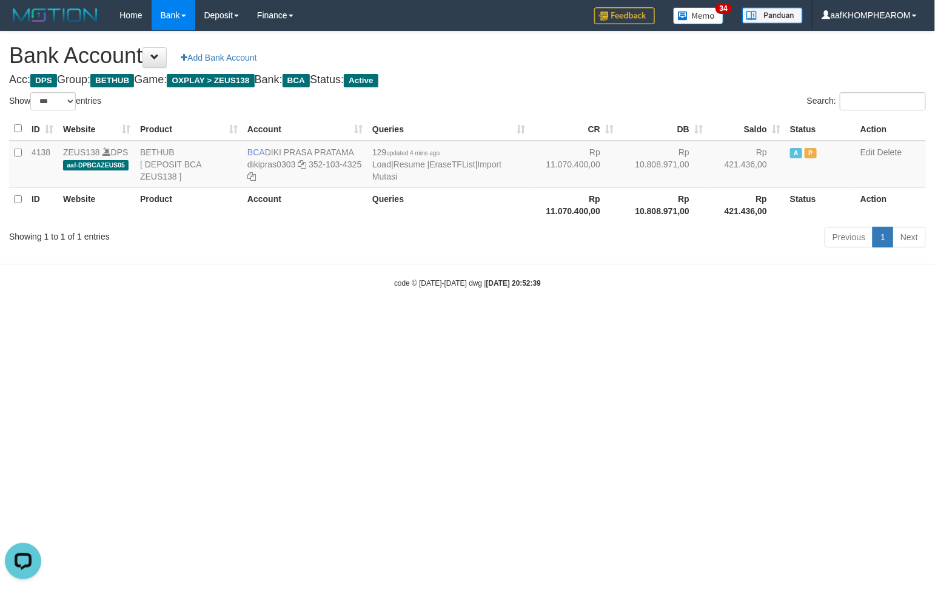
click at [613, 319] on html "Toggle navigation Home Bank Account List Mutasi Bank Search Sync Note Mutasi De…" at bounding box center [467, 159] width 935 height 319
select select "***"
click at [455, 319] on html "Toggle navigation Home Bank Account List Mutasi Bank Search Sync Note Mutasi De…" at bounding box center [467, 159] width 935 height 319
click at [556, 319] on html "Toggle navigation Home Bank Account List Mutasi Bank Search Sync Note Mutasi De…" at bounding box center [467, 159] width 935 height 319
select select "***"
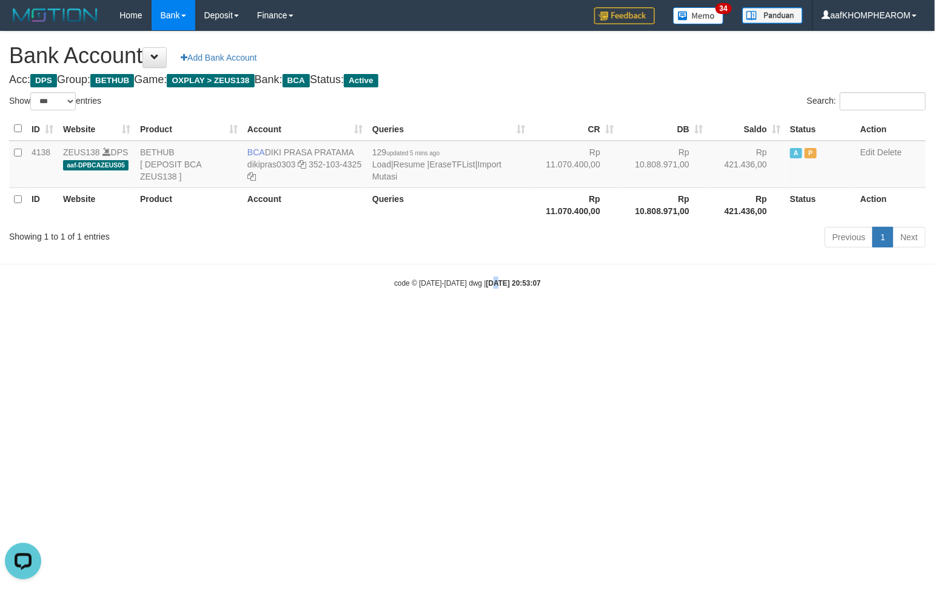
click at [487, 319] on html "Toggle navigation Home Bank Account List Mutasi Bank Search Sync Note Mutasi De…" at bounding box center [467, 159] width 935 height 319
click at [501, 162] on link "Import Mutasi" at bounding box center [436, 170] width 129 height 22
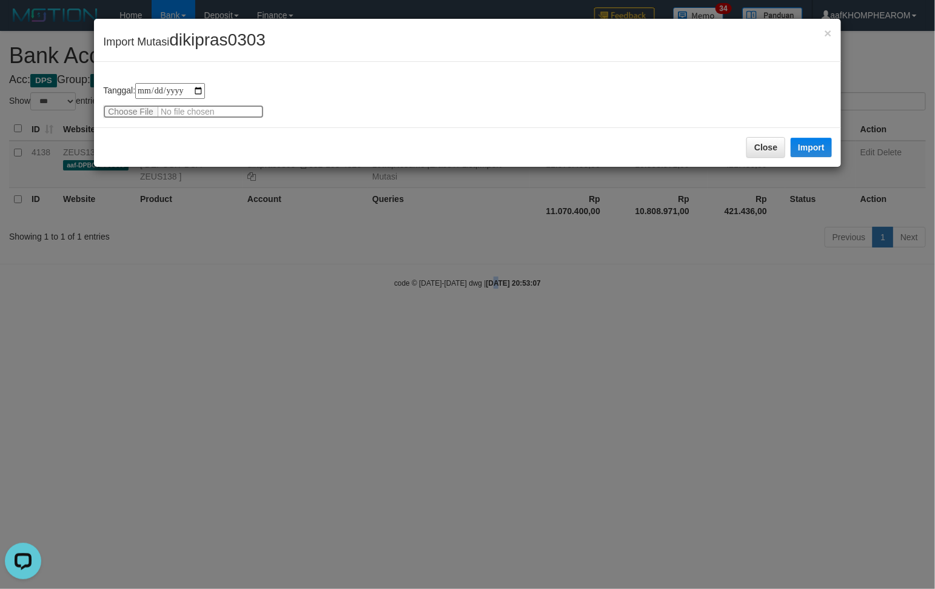
click at [120, 107] on input "file" at bounding box center [183, 111] width 161 height 13
type input "**********"
drag, startPoint x: 194, startPoint y: 44, endPoint x: 258, endPoint y: 52, distance: 64.1
click at [258, 52] on div "× Import Mutasi dikipras0303" at bounding box center [467, 40] width 747 height 43
drag, startPoint x: 410, startPoint y: 153, endPoint x: 372, endPoint y: 123, distance: 48.4
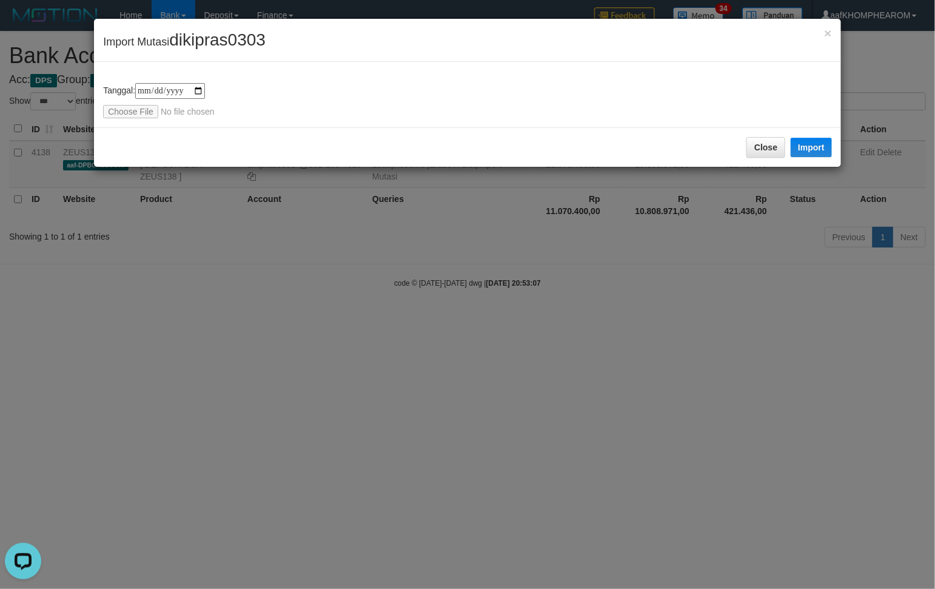
click at [409, 149] on div "Close Import" at bounding box center [467, 146] width 747 height 39
drag, startPoint x: 173, startPoint y: 39, endPoint x: 282, endPoint y: 44, distance: 109.2
click at [280, 41] on div "× Import Mutasi dikipras0303" at bounding box center [467, 40] width 747 height 43
copy span "dikipras0303"
click at [379, 88] on div "**********" at bounding box center [467, 100] width 729 height 35
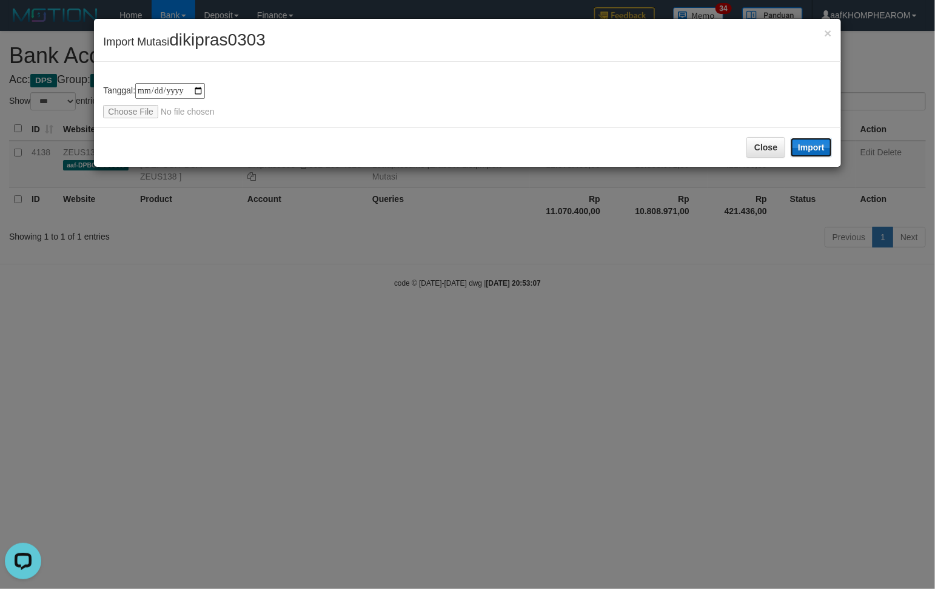
click at [816, 141] on button "Import" at bounding box center [810, 147] width 41 height 19
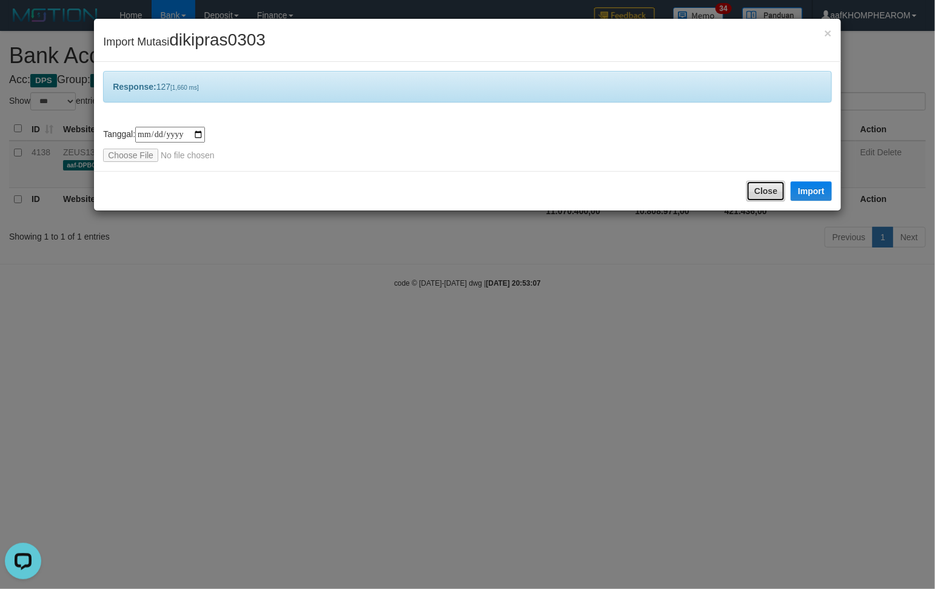
click at [770, 192] on button "Close" at bounding box center [765, 191] width 39 height 21
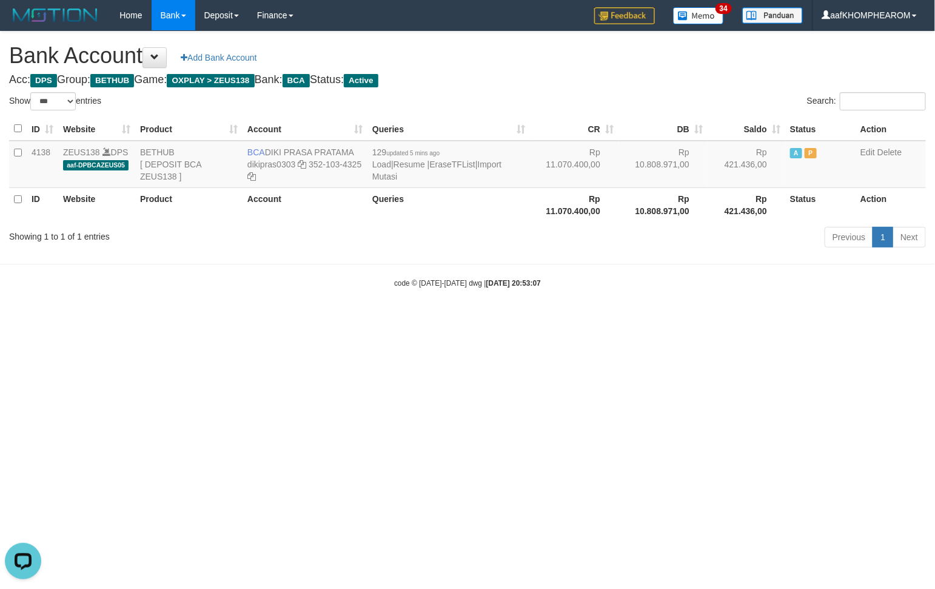
click at [698, 319] on html "Toggle navigation Home Bank Account List Mutasi Bank Search Sync Note Mutasi De…" at bounding box center [467, 159] width 935 height 319
click at [609, 319] on html "Toggle navigation Home Bank Account List Mutasi Bank Search Sync Note Mutasi De…" at bounding box center [467, 159] width 935 height 319
click at [740, 319] on html "Toggle navigation Home Bank Account List Mutasi Bank Search Sync Note Mutasi De…" at bounding box center [467, 159] width 935 height 319
select select "***"
drag, startPoint x: 349, startPoint y: 368, endPoint x: 352, endPoint y: 380, distance: 12.7
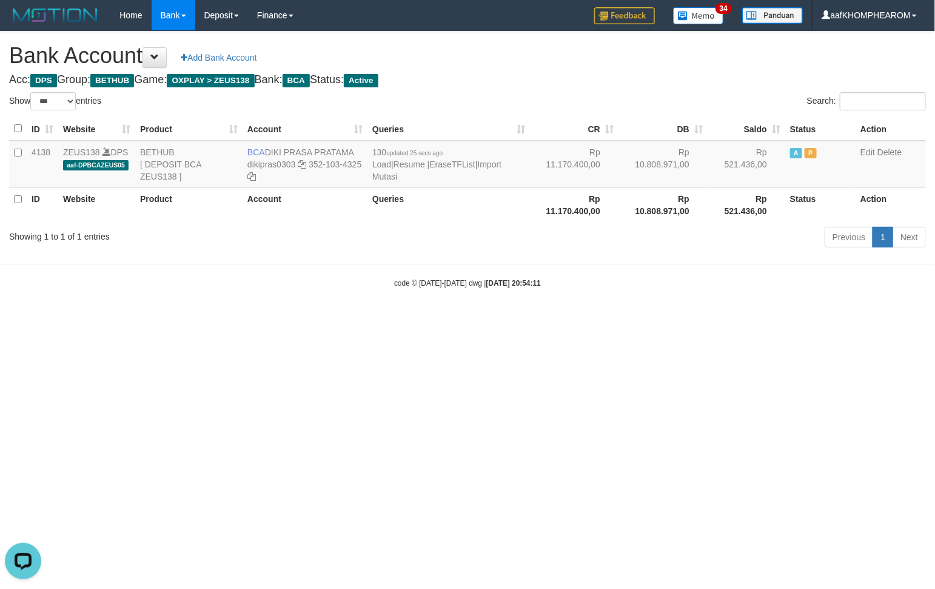
click at [352, 319] on html "Toggle navigation Home Bank Account List Mutasi Bank Search Sync Note Mutasi De…" at bounding box center [467, 159] width 935 height 319
select select "***"
click at [699, 319] on html "Toggle navigation Home Bank Account List Mutasi Bank Search Sync Note Mutasi De…" at bounding box center [467, 159] width 935 height 319
select select "***"
click at [490, 319] on html "Toggle navigation Home Bank Account List Mutasi Bank Search Sync Note Mutasi De…" at bounding box center [467, 159] width 935 height 319
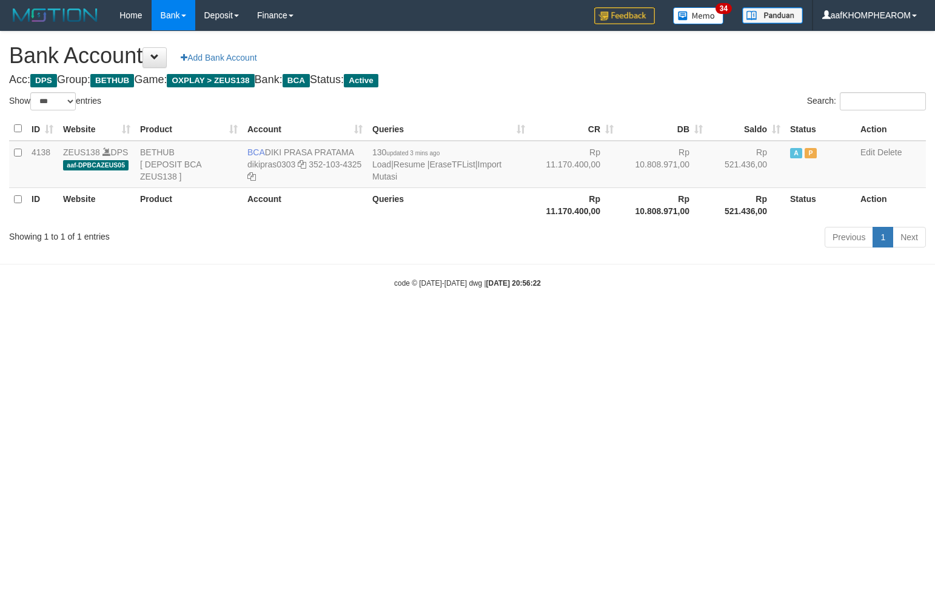
select select "***"
click at [720, 319] on html "Toggle navigation Home Bank Account List Mutasi Bank Search Sync Note Mutasi De…" at bounding box center [467, 159] width 935 height 319
select select "***"
drag, startPoint x: 267, startPoint y: 149, endPoint x: 359, endPoint y: 150, distance: 92.7
click at [359, 150] on td "BCA DIKI PRASA PRATAMA dikipras0303 352-103-4325" at bounding box center [304, 164] width 125 height 47
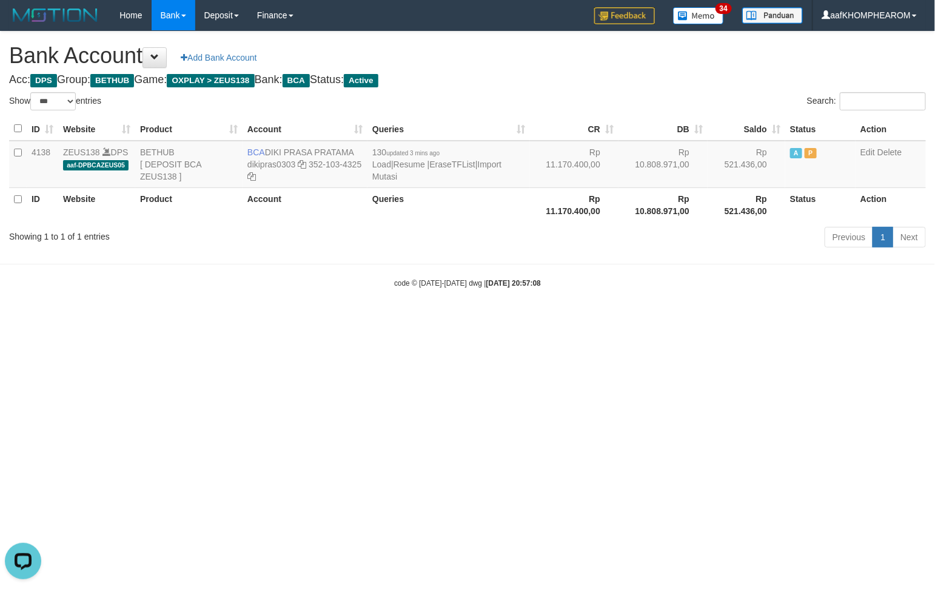
copy td "DIKI PRASA PRATAMA"
click at [561, 319] on html "Toggle navigation Home Bank Account List Mutasi Bank Search Sync Note Mutasi De…" at bounding box center [467, 159] width 935 height 319
select select "***"
drag, startPoint x: 267, startPoint y: 150, endPoint x: 362, endPoint y: 141, distance: 96.2
click at [362, 141] on td "BCA DIKI PRASA PRATAMA dikipras0303 352-103-4325" at bounding box center [304, 164] width 125 height 47
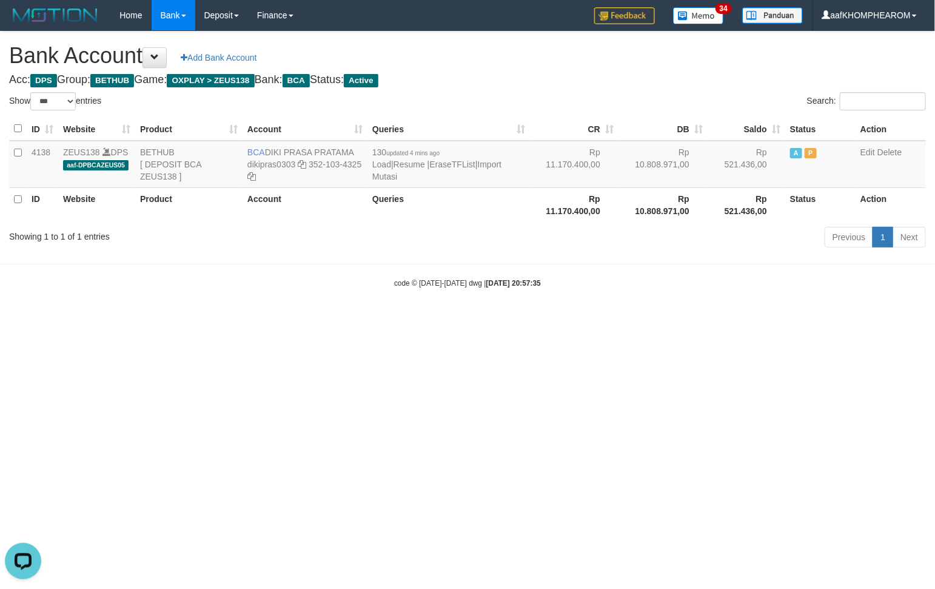
copy td "DIKI PRASA PRATAMA"
click at [641, 319] on html "Toggle navigation Home Bank Account List Mutasi Bank Search Sync Note Mutasi De…" at bounding box center [467, 159] width 935 height 319
drag, startPoint x: 264, startPoint y: 150, endPoint x: 358, endPoint y: 147, distance: 94.0
click at [358, 147] on td "BCA DIKI PRASA PRATAMA dikipras0303 352-103-4325" at bounding box center [304, 164] width 125 height 47
copy td "DIKI PRASA PRATAMA"
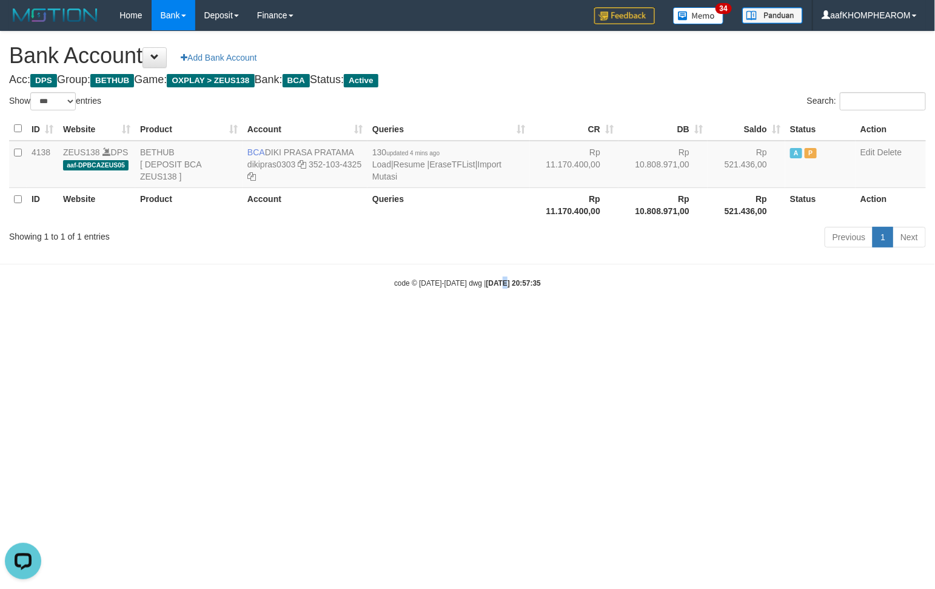
click at [493, 319] on html "Toggle navigation Home Bank Account List Mutasi Bank Search Sync Note Mutasi De…" at bounding box center [467, 159] width 935 height 319
select select "***"
drag, startPoint x: 268, startPoint y: 147, endPoint x: 370, endPoint y: 141, distance: 102.6
click at [370, 141] on tr "4138 ZEUS138 DPS aaf-DPBCAZEUS05 BETHUB [ DEPOSIT BCA ZEUS138 ] BCA DIKI PRASA …" at bounding box center [467, 164] width 917 height 47
drag, startPoint x: 424, startPoint y: 326, endPoint x: 342, endPoint y: 250, distance: 111.1
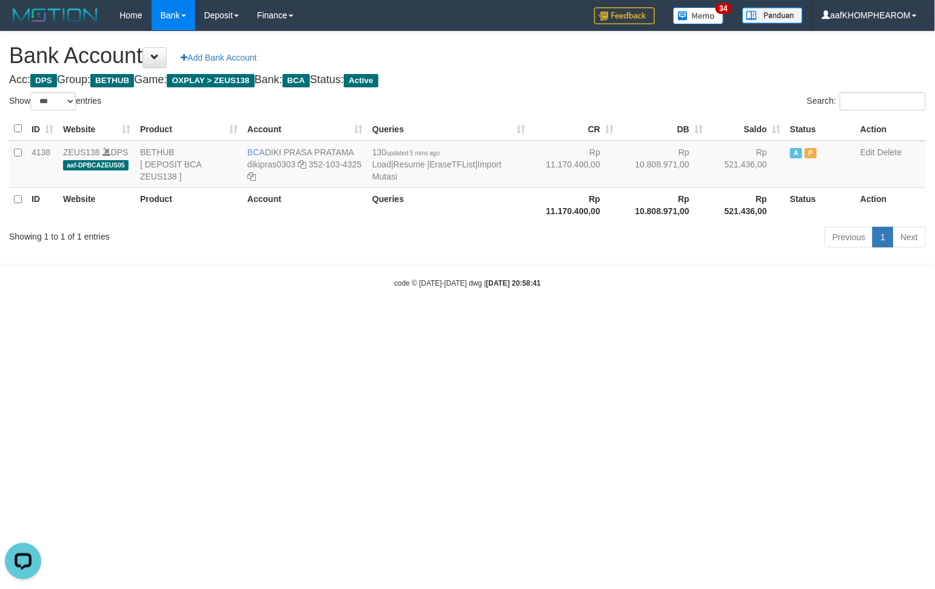
click at [421, 319] on html "Toggle navigation Home Bank Account List Mutasi Bank Search Sync Note Mutasi De…" at bounding box center [467, 159] width 935 height 319
drag, startPoint x: 265, startPoint y: 146, endPoint x: 355, endPoint y: 144, distance: 89.1
click at [355, 144] on td "BCA DIKI PRASA PRATAMA dikipras0303 352-103-4325" at bounding box center [304, 164] width 125 height 47
copy td "DIKI PRASA PRATAMA"
click at [456, 319] on html "Toggle navigation Home Bank Account List Mutasi Bank Search Sync Note Mutasi De…" at bounding box center [467, 159] width 935 height 319
